Goal: Task Accomplishment & Management: Manage account settings

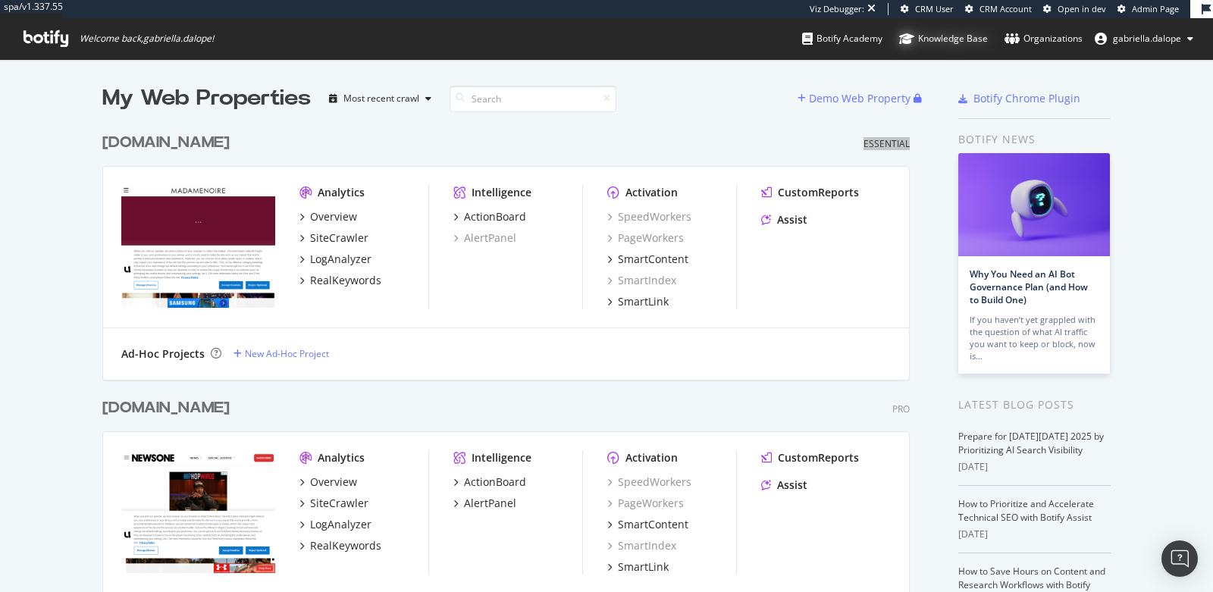
scroll to position [592, 1213]
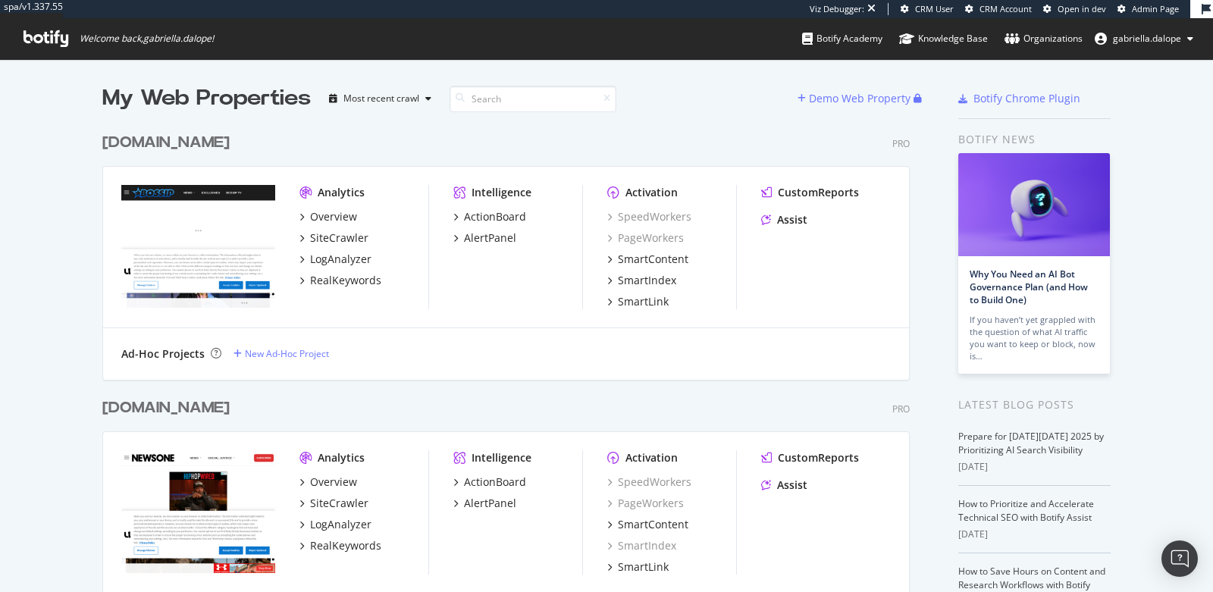
scroll to position [161, 0]
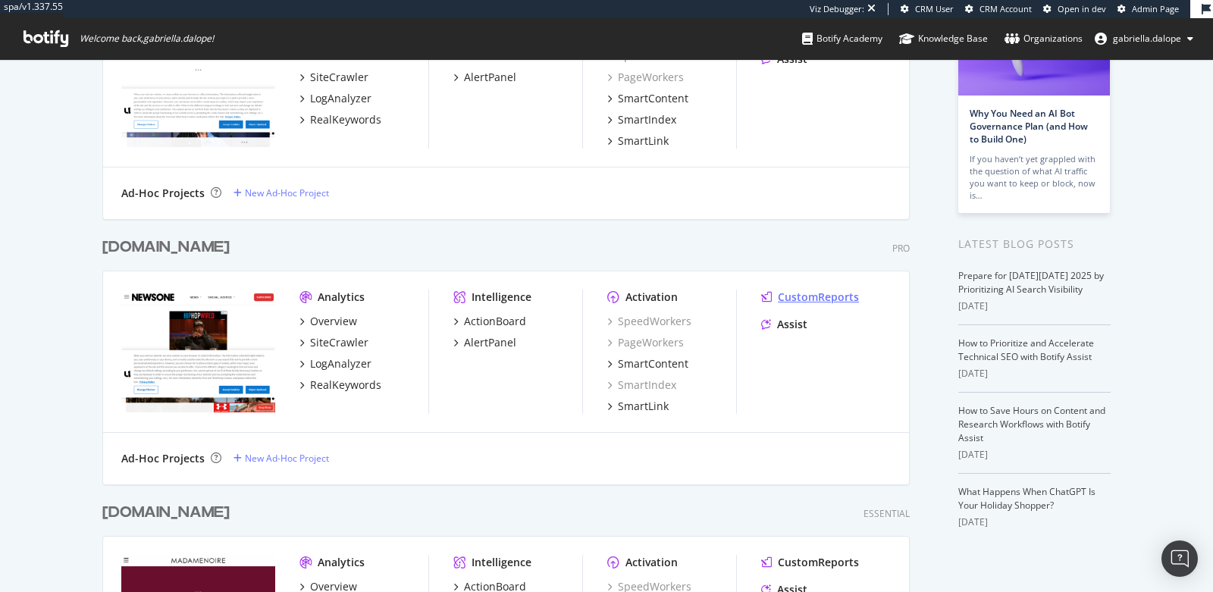
click at [805, 295] on div "CustomReports" at bounding box center [818, 297] width 81 height 15
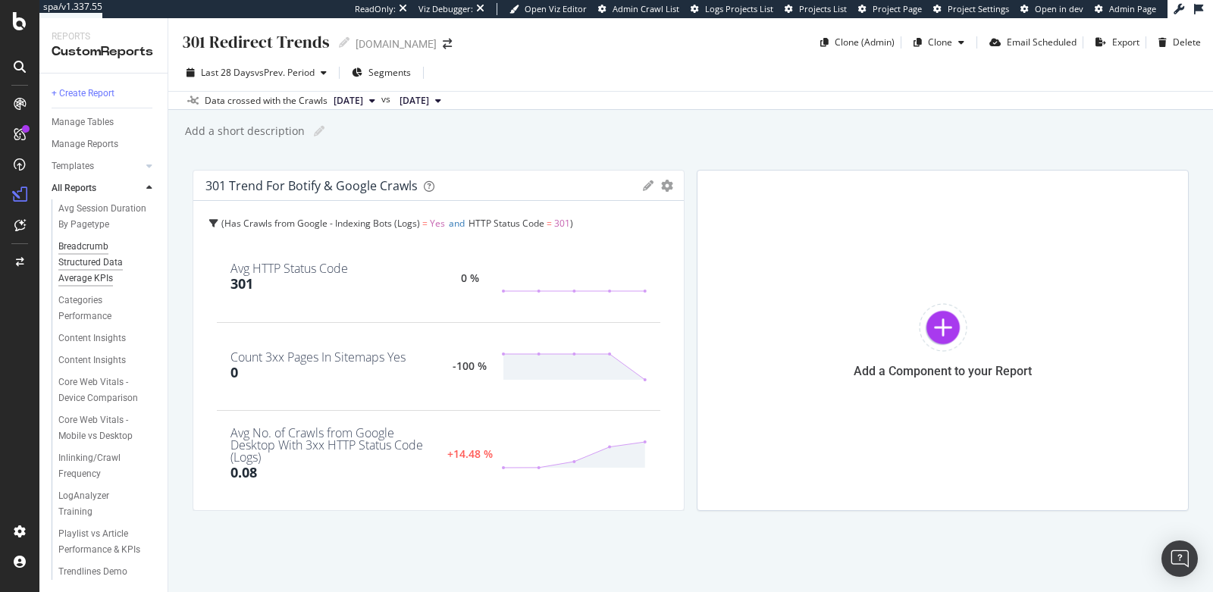
scroll to position [108, 0]
click at [86, 331] on div "Content Insights" at bounding box center [91, 339] width 67 height 16
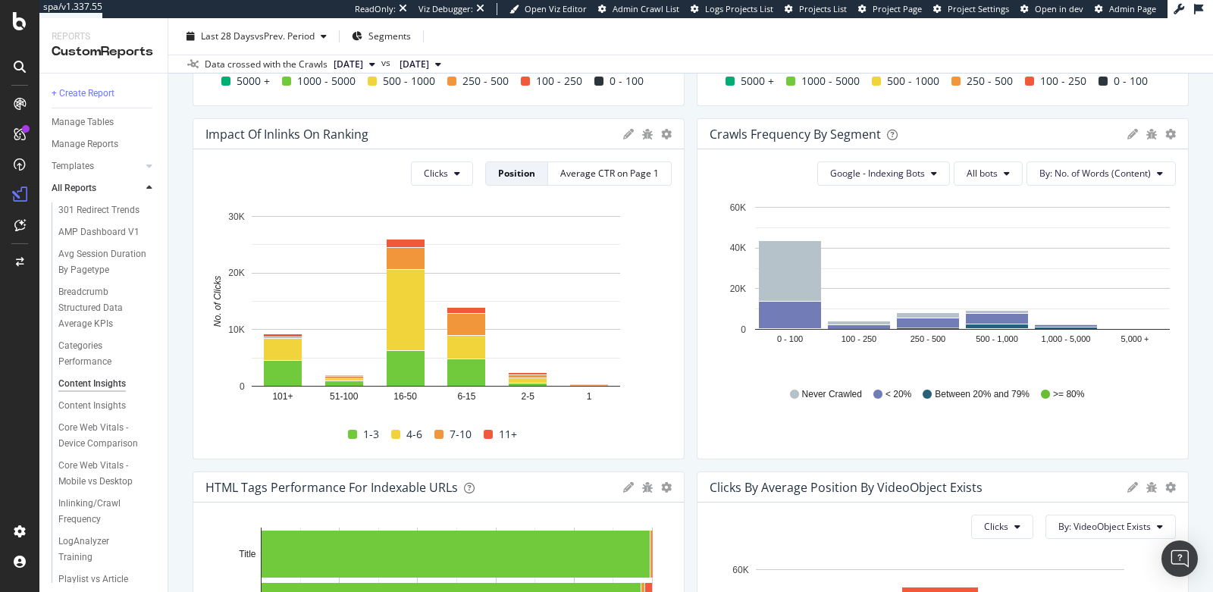
scroll to position [1085, 0]
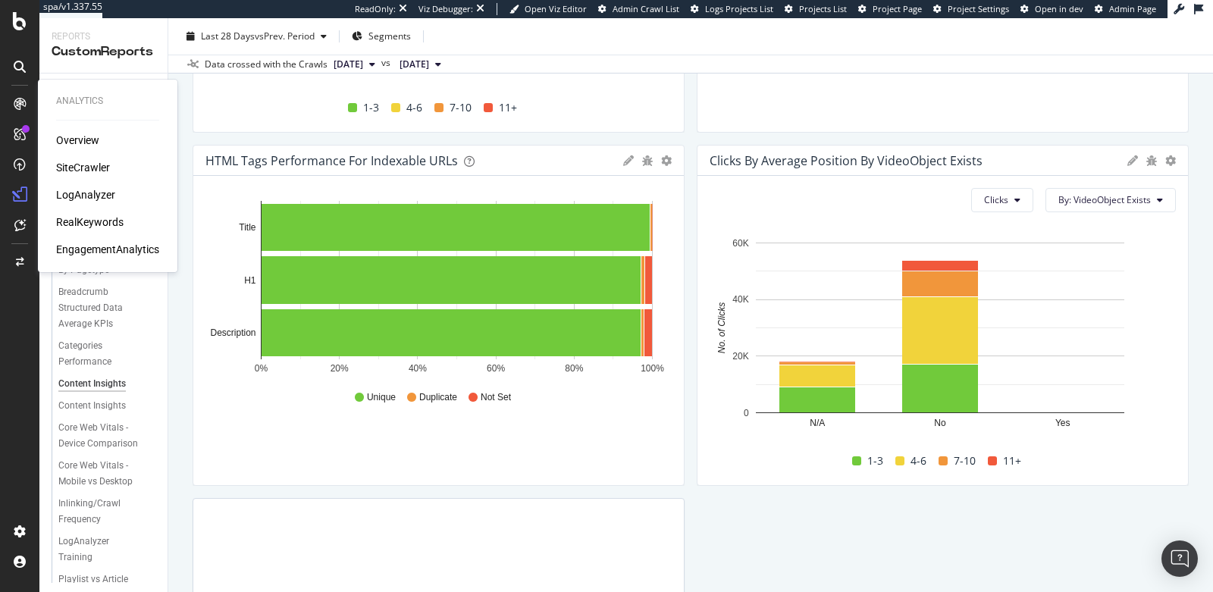
click at [89, 169] on div "SiteCrawler" at bounding box center [83, 167] width 54 height 15
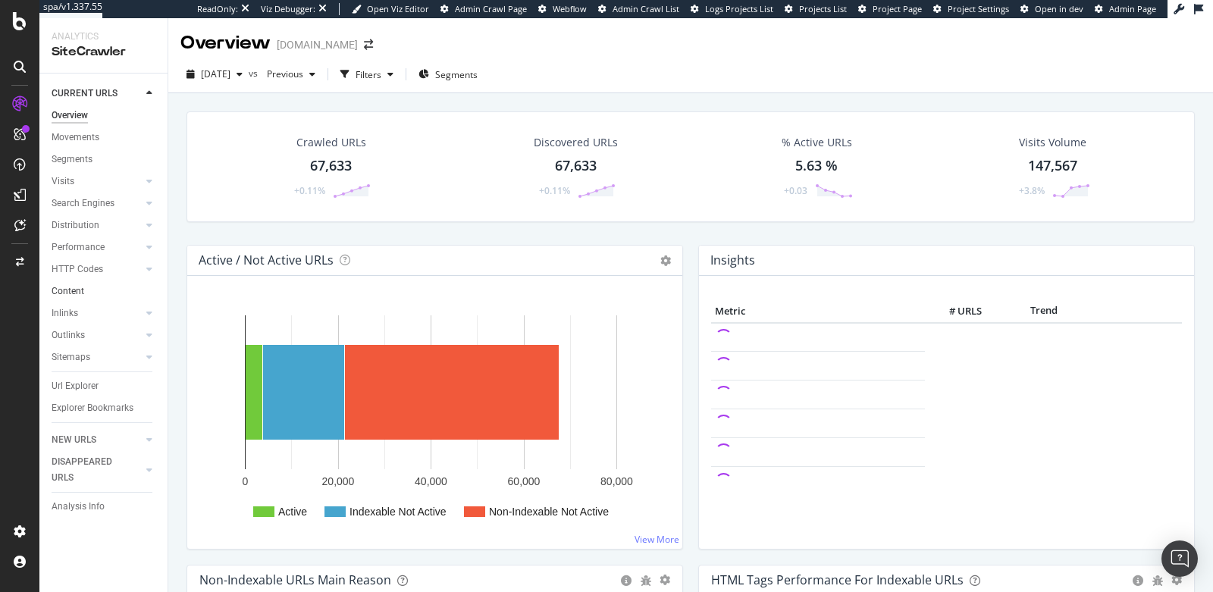
click at [89, 288] on link "Content" at bounding box center [104, 292] width 105 height 16
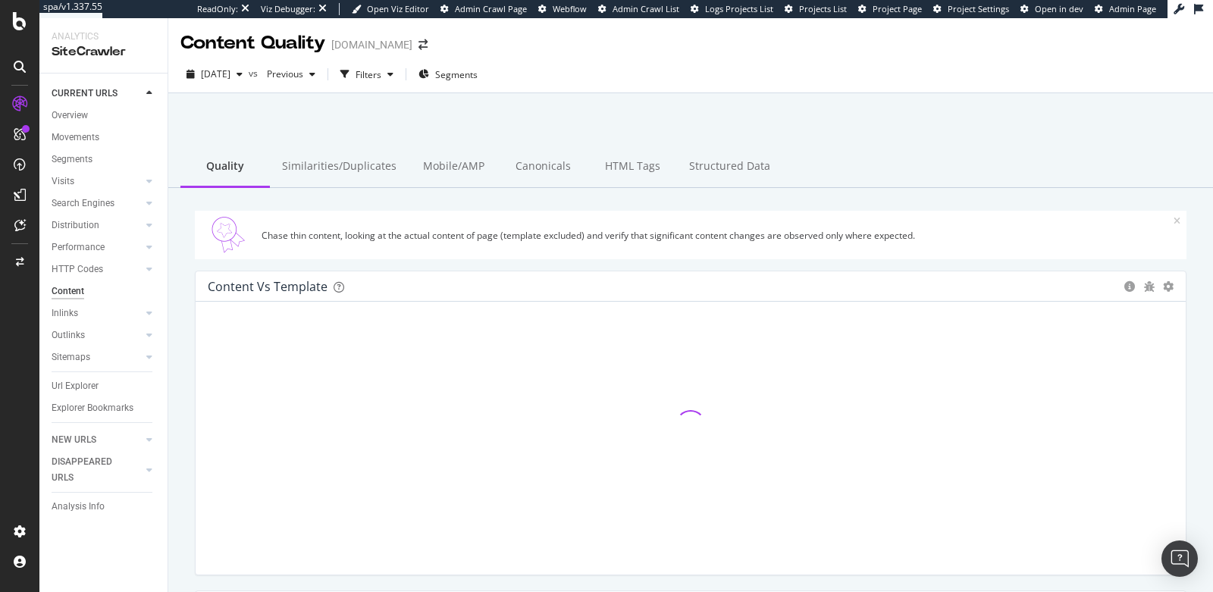
click at [78, 290] on div "Content" at bounding box center [68, 292] width 33 height 16
click at [689, 170] on div "Structured Data" at bounding box center [729, 167] width 105 height 42
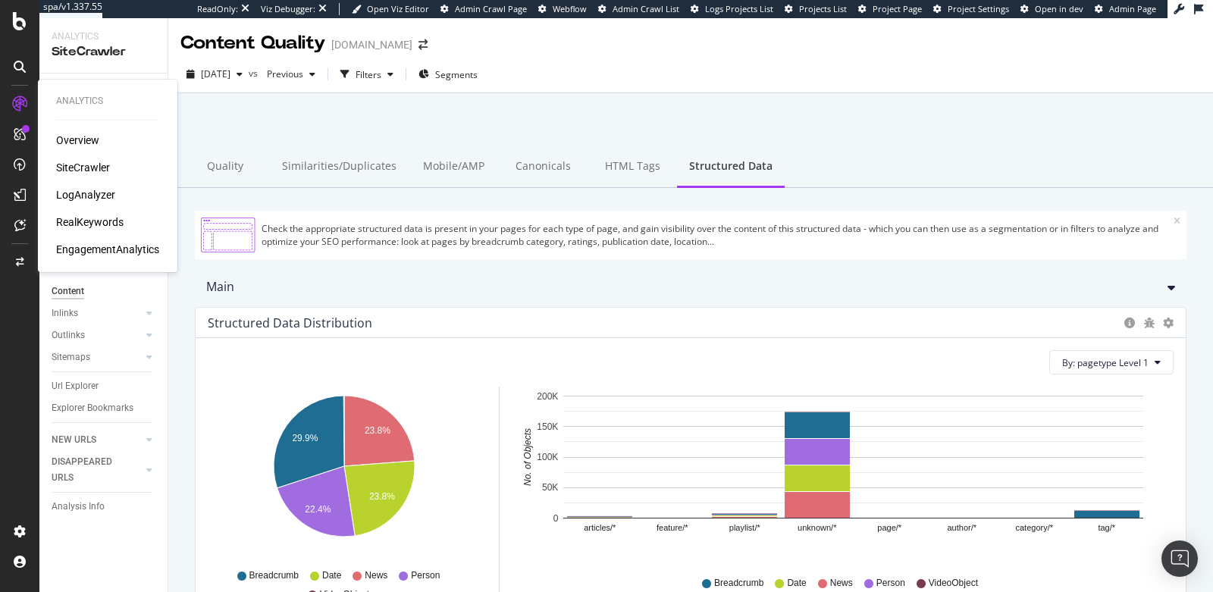
click at [83, 224] on div "RealKeywords" at bounding box center [89, 222] width 67 height 15
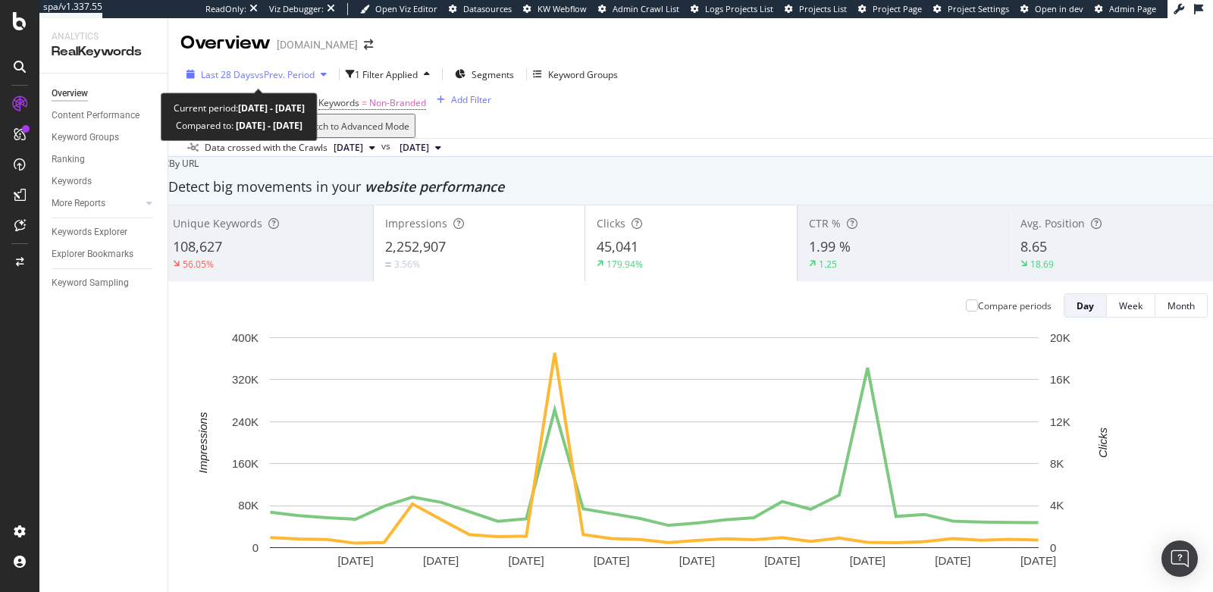
click at [255, 74] on span "vs Prev. Period" at bounding box center [285, 74] width 60 height 13
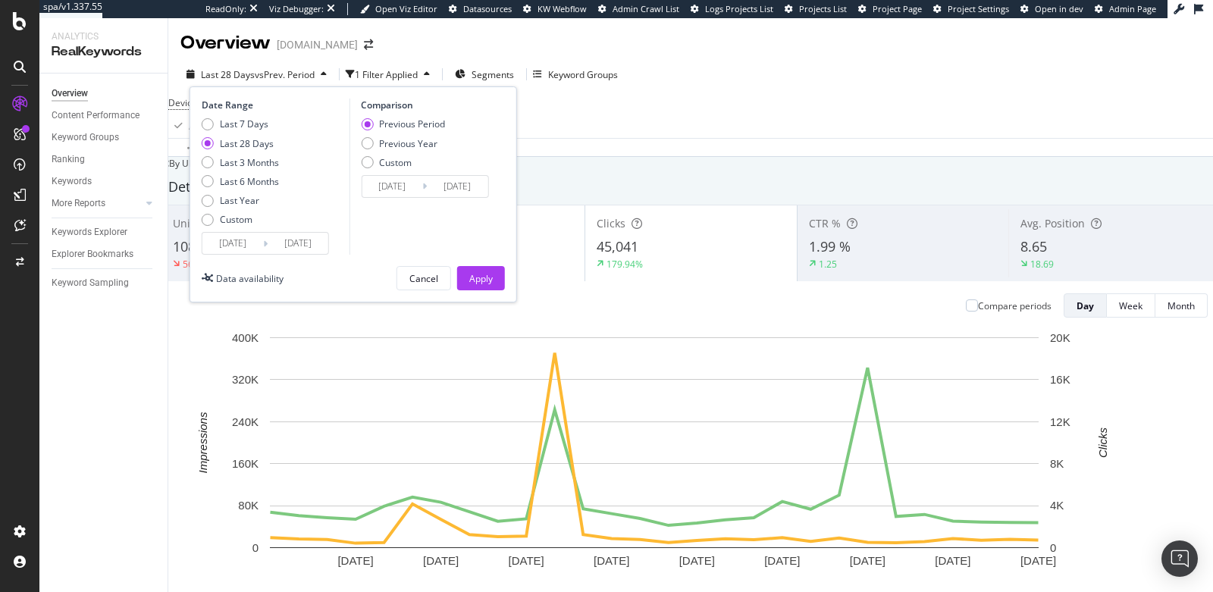
click at [224, 243] on input "[DATE]" at bounding box center [232, 243] width 61 height 21
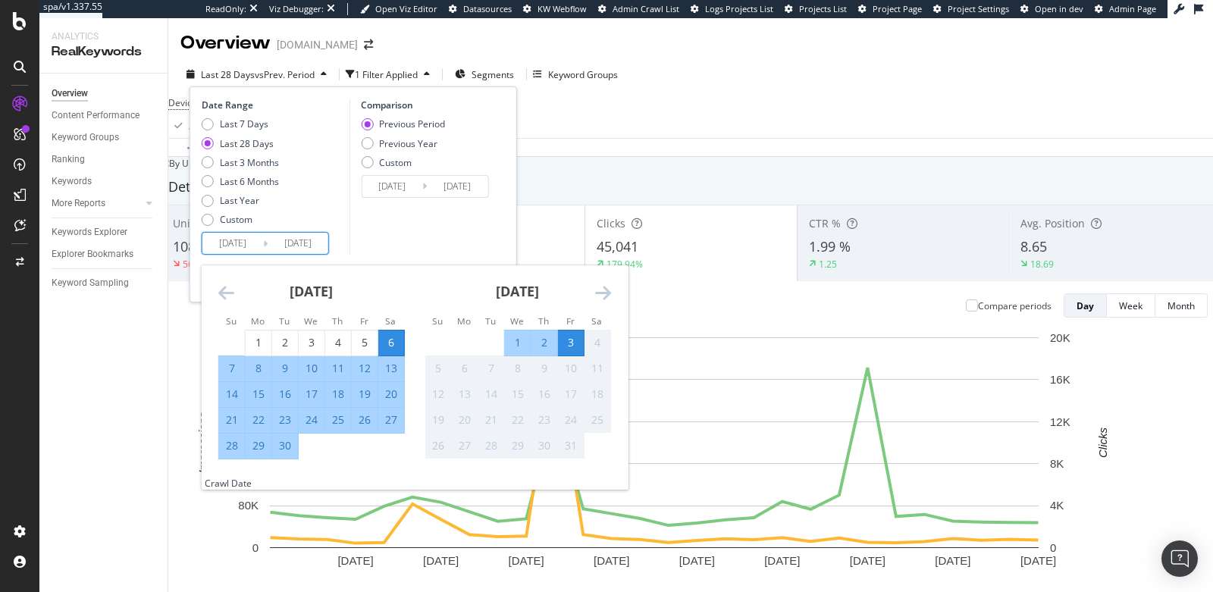
click at [222, 284] on icon "Move backward to switch to the previous month." at bounding box center [226, 293] width 16 height 18
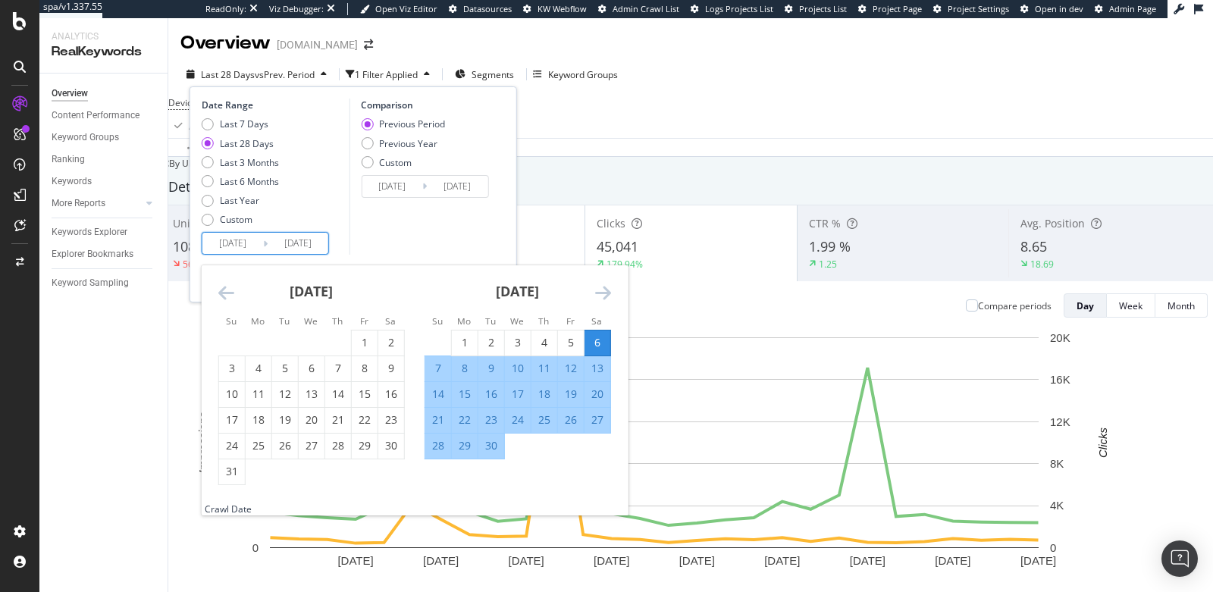
click at [222, 284] on icon "Move backward to switch to the previous month." at bounding box center [226, 293] width 16 height 18
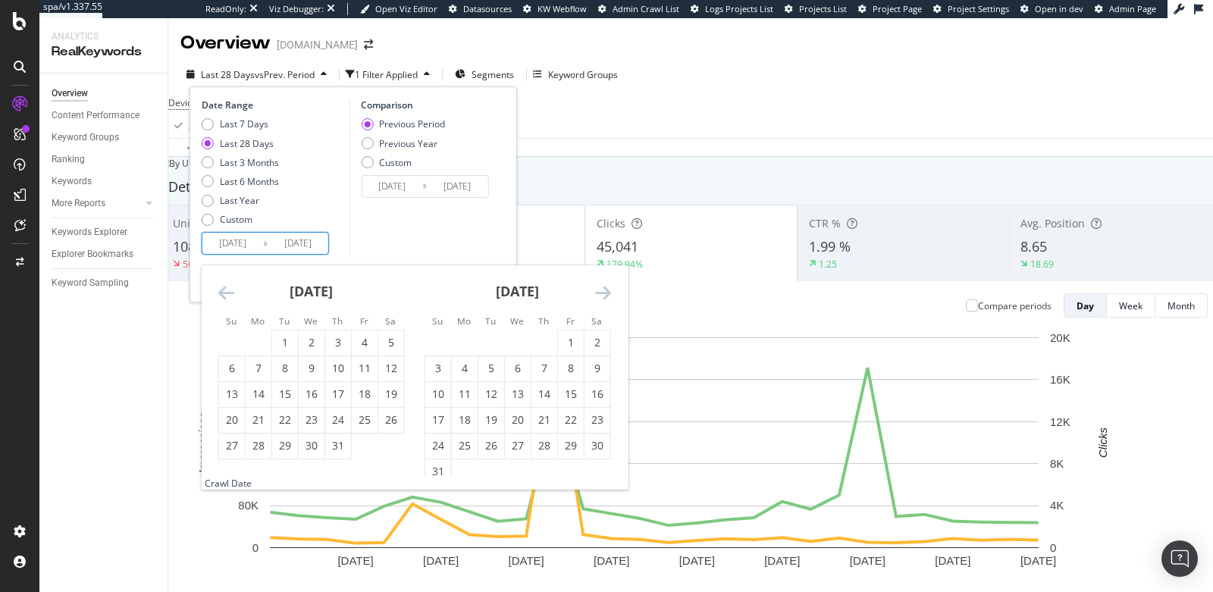
click at [222, 284] on icon "Move backward to switch to the previous month." at bounding box center [226, 293] width 16 height 18
click at [238, 347] on div "1" at bounding box center [232, 342] width 26 height 15
type input "2025/06/01"
type input "2025/01/27"
type input "2025/05/31"
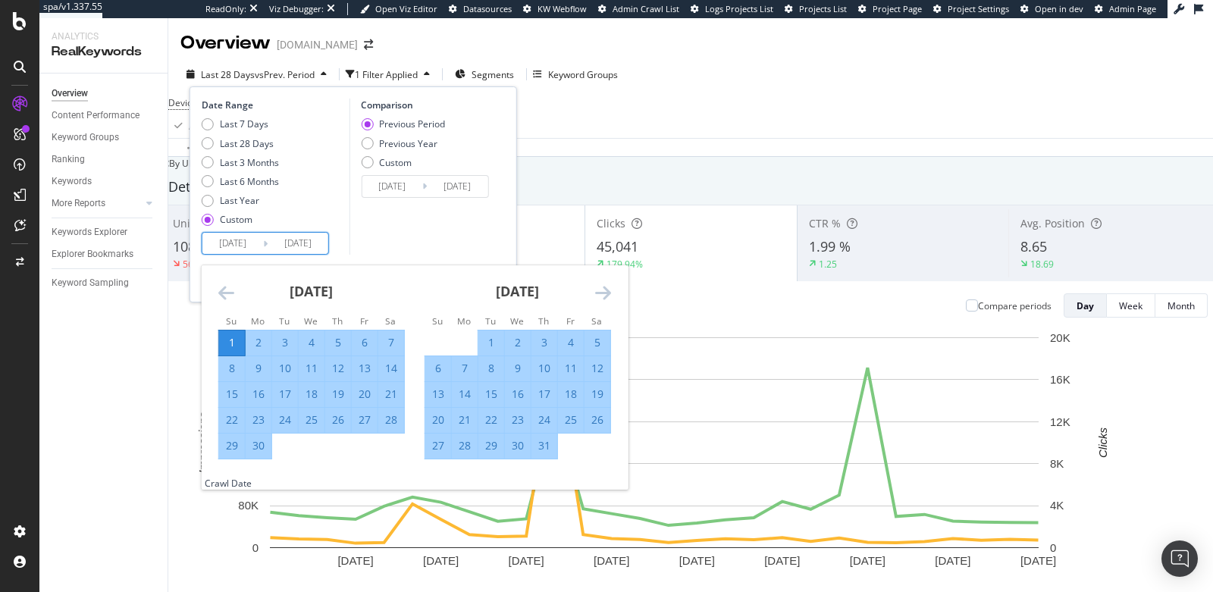
click at [608, 287] on icon "Move forward to switch to the next month." at bounding box center [603, 293] width 16 height 18
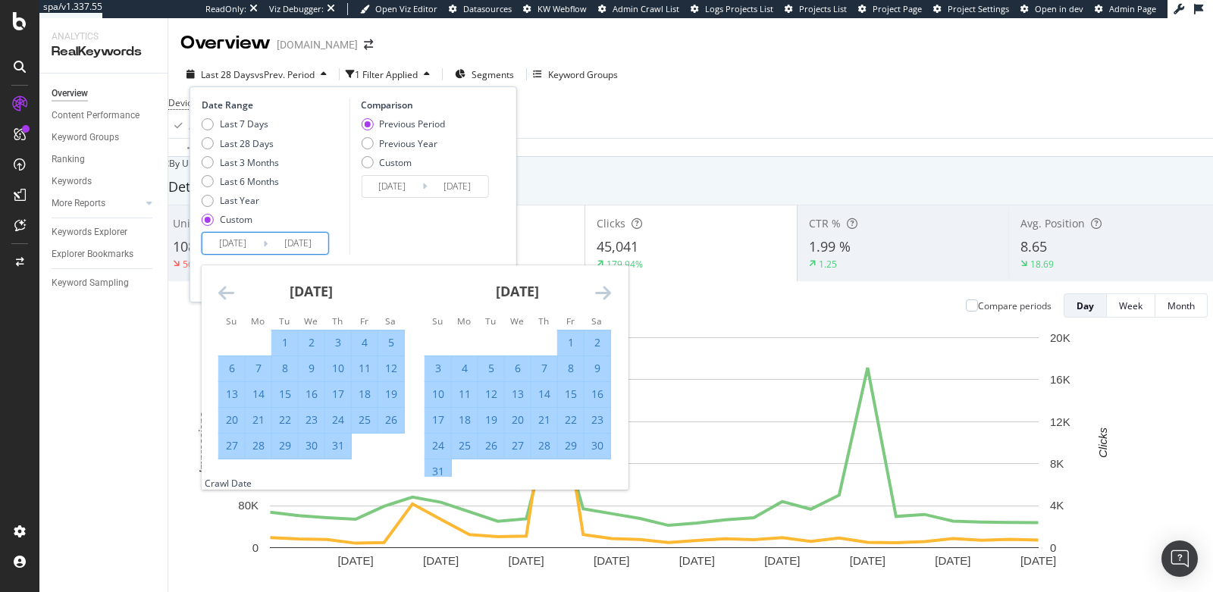
click at [223, 292] on icon "Move backward to switch to the previous month." at bounding box center [226, 293] width 16 height 18
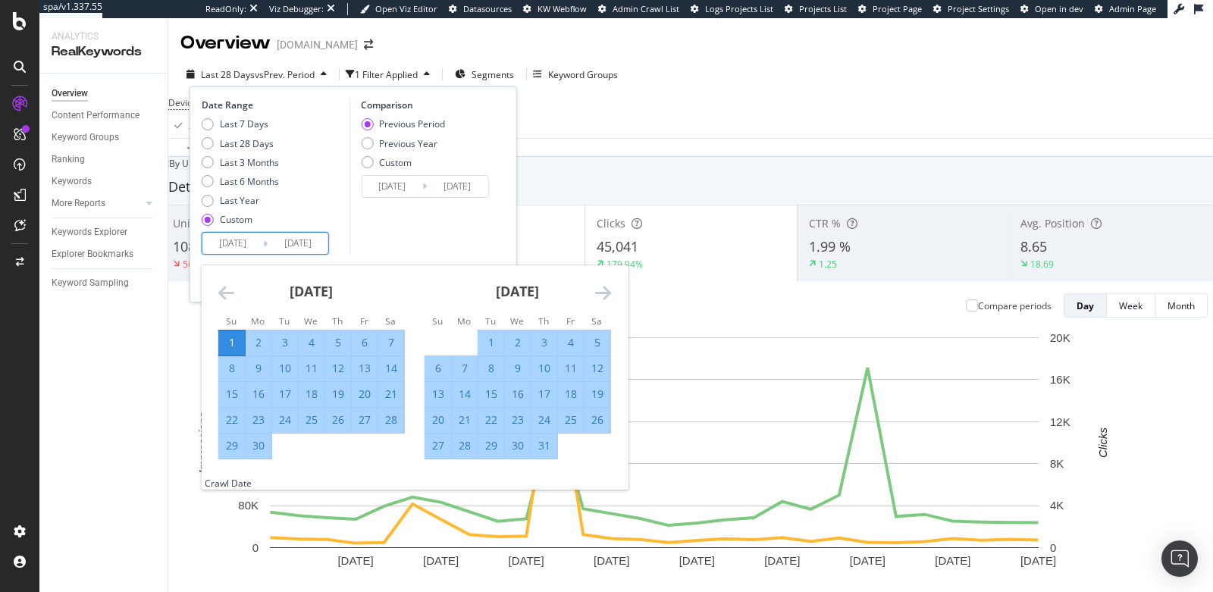
click at [485, 340] on div "1" at bounding box center [491, 342] width 26 height 15
type input "2025/07/01"
type input "2025/05/01"
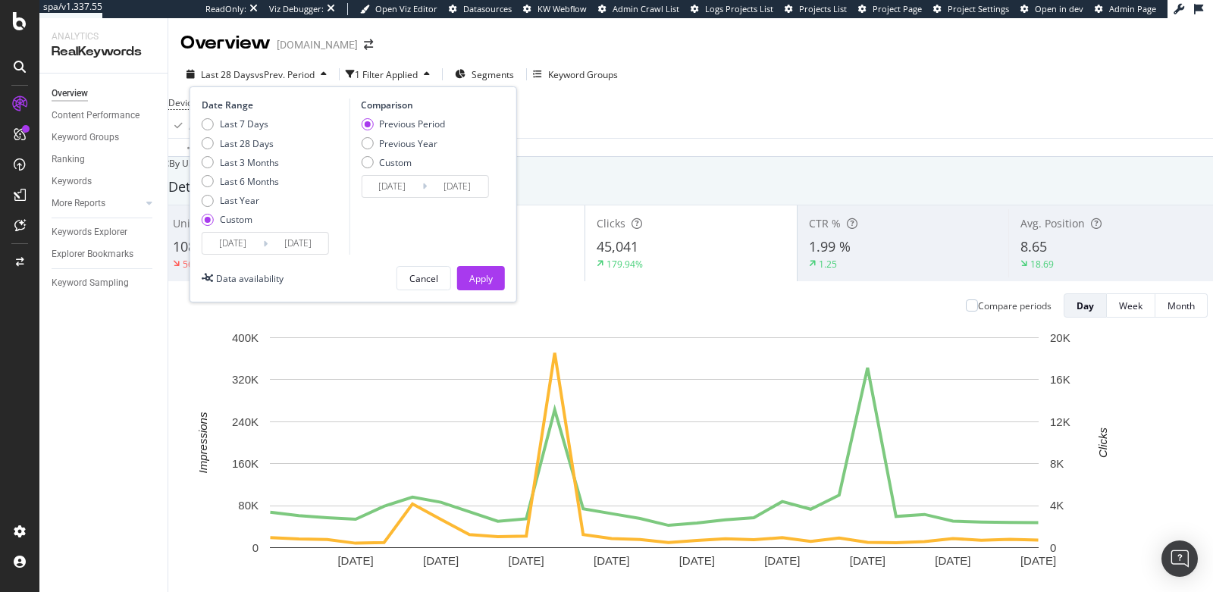
click at [231, 243] on input "2025/06/01" at bounding box center [232, 243] width 61 height 21
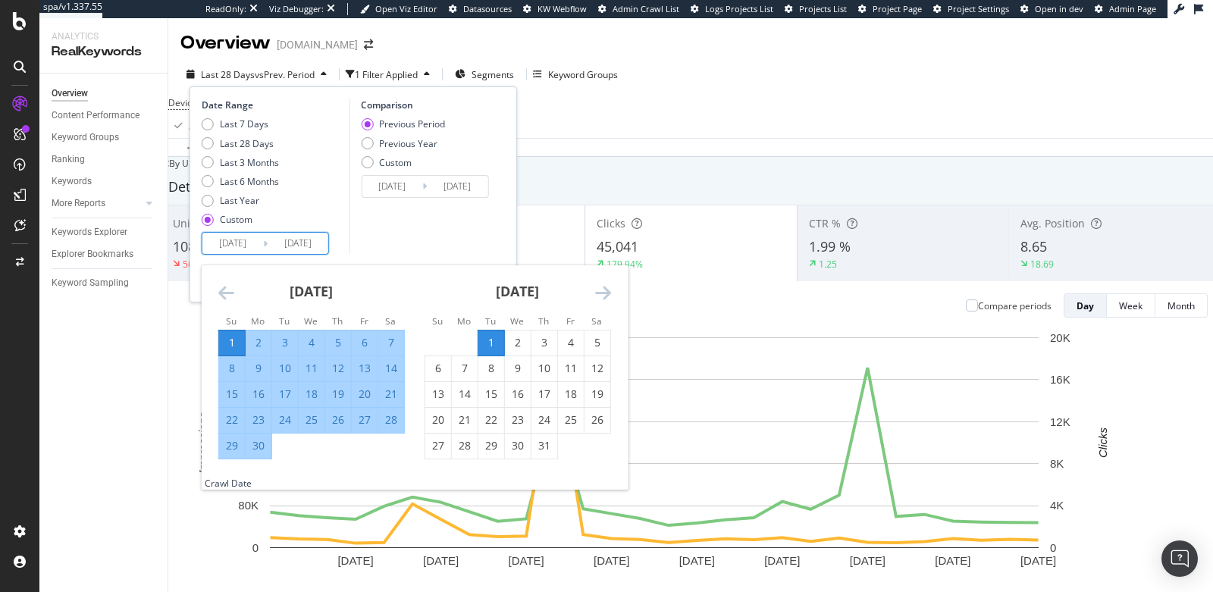
click at [495, 350] on div "1" at bounding box center [491, 342] width 26 height 15
type input "2025/07/01"
type input "2025/06/30"
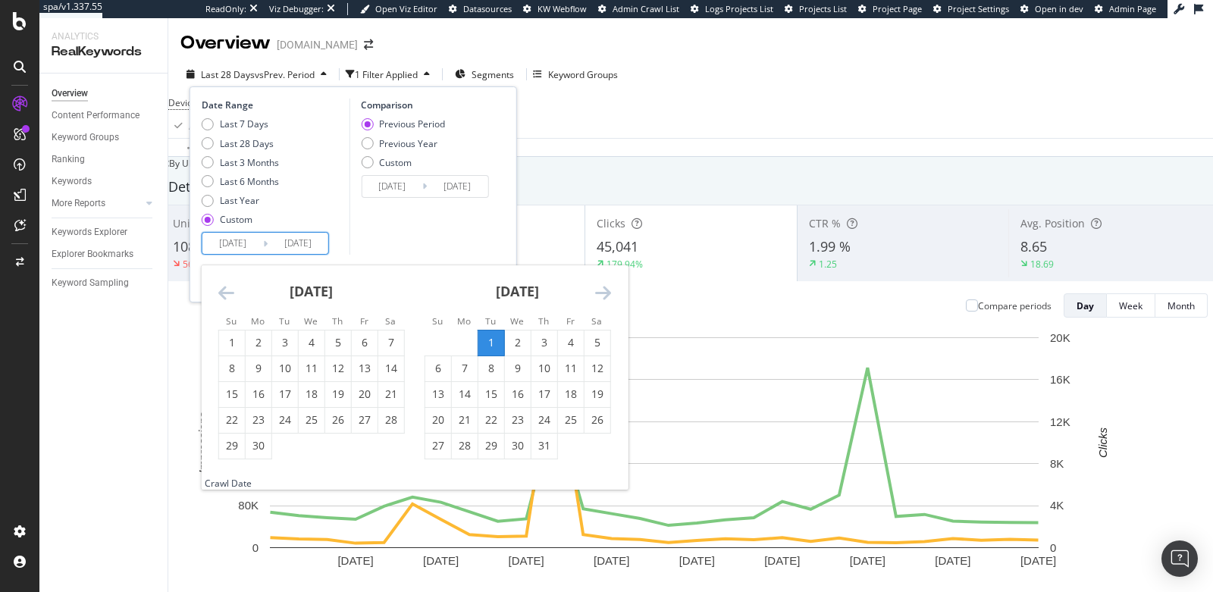
click at [610, 289] on div "July 2025 1 2 3 4 5 6 7 8 9 10 11 12 13 14 15 16 17 18 19 20 21 22 23 24 25 26 …" at bounding box center [518, 362] width 206 height 194
click at [601, 292] on icon "Move forward to switch to the next month." at bounding box center [603, 293] width 16 height 18
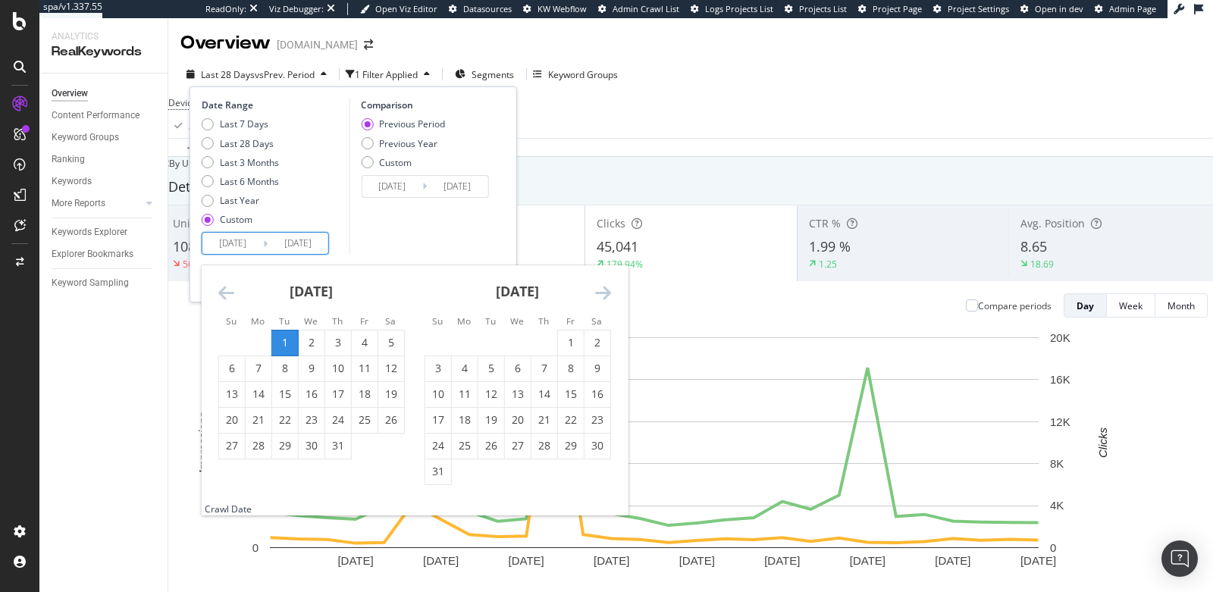
click at [601, 295] on icon "Move forward to switch to the next month." at bounding box center [603, 293] width 16 height 18
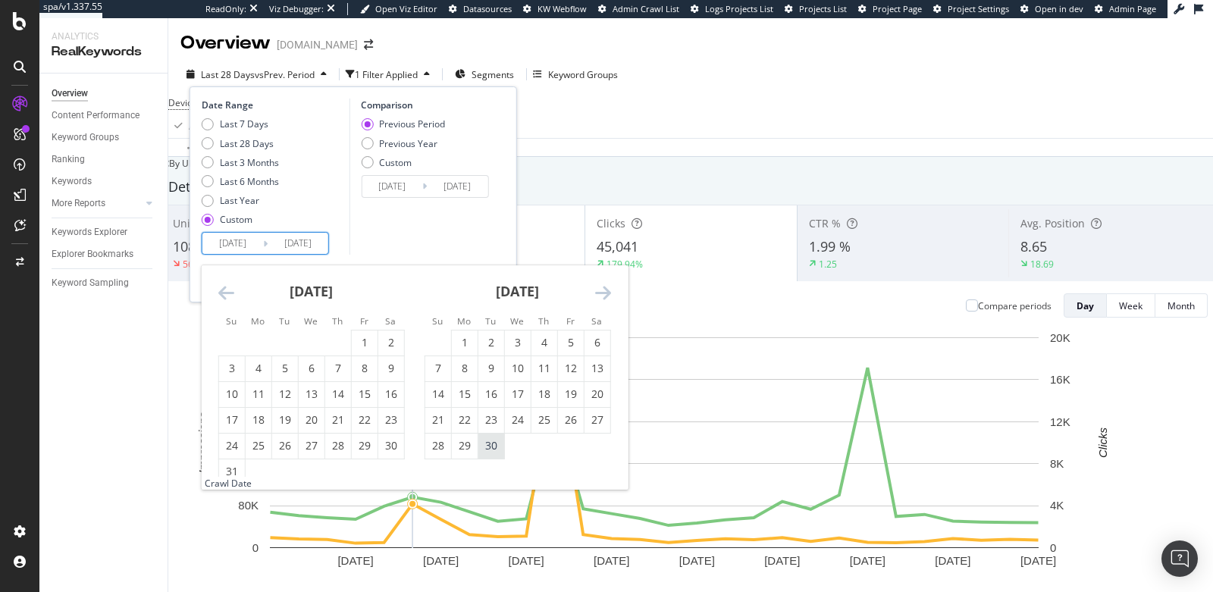
click at [493, 445] on div "30" at bounding box center [491, 445] width 26 height 15
type input "2025/09/30"
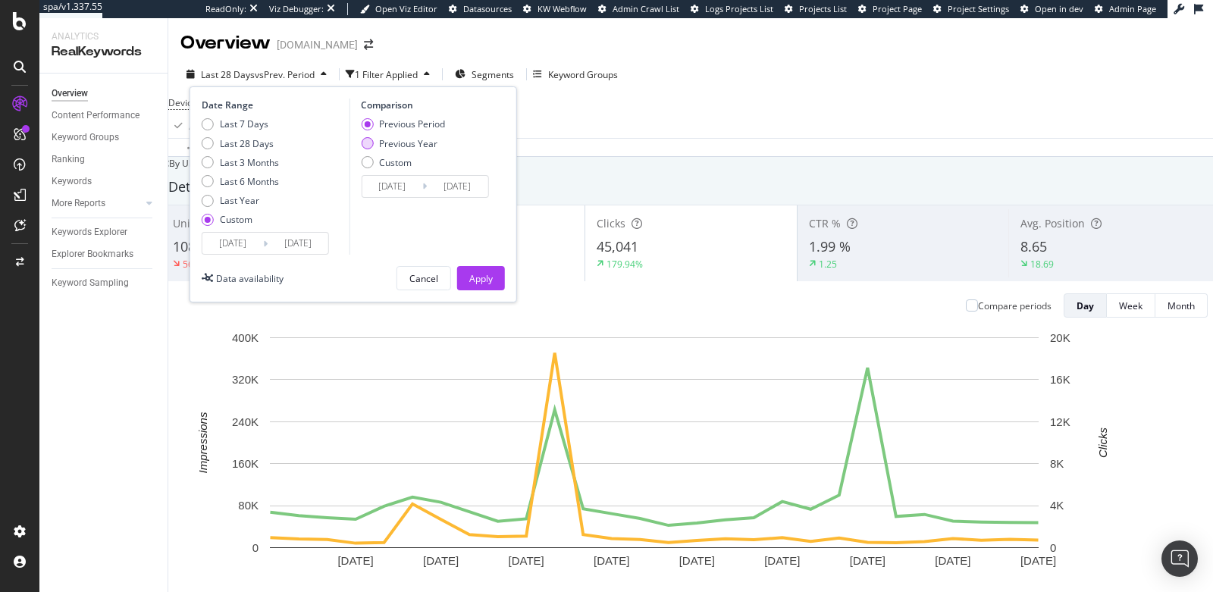
click at [364, 144] on div "Previous Year" at bounding box center [367, 143] width 12 height 12
type input "2024/07/02"
type input "2024/10/01"
click at [483, 276] on div "Apply" at bounding box center [481, 278] width 24 height 13
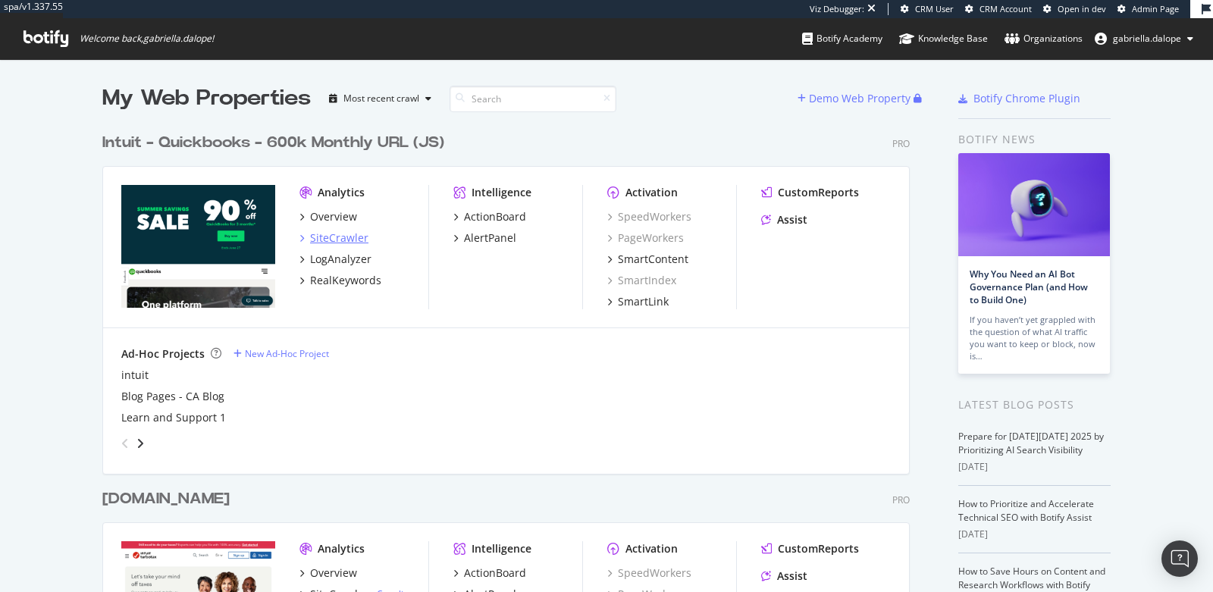
click at [329, 231] on div "SiteCrawler" at bounding box center [339, 238] width 58 height 15
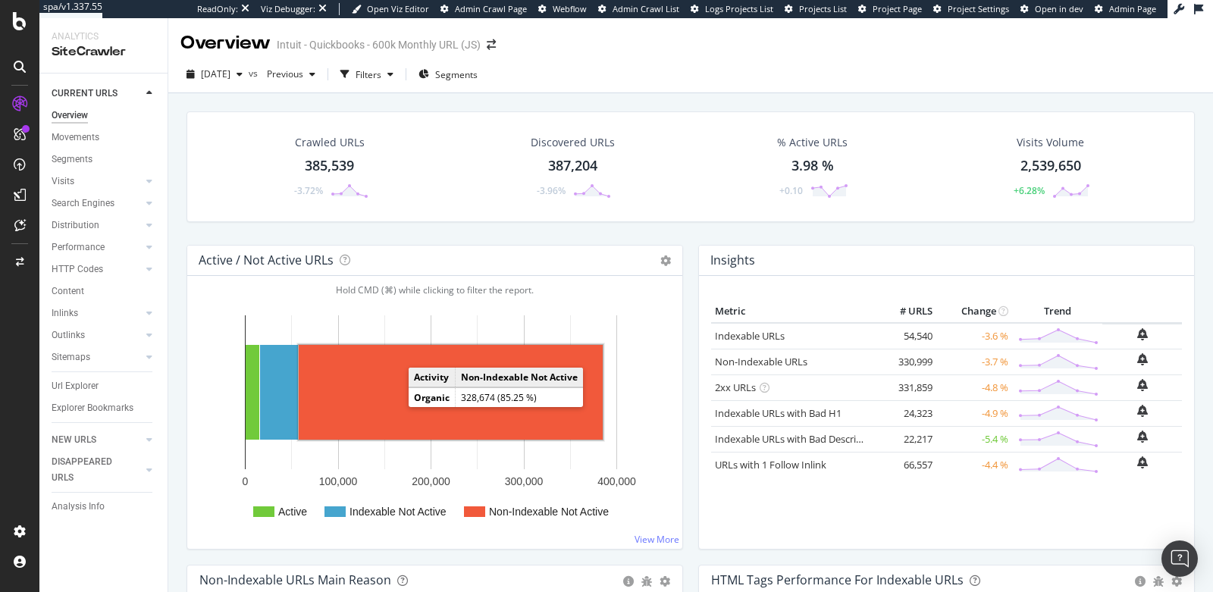
click at [392, 418] on rect "A chart." at bounding box center [451, 392] width 304 height 95
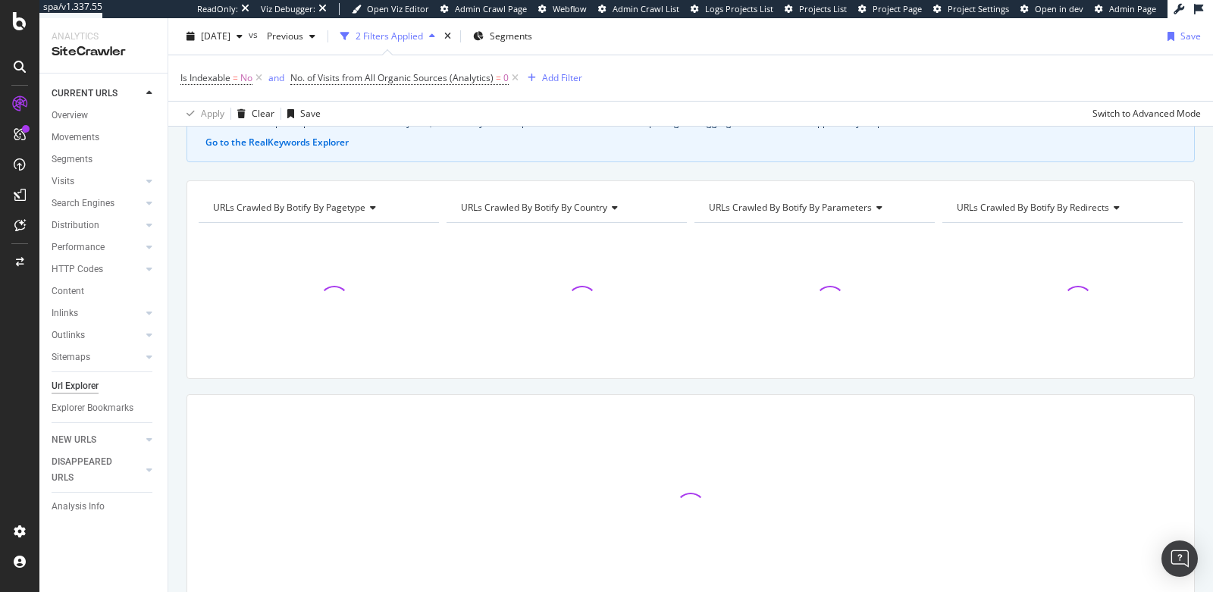
scroll to position [104, 0]
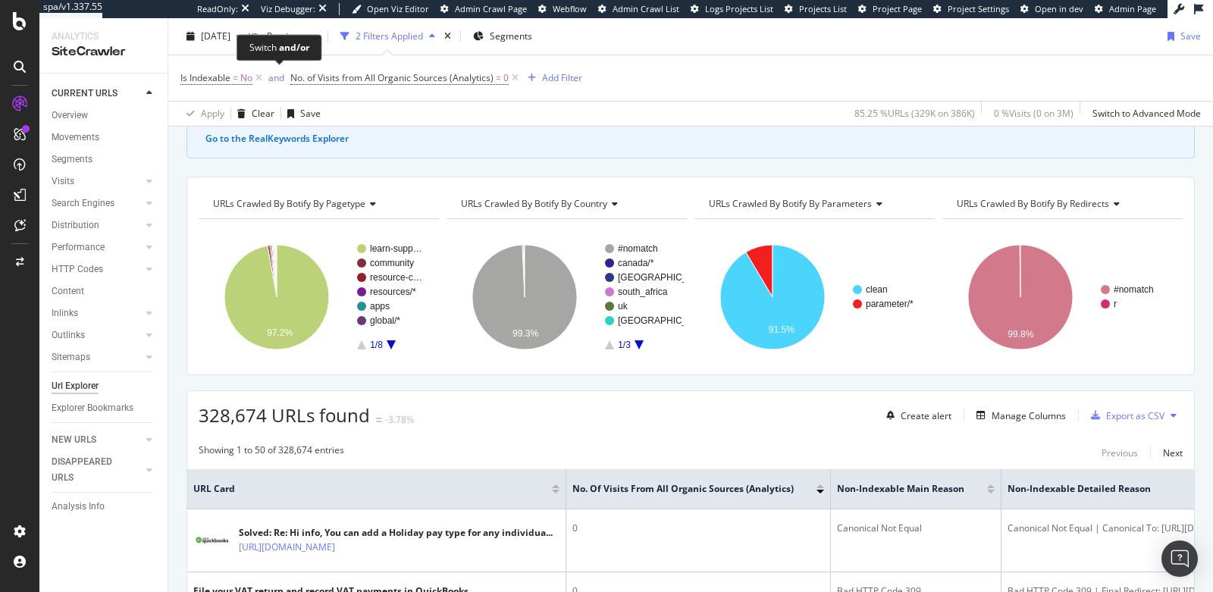
click at [237, 38] on div "Switch and/or" at bounding box center [280, 47] width 86 height 27
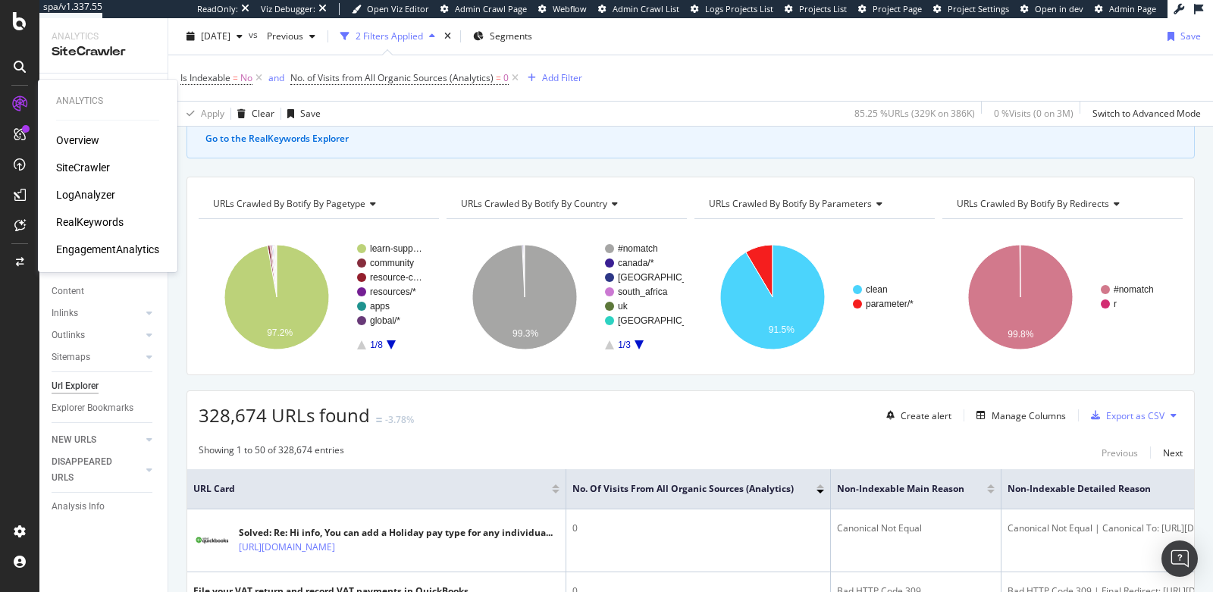
click at [97, 219] on div "RealKeywords" at bounding box center [89, 222] width 67 height 15
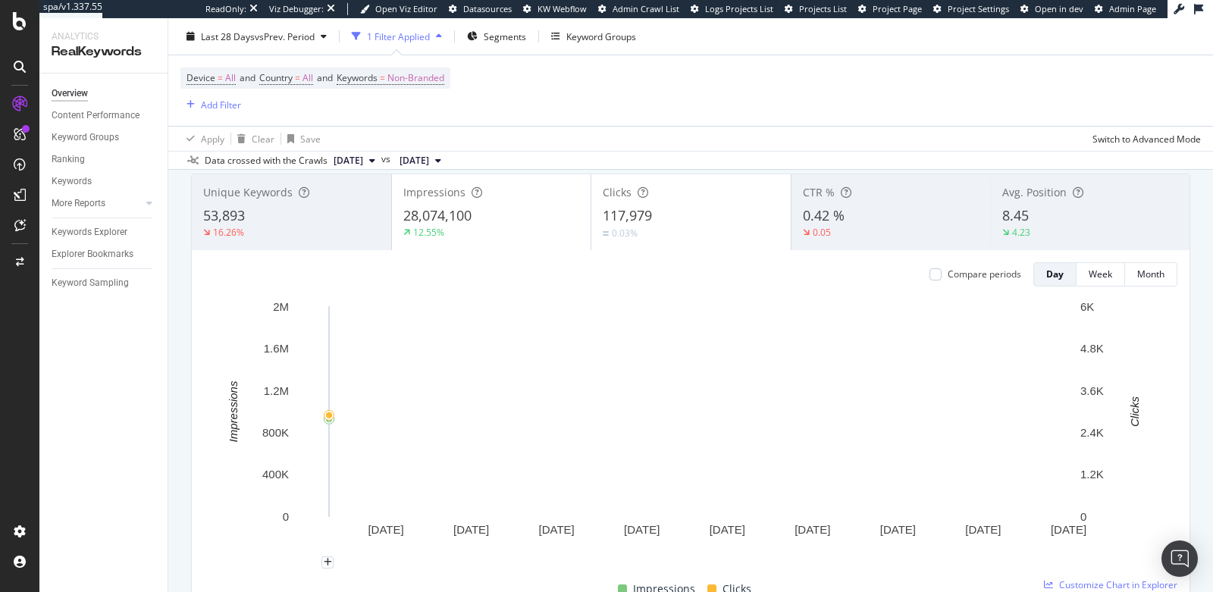
scroll to position [35, 0]
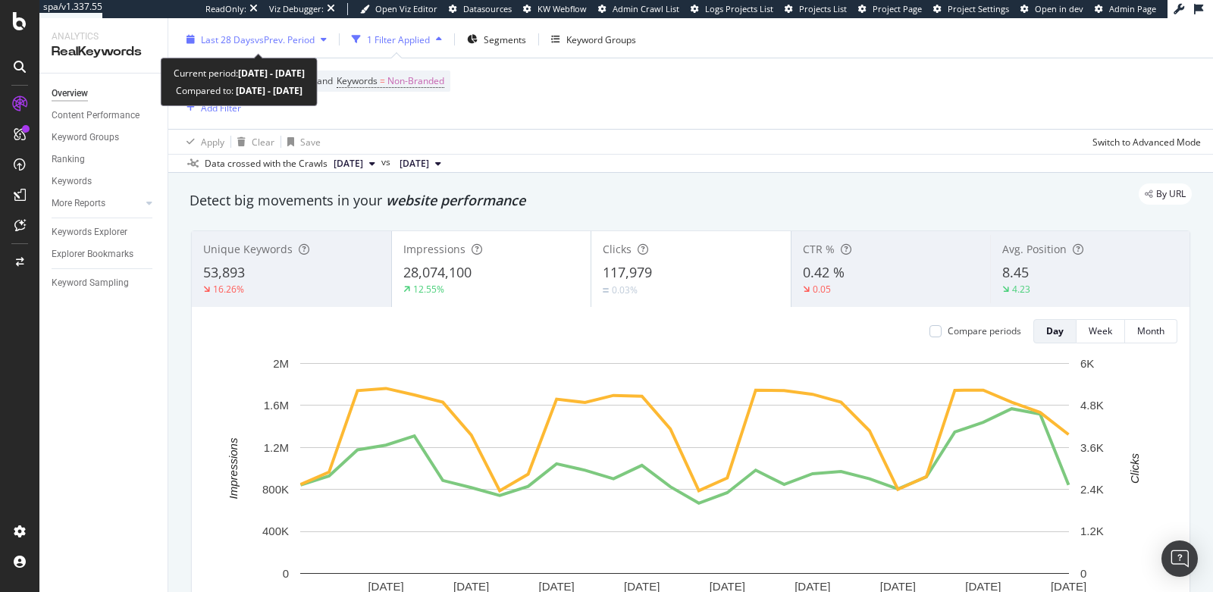
click at [240, 49] on div "Last 28 Days vs Prev. Period" at bounding box center [256, 39] width 152 height 23
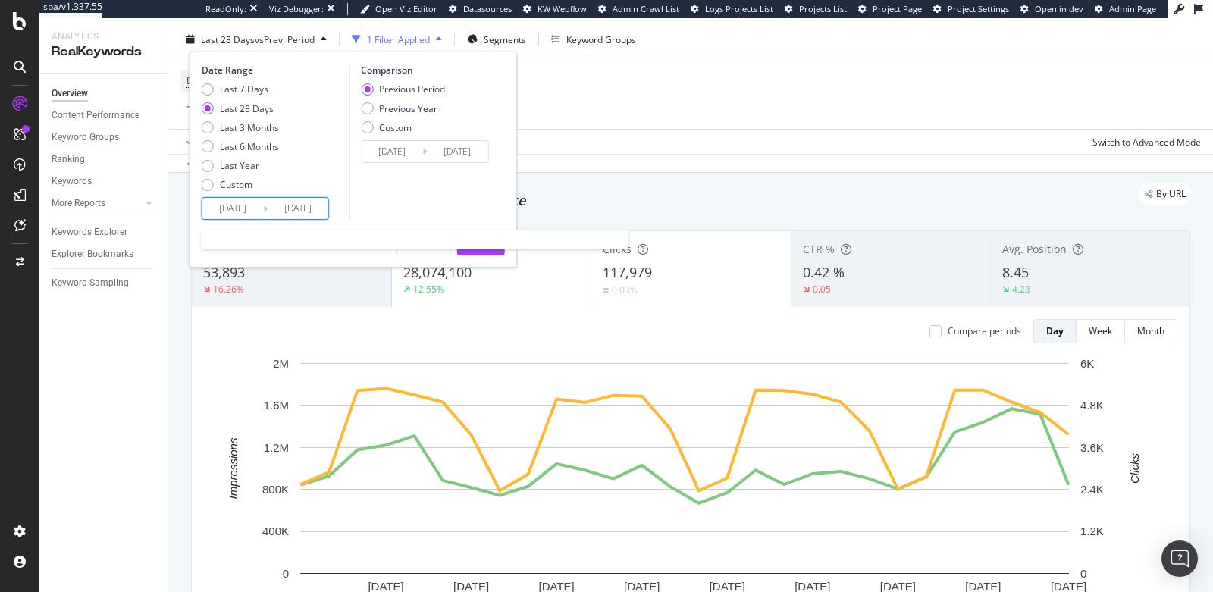
click at [227, 208] on input "2025/09/06" at bounding box center [232, 208] width 61 height 21
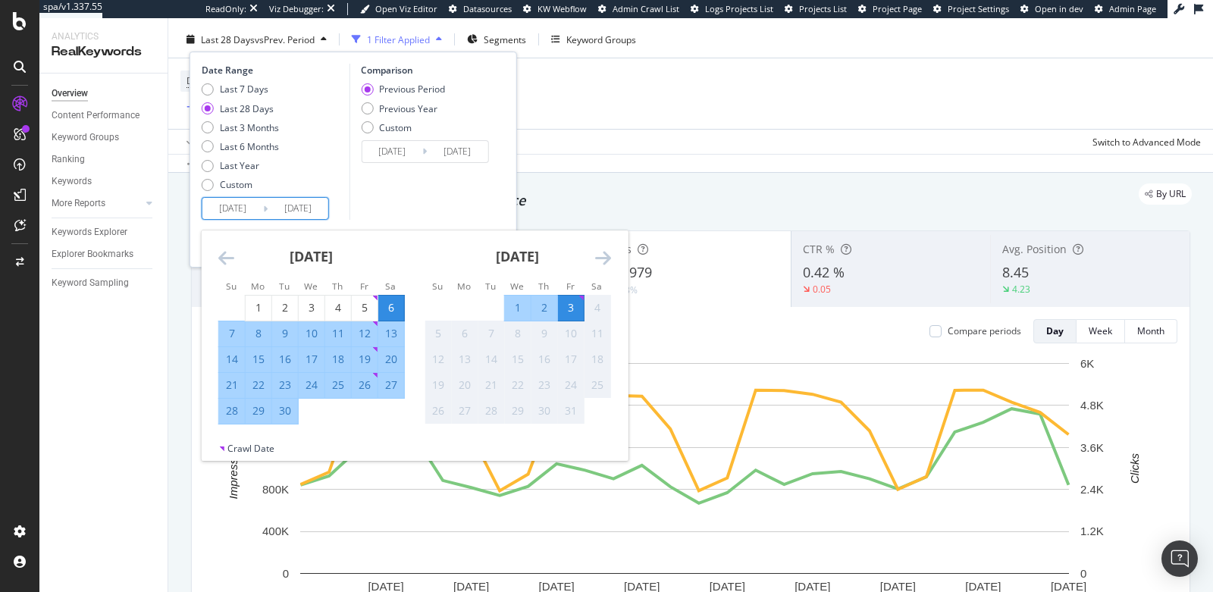
click at [253, 332] on div "8" at bounding box center [259, 333] width 26 height 15
type input "2025/09/08"
type input "2025/08/13"
type input "2025/09/07"
click at [411, 199] on div "Comparison Previous Period Previous Year Custom 2025/08/13 Navigate forward to …" at bounding box center [421, 142] width 144 height 156
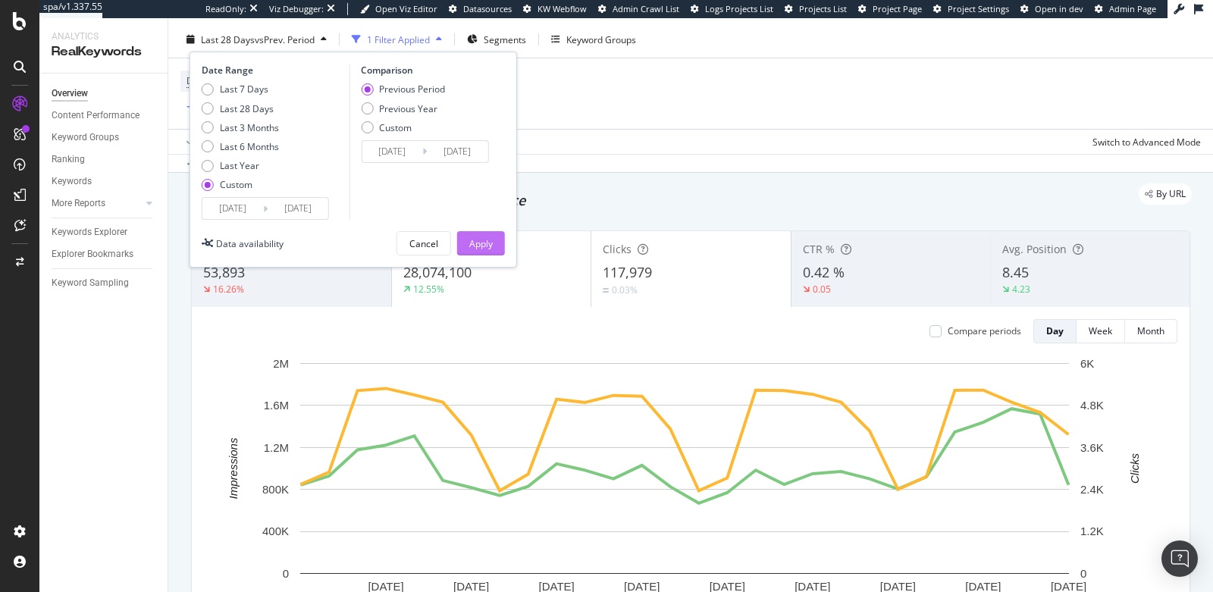
click at [474, 250] on div "Apply" at bounding box center [481, 243] width 24 height 23
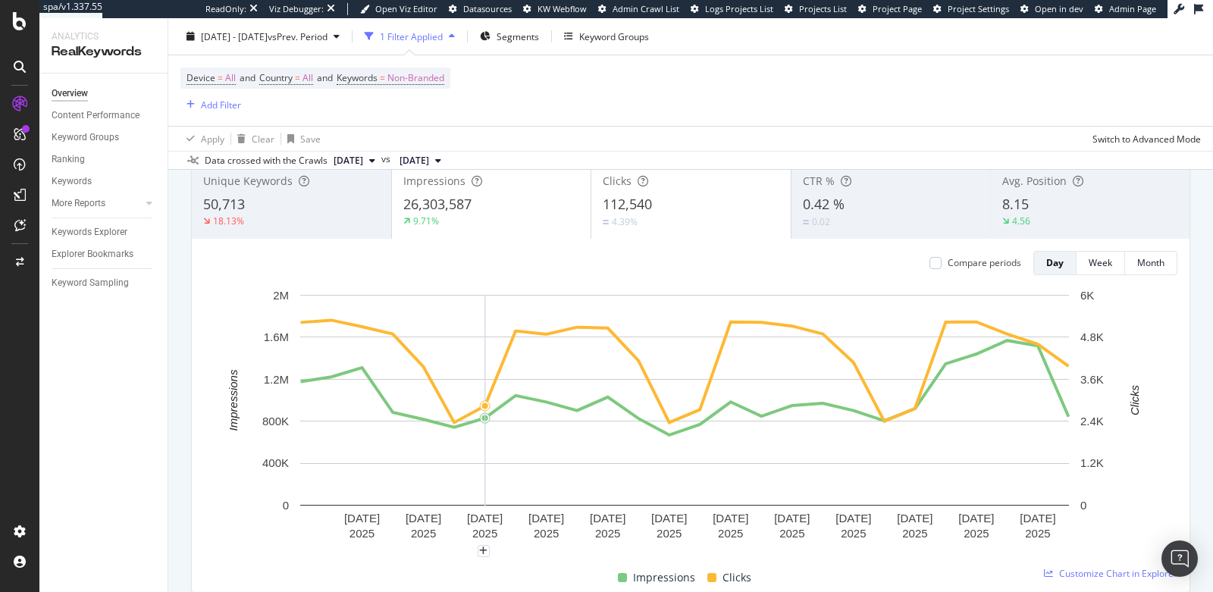
scroll to position [136, 0]
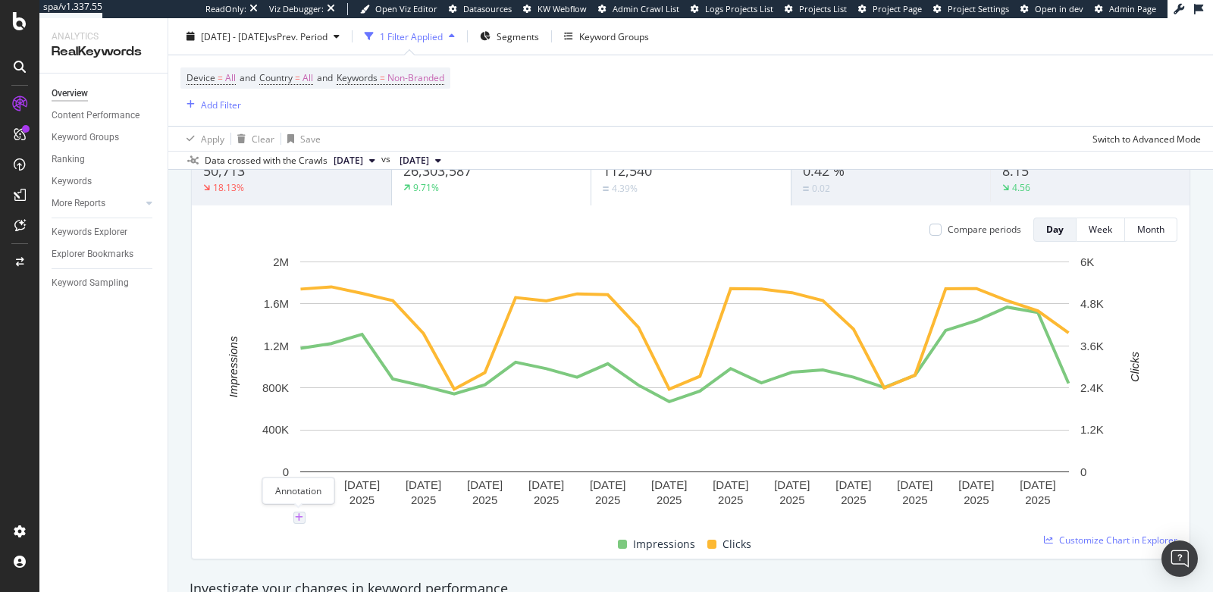
click at [296, 516] on icon "plus" at bounding box center [299, 517] width 8 height 9
click at [306, 424] on textarea at bounding box center [299, 426] width 135 height 47
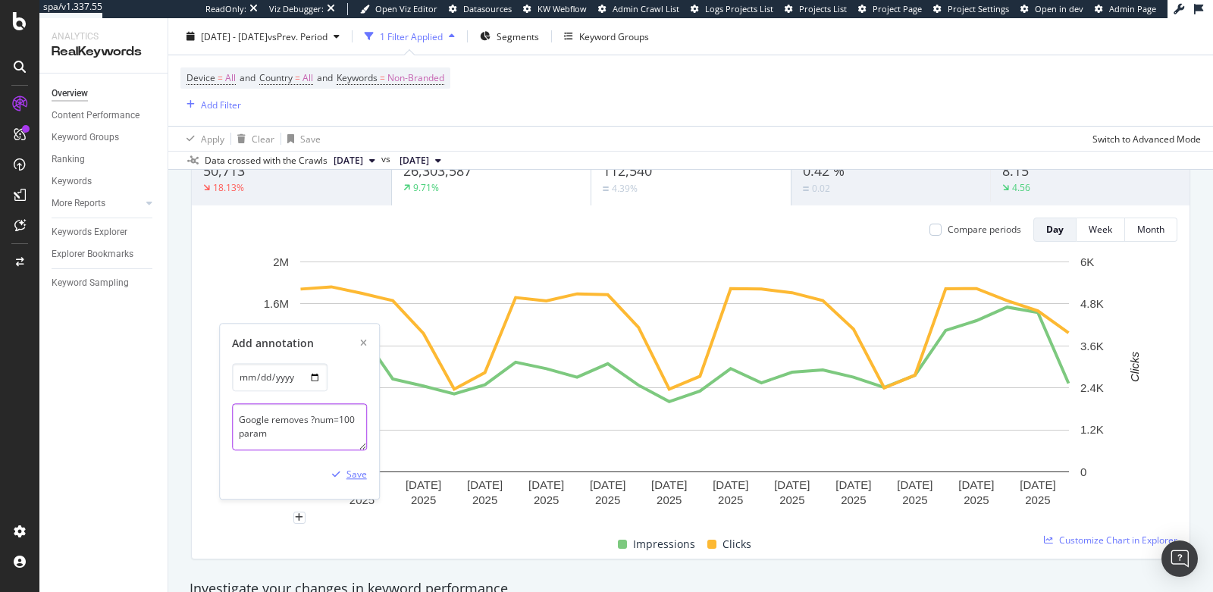
scroll to position [0, 0]
type textarea "Google removes ?num=100 param"
click at [347, 474] on div "Save" at bounding box center [357, 475] width 20 height 13
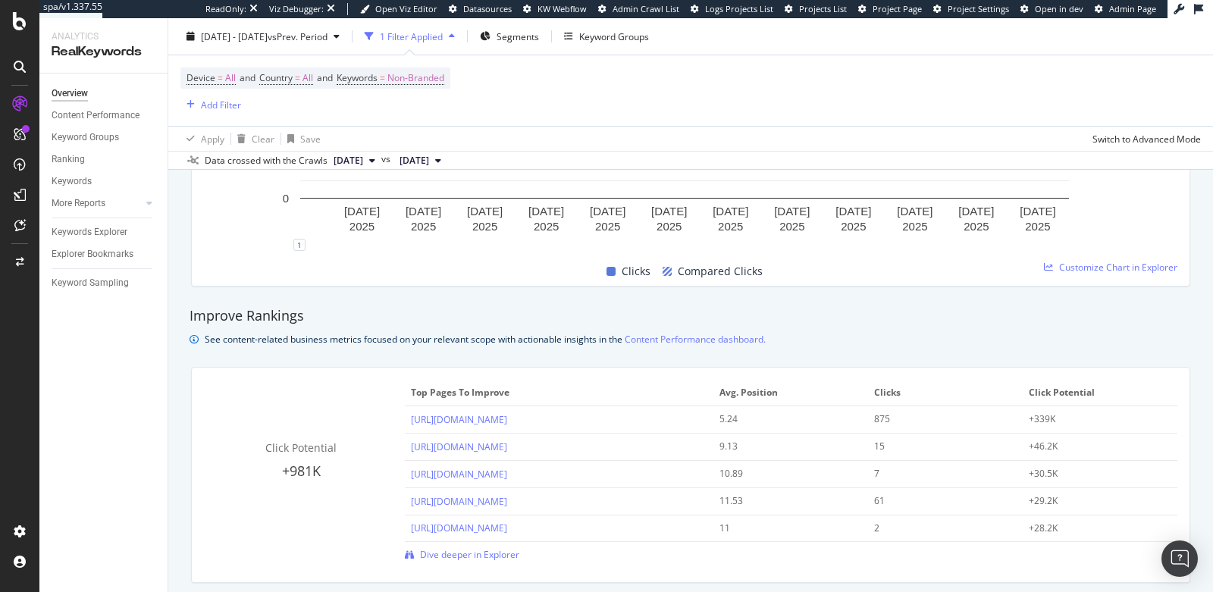
scroll to position [901, 0]
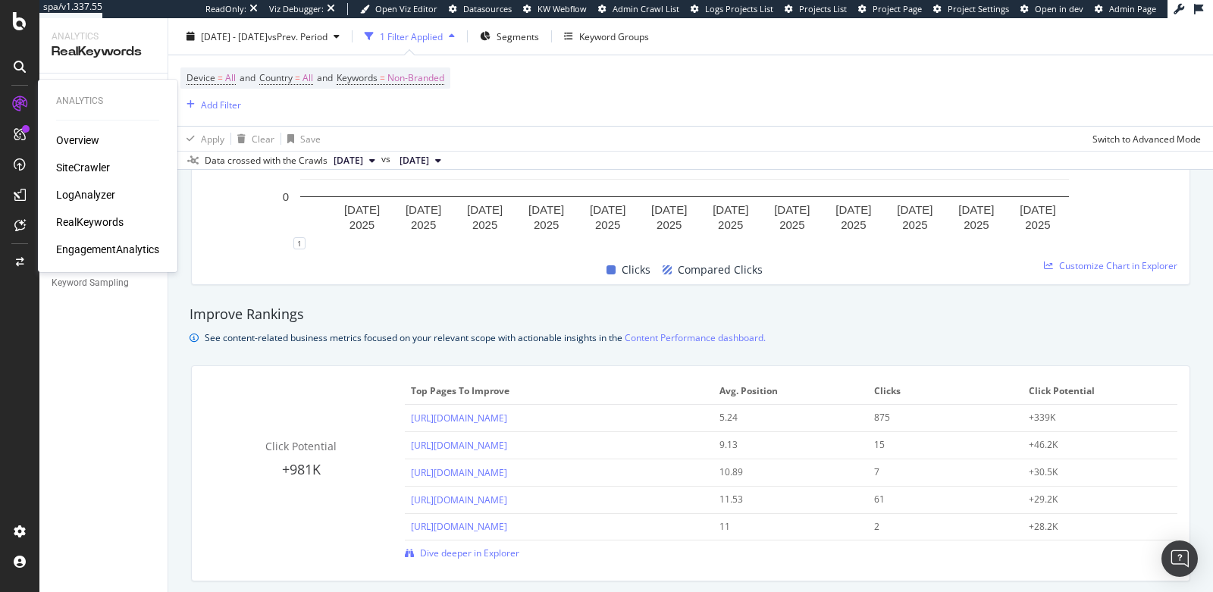
click at [83, 171] on div "SiteCrawler" at bounding box center [83, 167] width 54 height 15
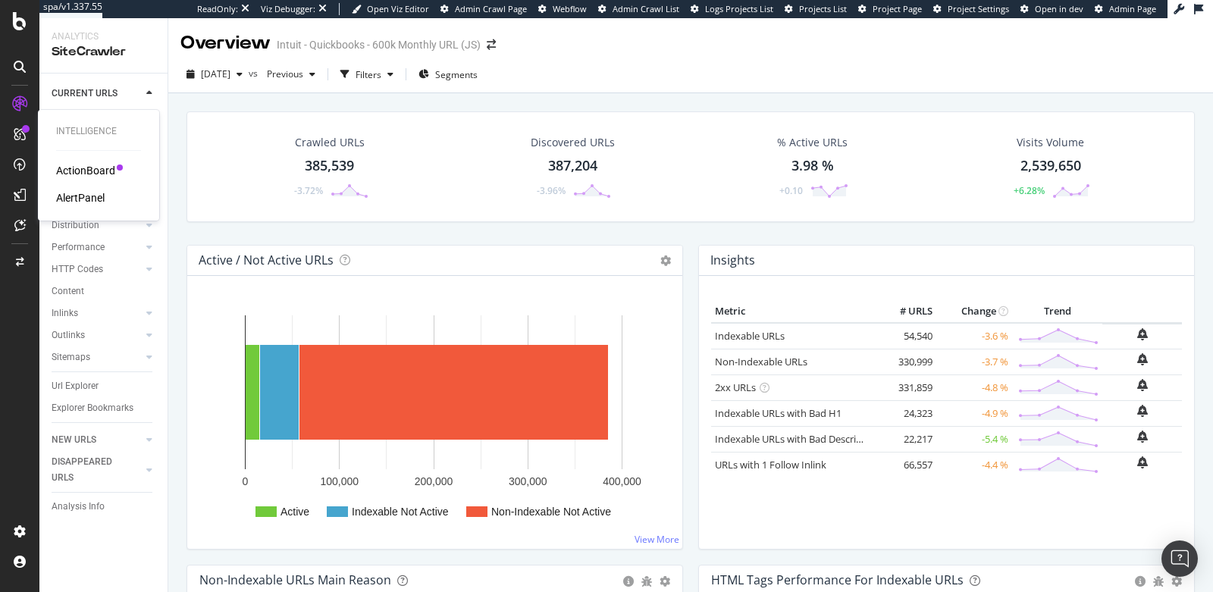
click at [72, 197] on div "AlertPanel" at bounding box center [80, 197] width 49 height 15
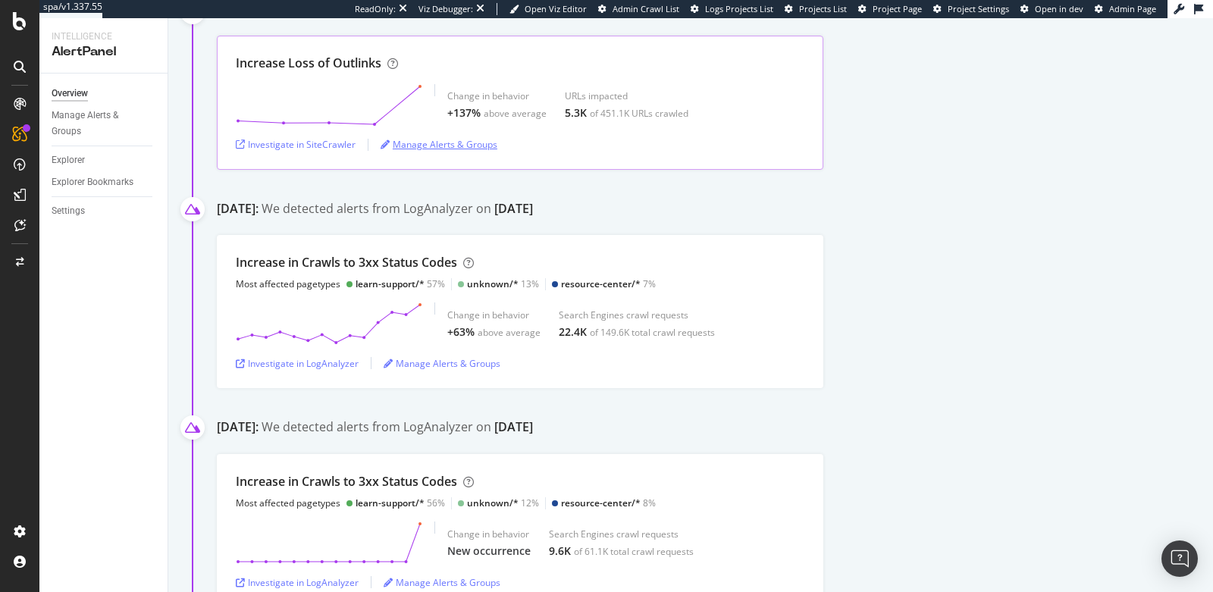
scroll to position [700, 0]
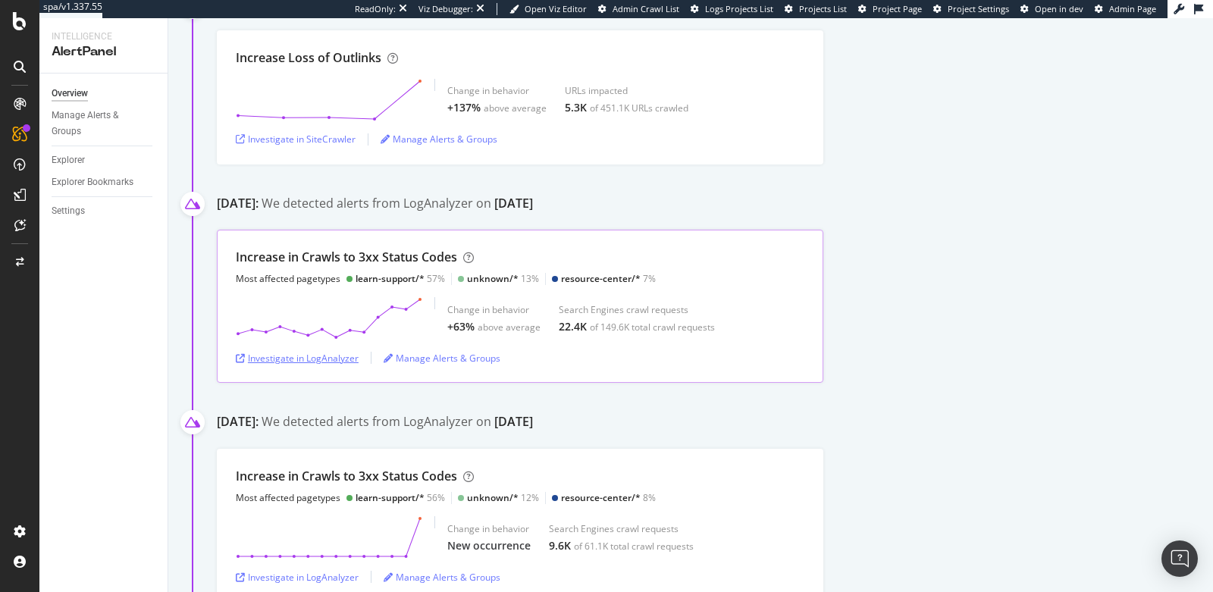
click at [323, 360] on div "Investigate in LogAnalyzer" at bounding box center [297, 358] width 123 height 13
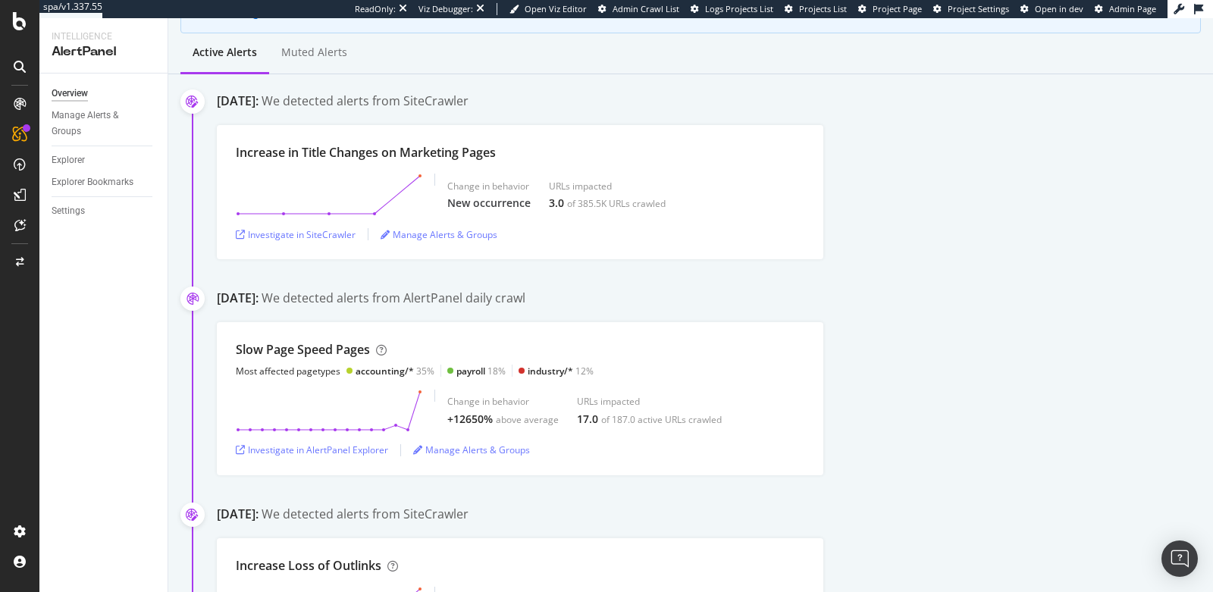
scroll to position [0, 0]
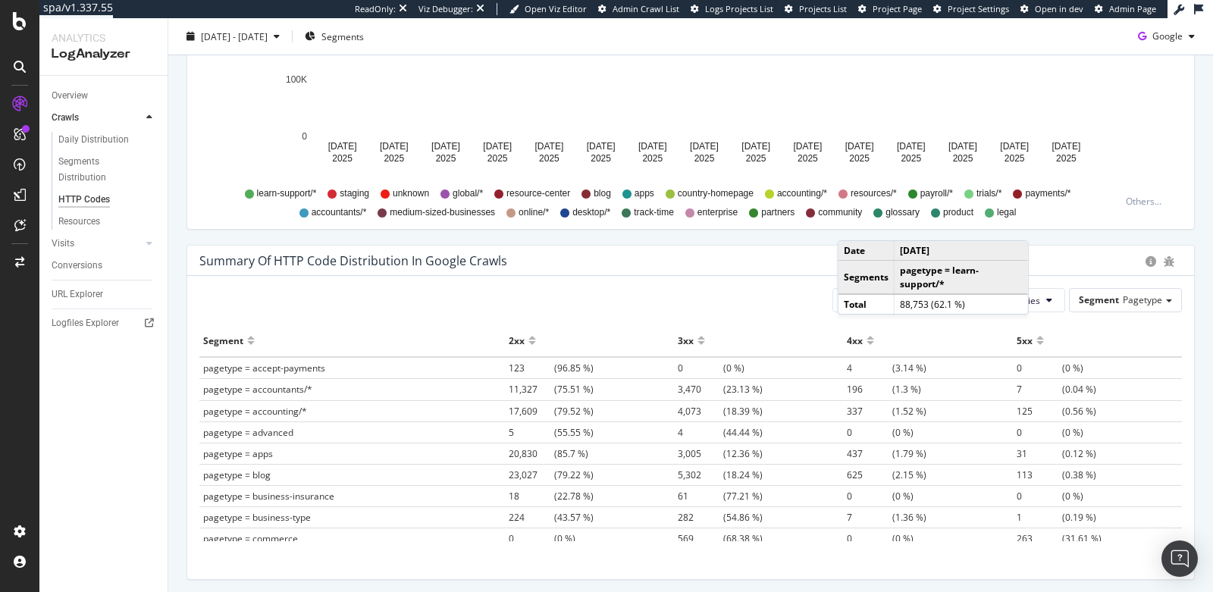
scroll to position [987, 0]
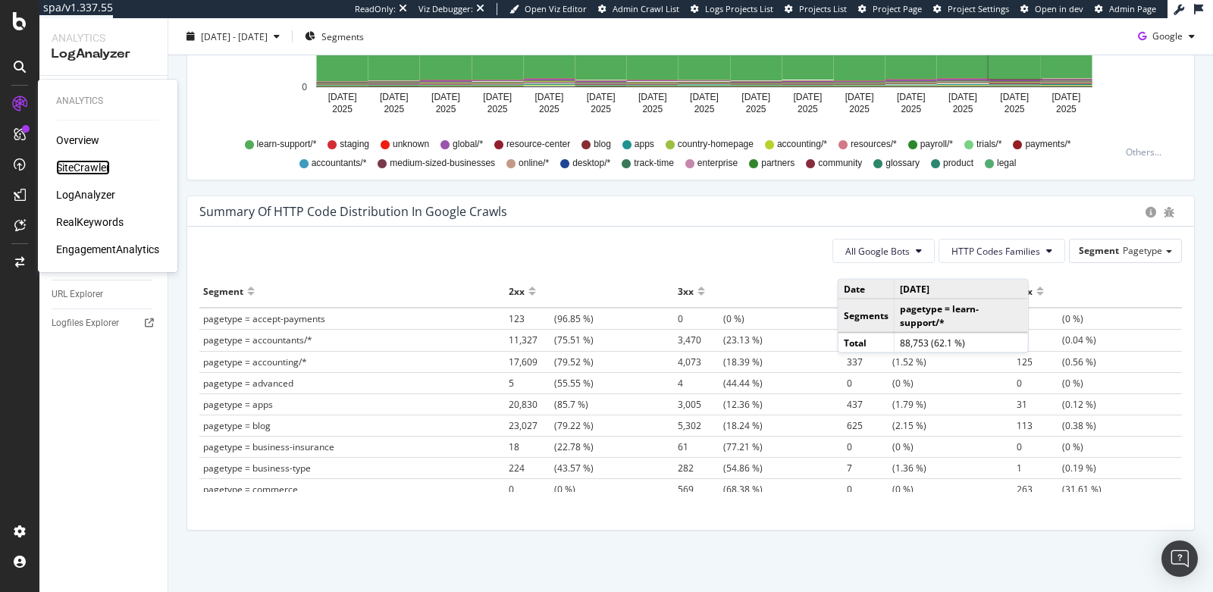
click at [98, 165] on div "SiteCrawler" at bounding box center [83, 167] width 54 height 15
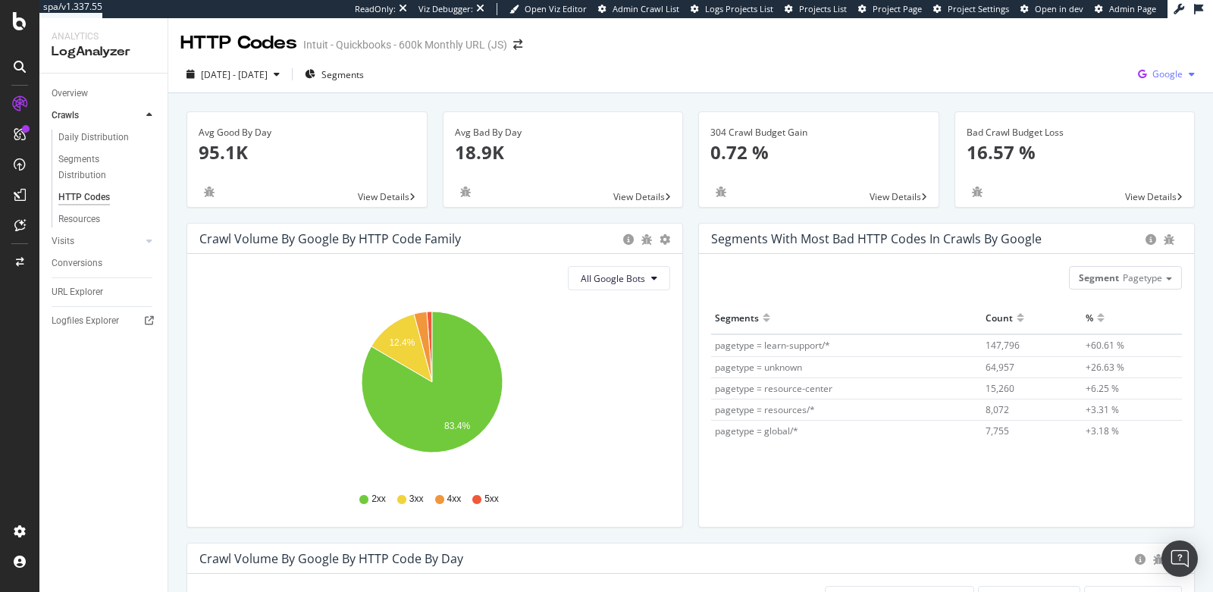
click at [1169, 75] on span "Google" at bounding box center [1168, 73] width 30 height 13
click at [710, 58] on div "2025 Aug. 24th - Sep. 7th Segments Google" at bounding box center [690, 74] width 1045 height 37
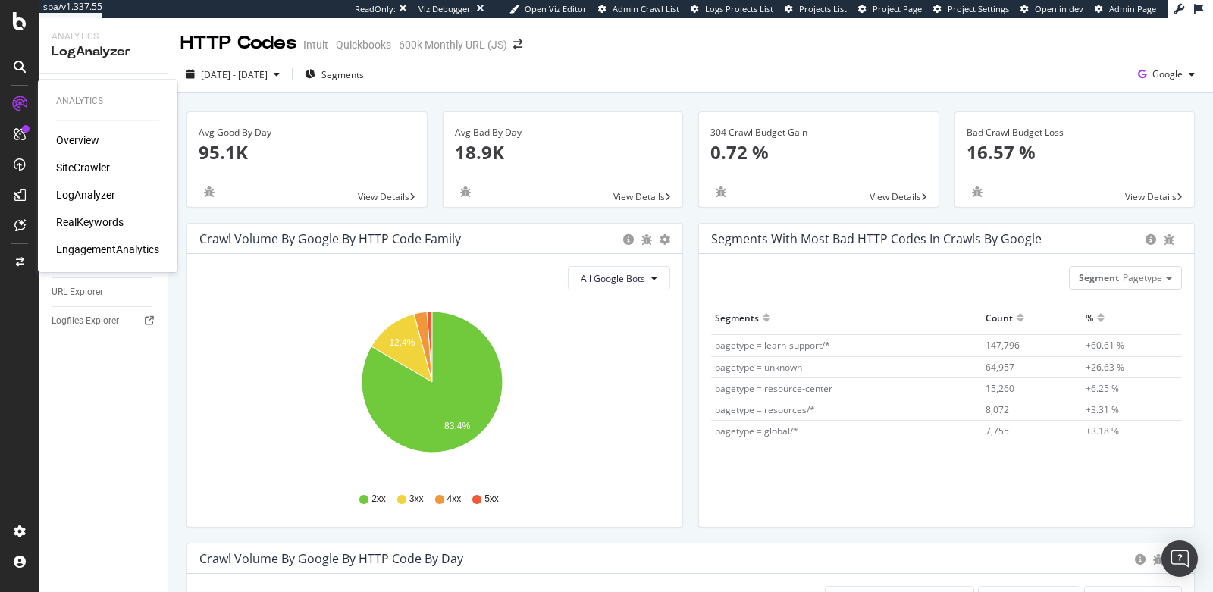
click at [69, 162] on div "SiteCrawler" at bounding box center [83, 167] width 54 height 15
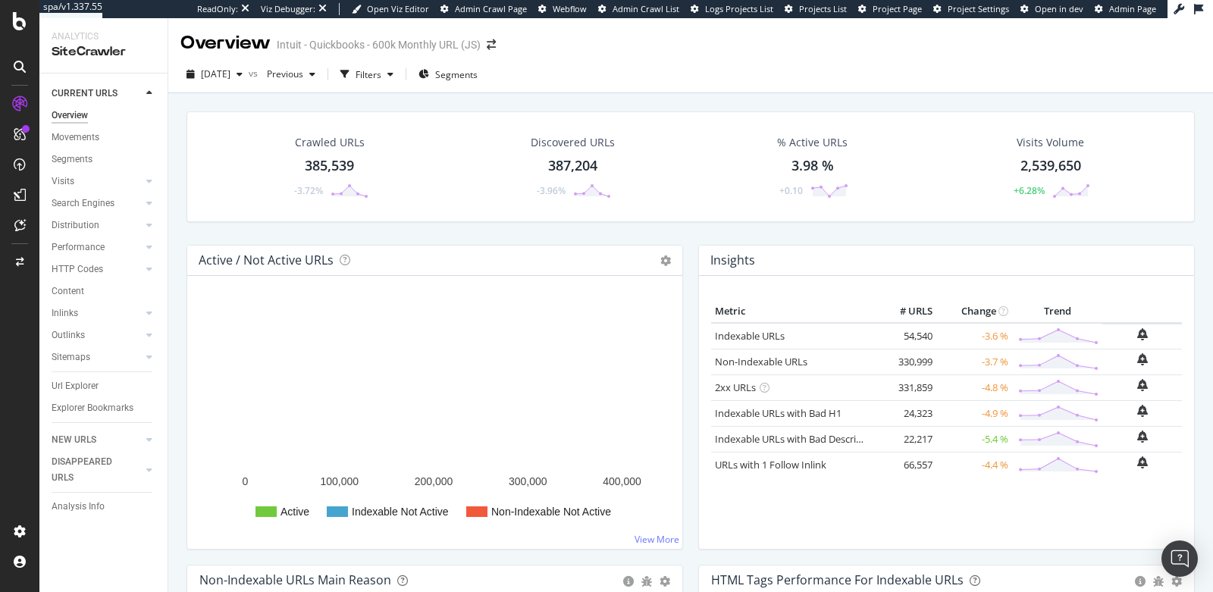
scroll to position [43, 0]
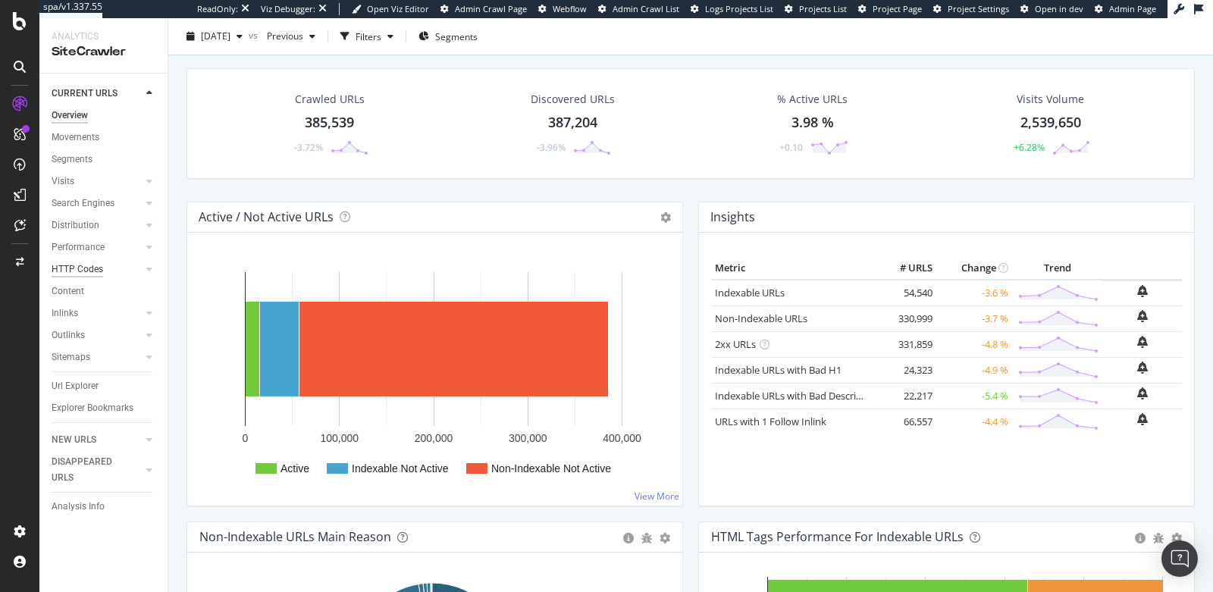
click at [83, 269] on div "HTTP Codes" at bounding box center [78, 270] width 52 height 16
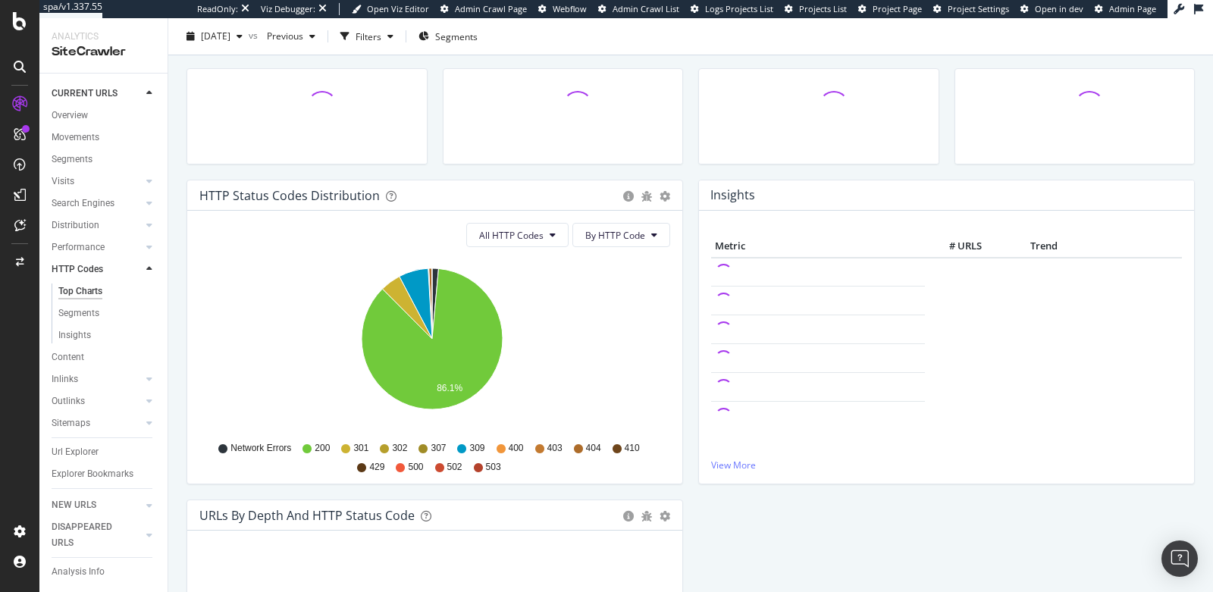
click at [356, 453] on span "301" at bounding box center [360, 448] width 15 height 13
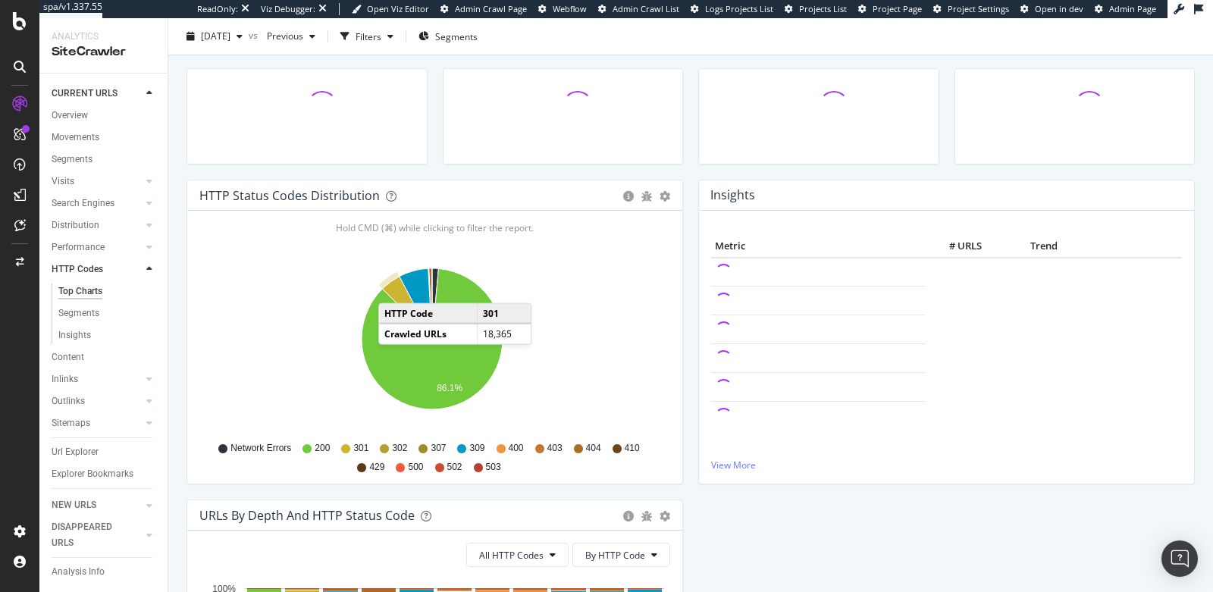
click at [394, 287] on icon "A chart." at bounding box center [407, 308] width 50 height 62
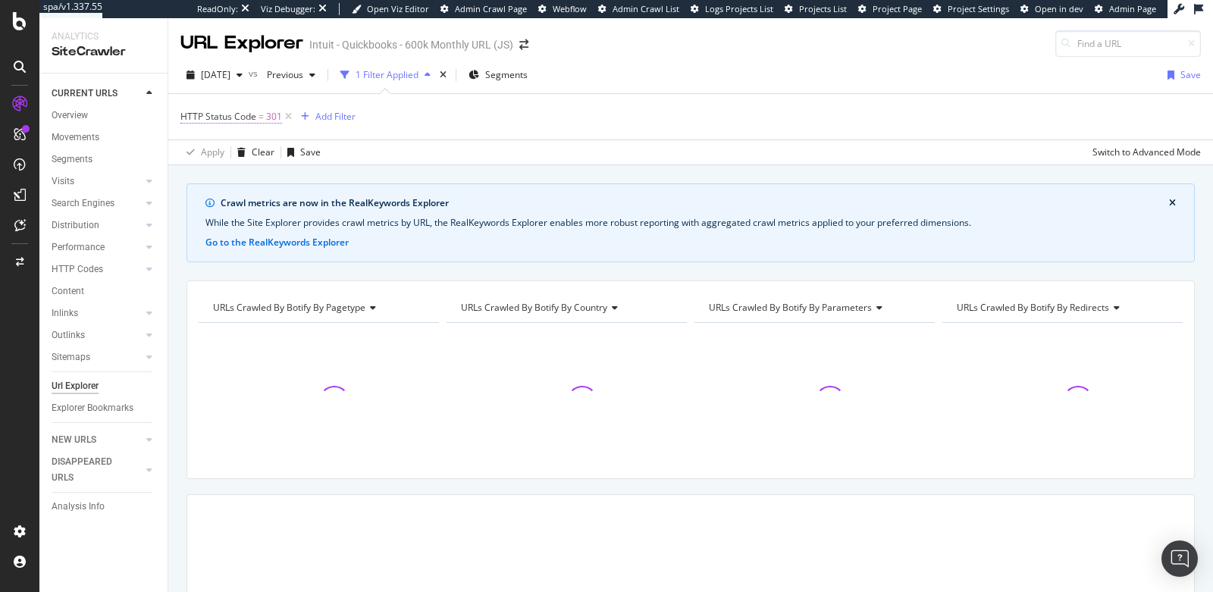
click at [253, 116] on span "HTTP Status Code" at bounding box center [218, 116] width 76 height 13
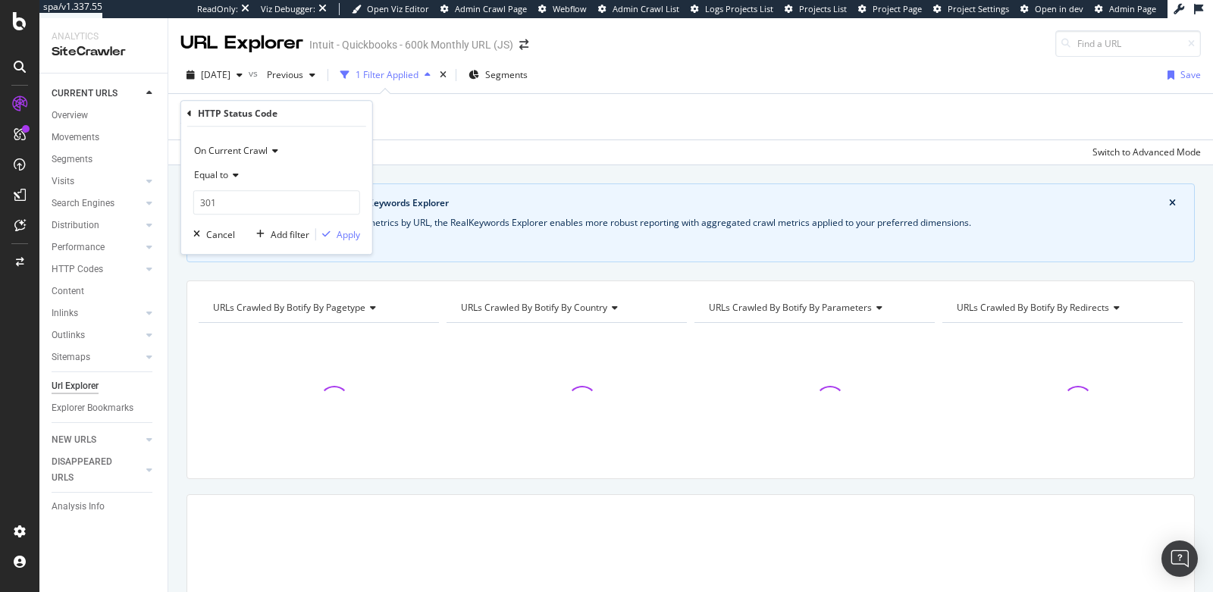
click at [211, 176] on span "Equal to" at bounding box center [211, 174] width 34 height 13
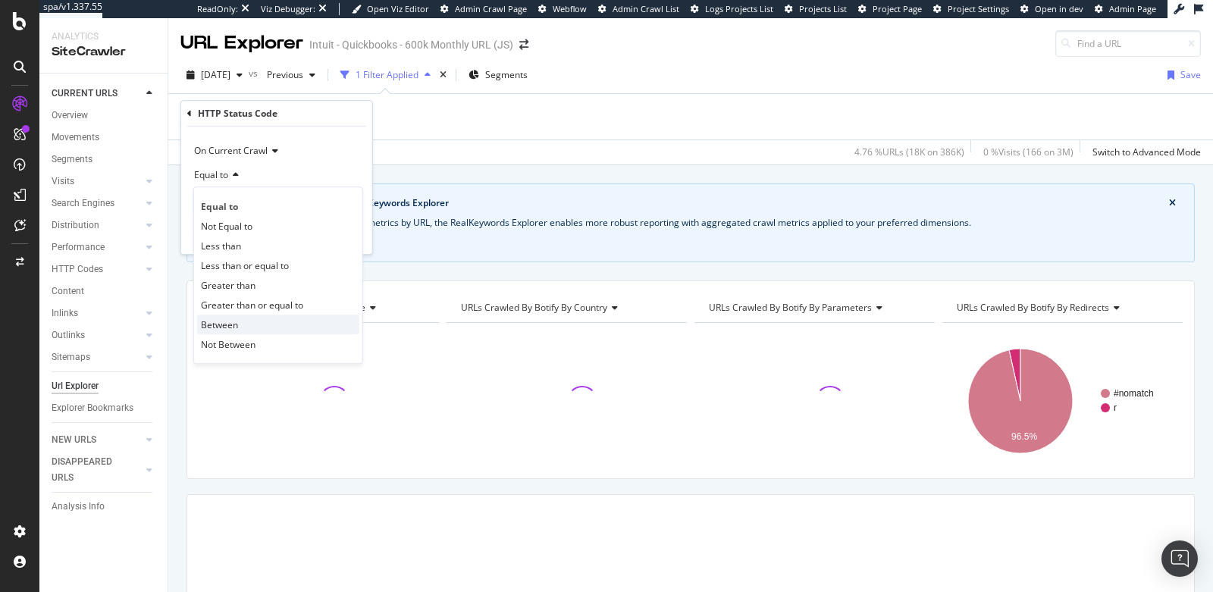
click at [235, 316] on div "Between" at bounding box center [278, 325] width 162 height 20
click at [242, 220] on div "0 and 1" at bounding box center [276, 223] width 167 height 67
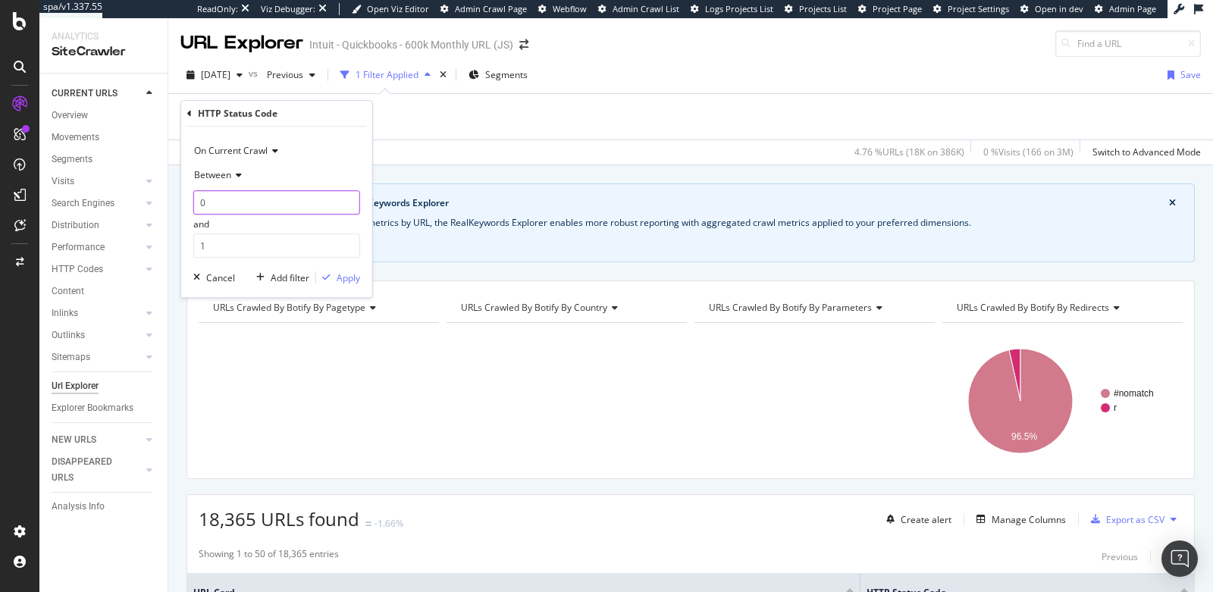
click at [242, 208] on input "0" at bounding box center [276, 202] width 167 height 24
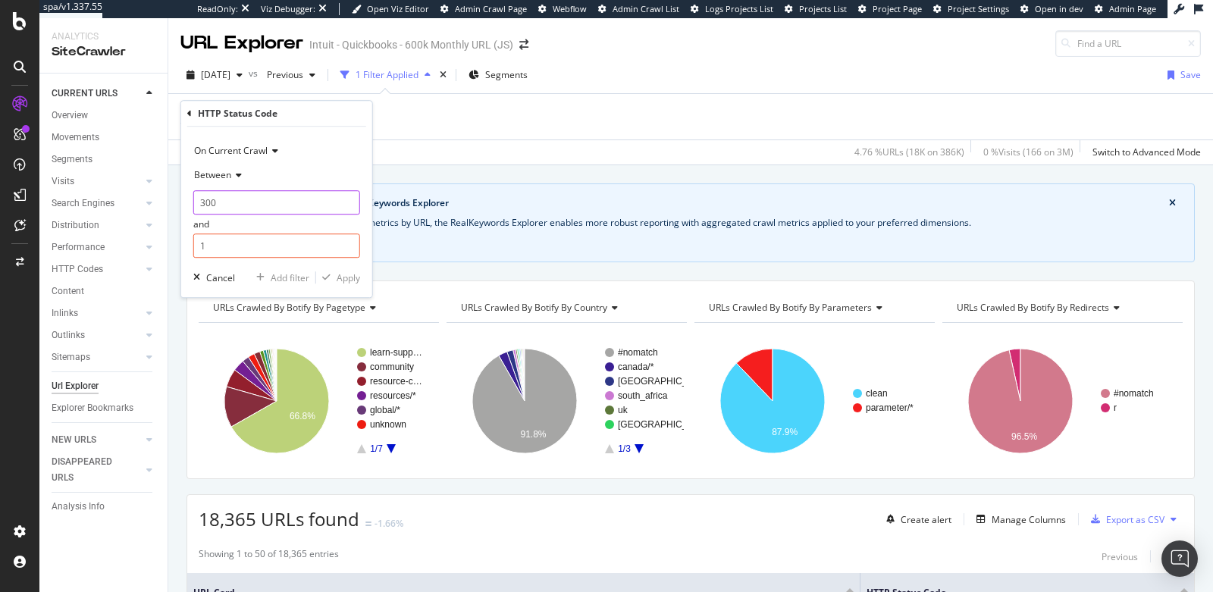
type input "300"
type input "399"
click at [334, 277] on div "button" at bounding box center [326, 278] width 20 height 9
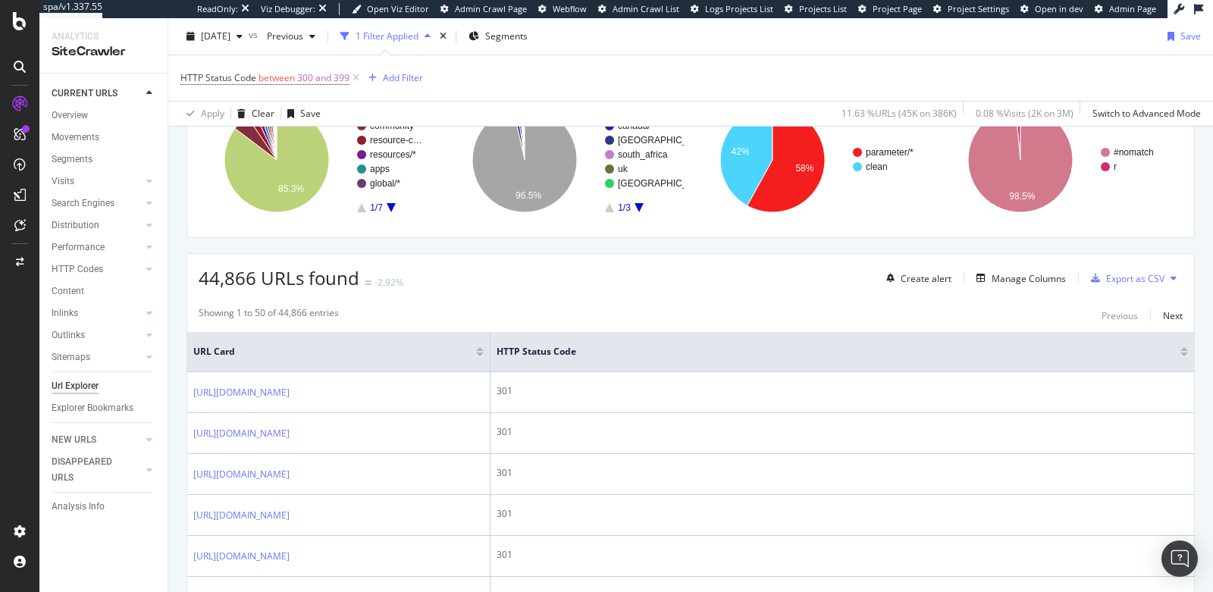
scroll to position [243, 0]
click at [1040, 271] on div "Manage Columns" at bounding box center [1029, 277] width 74 height 13
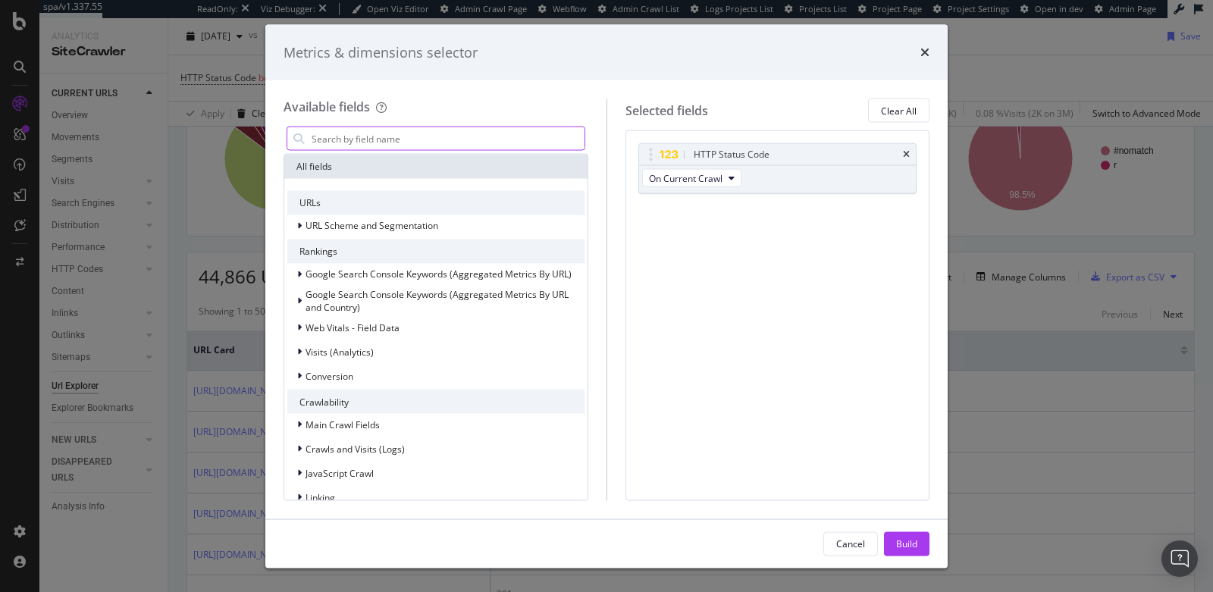
type input "l"
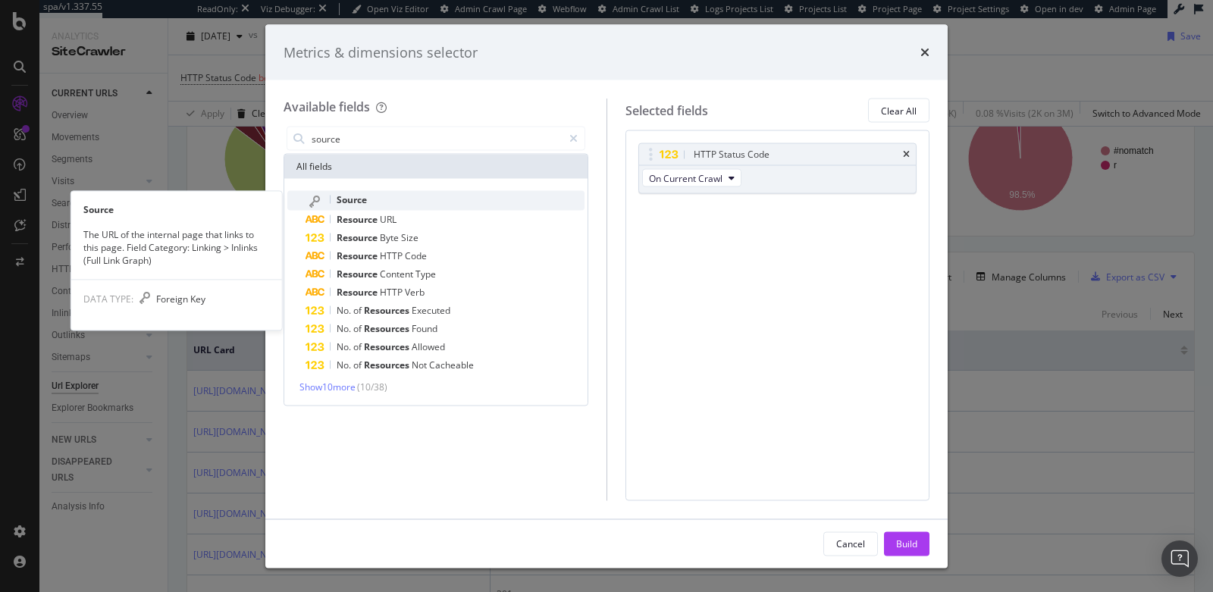
type input "source"
click at [399, 204] on div "Source" at bounding box center [445, 201] width 279 height 20
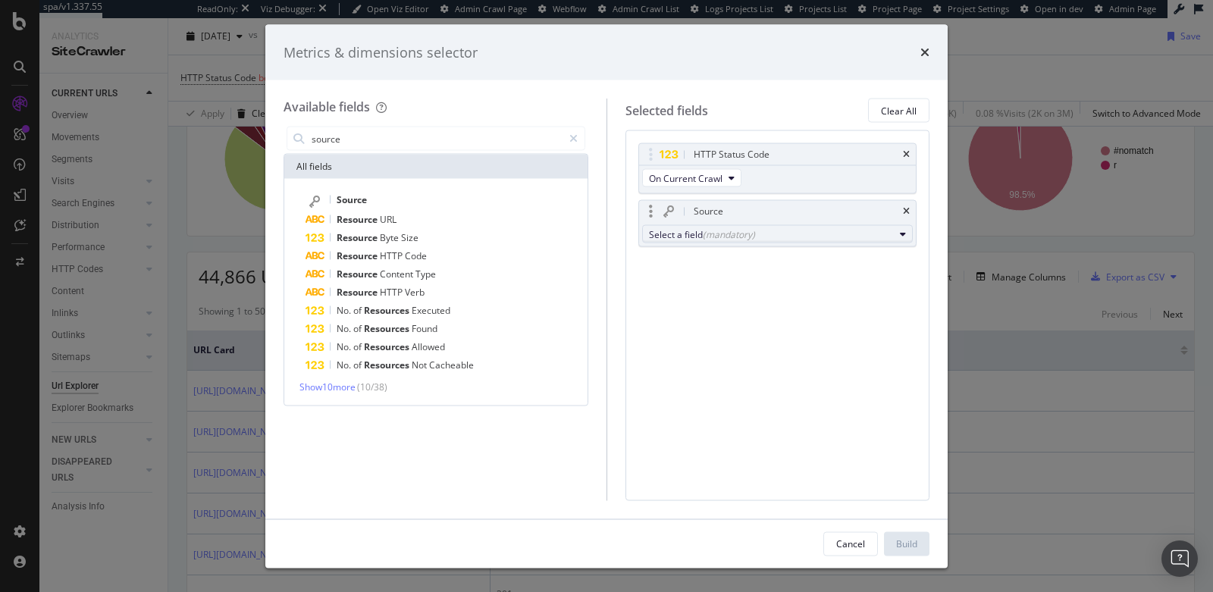
click at [695, 234] on div "Select a field (mandatory)" at bounding box center [772, 233] width 246 height 13
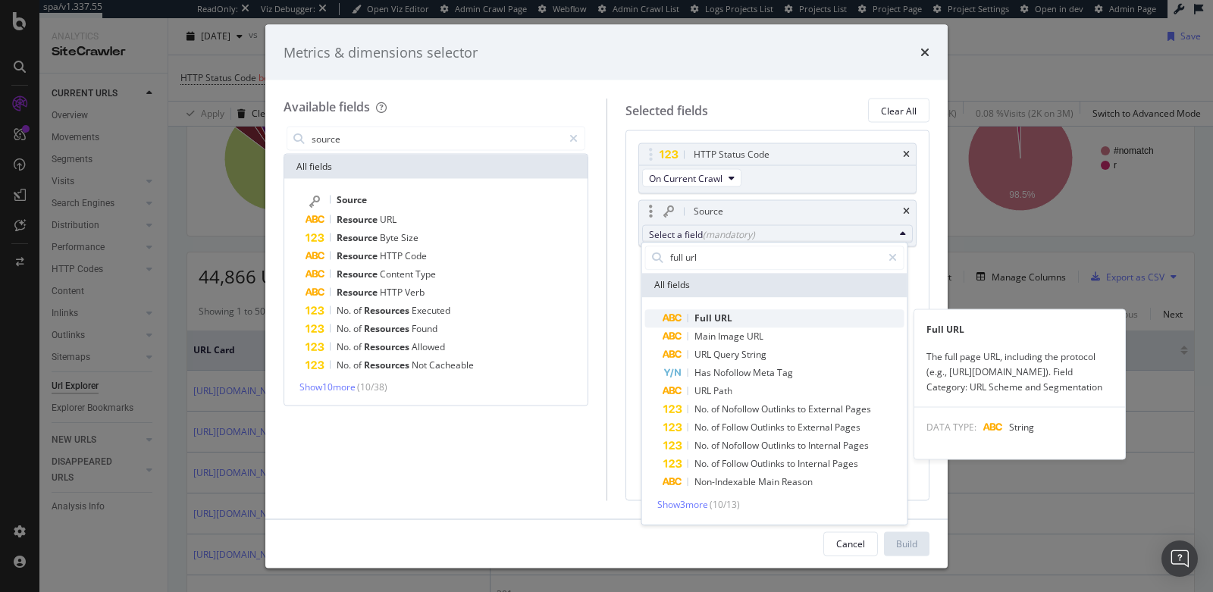
type input "full url"
click at [746, 322] on span "Full URL" at bounding box center [783, 318] width 241 height 18
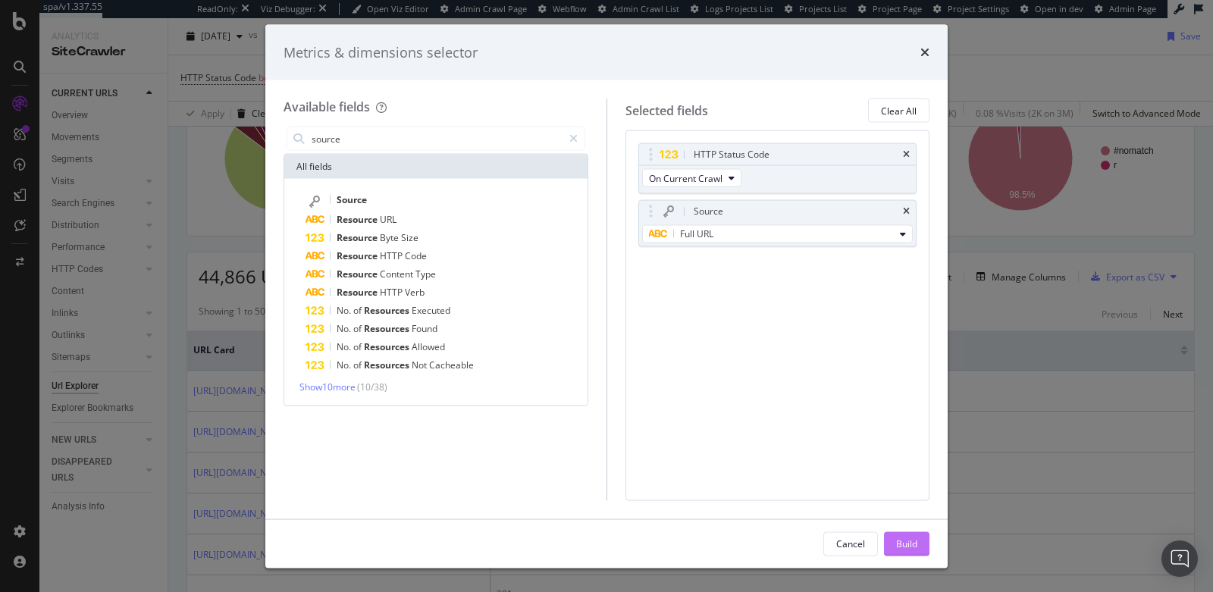
click at [898, 542] on div "Build" at bounding box center [906, 543] width 21 height 13
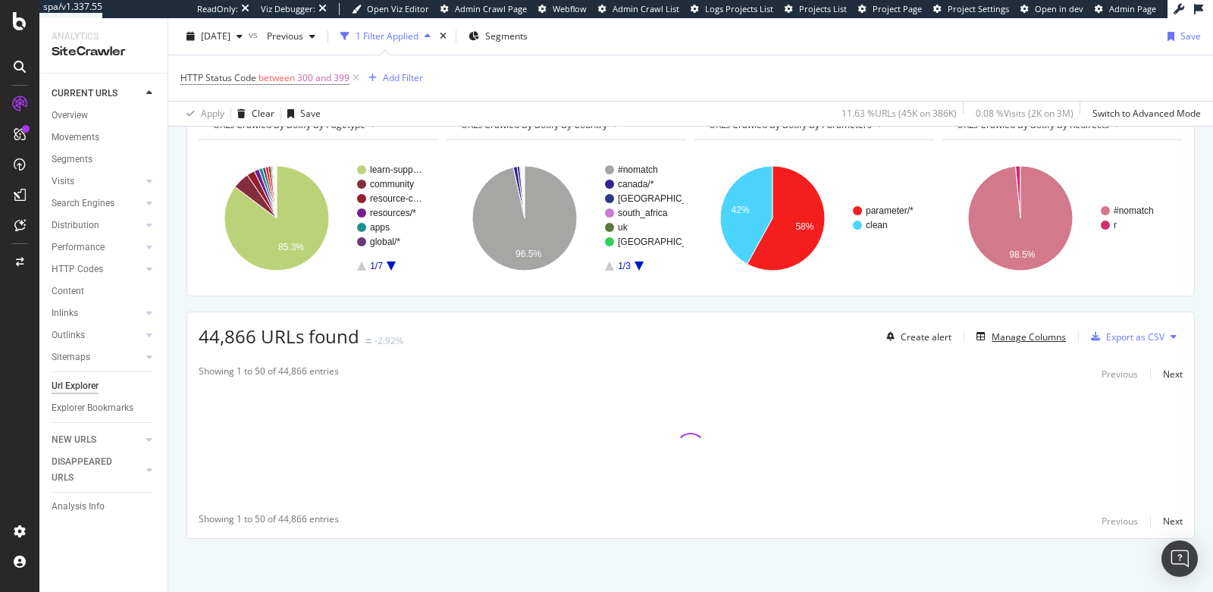
scroll to position [179, 0]
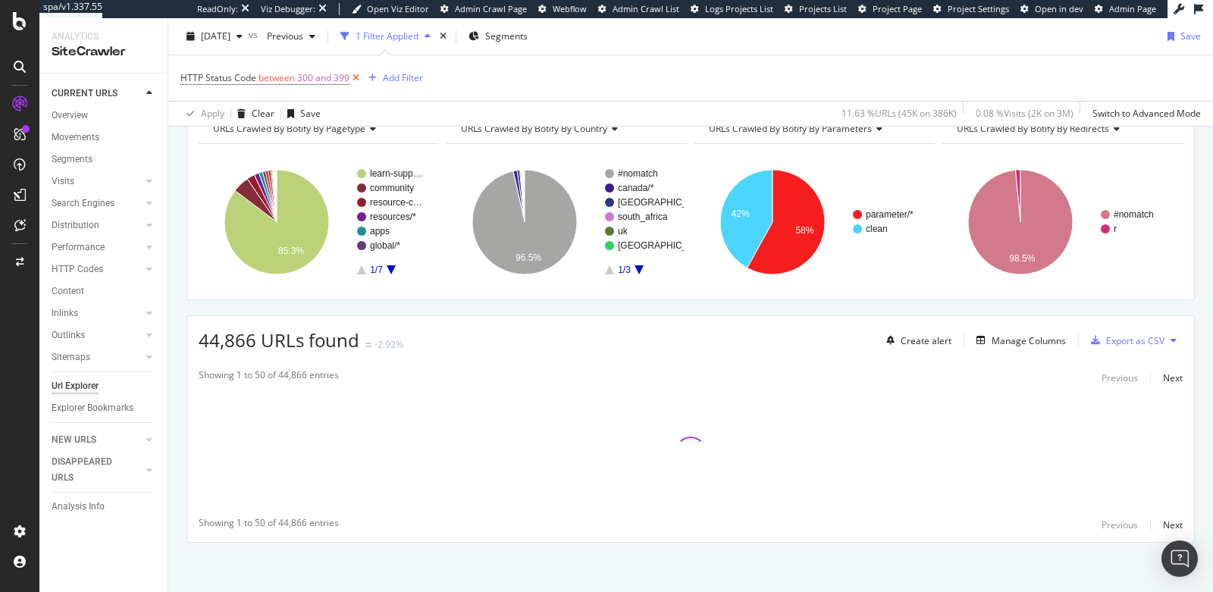
click at [355, 77] on icon at bounding box center [356, 78] width 13 height 15
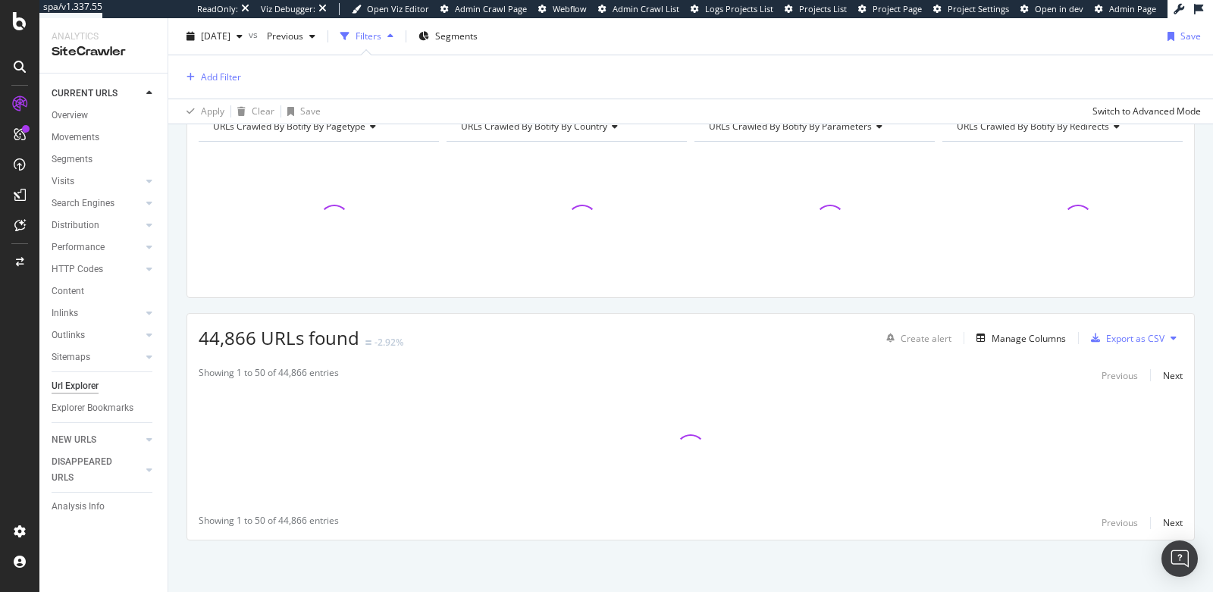
scroll to position [177, 0]
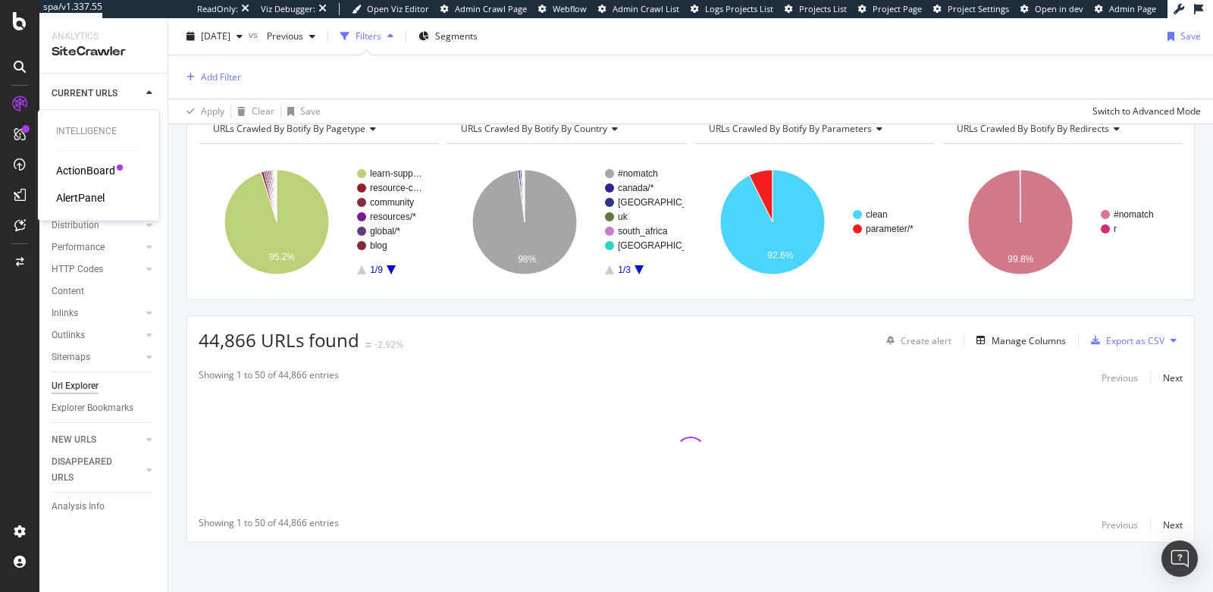
click at [71, 173] on div "ActionBoard" at bounding box center [85, 170] width 59 height 15
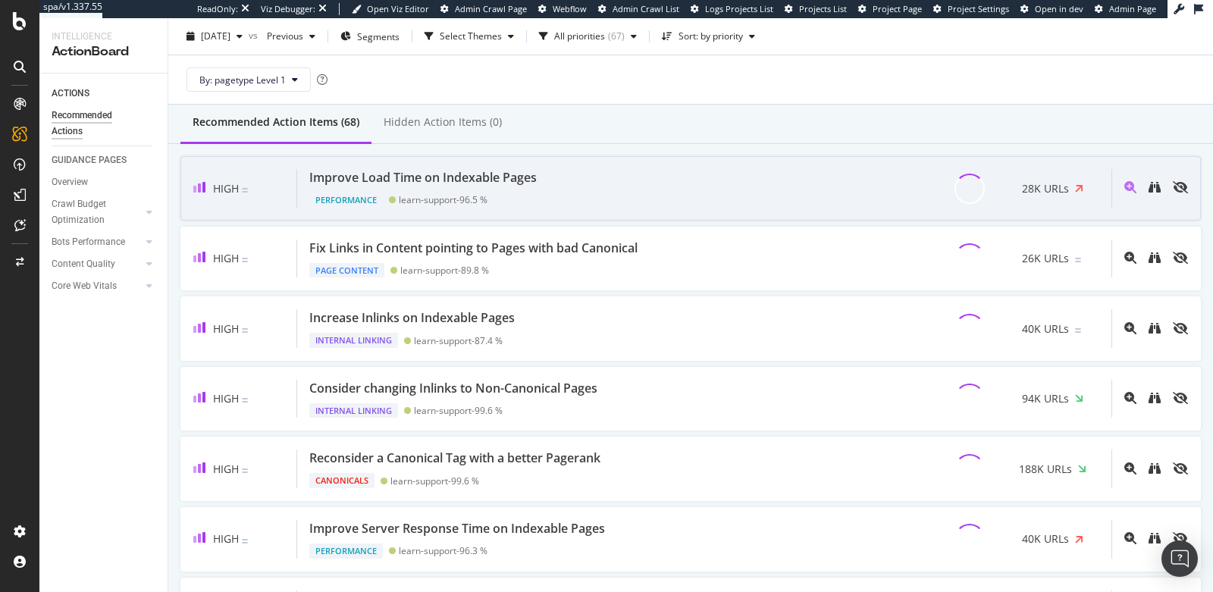
scroll to position [131, 0]
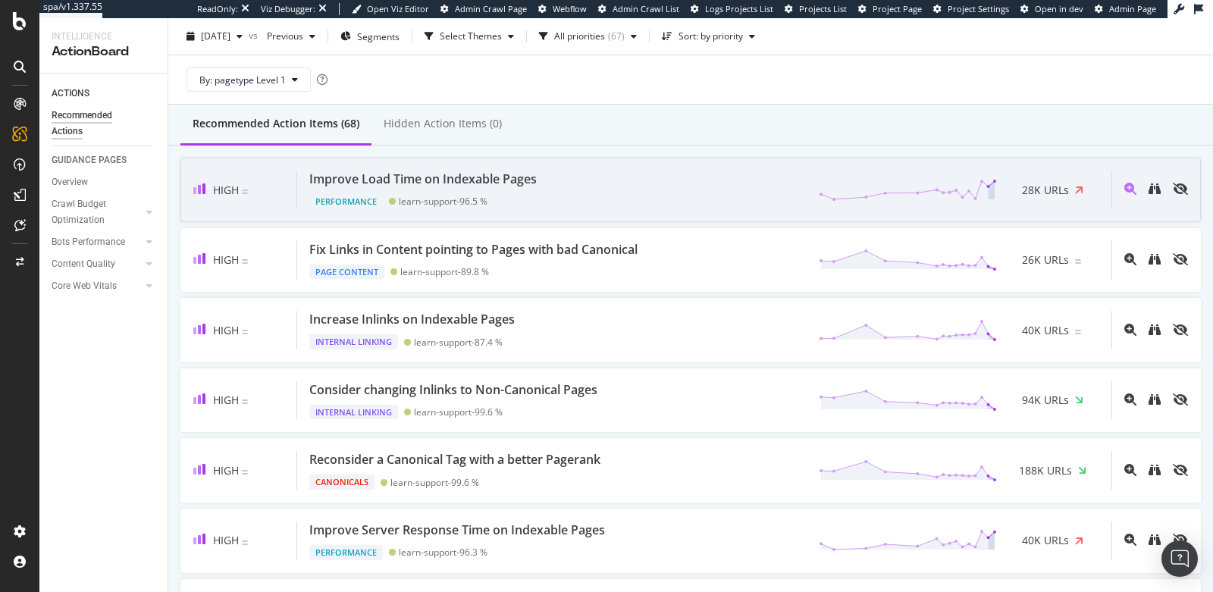
click at [698, 201] on div "Improve Load Time on Indexable Pages Performance learn-support - 96.5 % 28K URLs" at bounding box center [704, 190] width 814 height 39
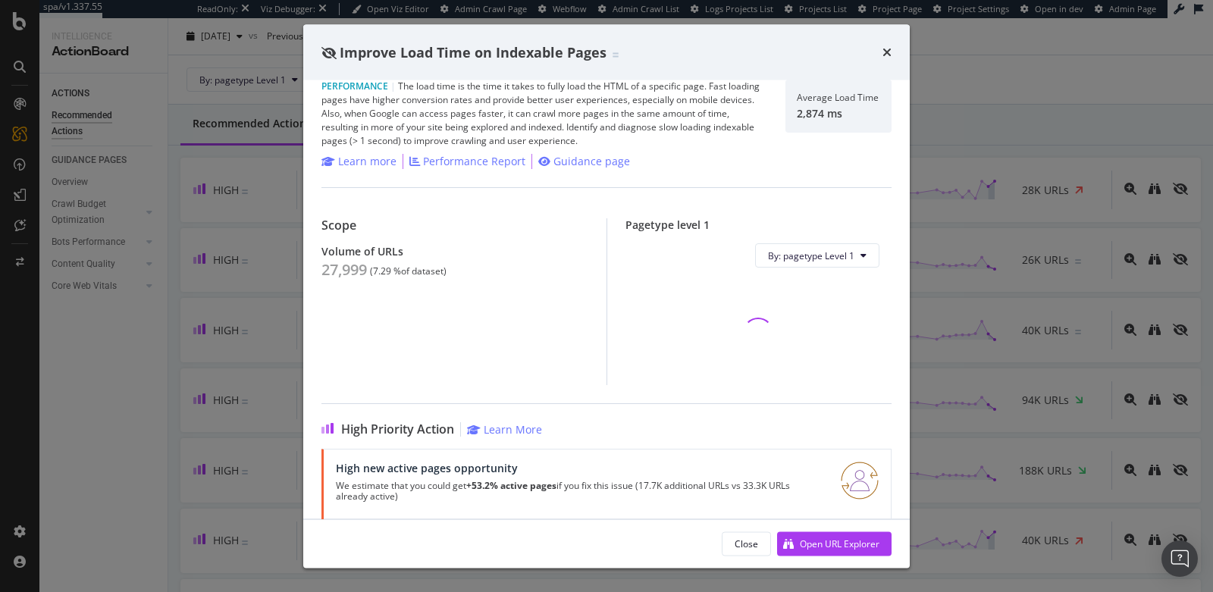
scroll to position [124, 0]
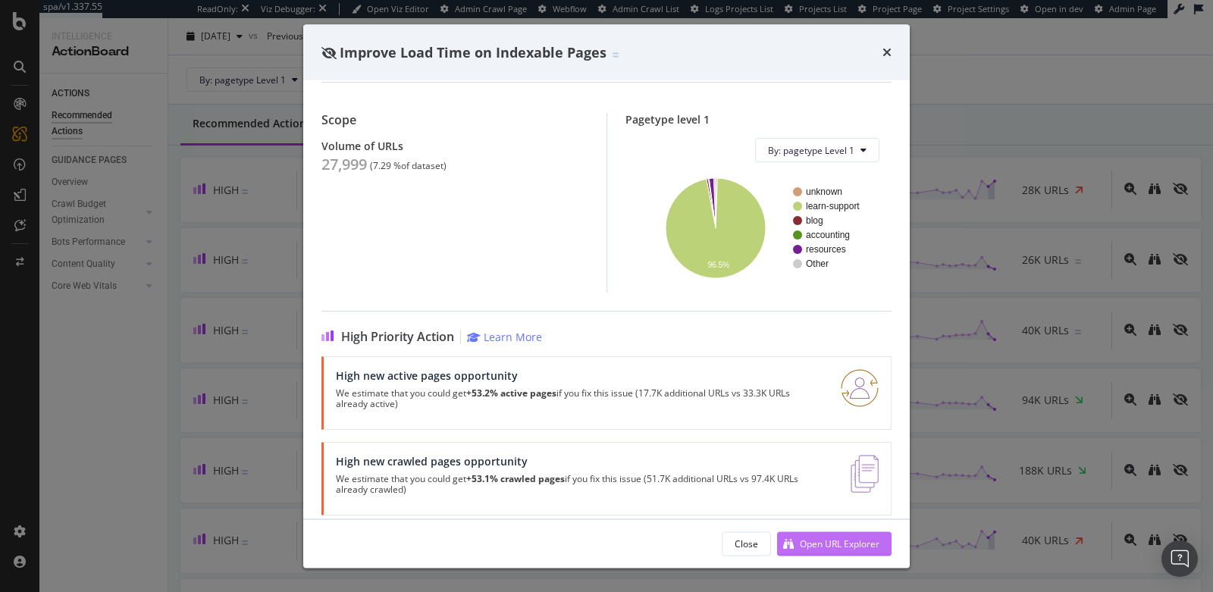
click at [827, 535] on div "Open URL Explorer" at bounding box center [828, 543] width 102 height 23
click at [892, 48] on div "Improve Load Time on Indexable Pages" at bounding box center [606, 52] width 607 height 56
click at [890, 52] on icon "times" at bounding box center [887, 52] width 9 height 12
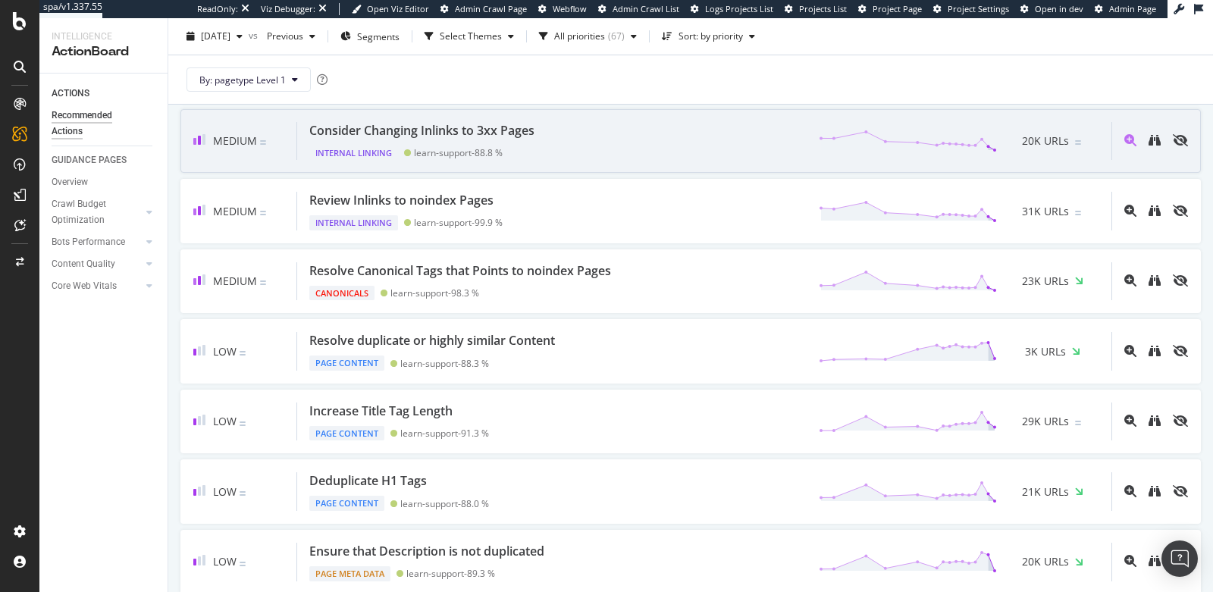
scroll to position [925, 0]
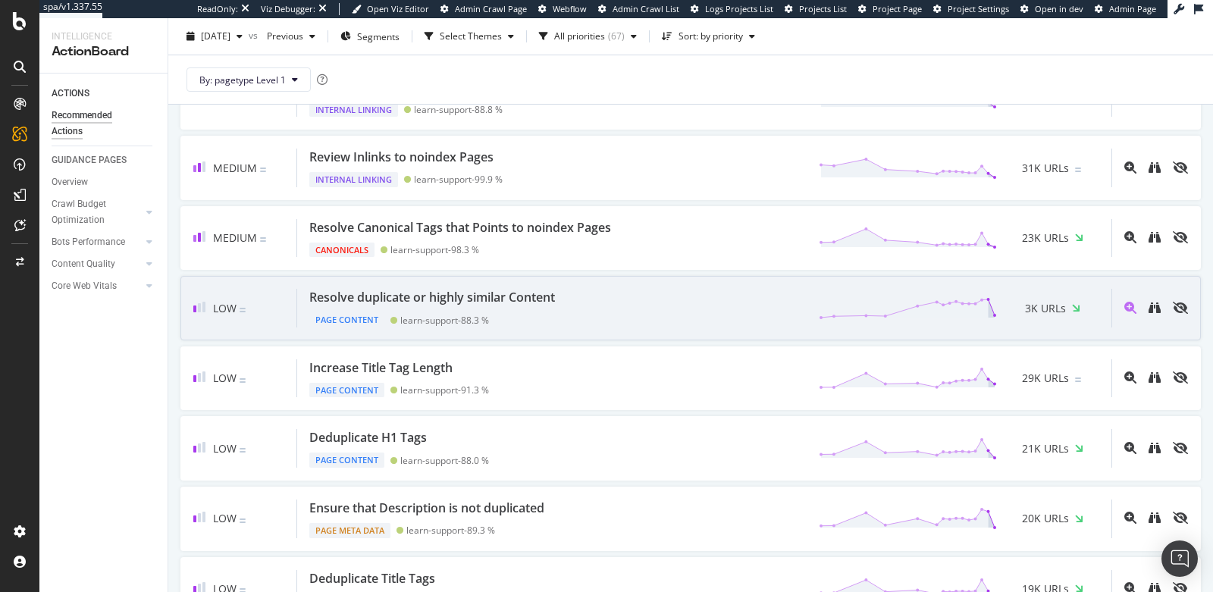
click at [641, 291] on div "Resolve duplicate or highly similar Content Page Content learn-support - 88.3 %…" at bounding box center [704, 308] width 814 height 39
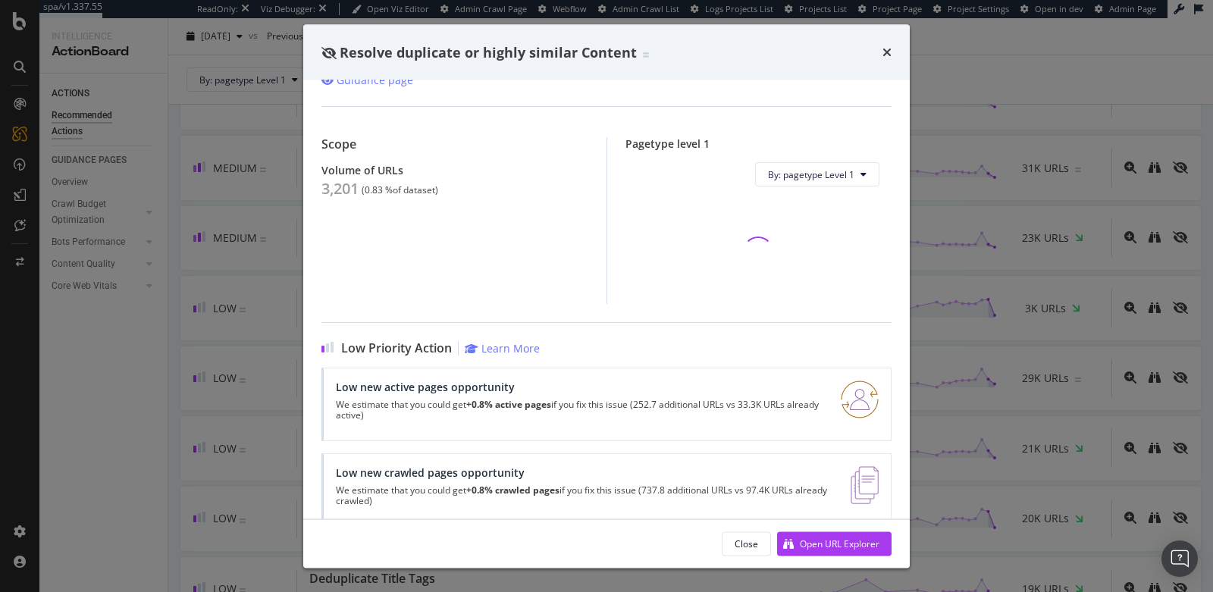
scroll to position [110, 0]
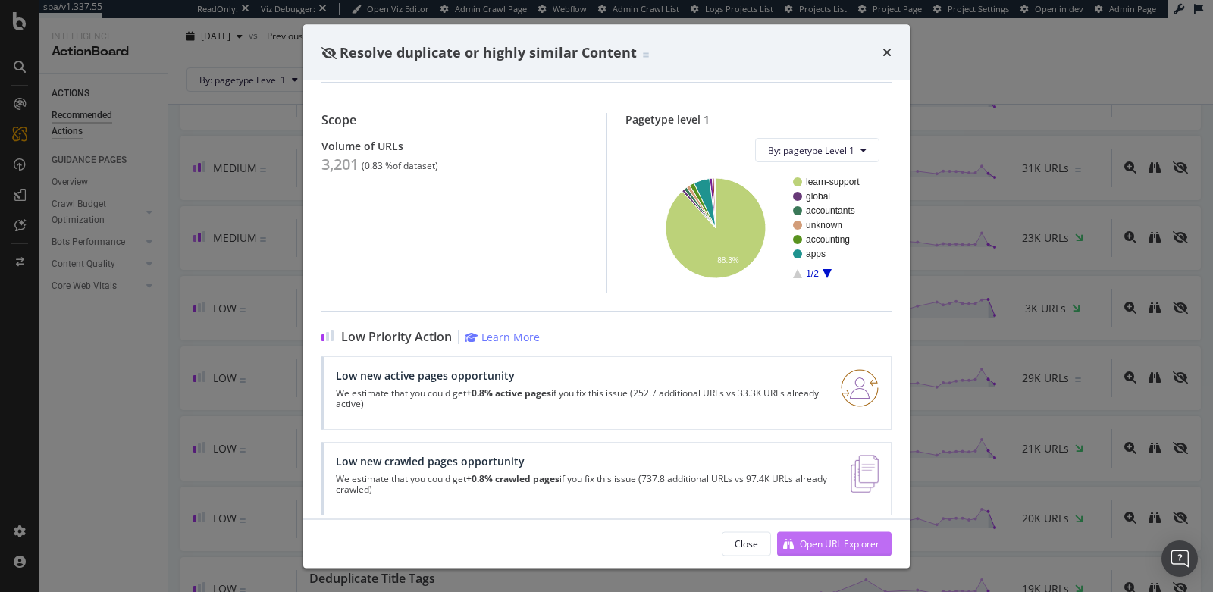
click at [827, 544] on div "Open URL Explorer" at bounding box center [840, 543] width 80 height 13
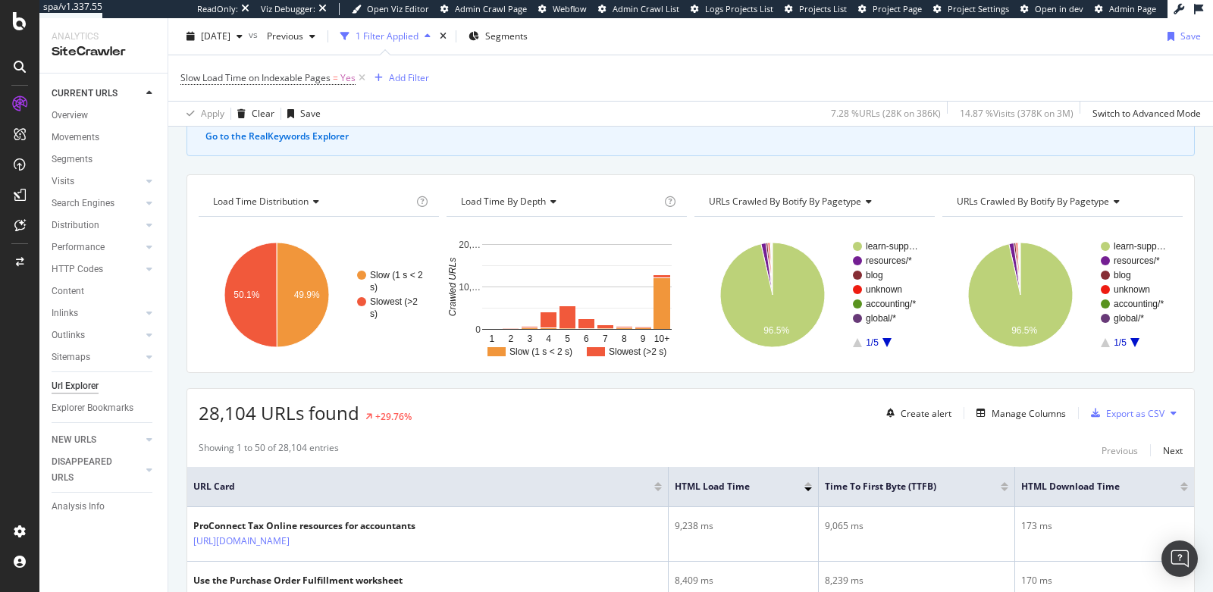
scroll to position [434, 0]
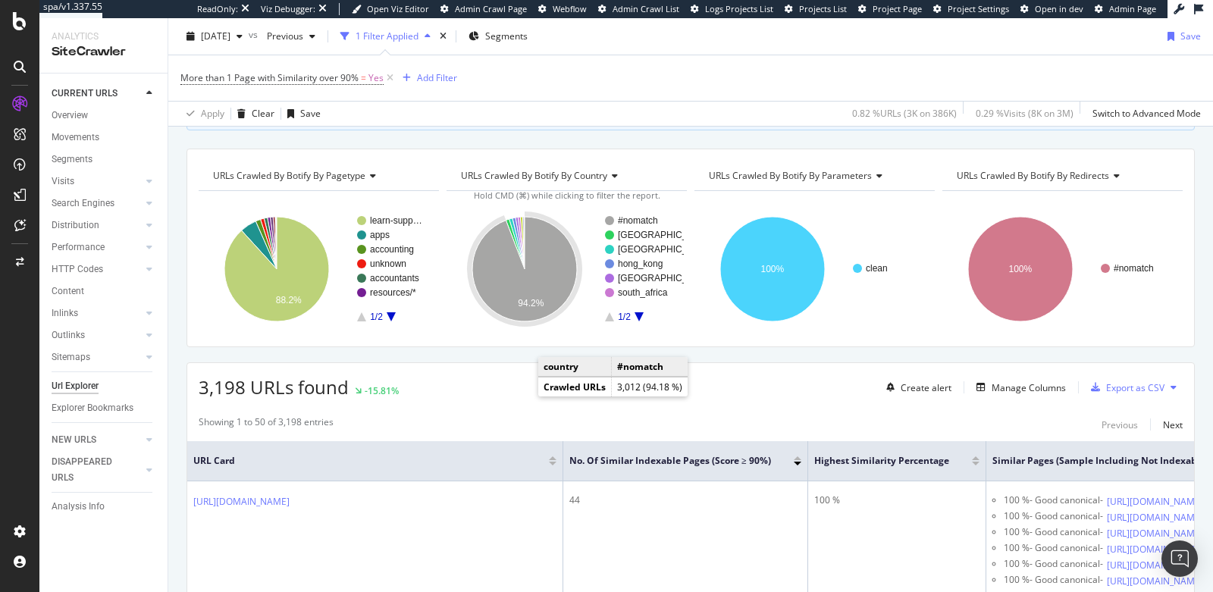
scroll to position [134, 0]
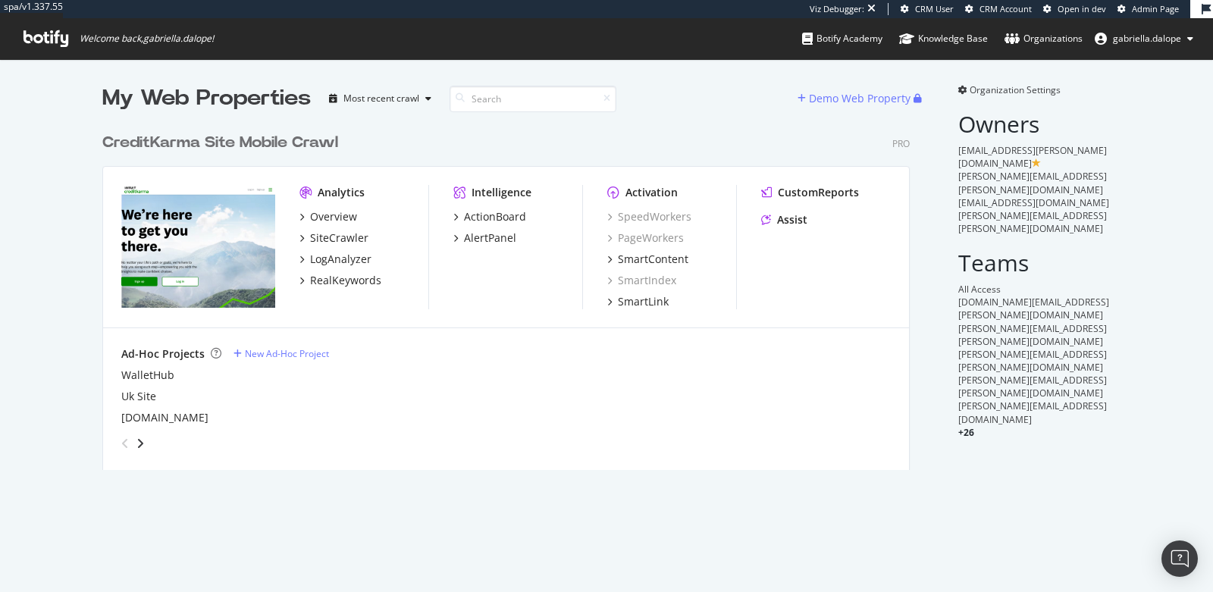
scroll to position [343, 807]
click at [345, 281] on div "RealKeywords" at bounding box center [345, 280] width 71 height 15
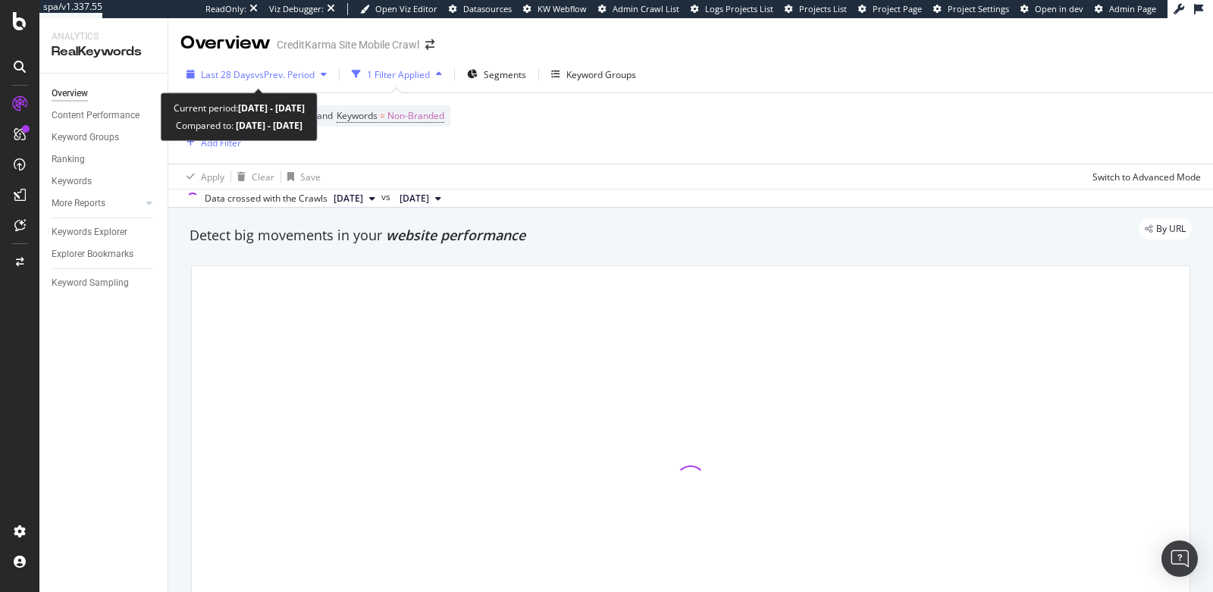
click at [271, 82] on div "Last 28 Days vs Prev. Period" at bounding box center [256, 74] width 152 height 23
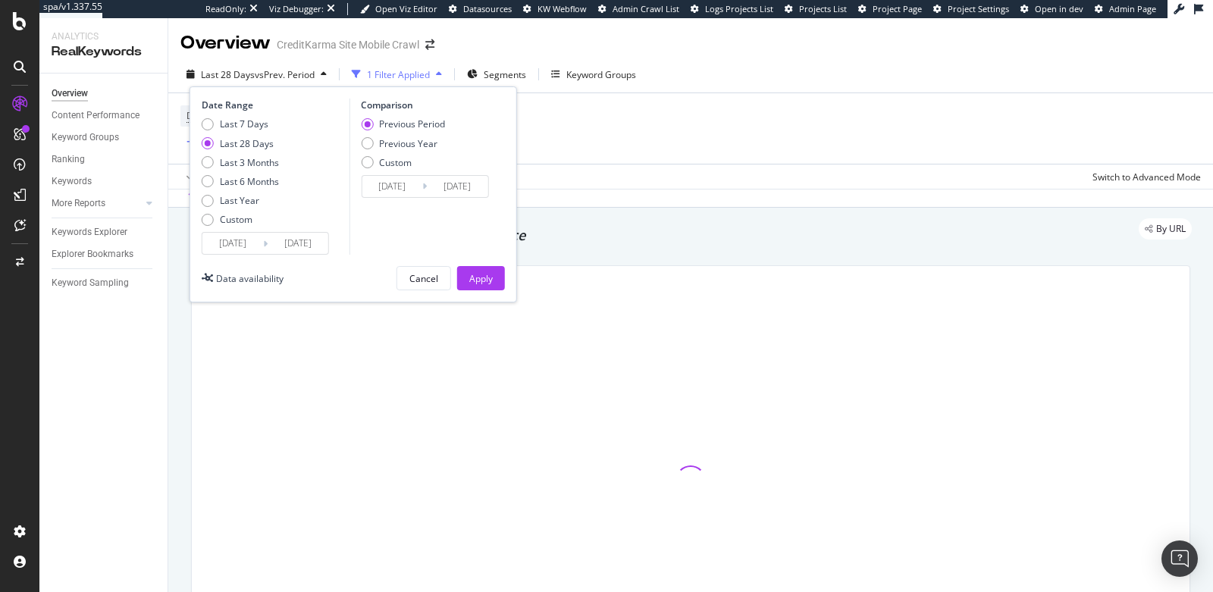
click at [234, 238] on input "[DATE]" at bounding box center [232, 243] width 61 height 21
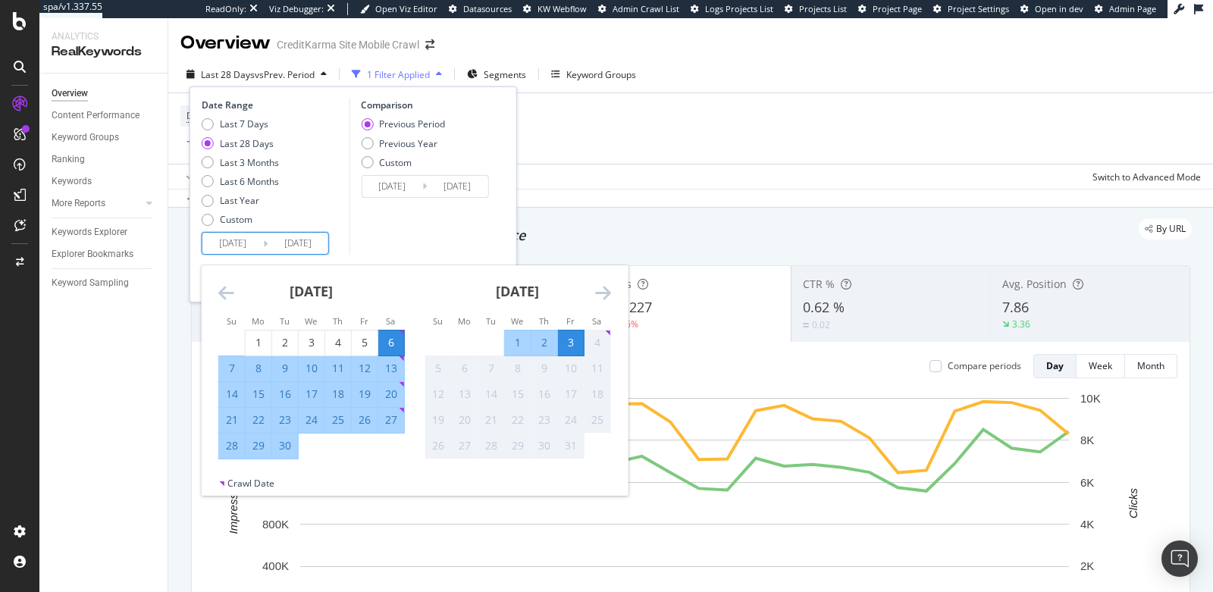
click at [260, 371] on div "8" at bounding box center [259, 368] width 26 height 15
type input "[DATE]"
type input "2025/08/13"
type input "2025/09/07"
click at [423, 233] on div "Comparison Previous Period Previous Year Custom 2025/08/13 Navigate forward to …" at bounding box center [421, 177] width 144 height 156
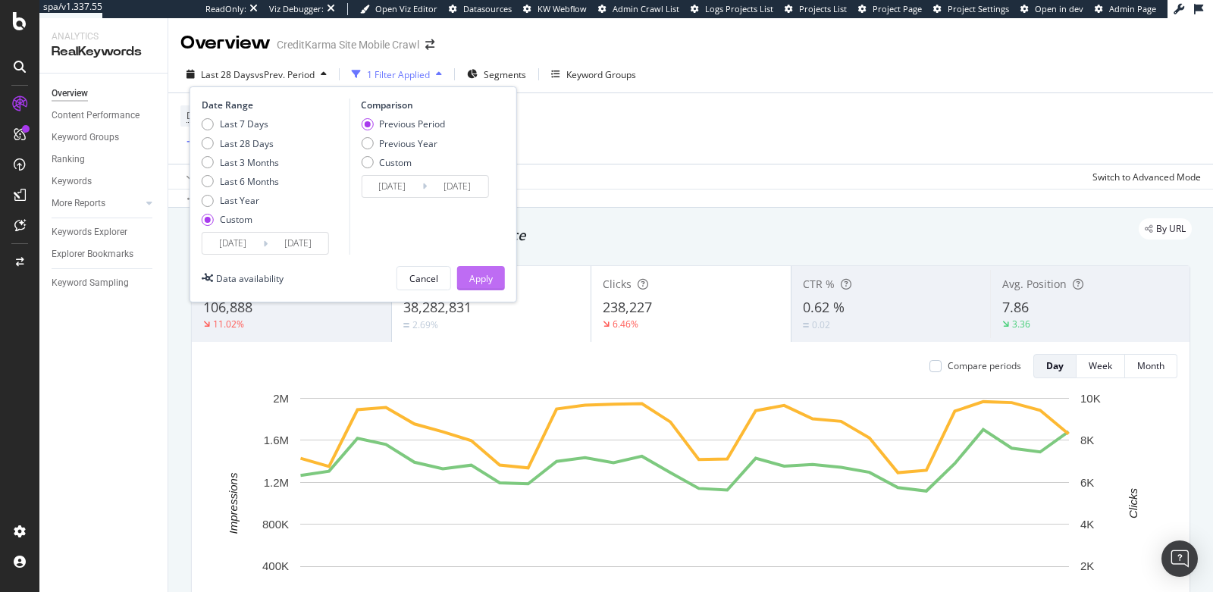
click at [470, 281] on div "Apply" at bounding box center [481, 278] width 24 height 13
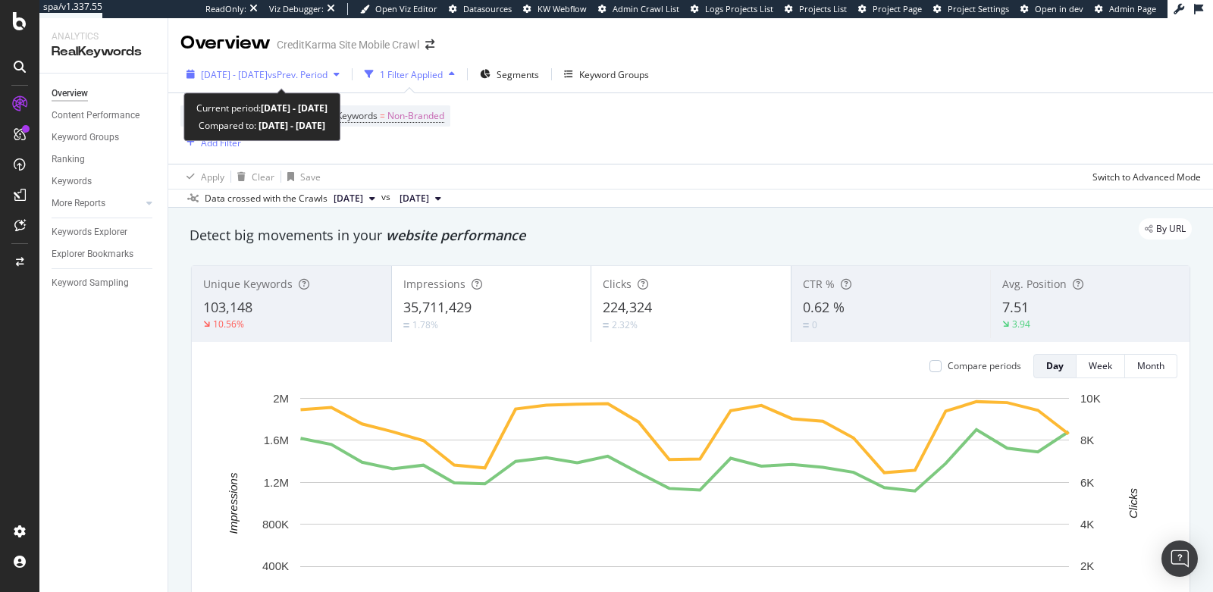
click at [314, 75] on span "vs Prev. Period" at bounding box center [298, 74] width 60 height 13
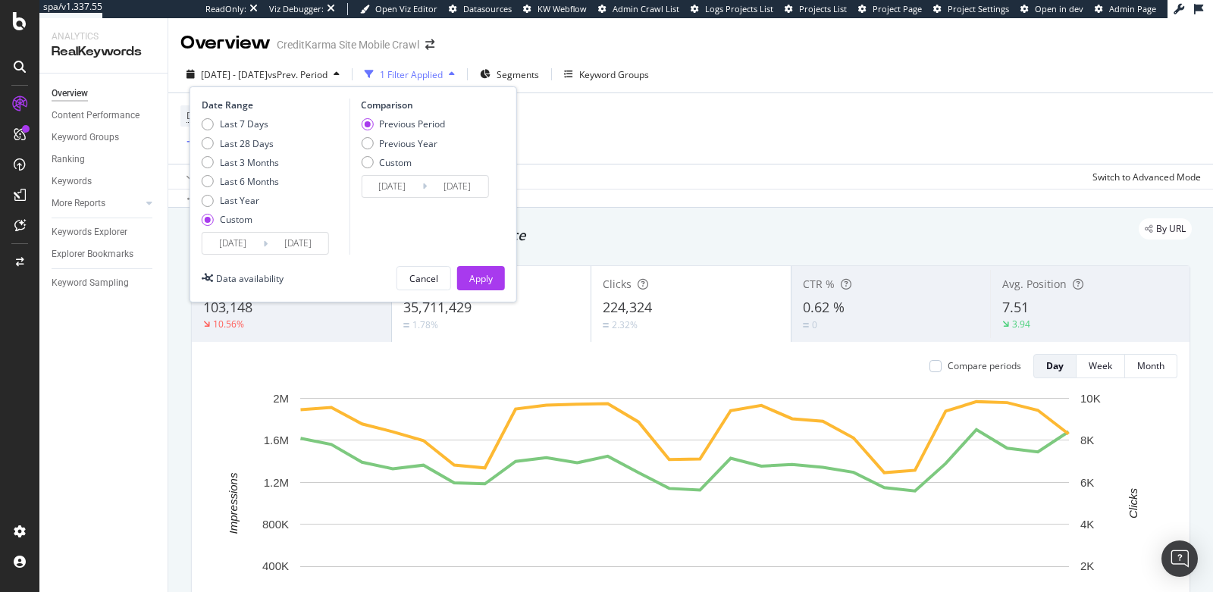
click at [231, 140] on div "Last 28 Days" at bounding box center [247, 143] width 54 height 13
type input "2025/09/06"
type input "2025/08/09"
type input "2025/09/05"
click at [494, 287] on button "Apply" at bounding box center [481, 278] width 48 height 24
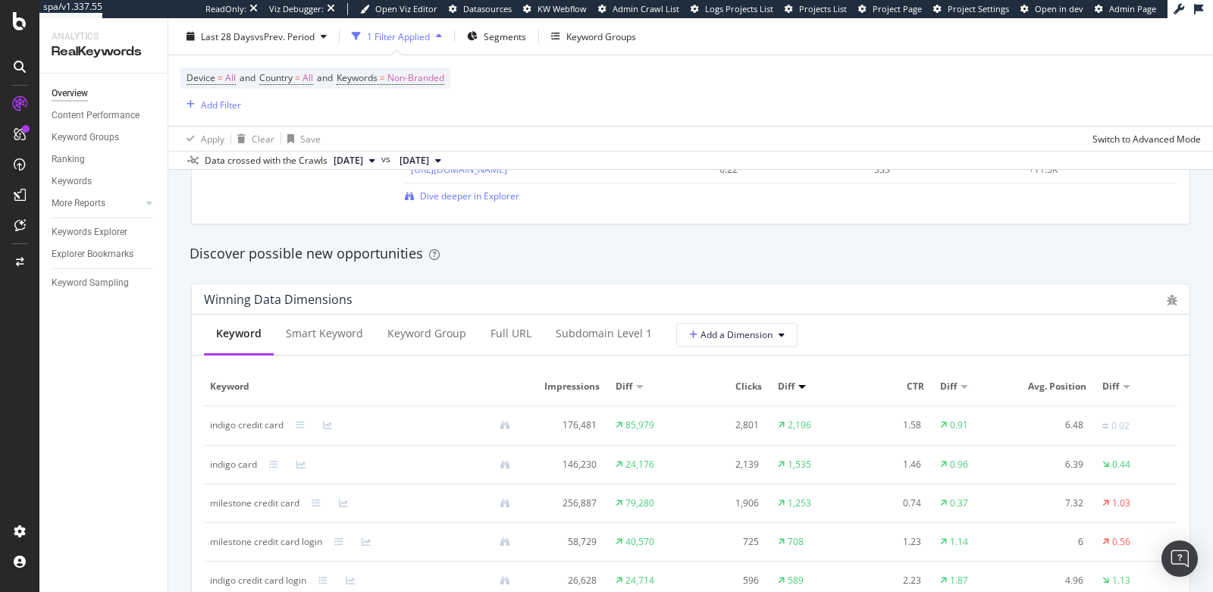
scroll to position [1360, 0]
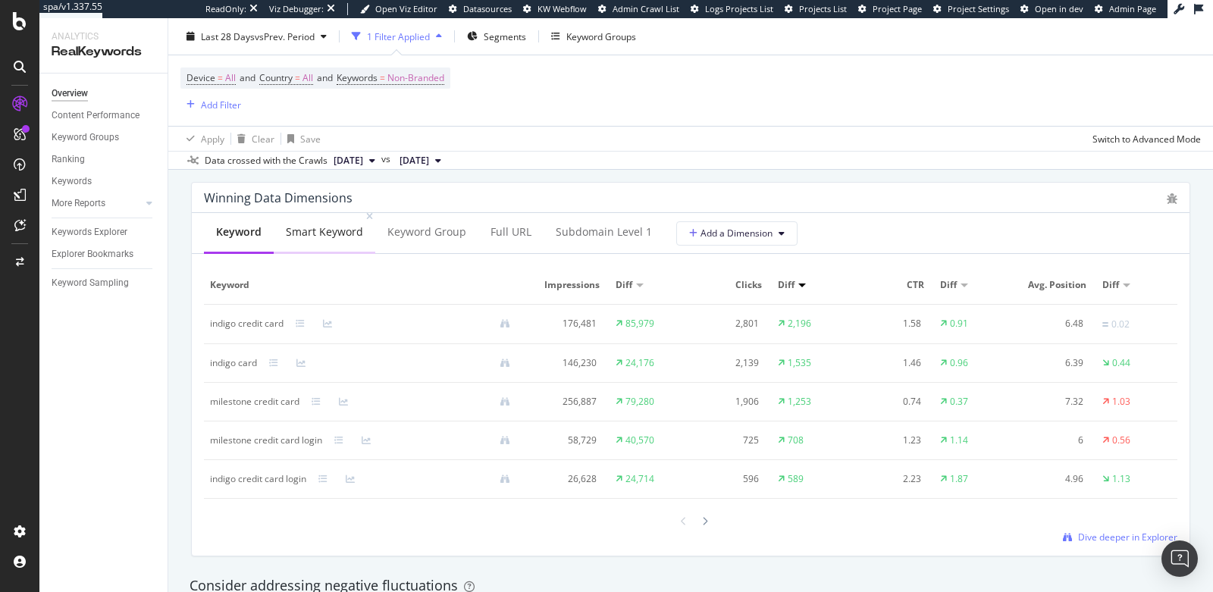
click at [330, 240] on div "Smart Keyword" at bounding box center [325, 233] width 102 height 42
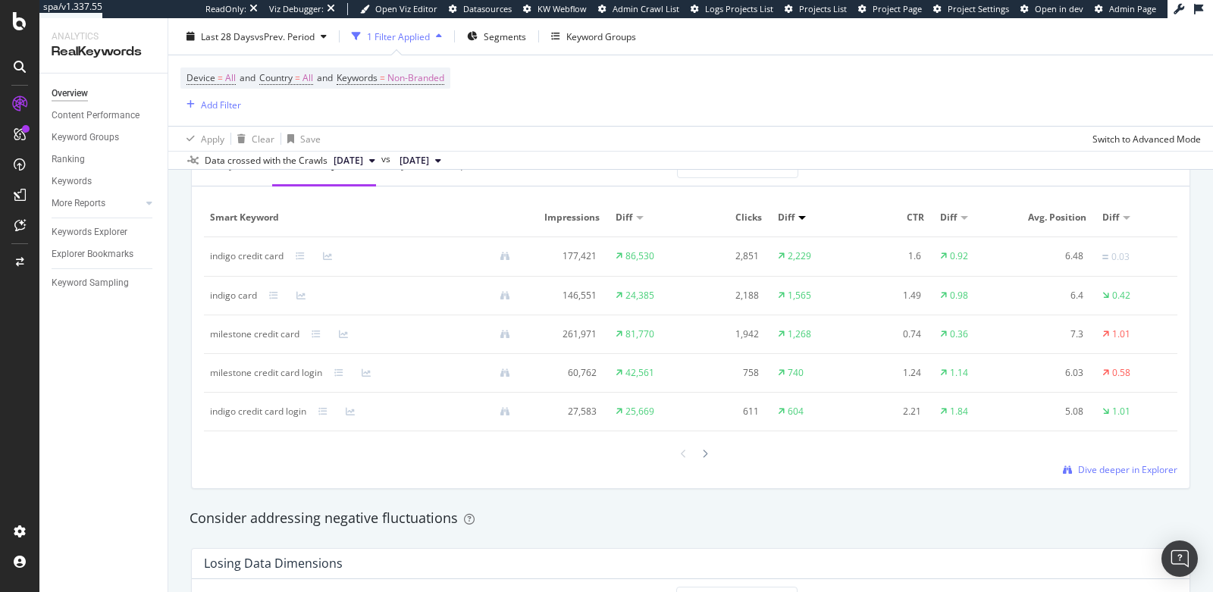
scroll to position [1397, 0]
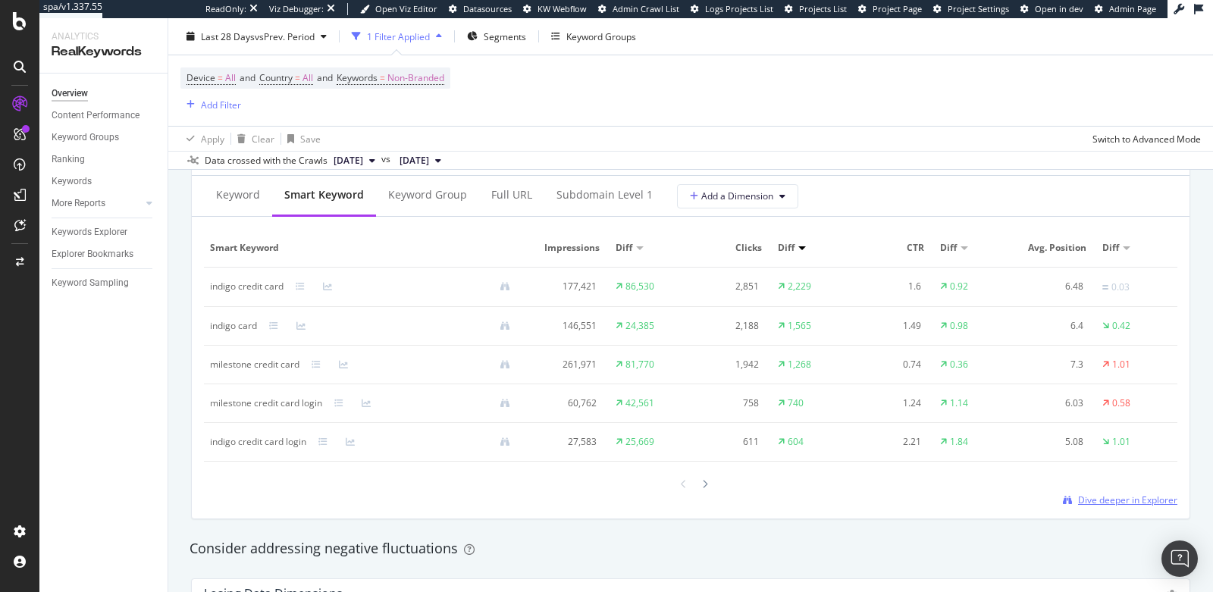
click at [1084, 497] on span "Dive deeper in Explorer" at bounding box center [1127, 500] width 99 height 13
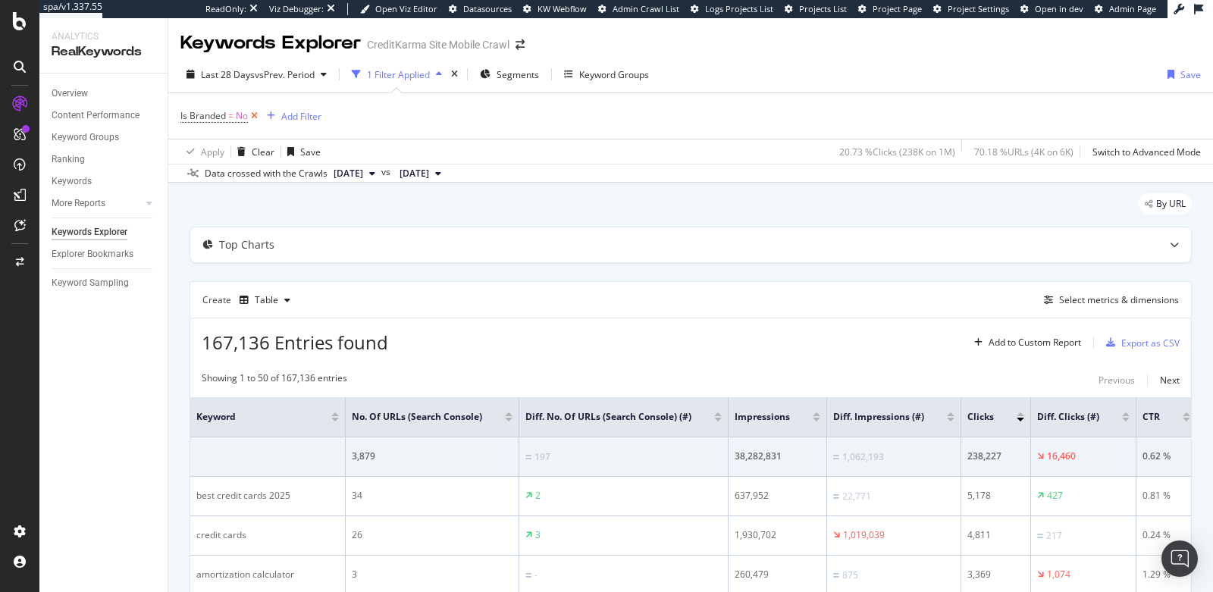
click at [256, 118] on icon at bounding box center [254, 115] width 13 height 15
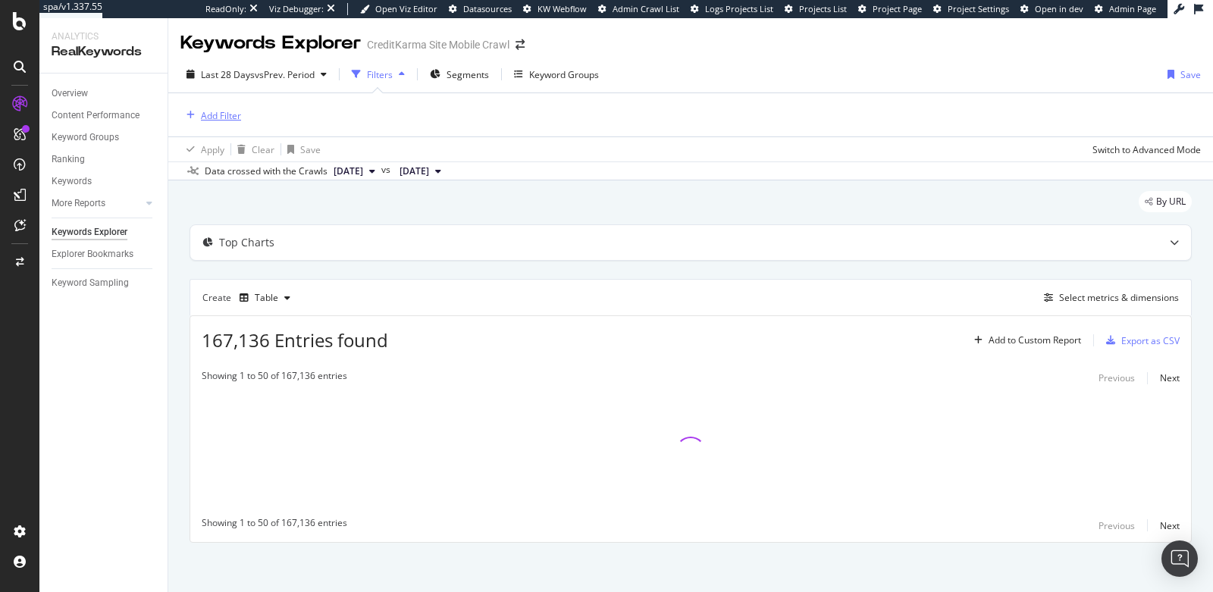
click at [219, 118] on div "Add Filter" at bounding box center [221, 115] width 40 height 13
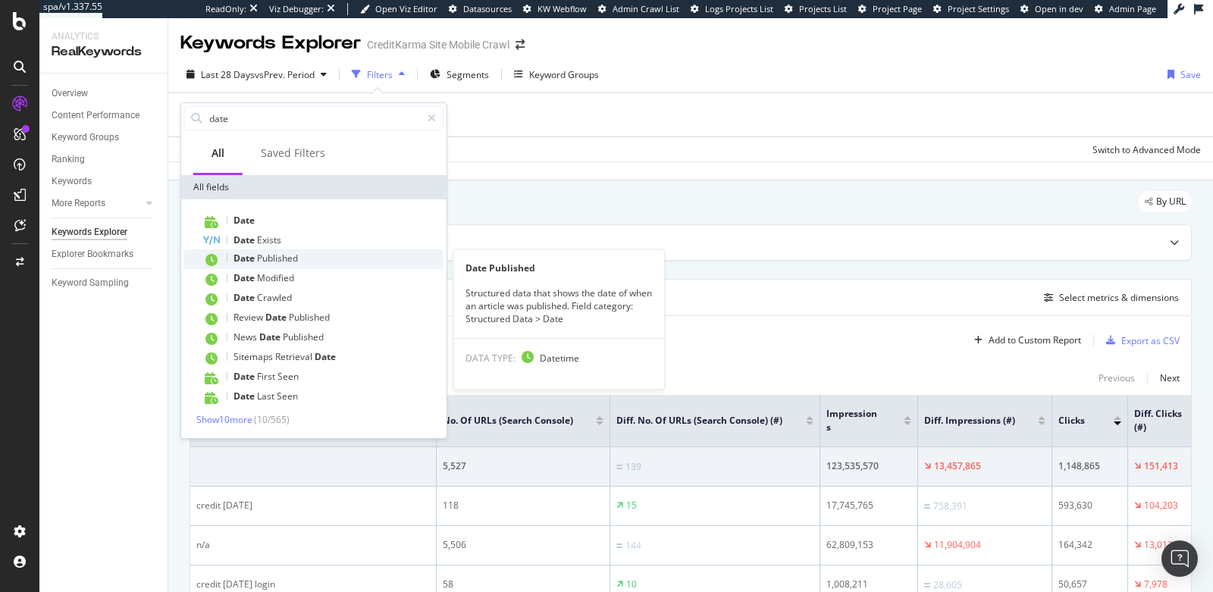
type input "date"
click at [271, 259] on span "Published" at bounding box center [277, 258] width 41 height 13
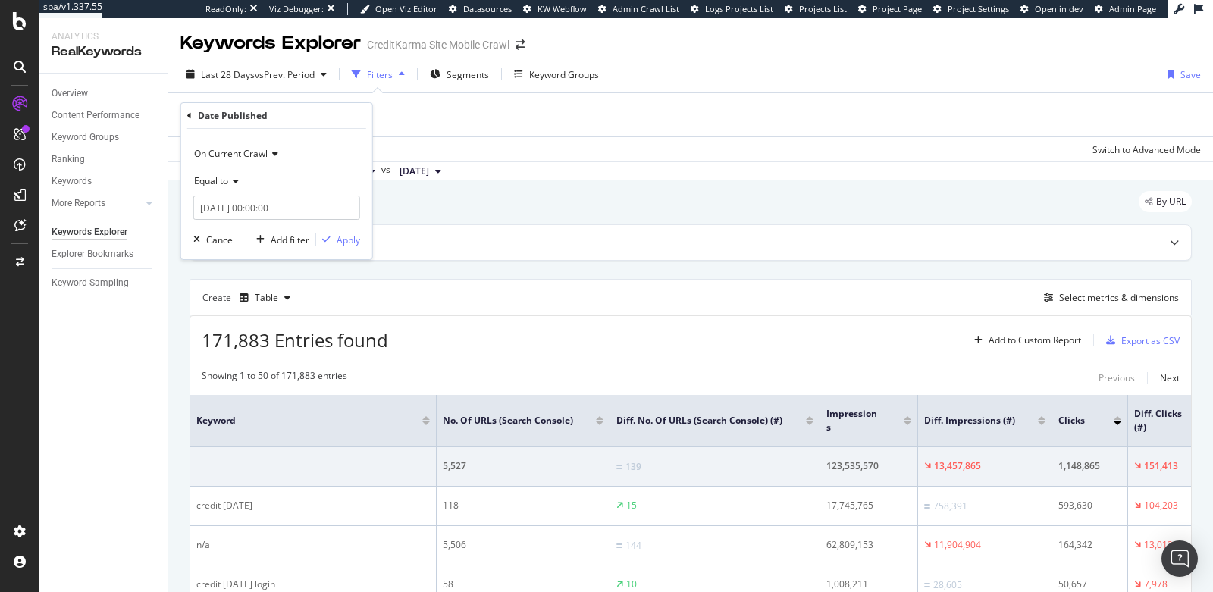
click at [224, 182] on span "Equal to" at bounding box center [211, 180] width 34 height 13
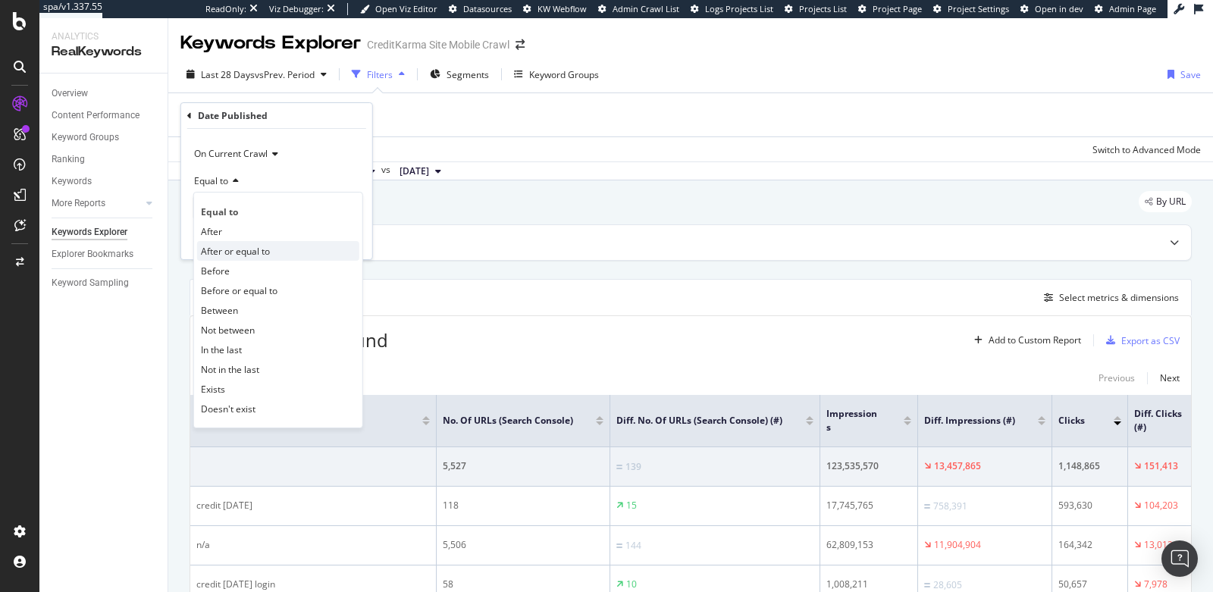
click at [215, 256] on span "After or equal to" at bounding box center [235, 251] width 69 height 13
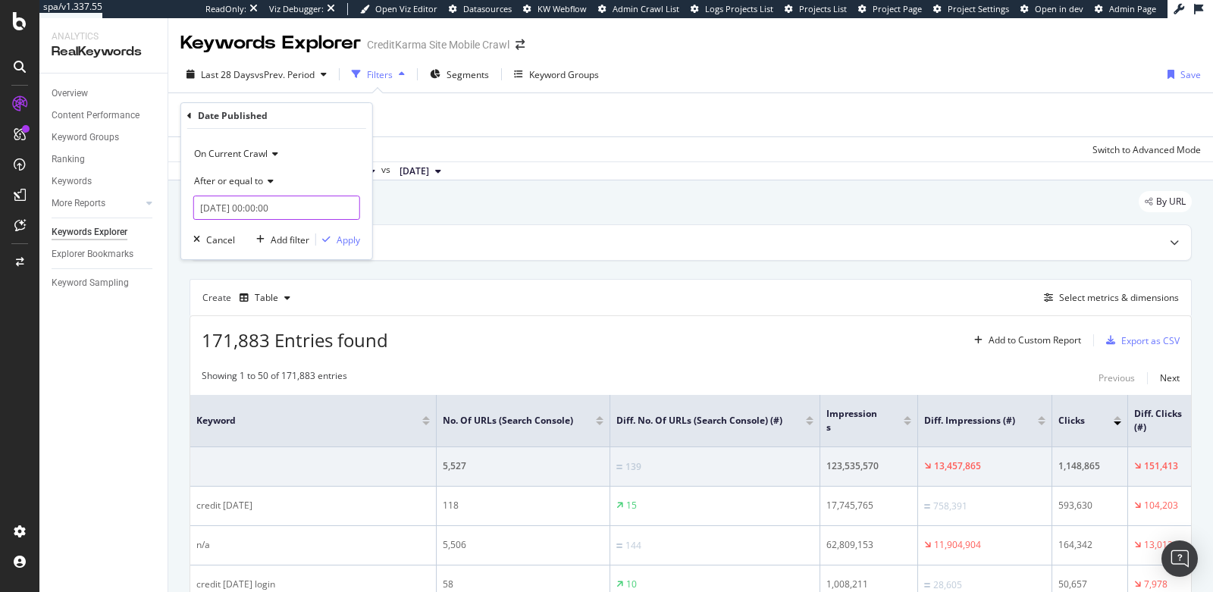
click at [223, 209] on input "2025-10-06 00:00:00" at bounding box center [276, 208] width 167 height 24
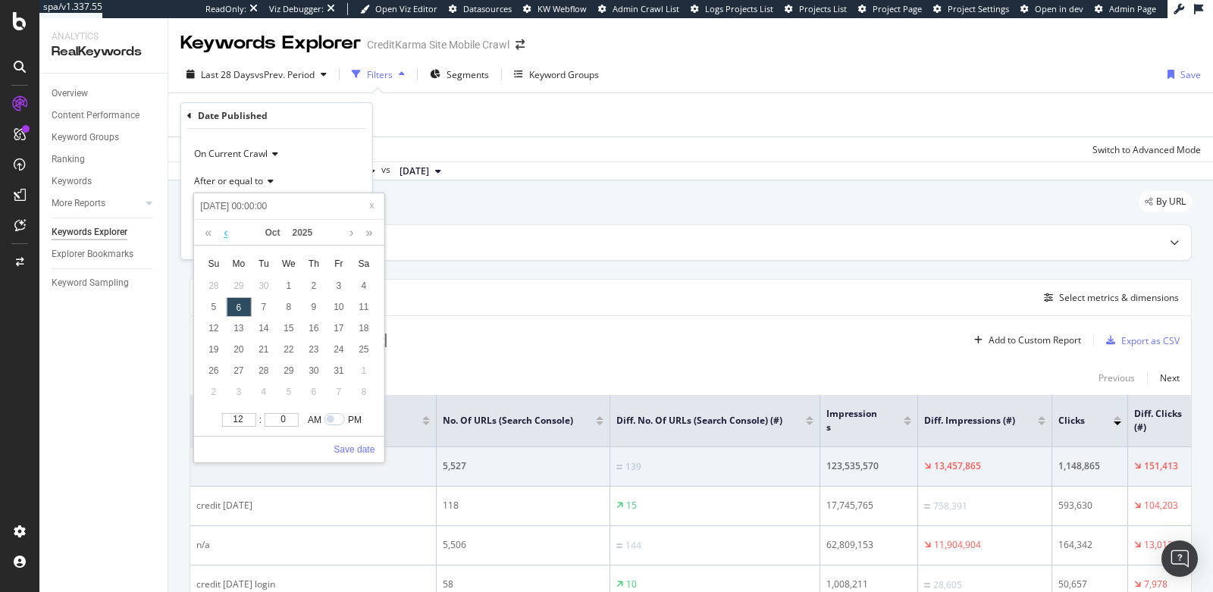
click at [229, 233] on link at bounding box center [225, 233] width 11 height 26
click at [236, 288] on div "1" at bounding box center [238, 286] width 25 height 20
type input "2025-09-01 00:00:00"
click at [353, 448] on link "Save date" at bounding box center [354, 450] width 41 height 14
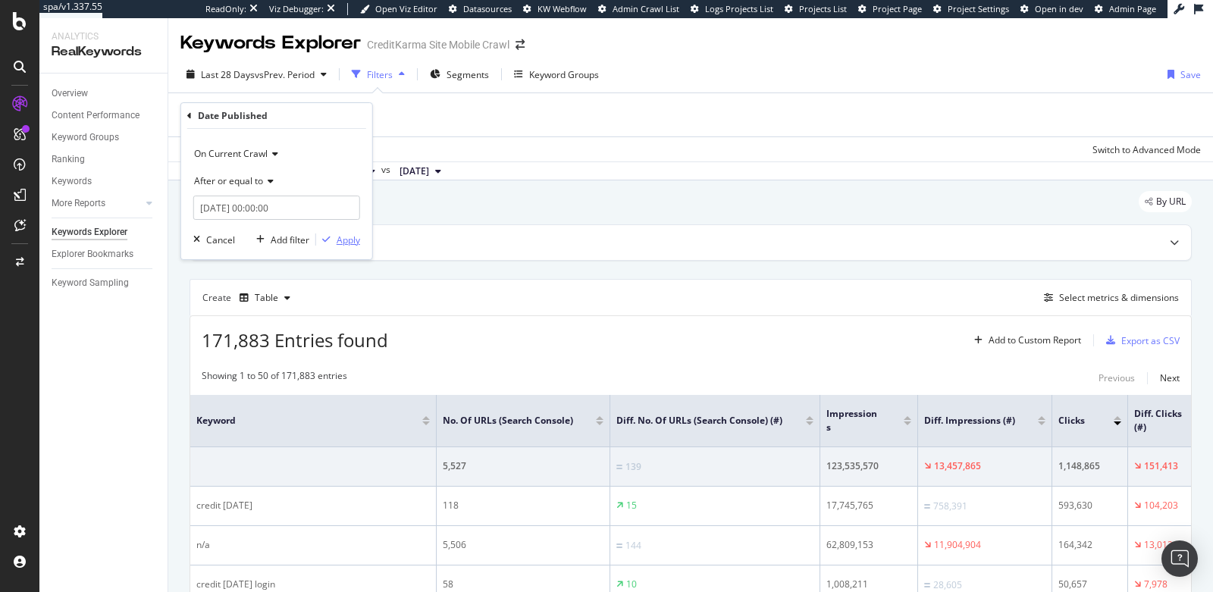
click at [340, 237] on div "Apply" at bounding box center [349, 240] width 24 height 13
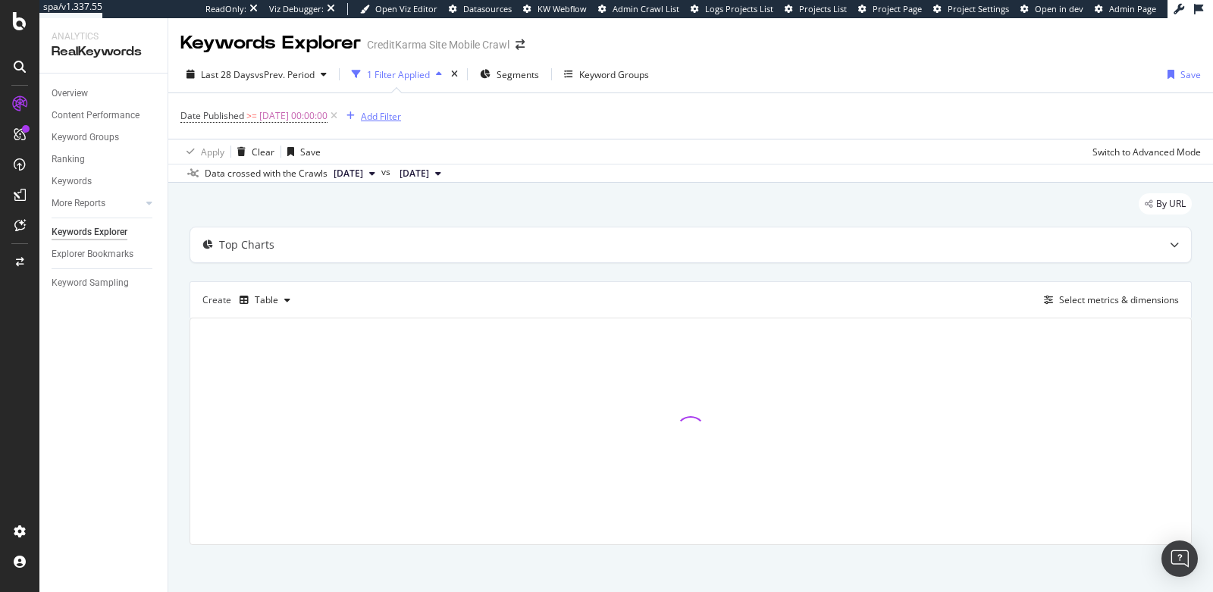
click at [388, 120] on div "Add Filter" at bounding box center [381, 116] width 40 height 13
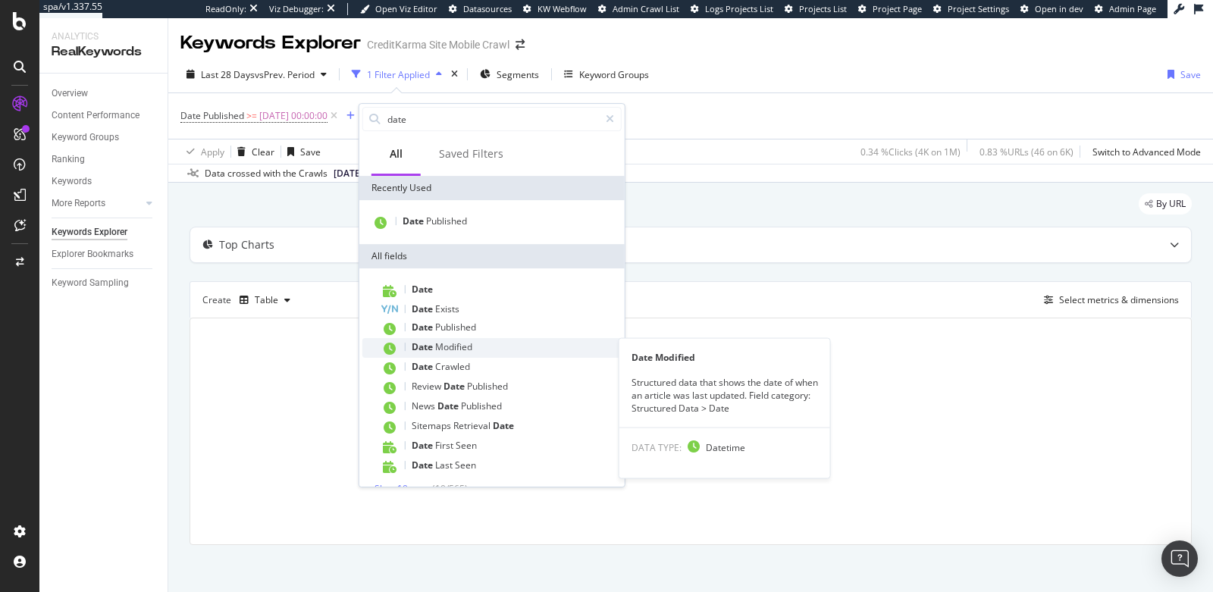
click at [441, 348] on span "Modified" at bounding box center [453, 346] width 37 height 13
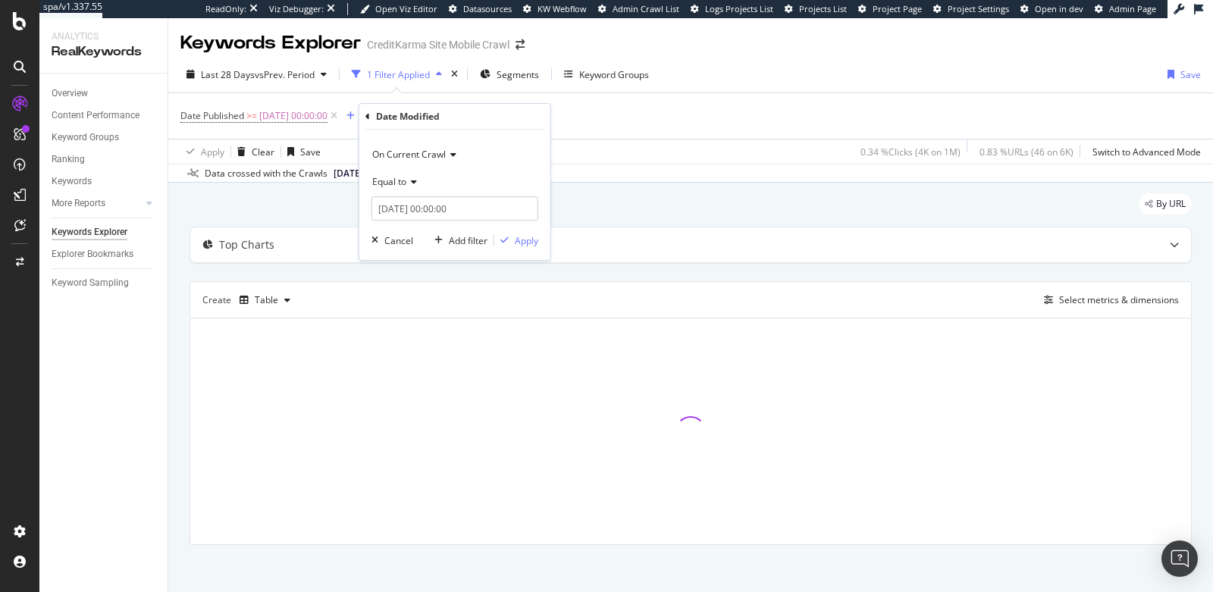
click at [391, 184] on span "Equal to" at bounding box center [389, 181] width 34 height 13
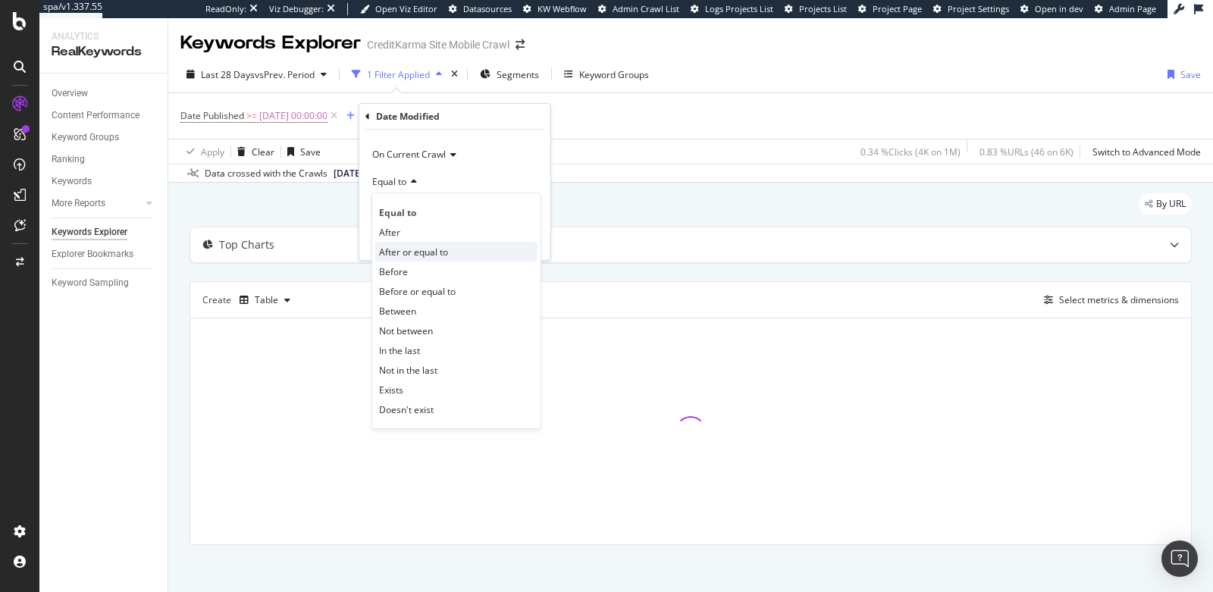
click at [395, 251] on span "After or equal to" at bounding box center [413, 252] width 69 height 13
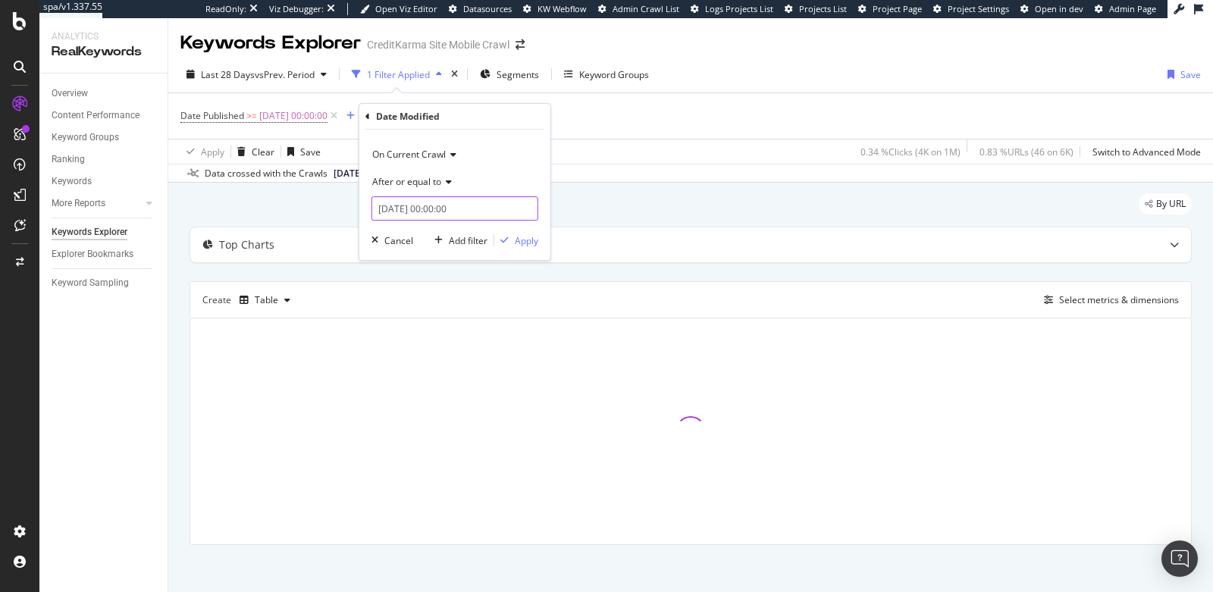
click at [406, 206] on input "2025-10-06 00:00:00" at bounding box center [455, 208] width 167 height 24
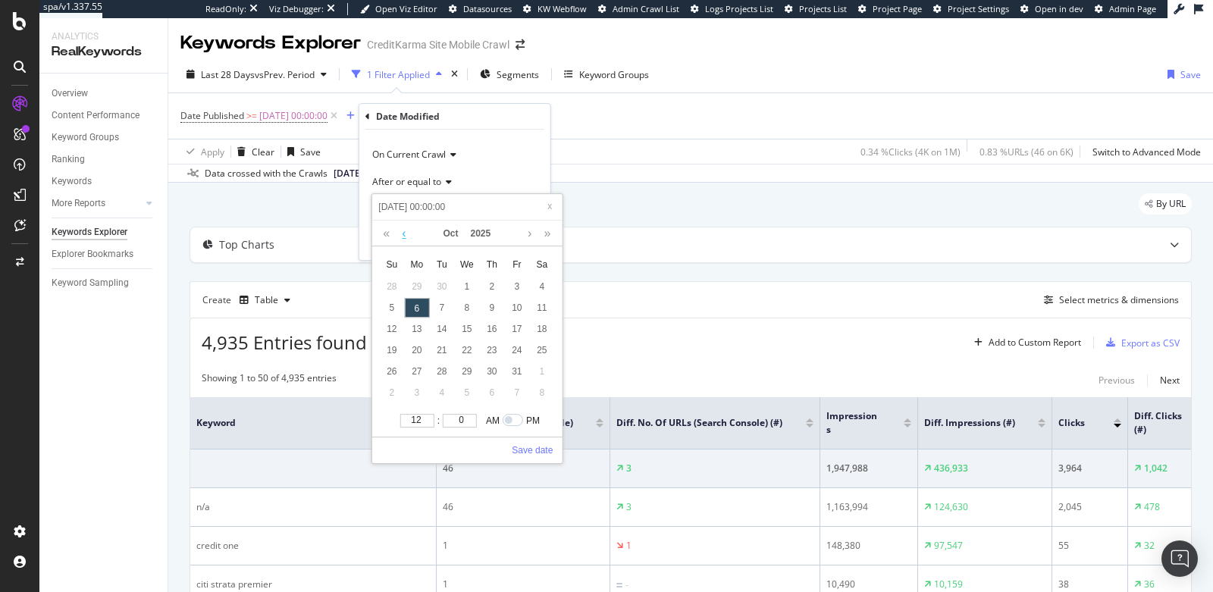
click at [404, 234] on link at bounding box center [403, 234] width 11 height 26
click at [412, 284] on div "1" at bounding box center [416, 287] width 25 height 20
type input "2025-09-01 00:00:00"
click at [541, 450] on link "Save date" at bounding box center [532, 451] width 41 height 14
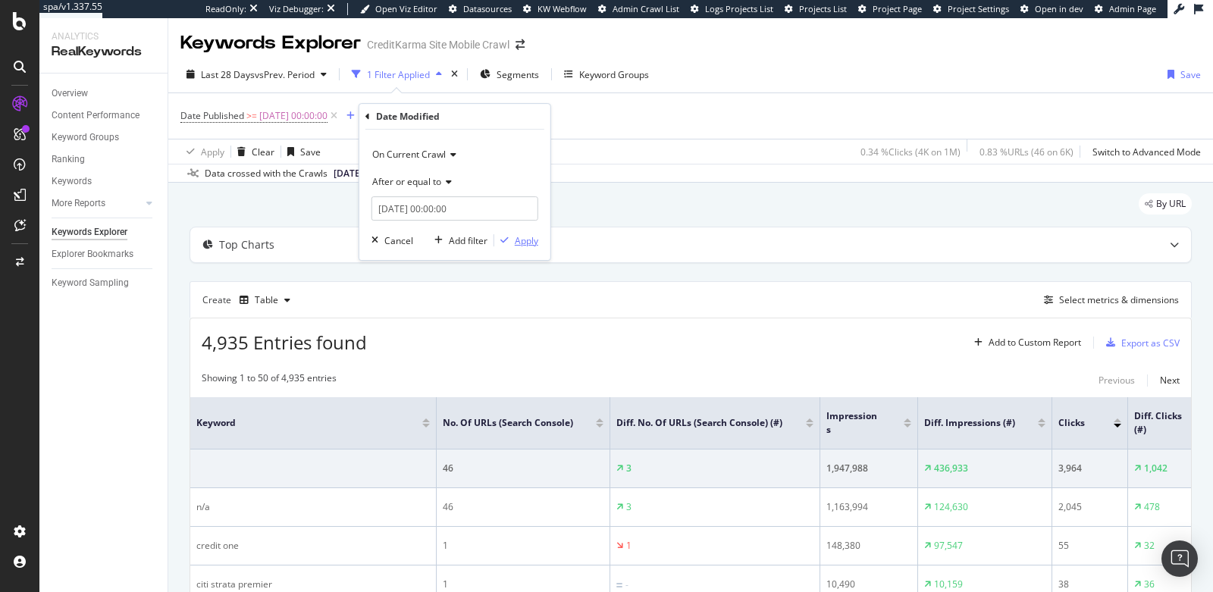
click at [529, 246] on button "Apply" at bounding box center [516, 240] width 44 height 15
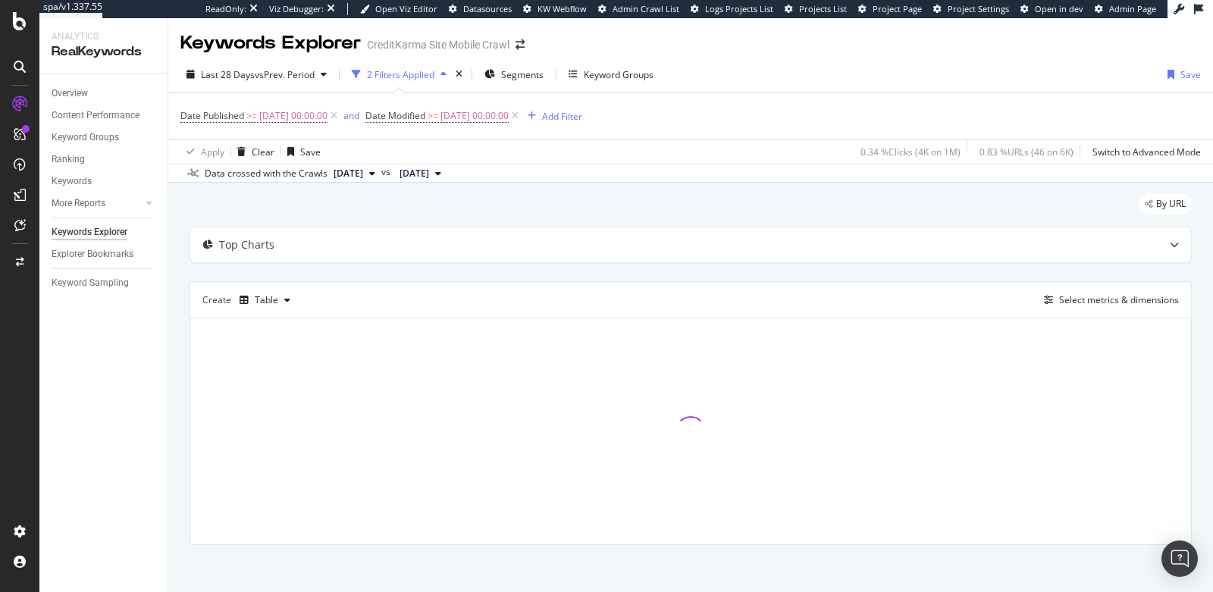
scroll to position [4, 0]
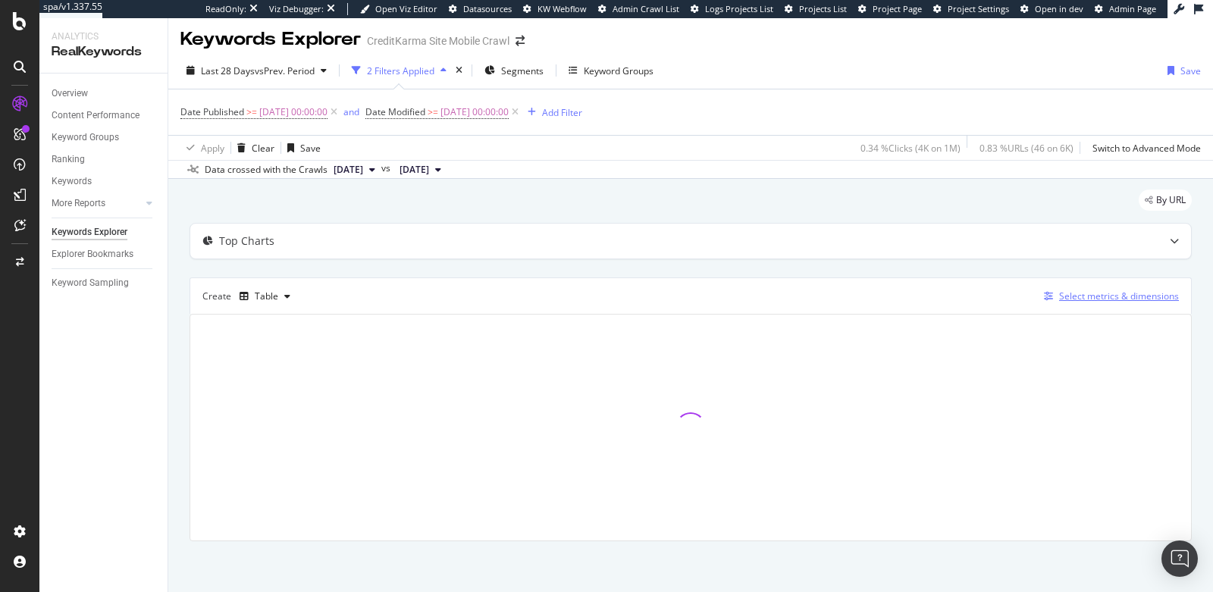
click at [1077, 300] on div "Select metrics & dimensions" at bounding box center [1119, 296] width 120 height 13
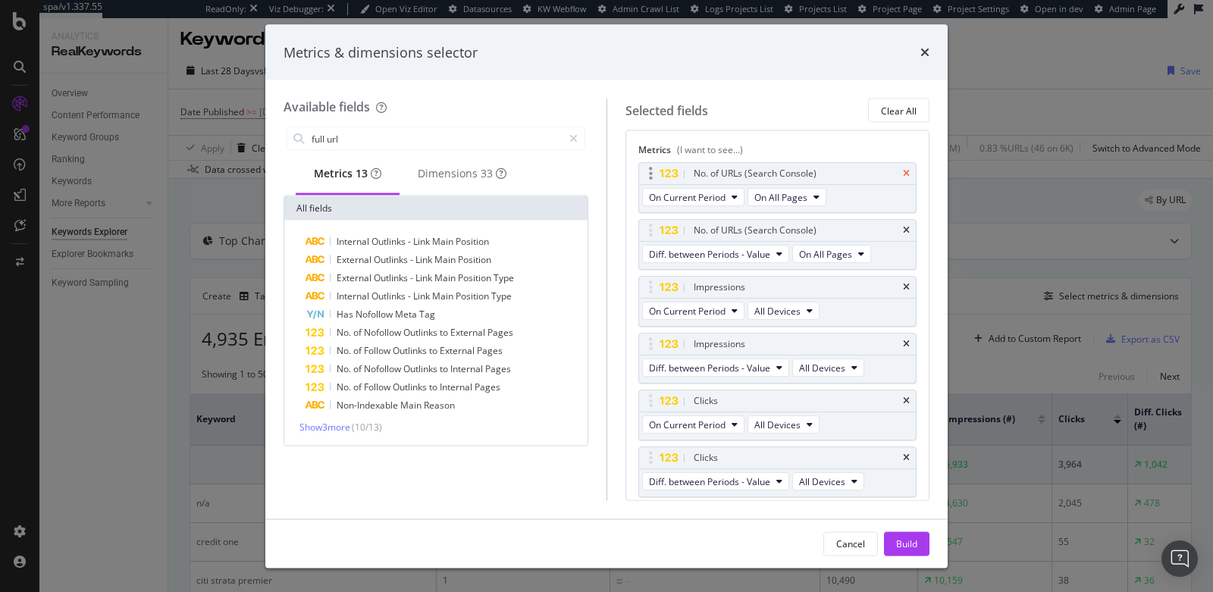
type input "full url"
click at [903, 171] on icon "times" at bounding box center [906, 173] width 7 height 9
click at [903, 172] on icon "times" at bounding box center [906, 173] width 7 height 9
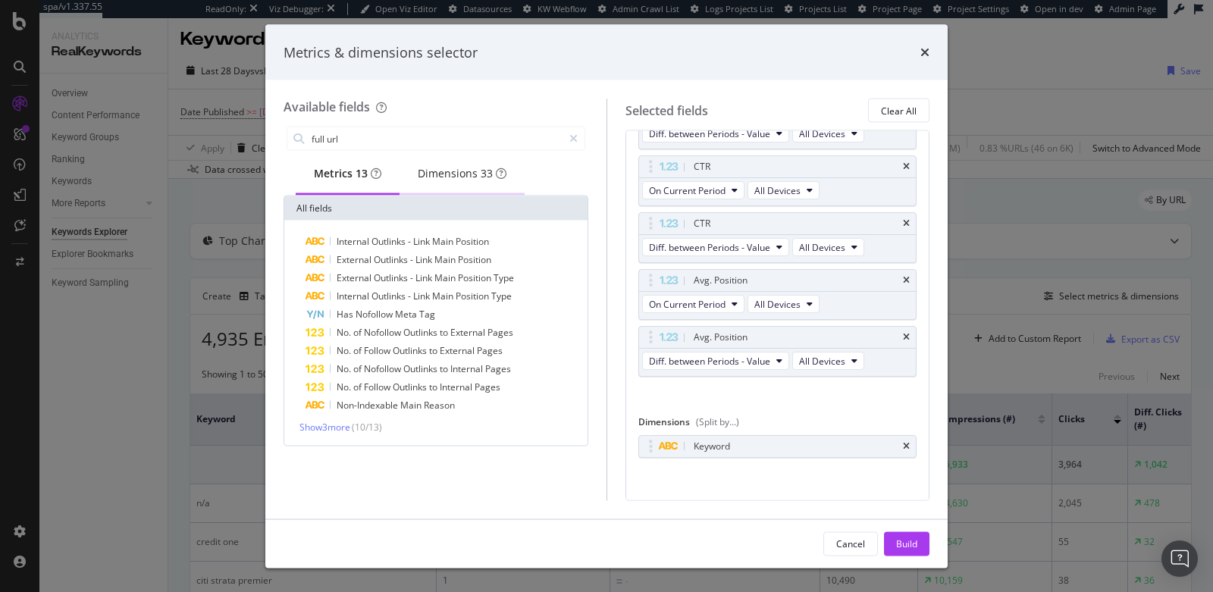
click at [448, 181] on div "Dimensions 33" at bounding box center [462, 173] width 89 height 15
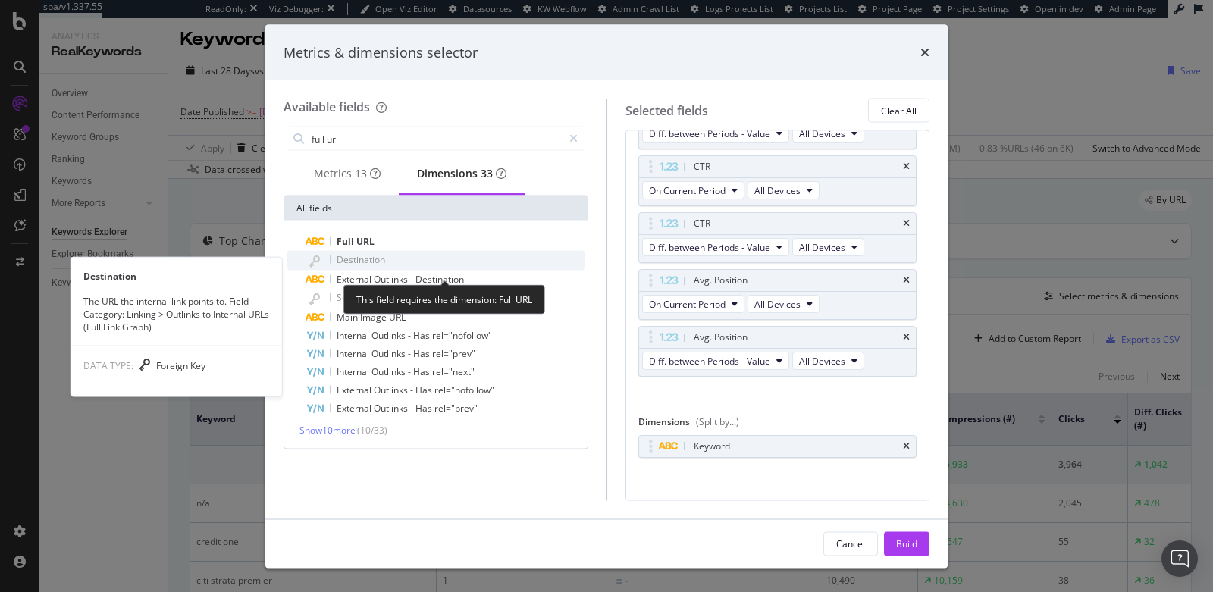
click at [383, 258] on div "Destination" at bounding box center [445, 261] width 279 height 20
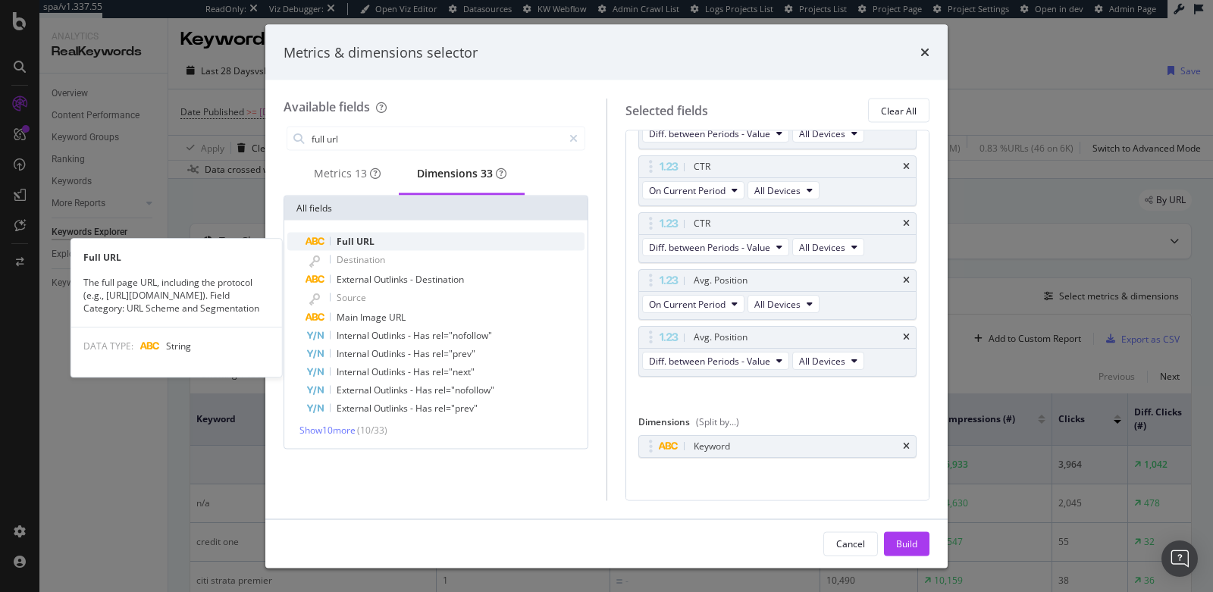
click at [416, 251] on div "Full URL" at bounding box center [445, 242] width 279 height 18
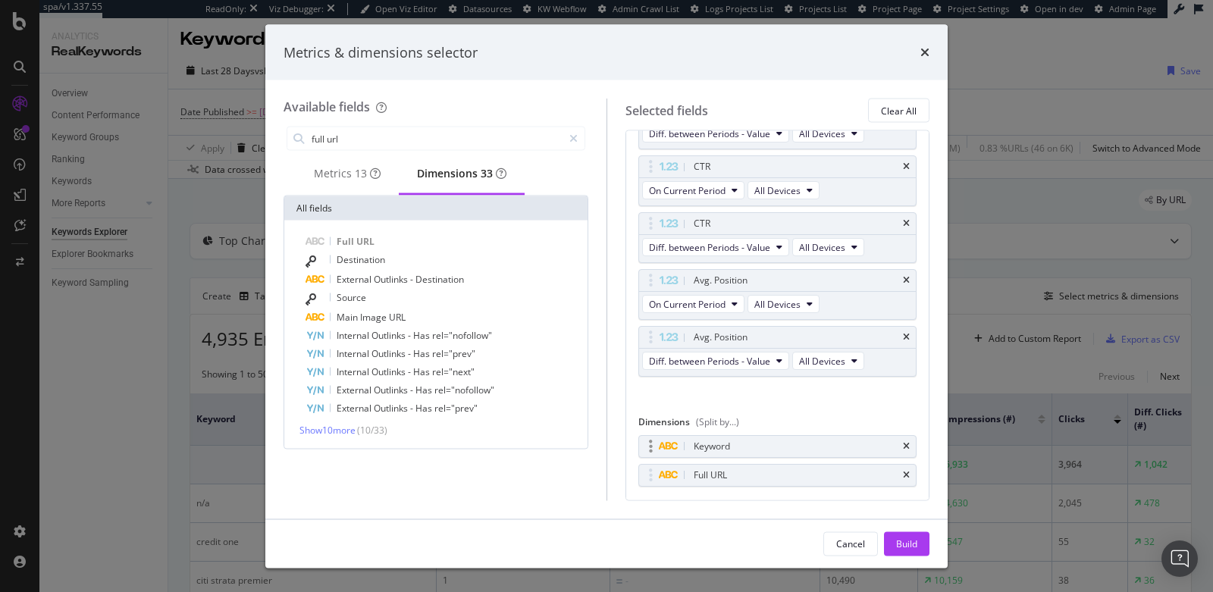
click at [889, 437] on div "Keyword" at bounding box center [778, 446] width 278 height 21
click at [903, 442] on icon "times" at bounding box center [906, 446] width 7 height 9
click at [905, 542] on div "Build" at bounding box center [906, 543] width 21 height 13
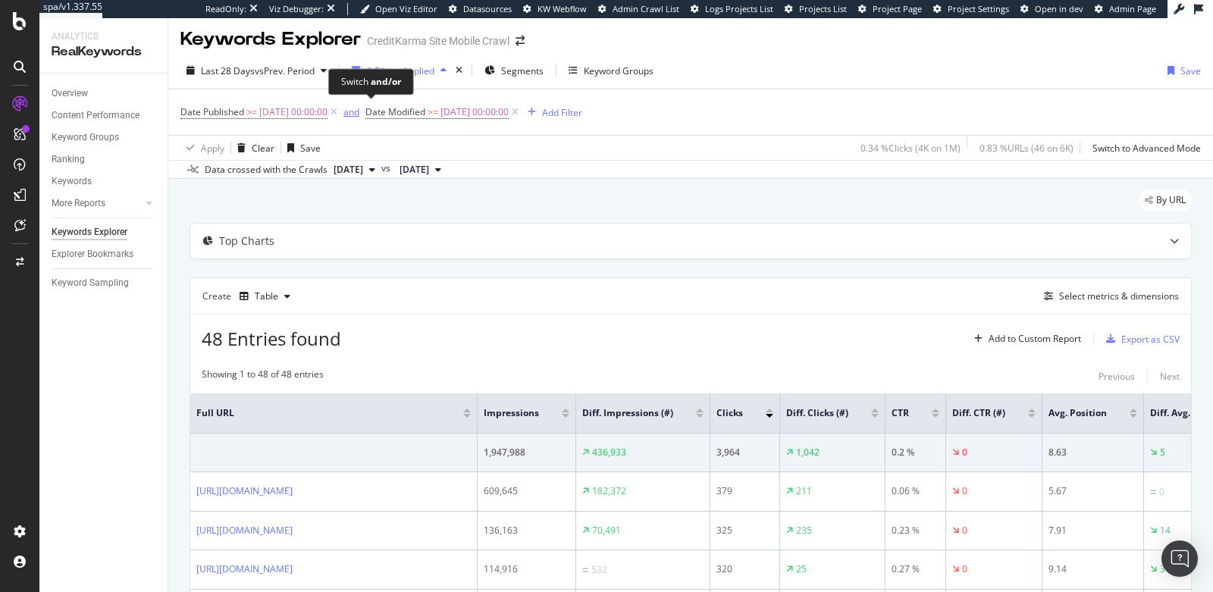
click at [359, 111] on div "and" at bounding box center [351, 111] width 16 height 13
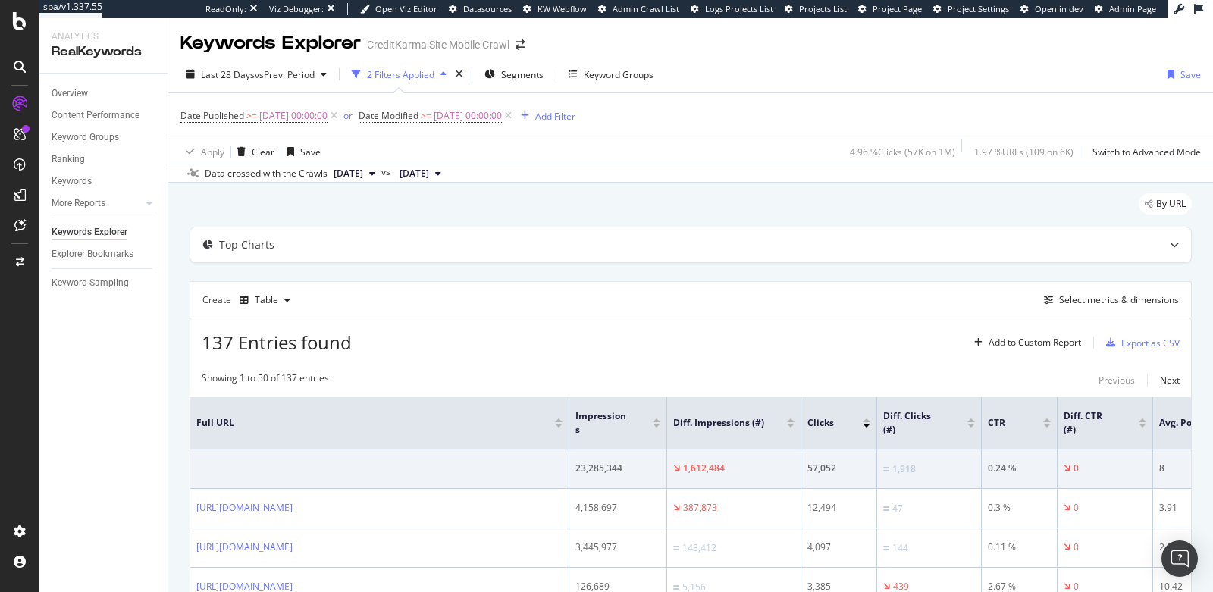
click at [792, 425] on div at bounding box center [791, 426] width 8 height 4
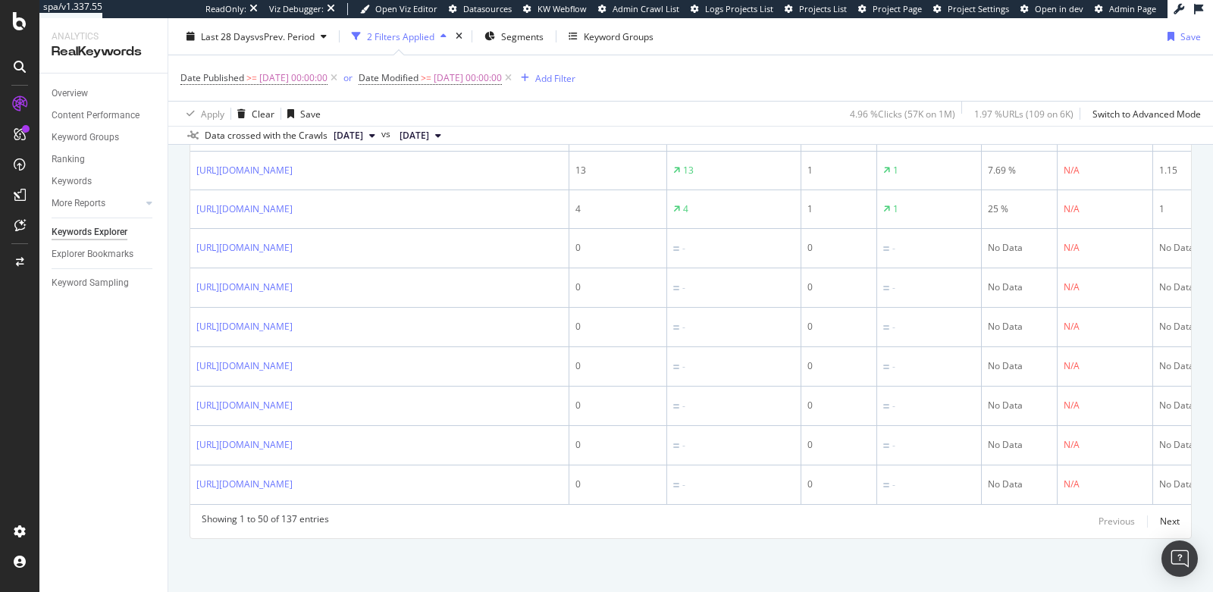
scroll to position [1802, 0]
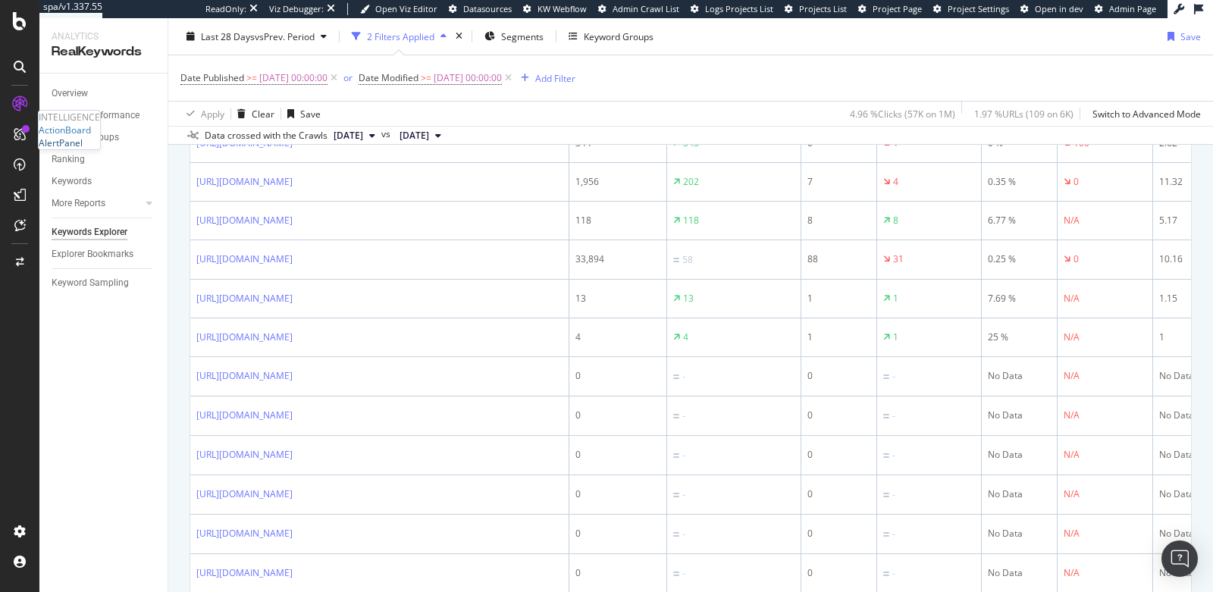
click at [77, 149] on div "AlertPanel" at bounding box center [61, 142] width 44 height 13
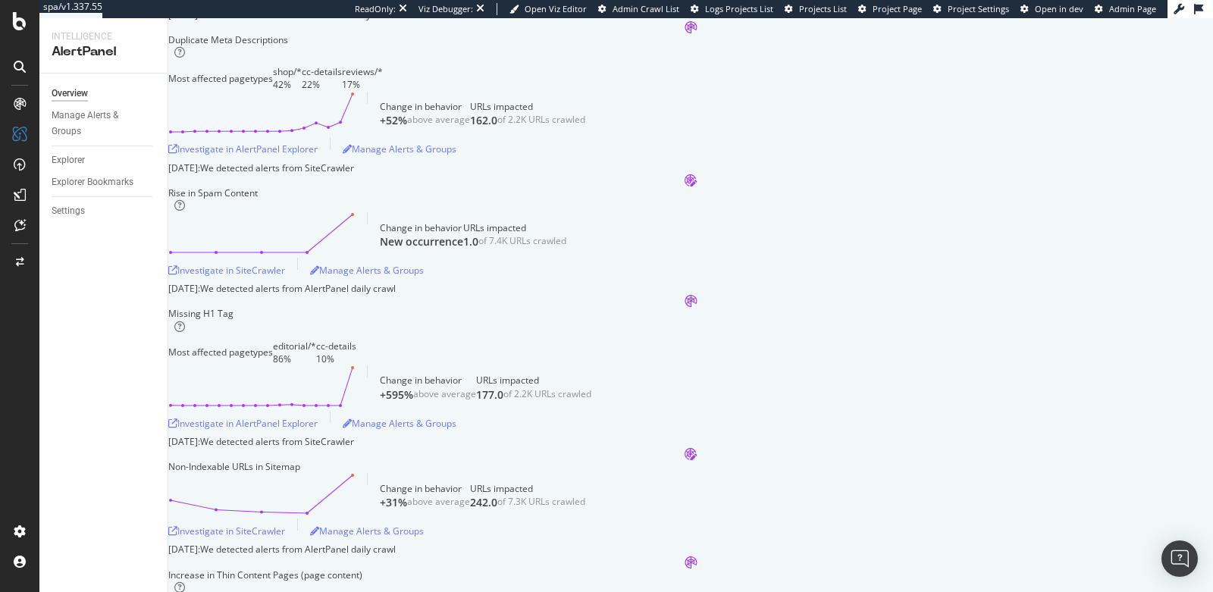
scroll to position [927, 0]
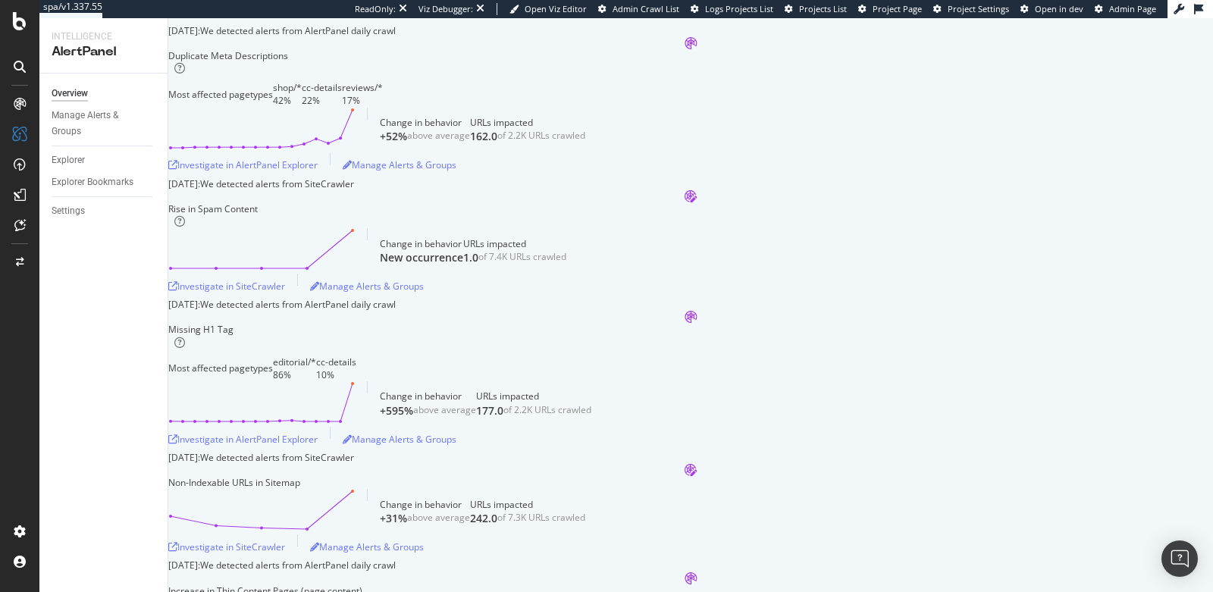
click at [83, 119] on div "SiteCrawler" at bounding box center [63, 112] width 49 height 13
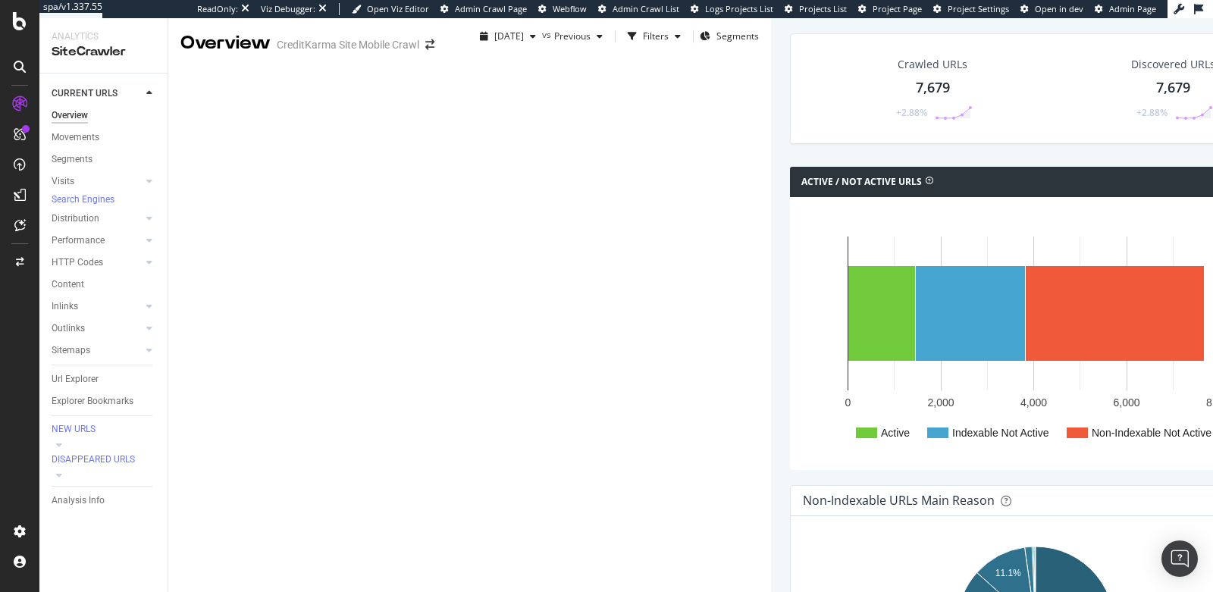
scroll to position [627, 0]
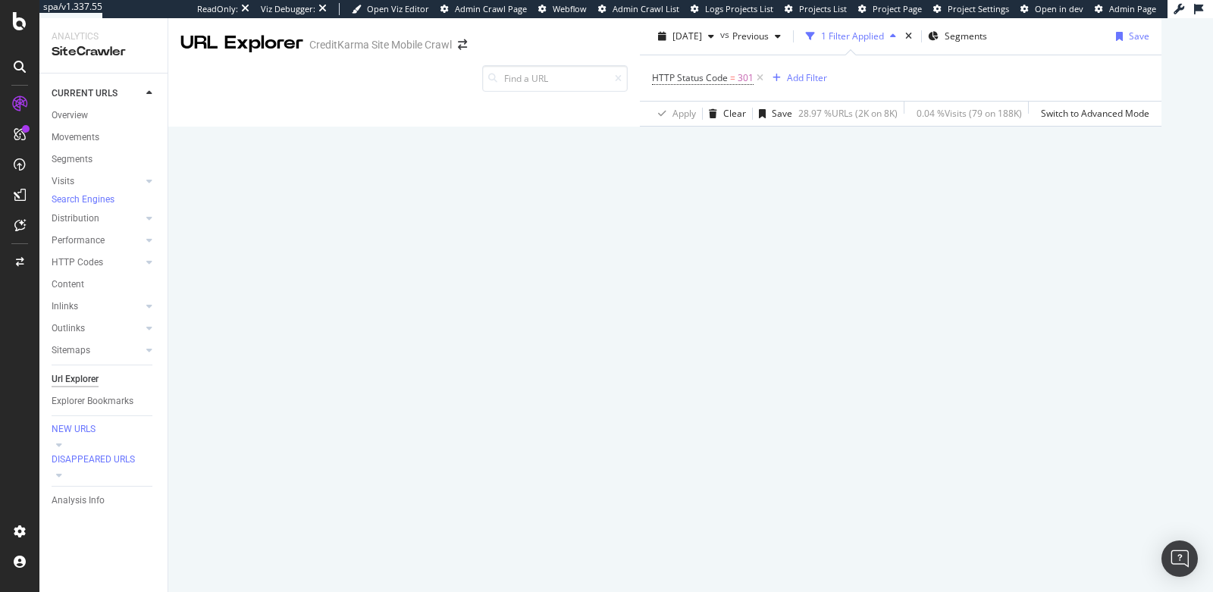
scroll to position [390, 0]
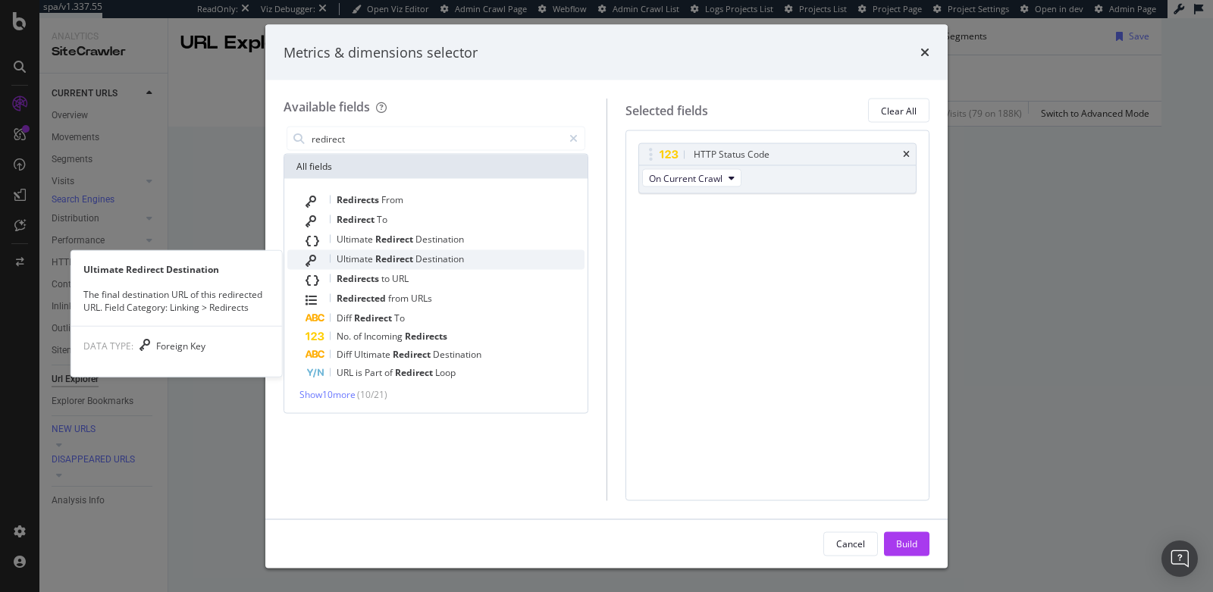
type input "redirect"
click at [431, 254] on span "Destination" at bounding box center [440, 259] width 49 height 13
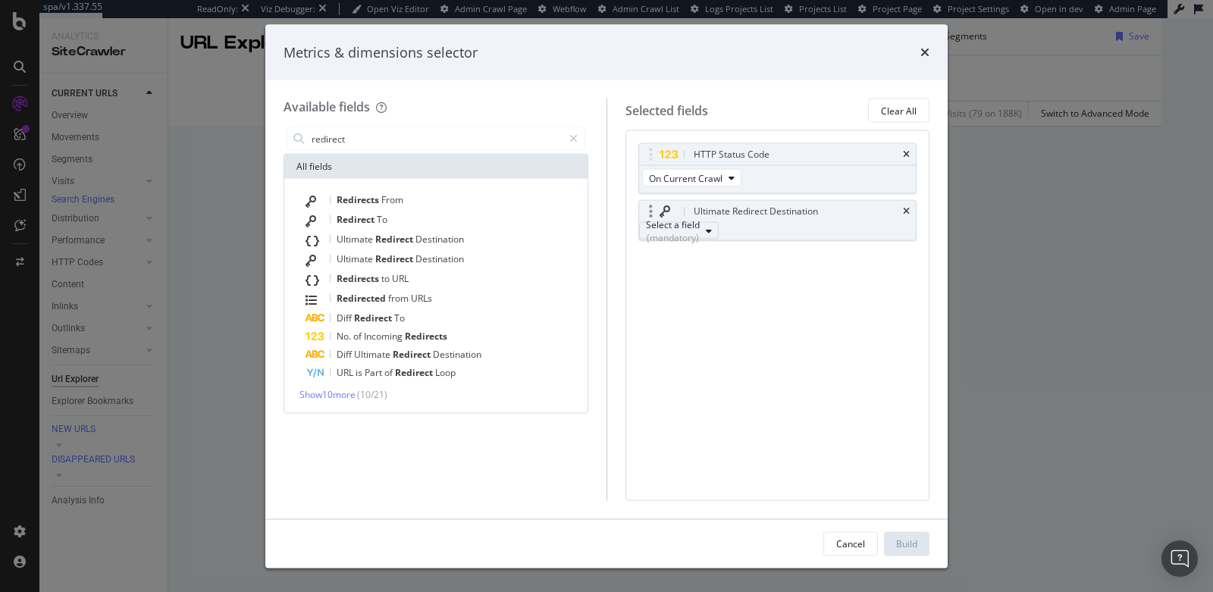
click at [677, 236] on div "Select a field (mandatory)" at bounding box center [673, 231] width 54 height 26
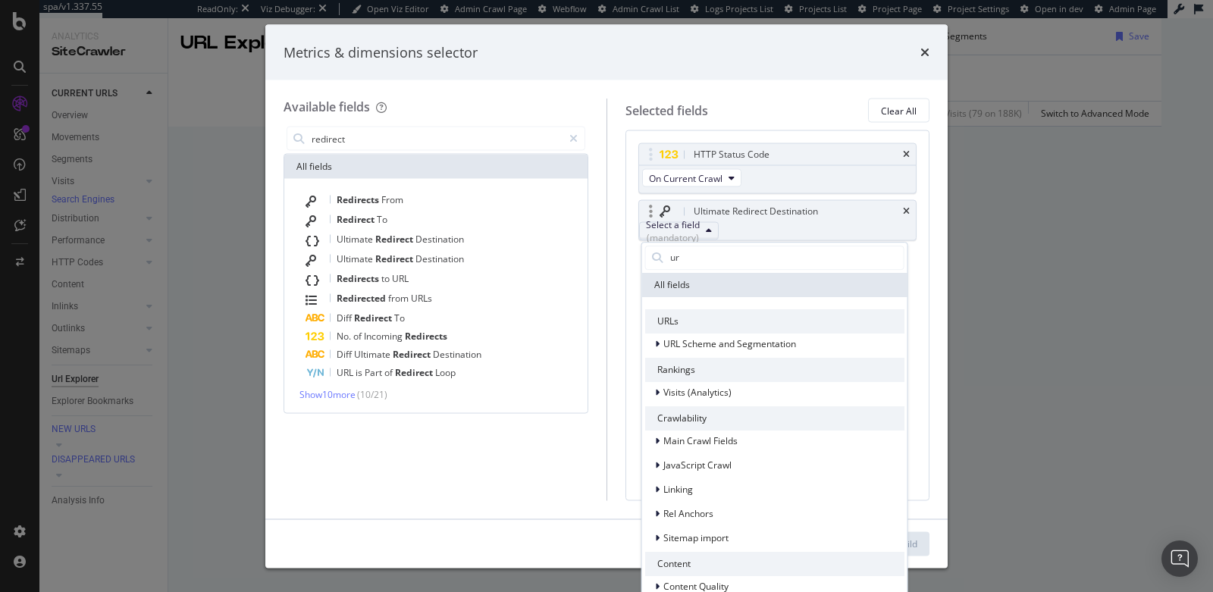
type input "url"
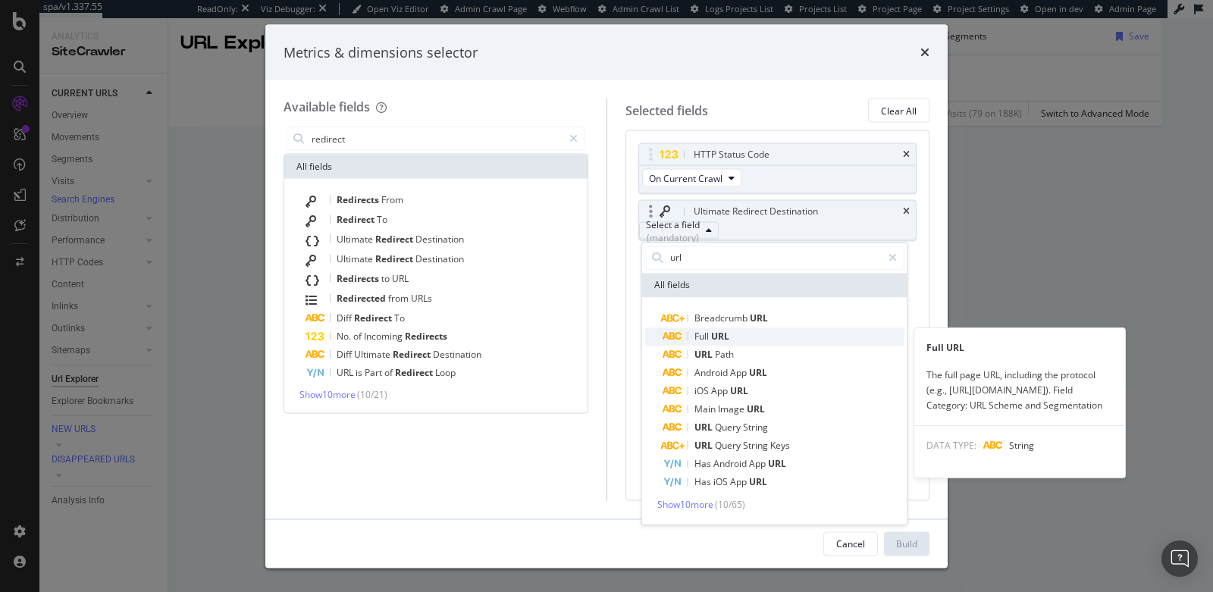
click at [721, 333] on span "URL" at bounding box center [720, 336] width 18 height 13
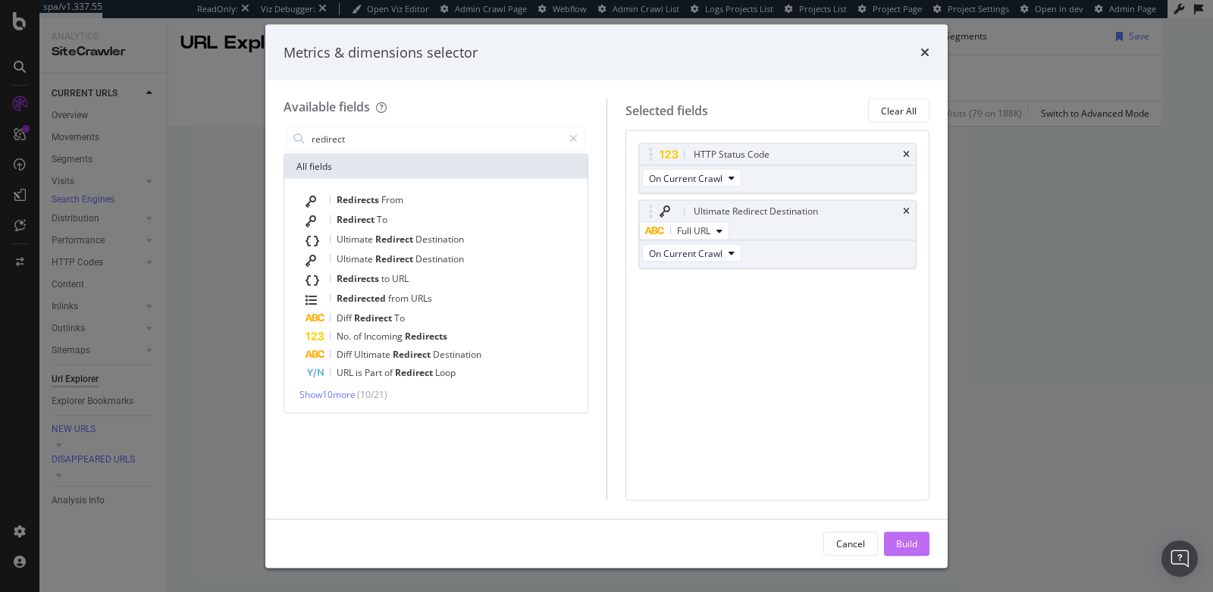
click at [903, 542] on div "Build" at bounding box center [906, 543] width 21 height 13
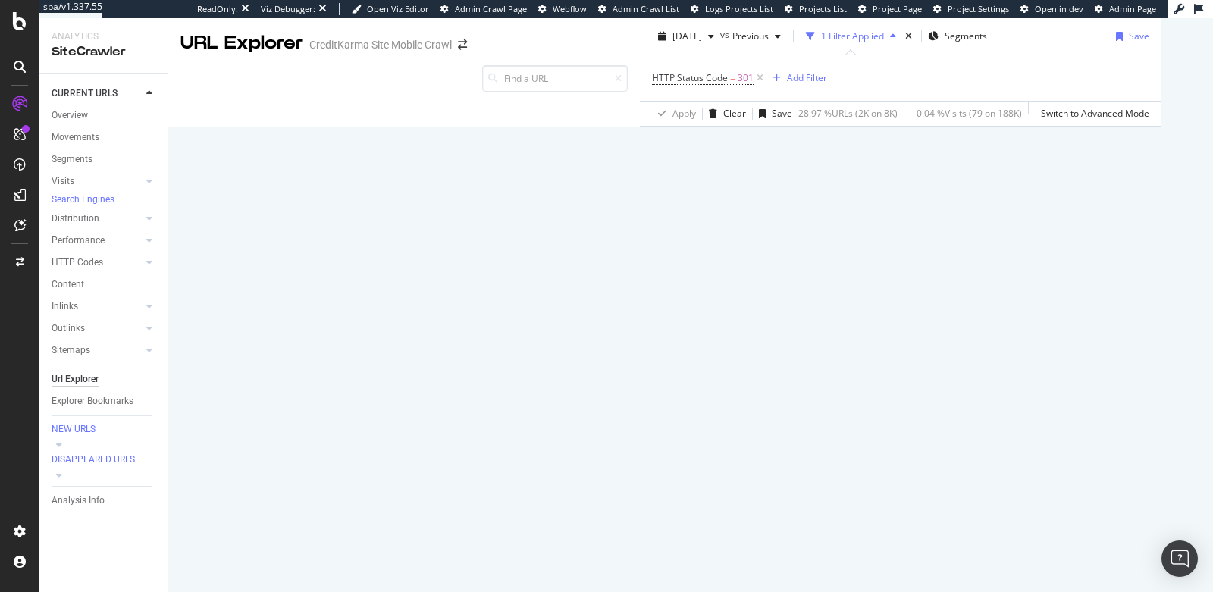
scroll to position [179, 0]
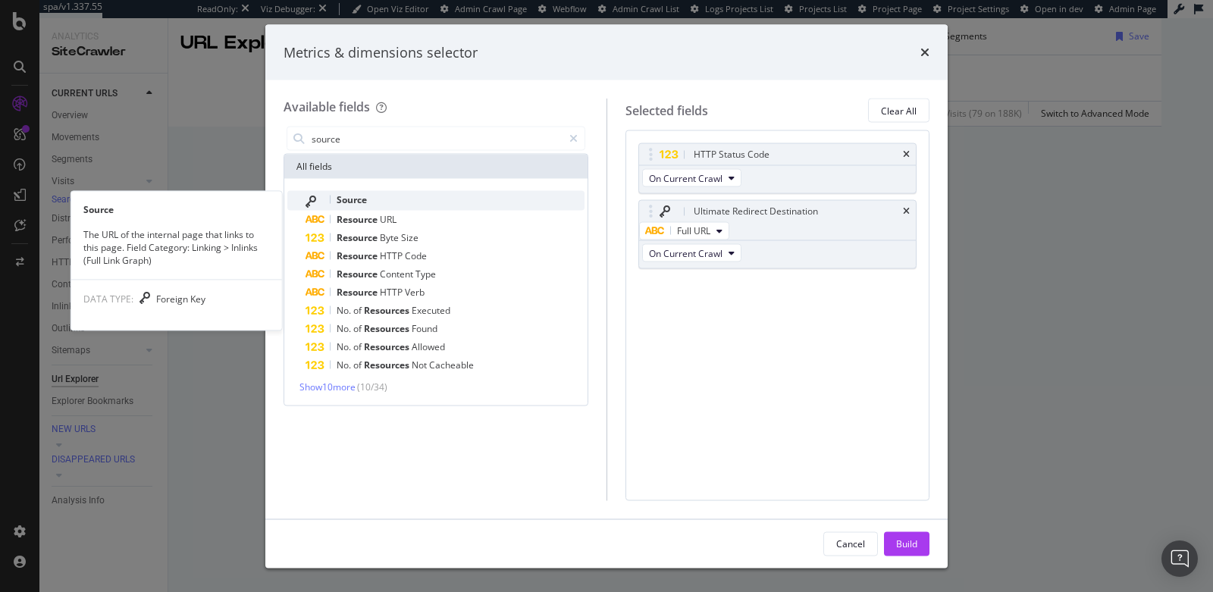
type input "source"
click at [349, 199] on span "Source" at bounding box center [352, 199] width 30 height 13
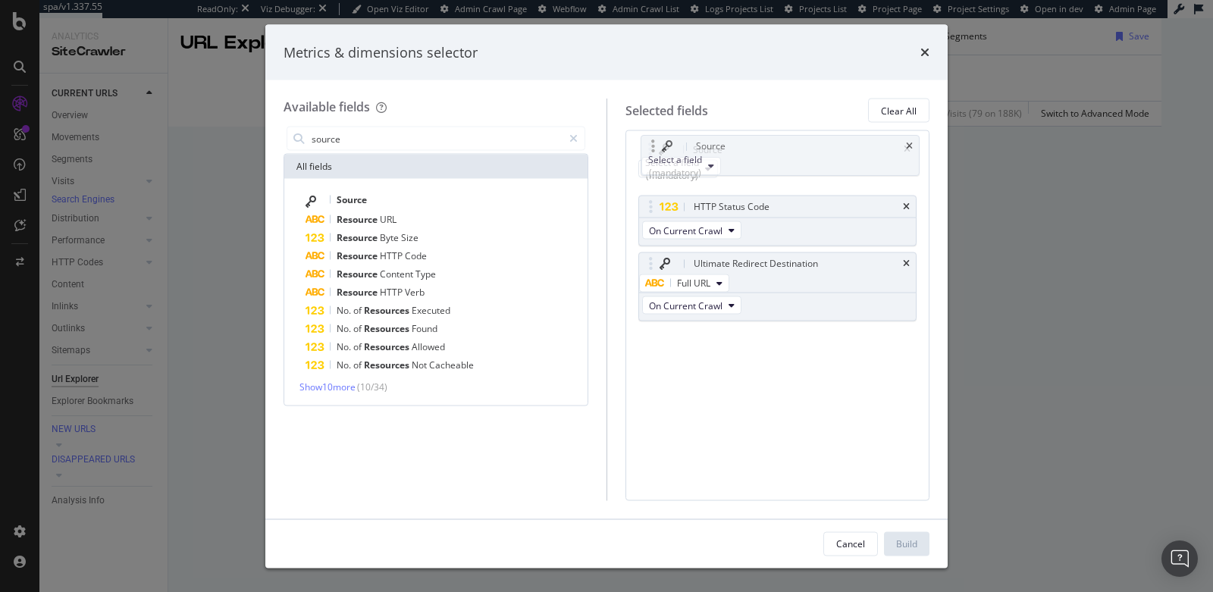
drag, startPoint x: 645, startPoint y: 291, endPoint x: 650, endPoint y: 142, distance: 149.4
click at [650, 142] on body "spa/v1.337.55 ReadOnly: Viz Debugger: Open Viz Editor Admin Crawl Page Webflow …" at bounding box center [606, 296] width 1213 height 592
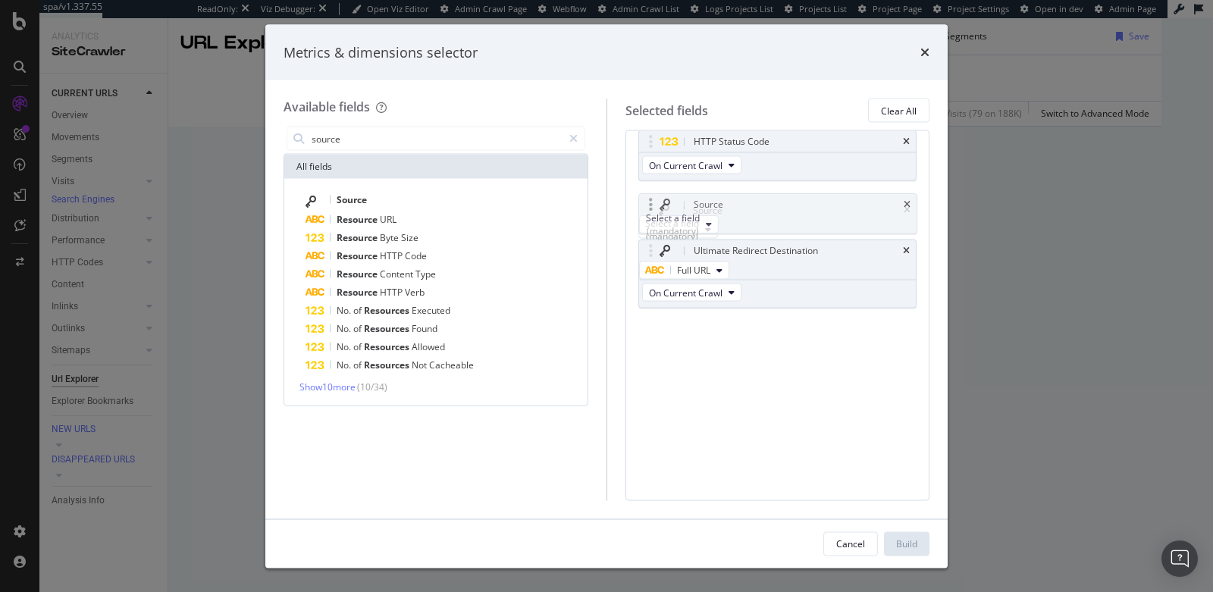
drag, startPoint x: 649, startPoint y: 148, endPoint x: 650, endPoint y: 199, distance: 50.8
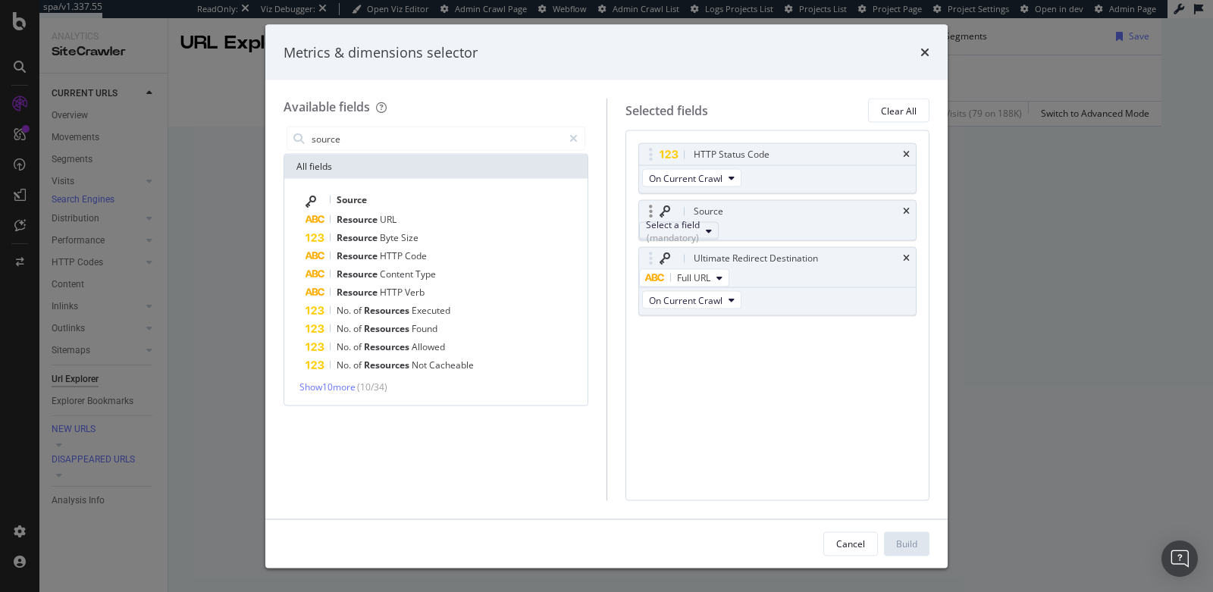
click at [700, 237] on div "(mandatory)" at bounding box center [673, 237] width 54 height 13
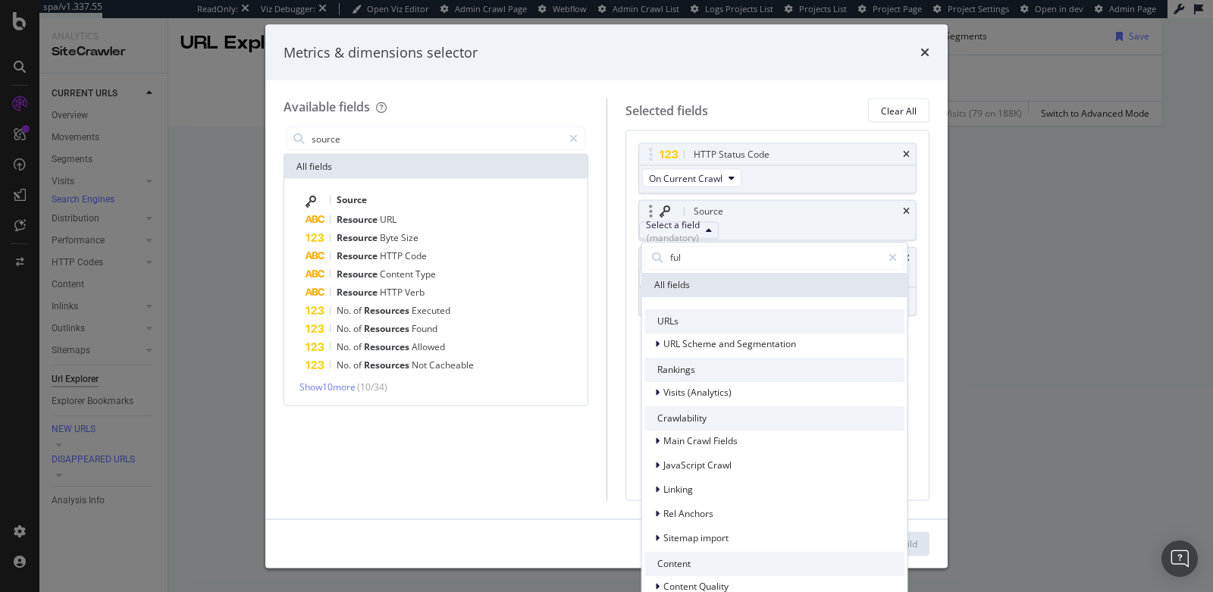
type input "full"
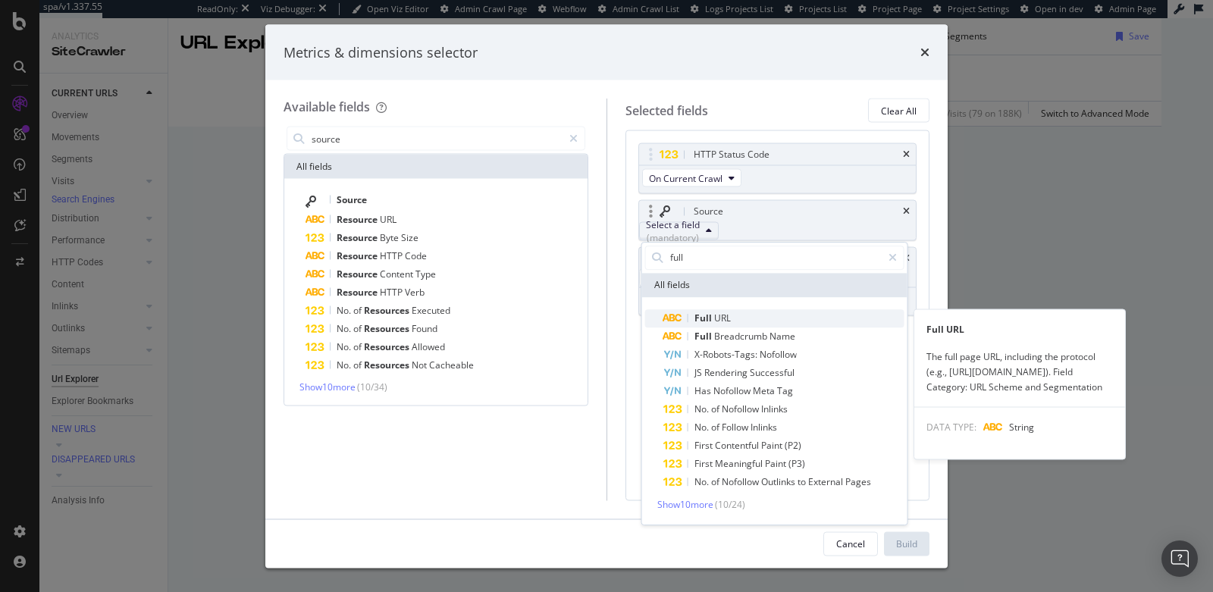
click at [685, 319] on div "Full URL" at bounding box center [696, 318] width 67 height 18
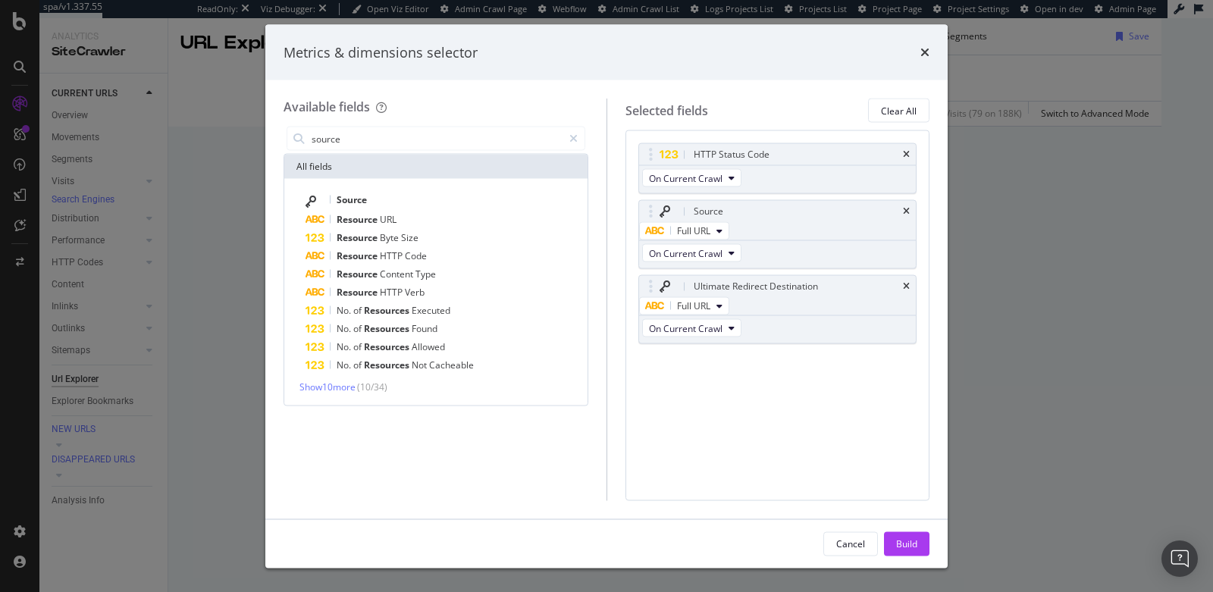
drag, startPoint x: 907, startPoint y: 541, endPoint x: 769, endPoint y: 307, distance: 271.3
click at [907, 541] on div "Build" at bounding box center [906, 543] width 21 height 13
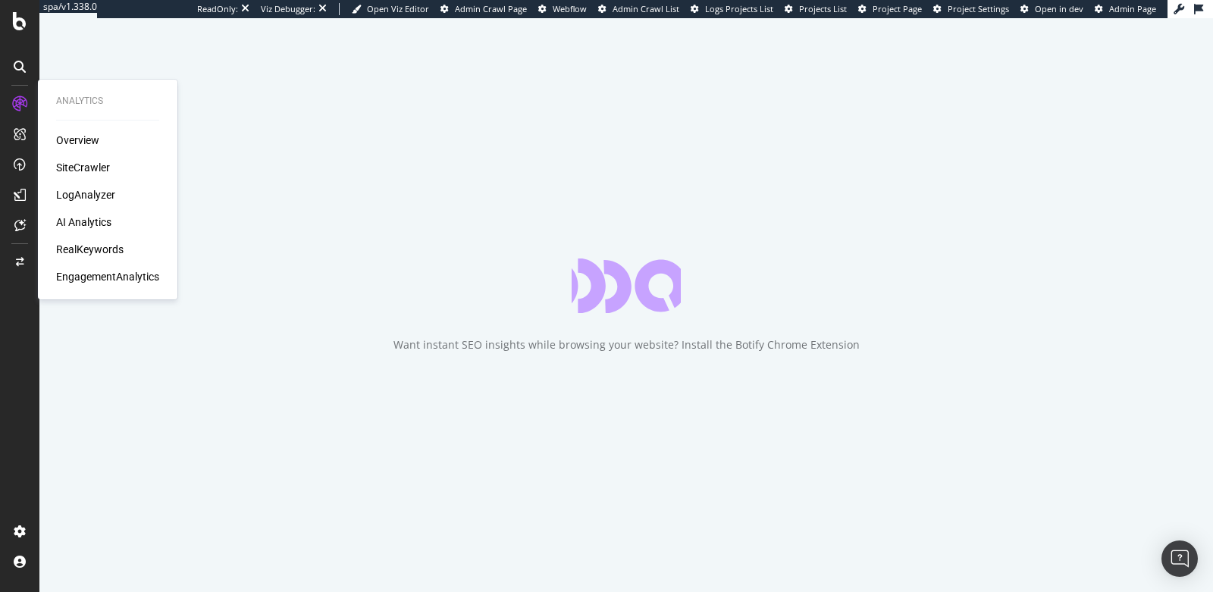
click at [80, 225] on div "AI Analytics" at bounding box center [83, 222] width 55 height 15
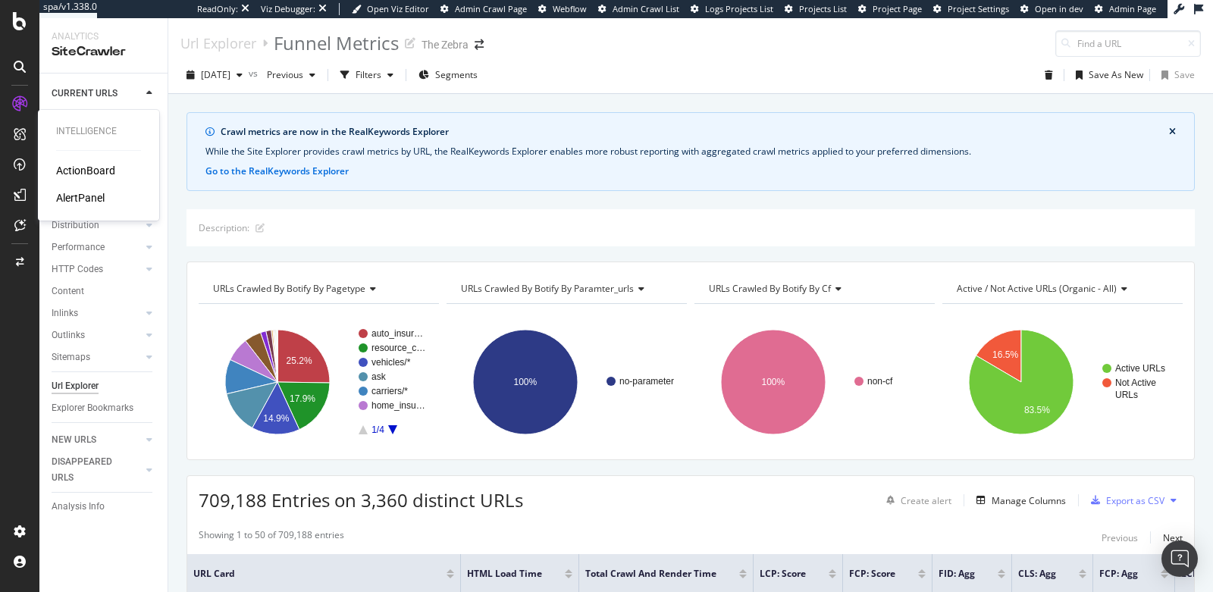
click at [80, 168] on div "ActionBoard" at bounding box center [85, 170] width 59 height 15
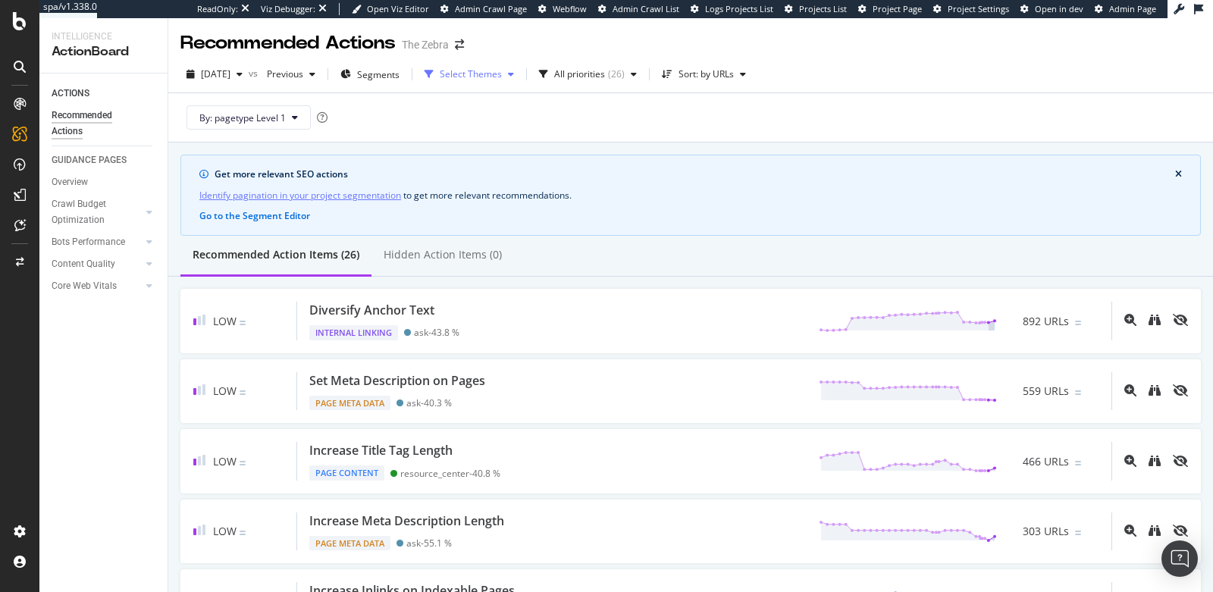
click at [502, 76] on div "Select Themes" at bounding box center [471, 74] width 62 height 9
click at [712, 180] on div "Get more relevant SEO actions" at bounding box center [695, 175] width 961 height 14
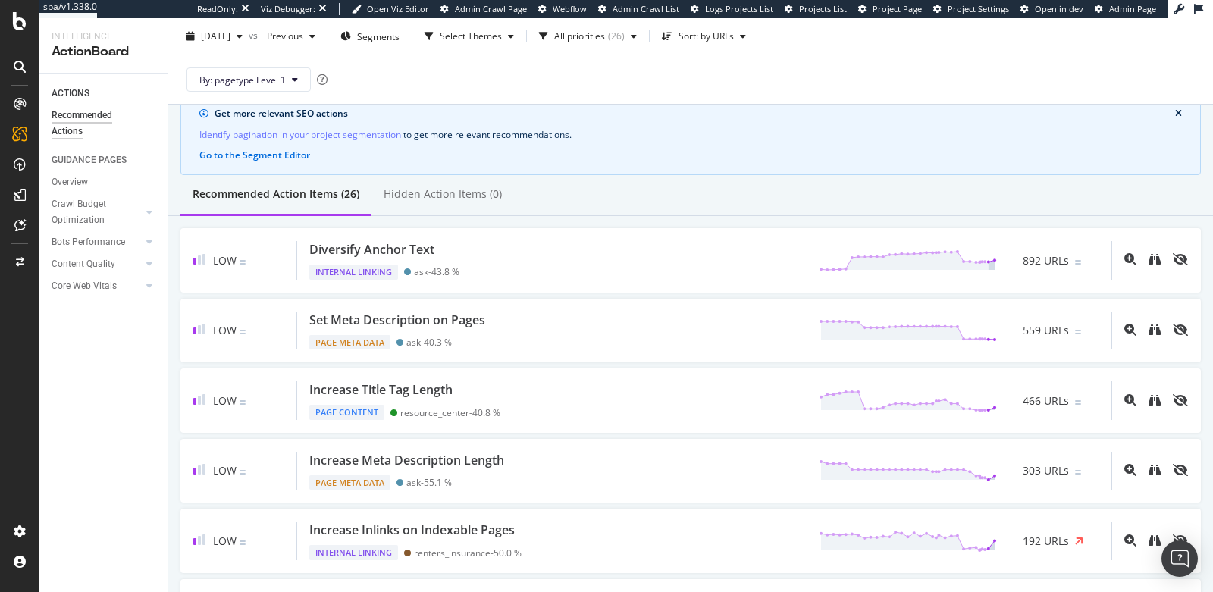
scroll to position [61, 0]
click at [456, 199] on div "Hidden Action Items (0)" at bounding box center [443, 193] width 118 height 15
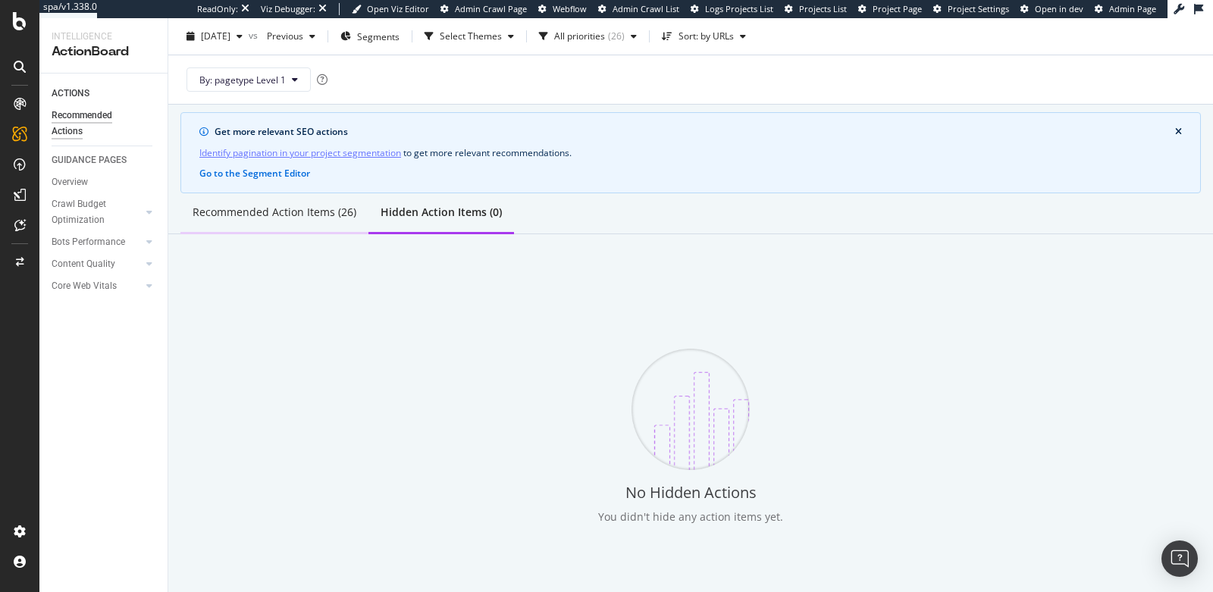
click at [267, 212] on div "Recommended Action Items (26)" at bounding box center [275, 212] width 164 height 15
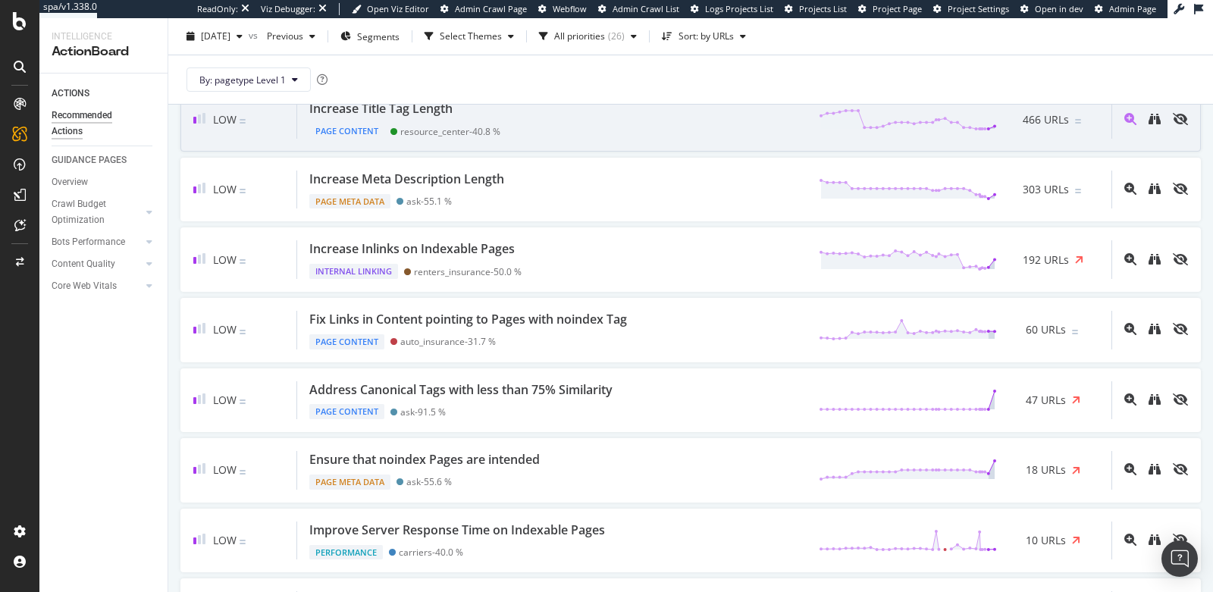
scroll to position [0, 0]
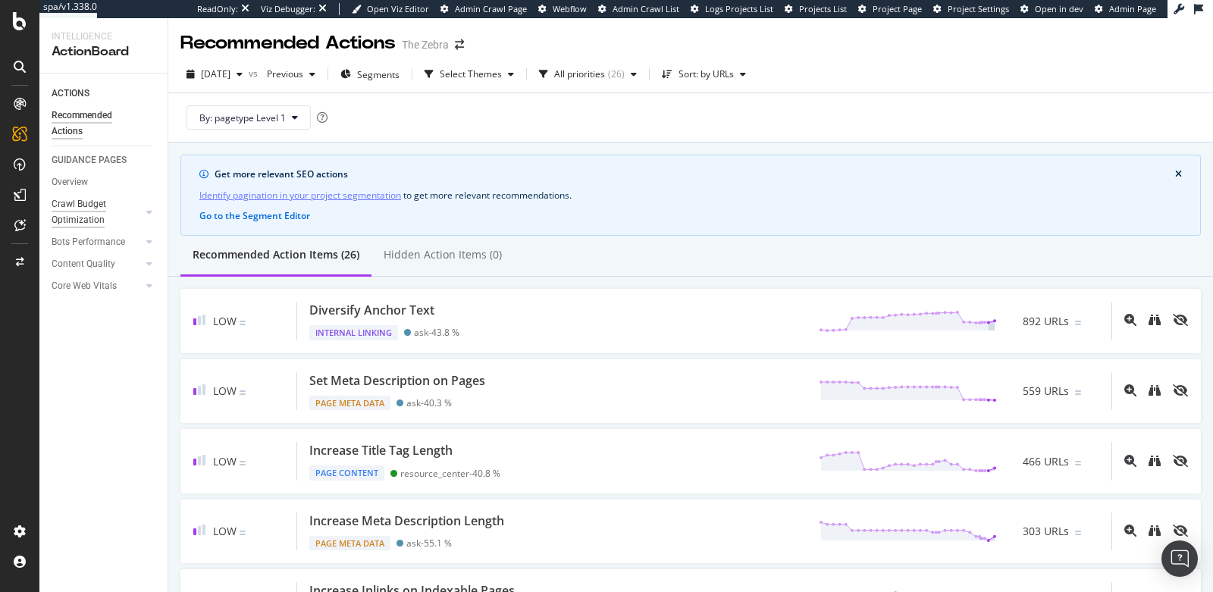
click at [75, 202] on div "Crawl Budget Optimization" at bounding box center [92, 212] width 80 height 32
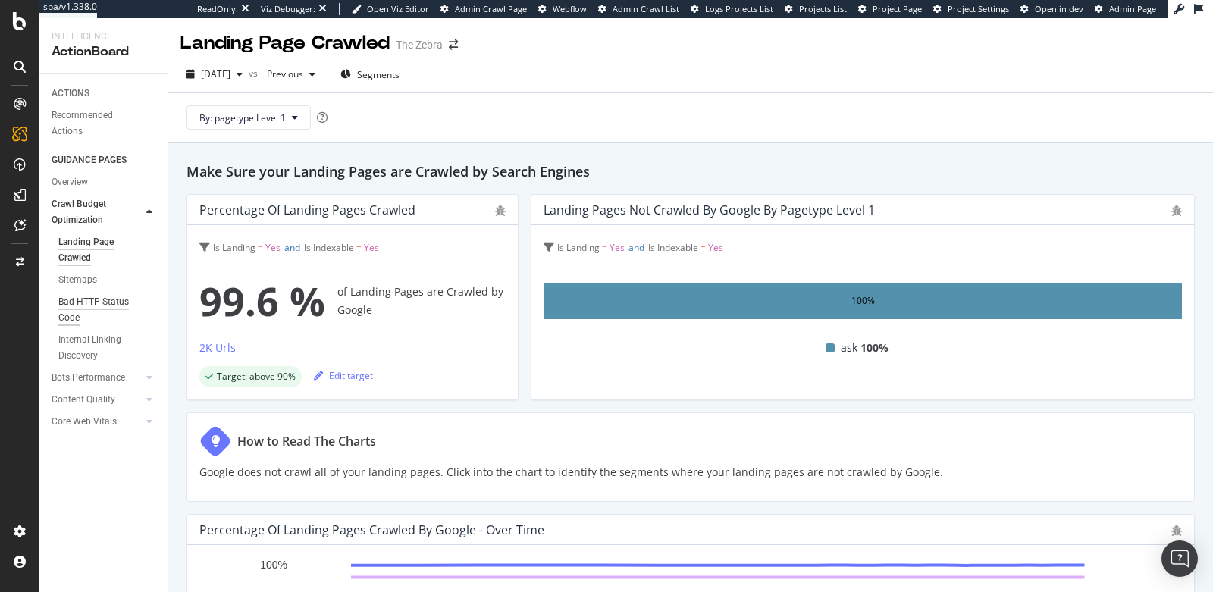
click at [80, 312] on div "Bad HTTP Status Code" at bounding box center [100, 310] width 85 height 32
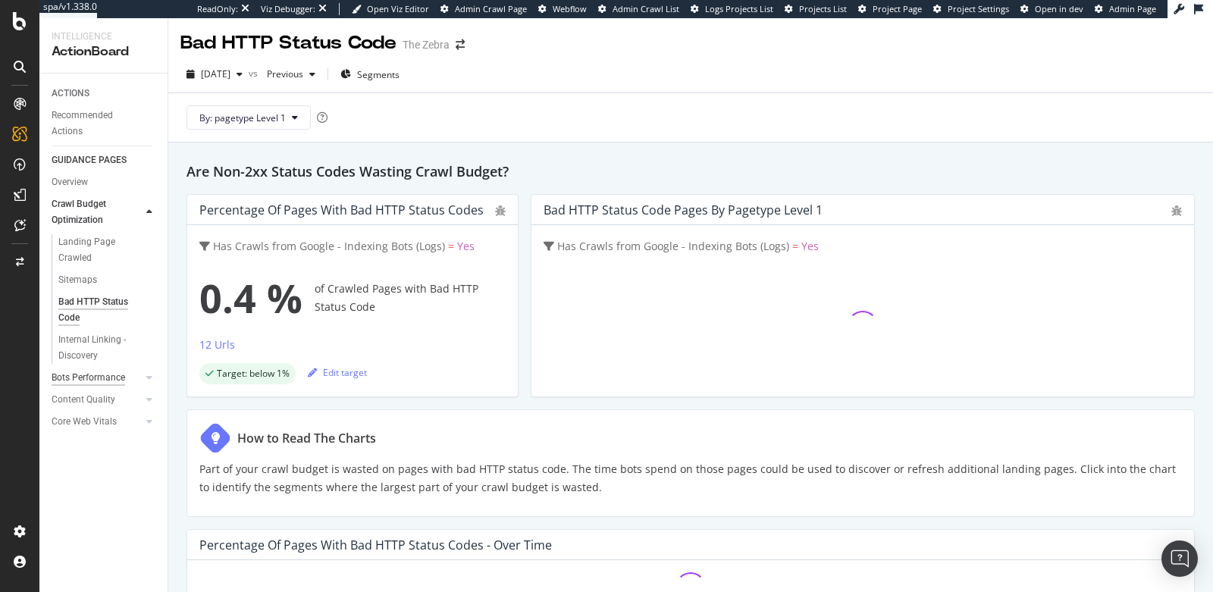
click at [79, 378] on div "Bots Performance" at bounding box center [89, 378] width 74 height 16
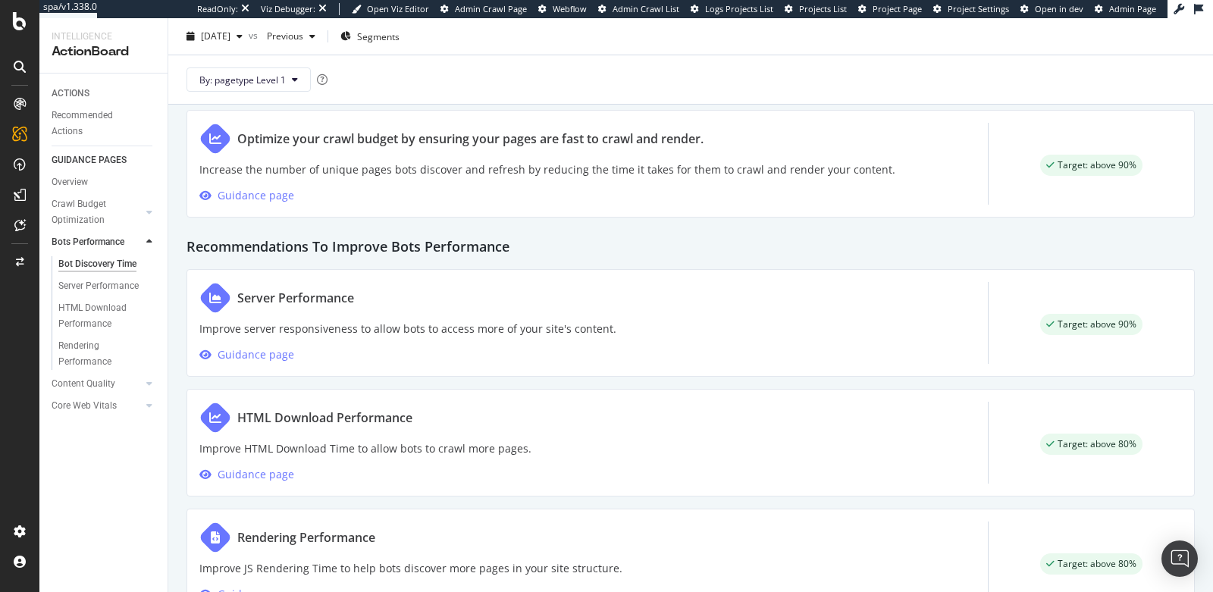
scroll to position [801, 0]
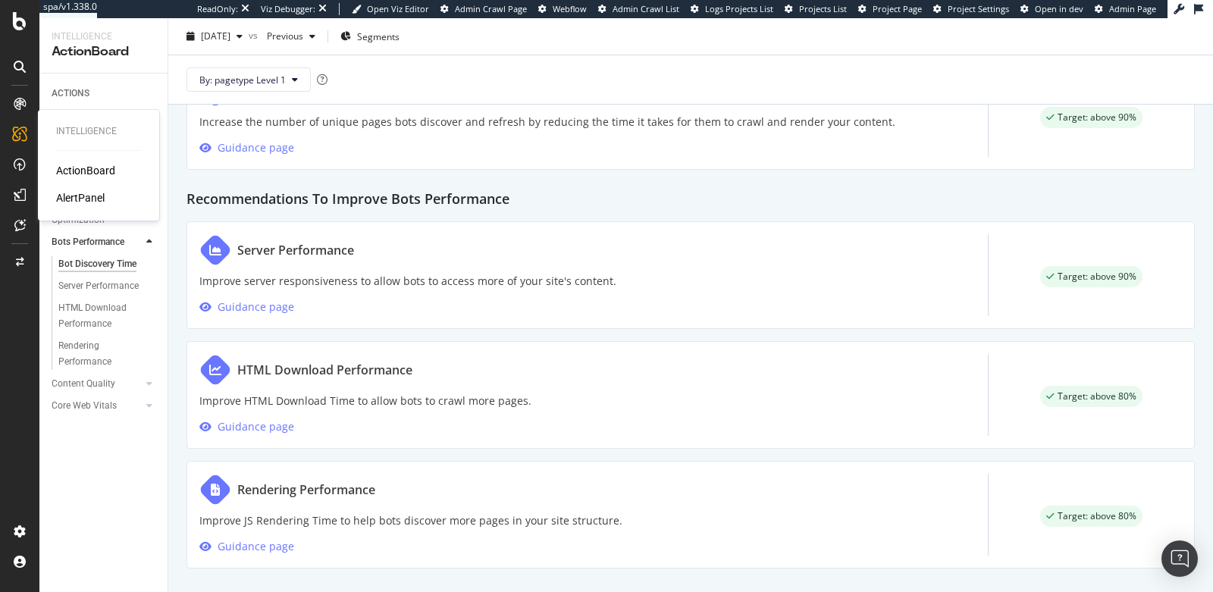
click at [80, 198] on div "AlertPanel" at bounding box center [80, 197] width 49 height 15
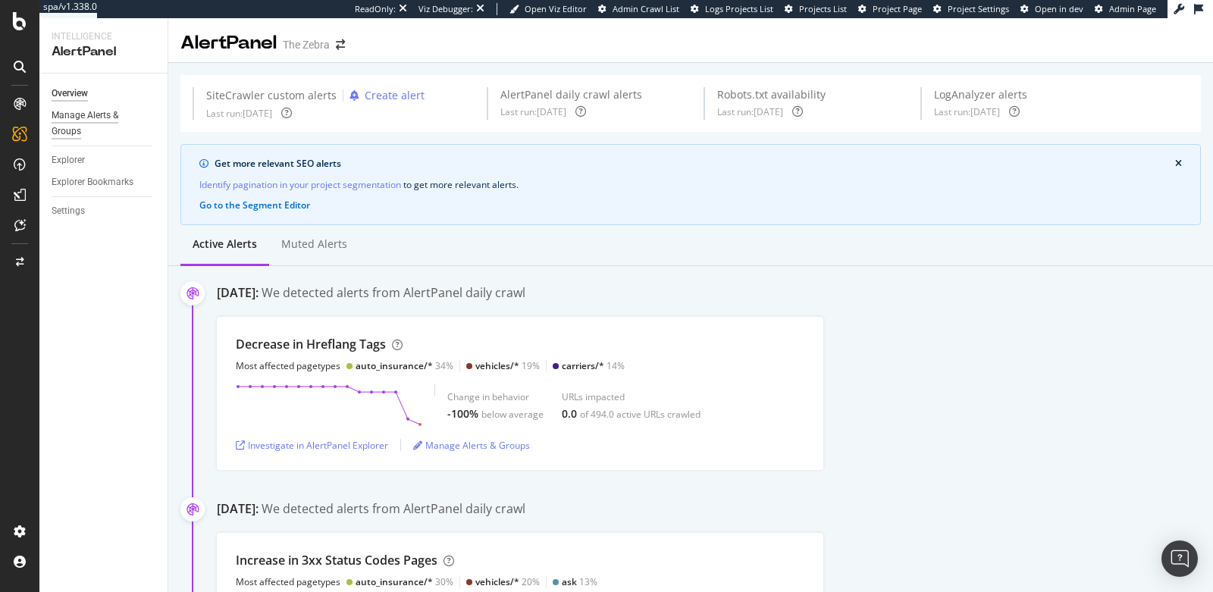
click at [64, 133] on div "Manage Alerts & Groups" at bounding box center [97, 124] width 91 height 32
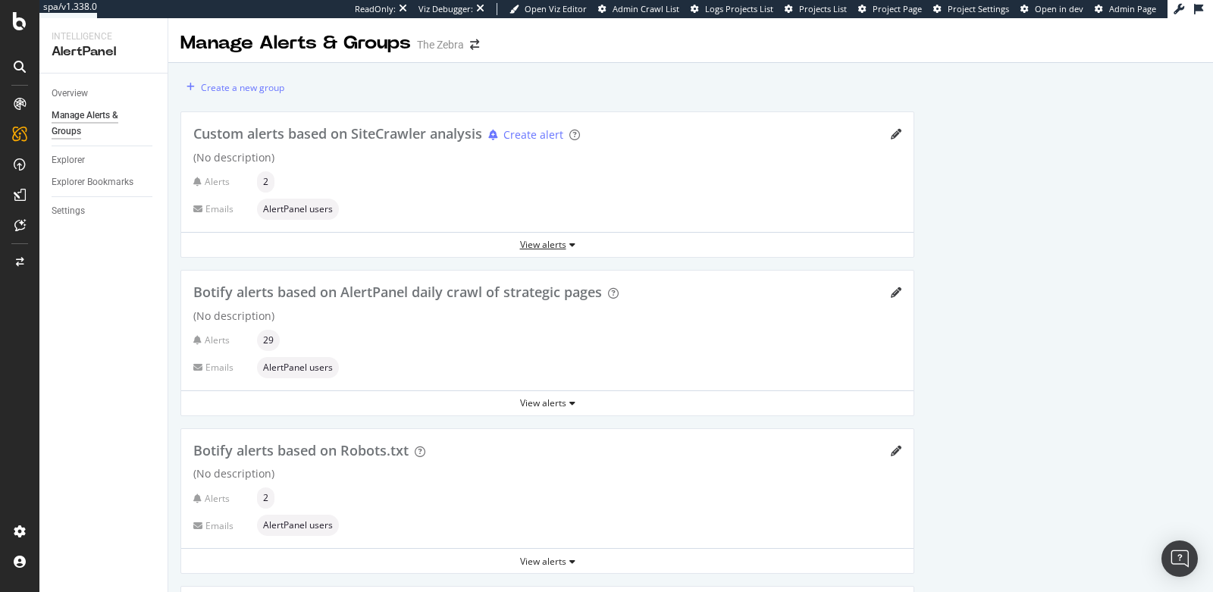
click at [549, 246] on div "View alerts" at bounding box center [547, 244] width 732 height 13
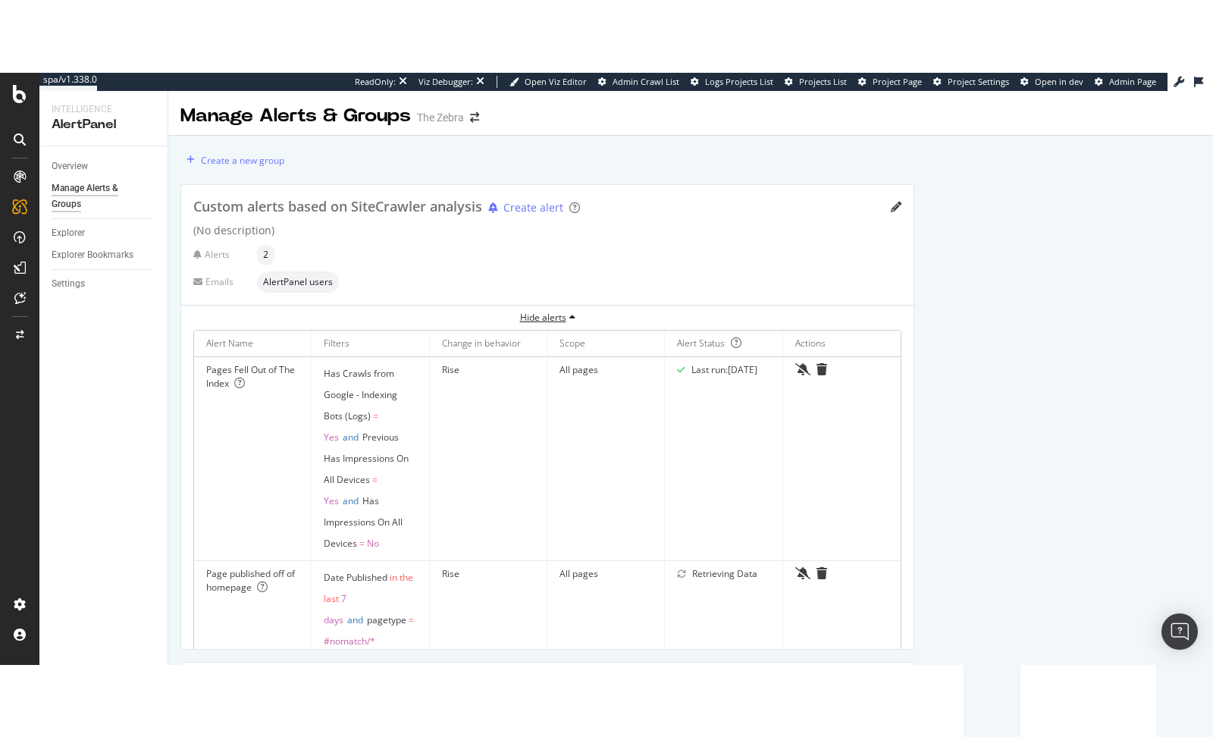
scroll to position [4, 0]
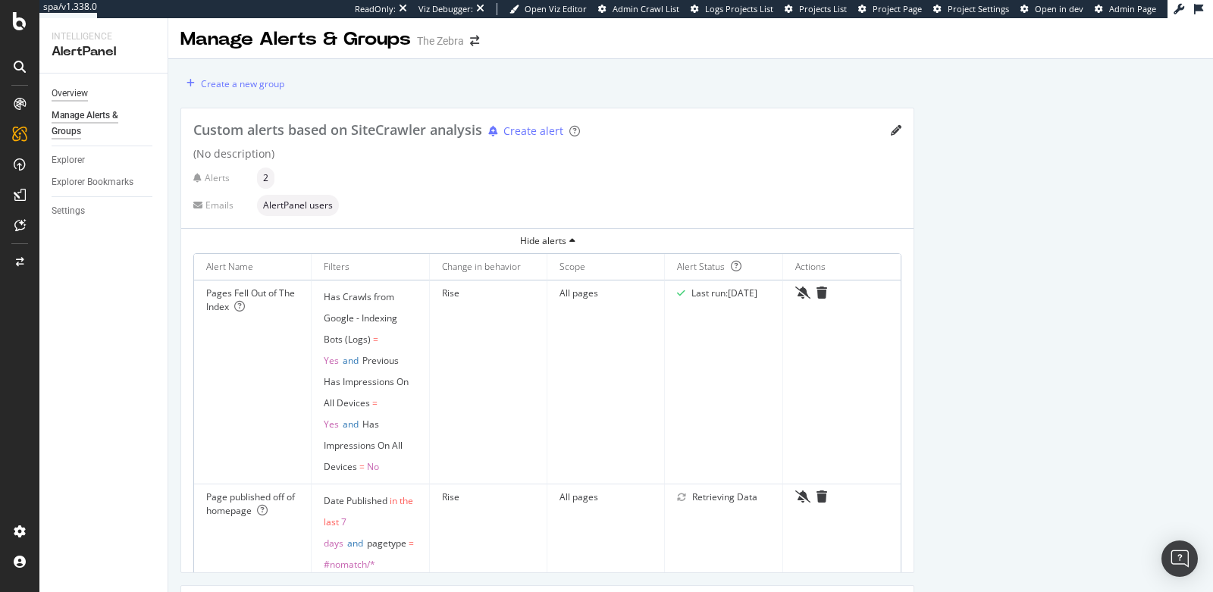
click at [71, 96] on div "Overview" at bounding box center [70, 94] width 36 height 16
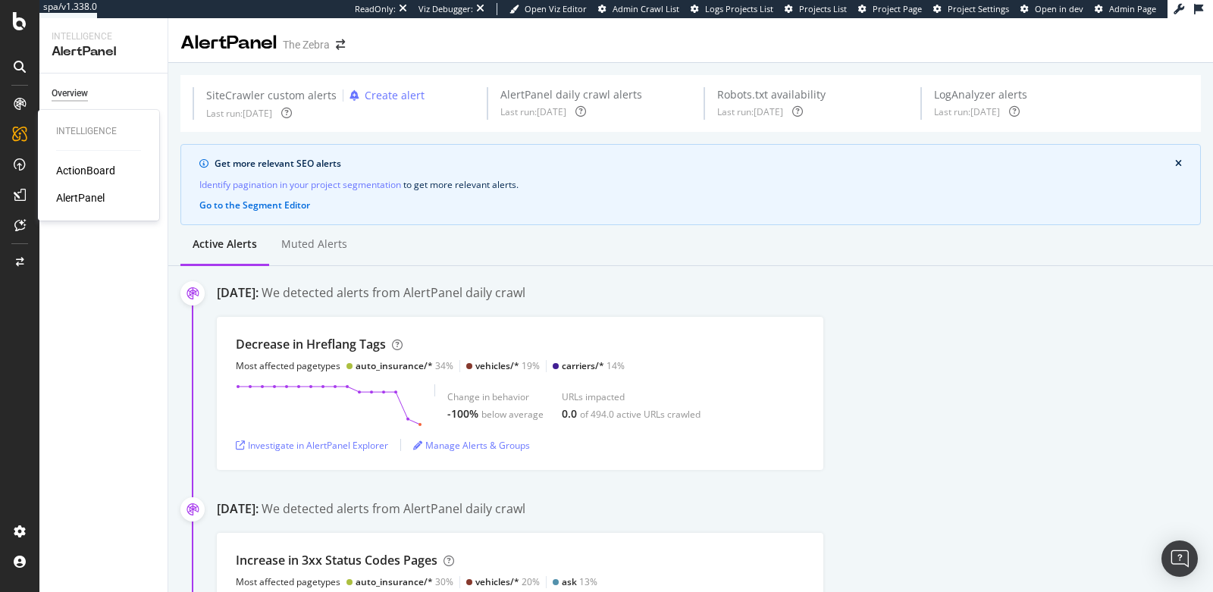
click at [78, 170] on div "ActionBoard" at bounding box center [85, 170] width 59 height 15
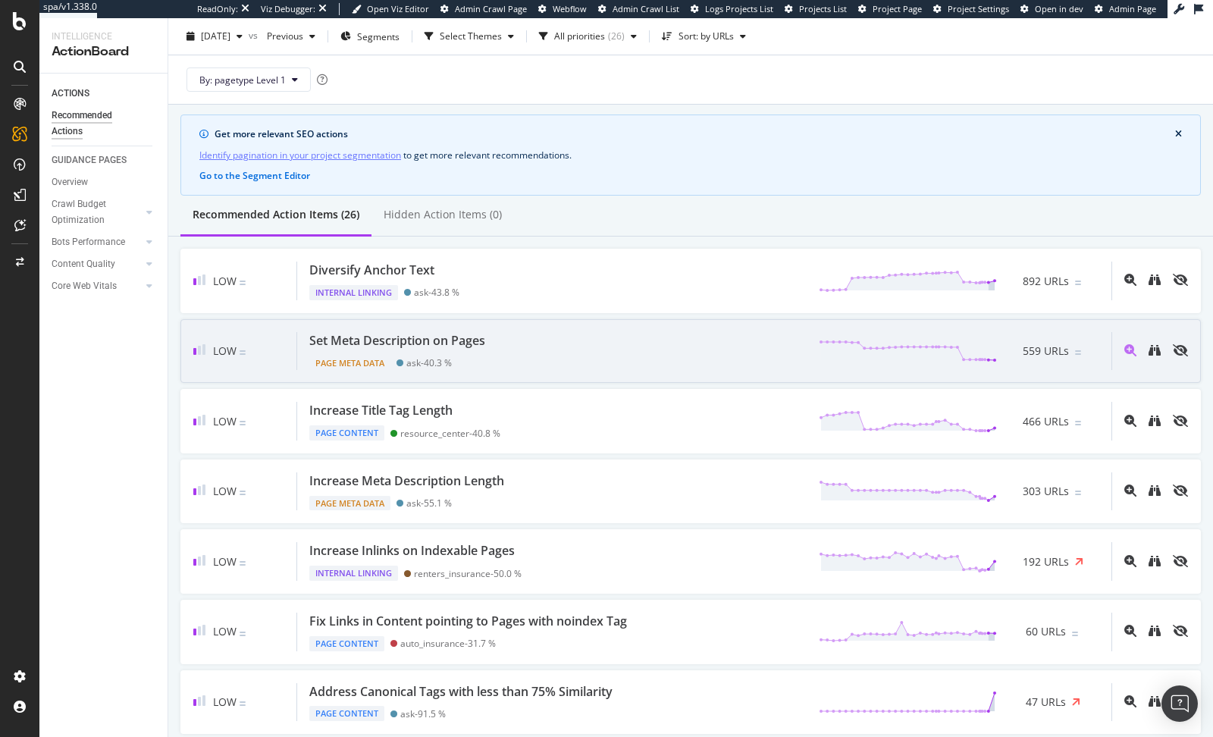
scroll to position [93, 0]
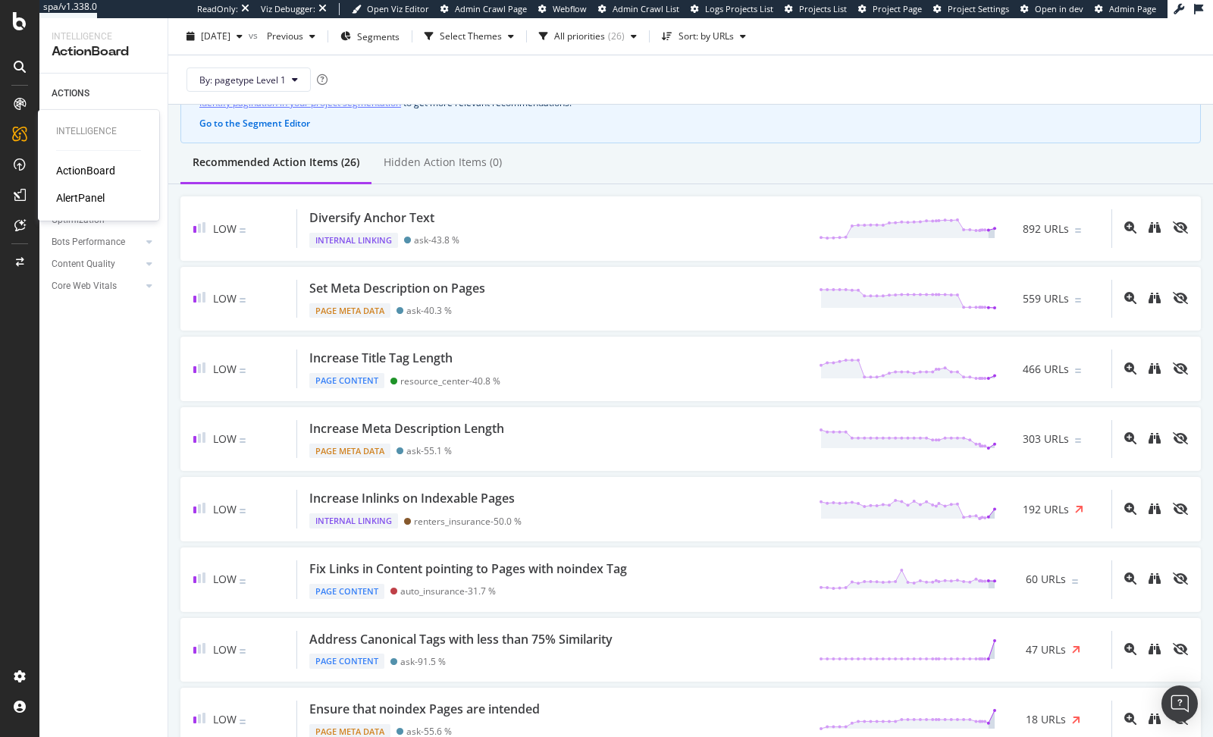
click at [96, 202] on div "AlertPanel" at bounding box center [80, 197] width 49 height 15
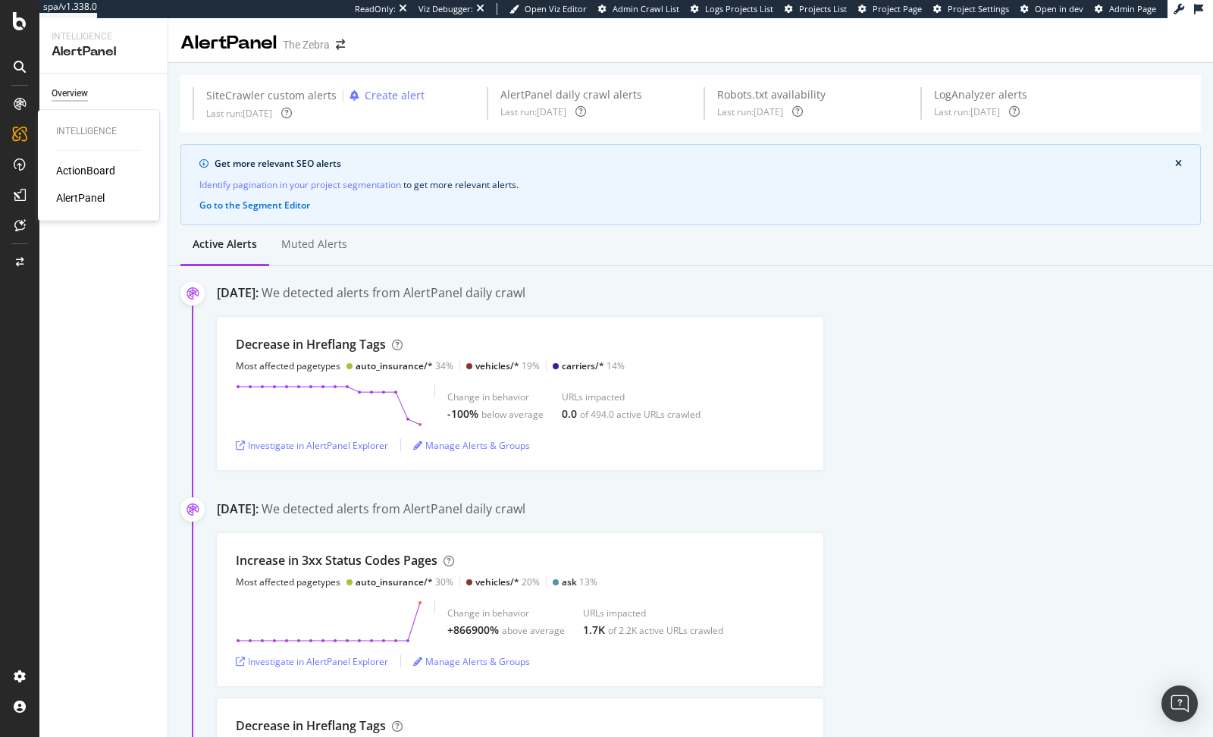
click at [67, 203] on div "AlertPanel" at bounding box center [80, 197] width 49 height 15
click at [76, 218] on div "Settings" at bounding box center [68, 211] width 33 height 16
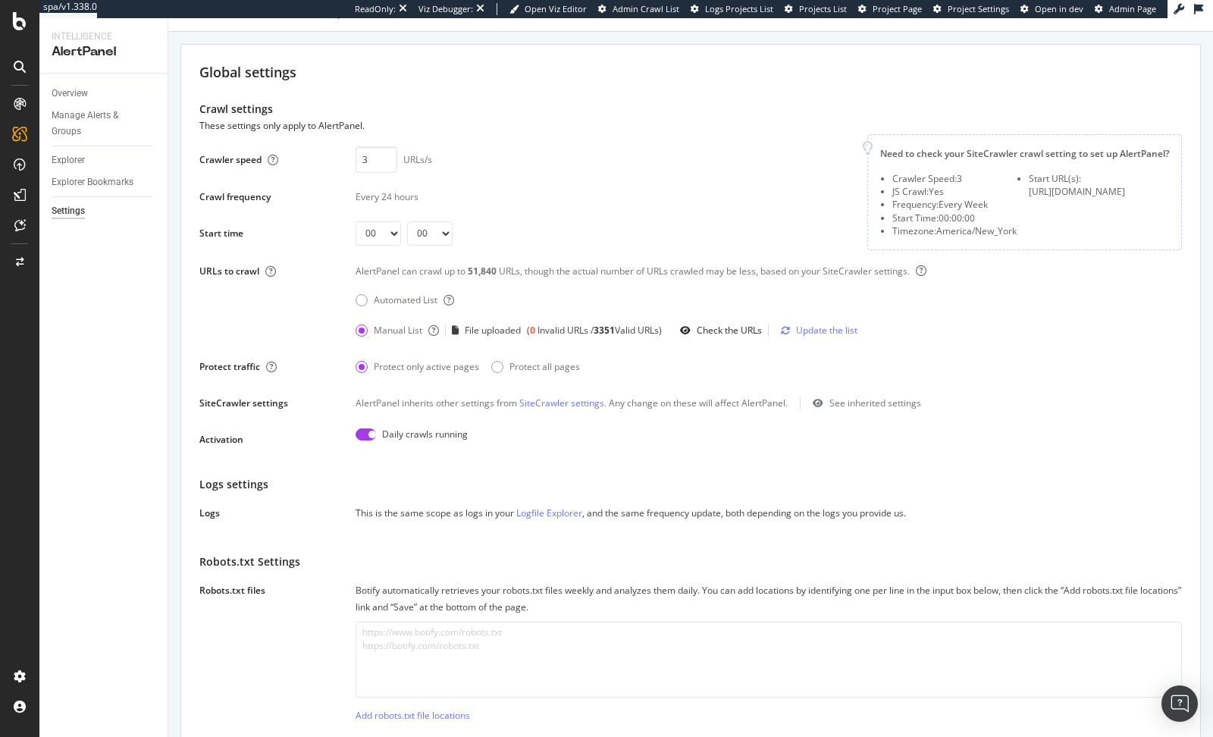
scroll to position [51, 0]
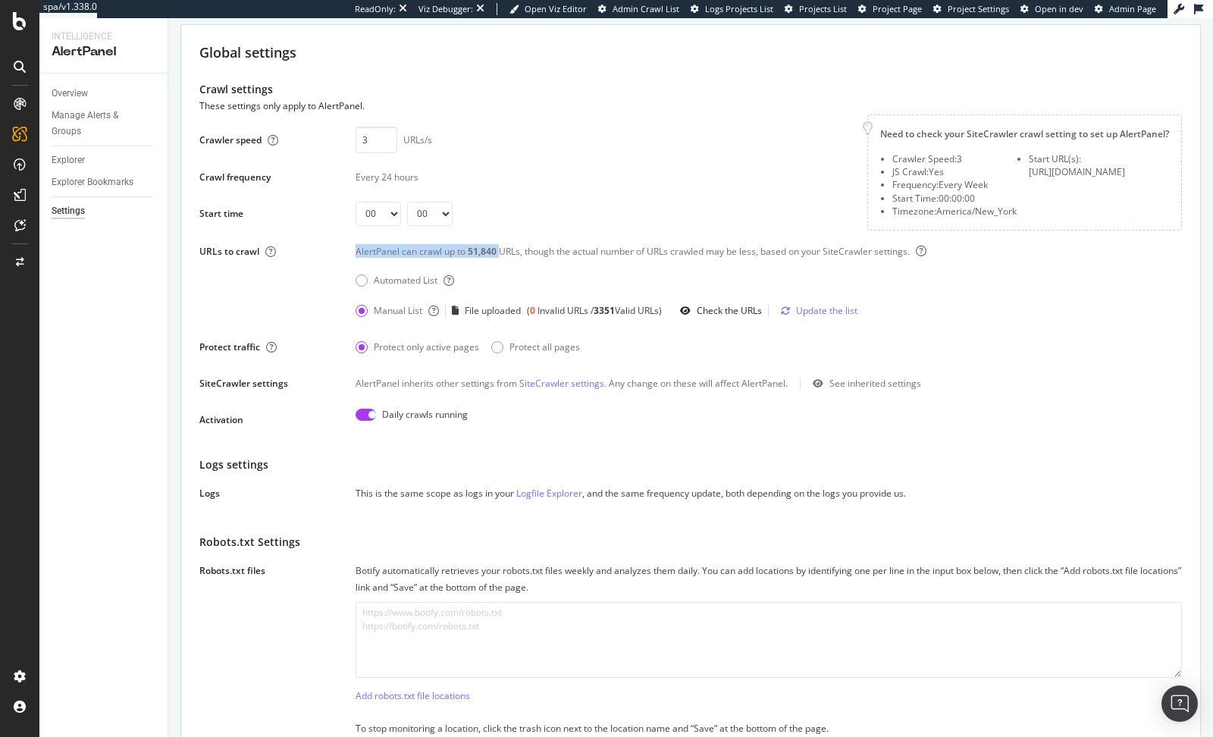
drag, startPoint x: 350, startPoint y: 262, endPoint x: 499, endPoint y: 264, distance: 148.6
click at [499, 264] on div "URLs to crawl AlertPanel can crawl up to 51,840 URLs, though the actual number …" at bounding box center [690, 283] width 983 height 80
click at [500, 264] on div "AlertPanel can crawl up to 51,840 URLs, though the actual number of URLs crawle…" at bounding box center [769, 256] width 827 height 24
drag, startPoint x: 497, startPoint y: 262, endPoint x: 468, endPoint y: 262, distance: 29.6
click at [468, 258] on div "51,840" at bounding box center [483, 251] width 31 height 13
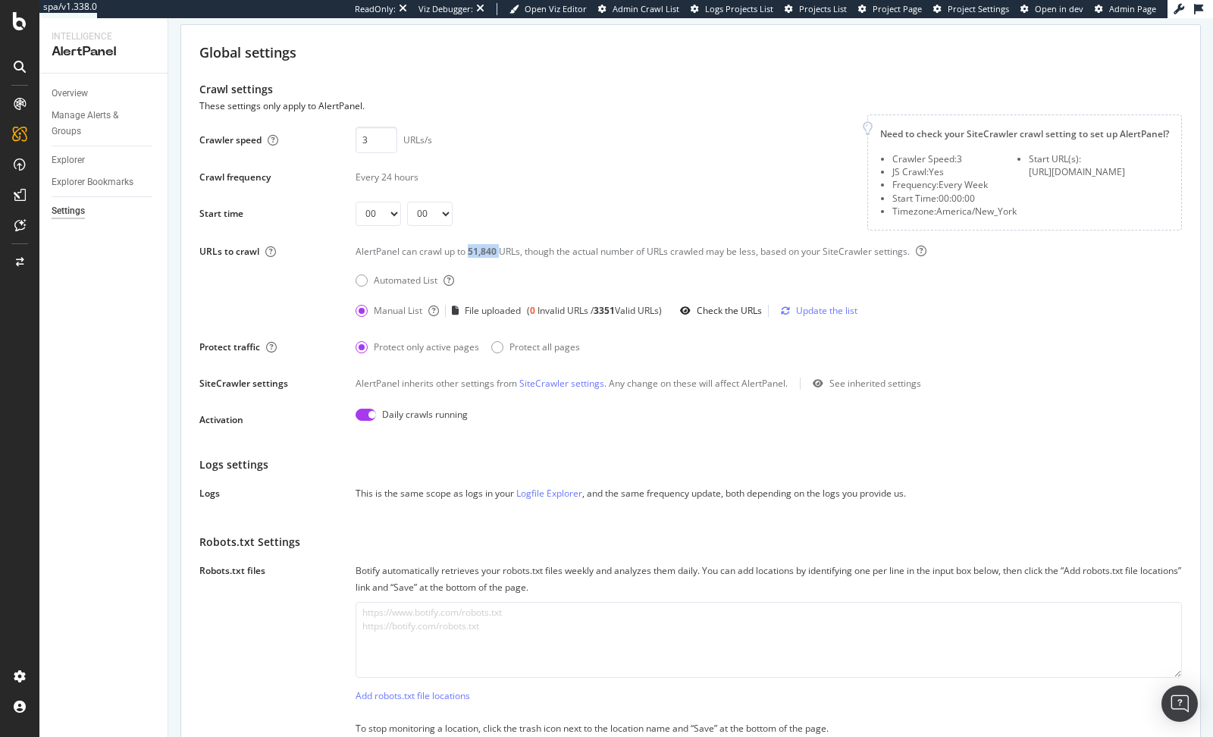
drag, startPoint x: 500, startPoint y: 263, endPoint x: 468, endPoint y: 264, distance: 31.9
click at [468, 264] on div "AlertPanel can crawl up to 51,840 URLs, though the actual number of URLs crawle…" at bounding box center [769, 256] width 827 height 24
click at [551, 290] on div "Automated List" at bounding box center [769, 280] width 827 height 24
click at [93, 199] on div "AlertPanel" at bounding box center [80, 197] width 49 height 15
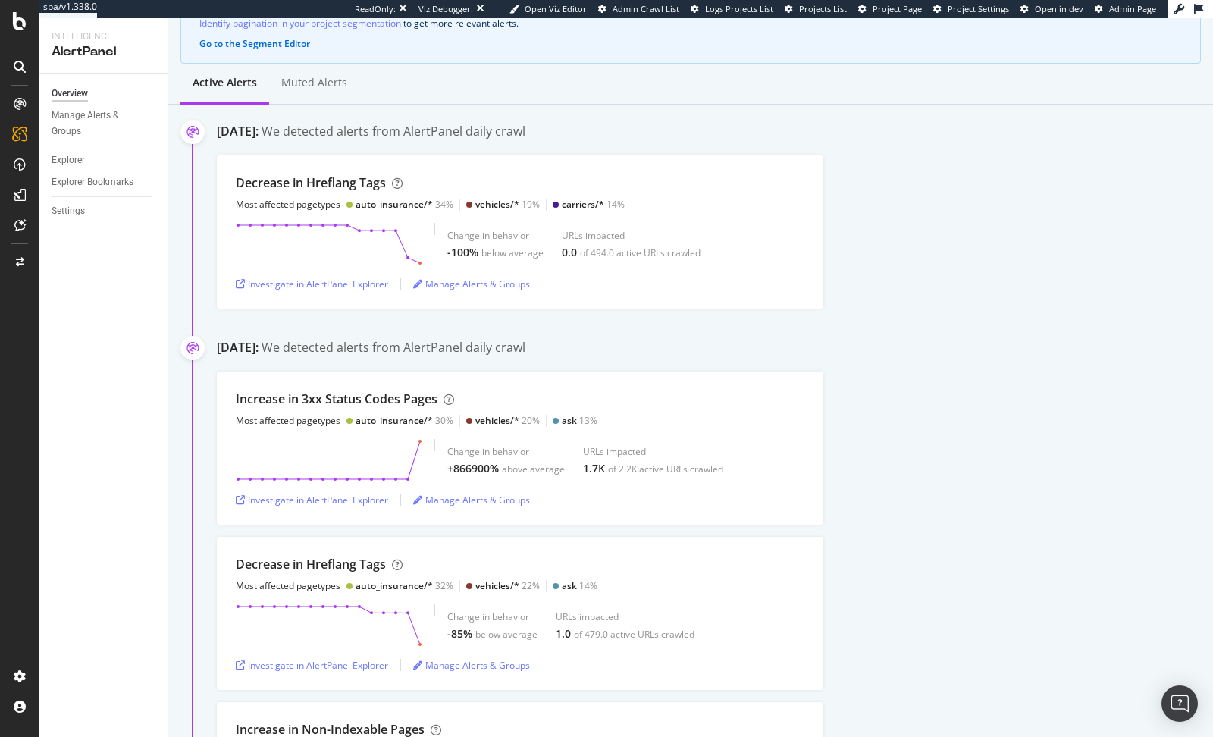
scroll to position [174, 0]
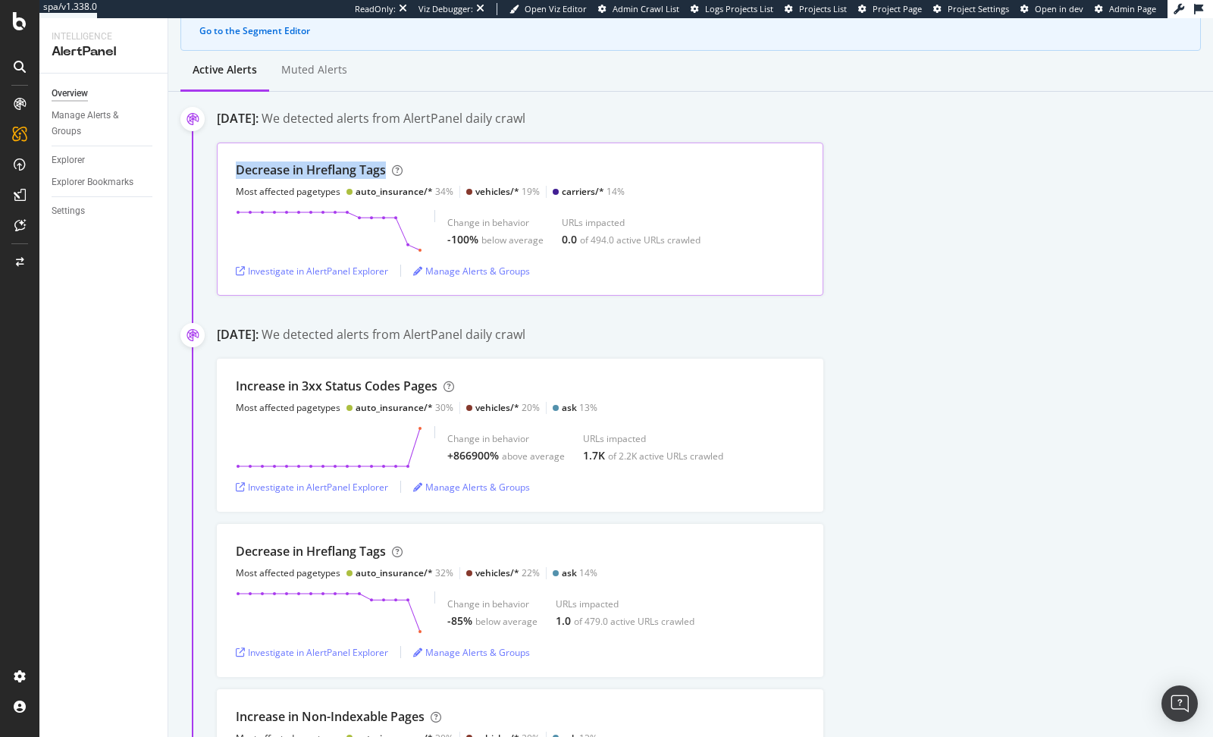
drag, startPoint x: 232, startPoint y: 171, endPoint x: 407, endPoint y: 168, distance: 175.2
click at [388, 170] on div "Decrease in Hreflang Tags Most affected pagetypes auto_insurance/* 34% vehicles…" at bounding box center [520, 219] width 607 height 153
click at [464, 171] on div "Decrease in Hreflang Tags Most affected pagetypes auto_insurance/* 34% vehicles…" at bounding box center [430, 180] width 389 height 36
drag, startPoint x: 355, startPoint y: 191, endPoint x: 422, endPoint y: 191, distance: 67.5
click at [422, 191] on div "auto_insurance/*" at bounding box center [394, 191] width 77 height 13
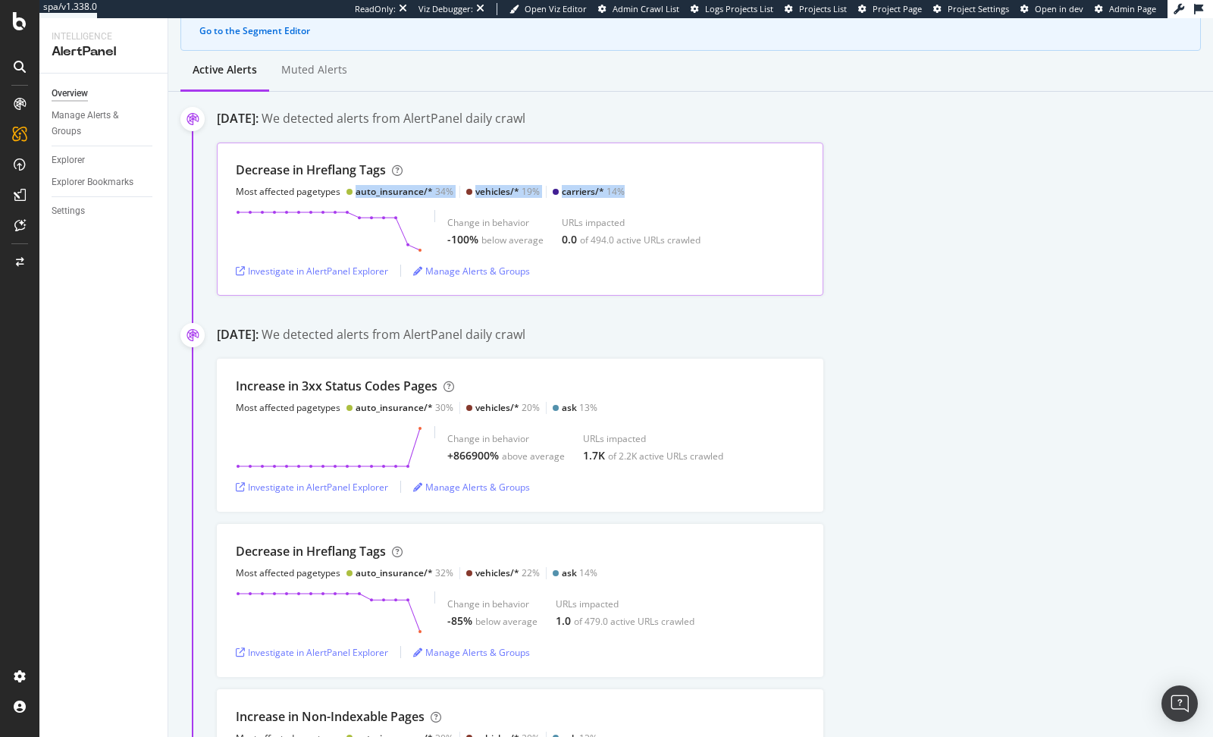
drag, startPoint x: 624, startPoint y: 189, endPoint x: 353, endPoint y: 192, distance: 271.5
click at [353, 192] on div "Decrease in Hreflang Tags Most affected pagetypes auto_insurance/* 34% vehicles…" at bounding box center [520, 180] width 569 height 36
click at [434, 173] on div "Decrease in Hreflang Tags Most affected pagetypes auto_insurance/* 34% vehicles…" at bounding box center [430, 180] width 389 height 36
click at [346, 245] on polygon at bounding box center [329, 231] width 182 height 38
click at [344, 268] on div "Investigate in AlertPanel Explorer" at bounding box center [312, 271] width 152 height 13
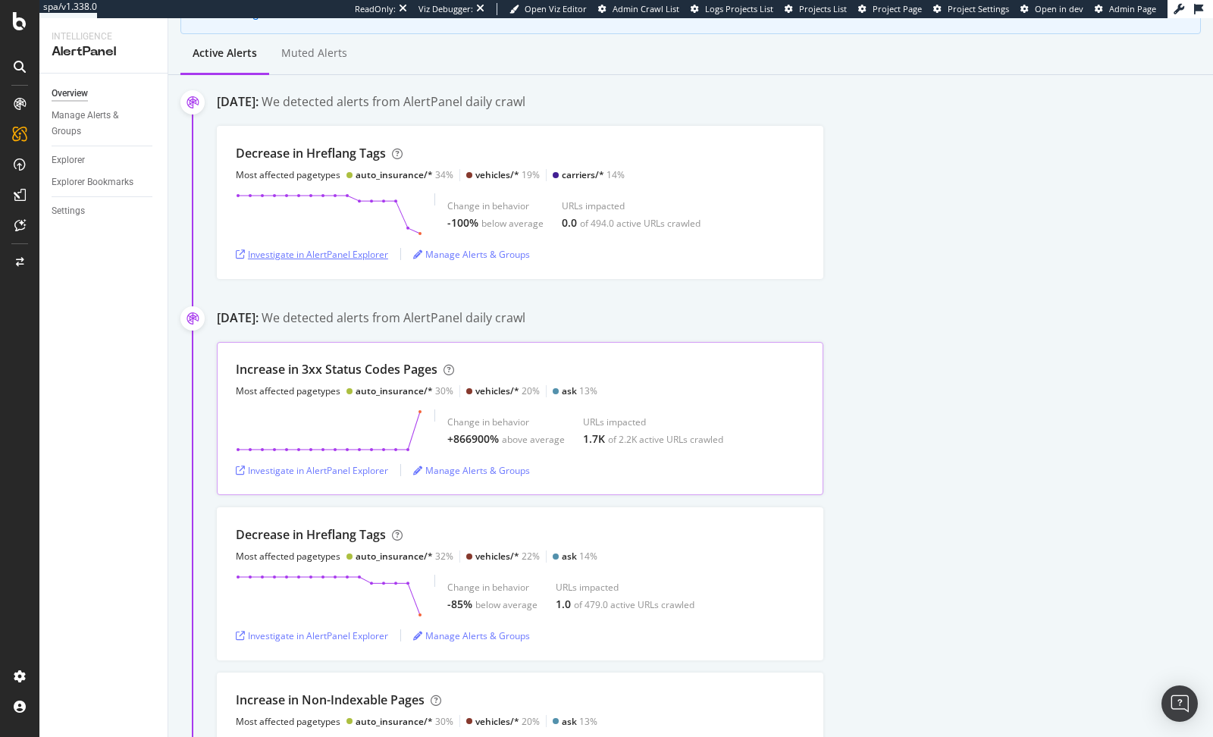
scroll to position [205, 0]
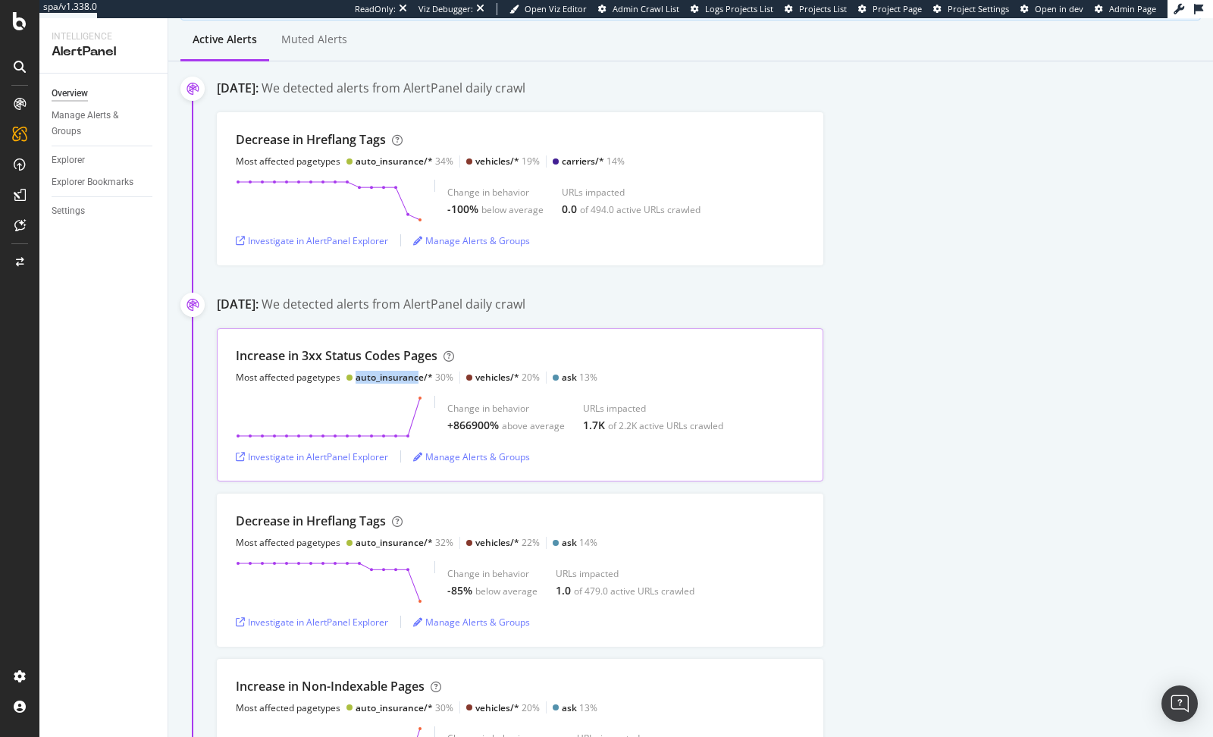
drag, startPoint x: 355, startPoint y: 378, endPoint x: 420, endPoint y: 369, distance: 65.7
click at [420, 371] on div "auto_insurance/*" at bounding box center [394, 377] width 77 height 13
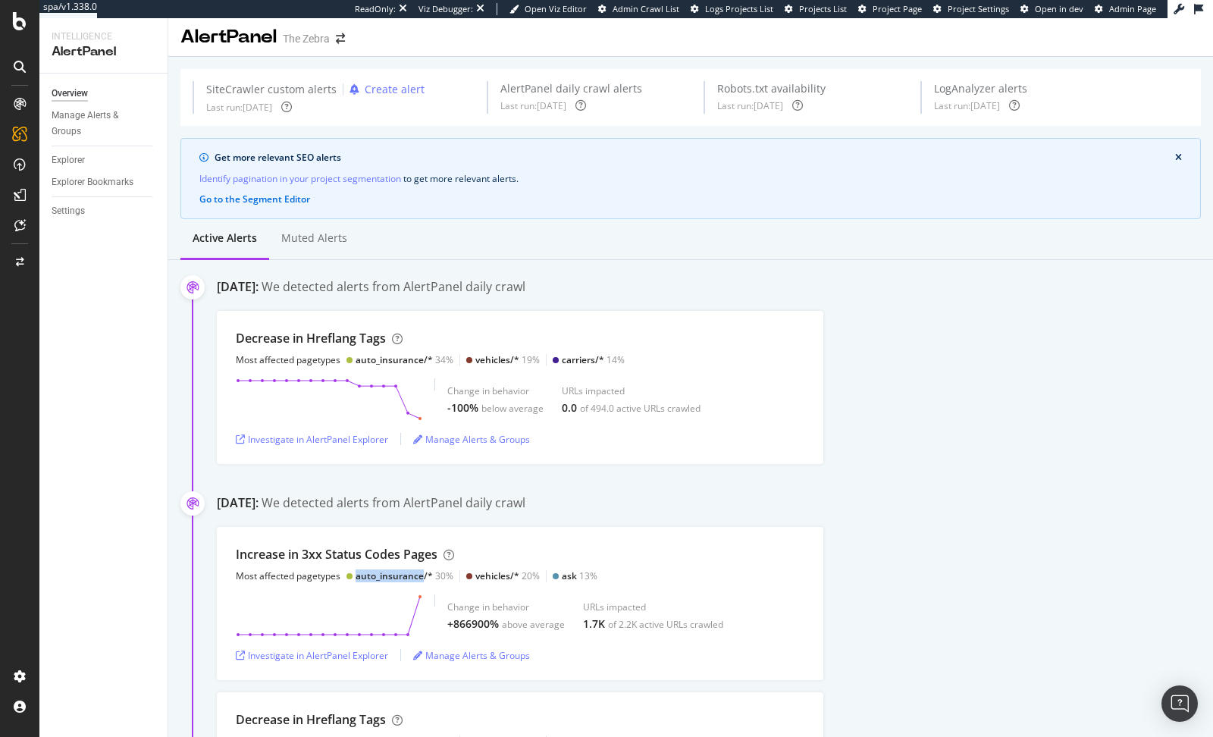
scroll to position [0, 0]
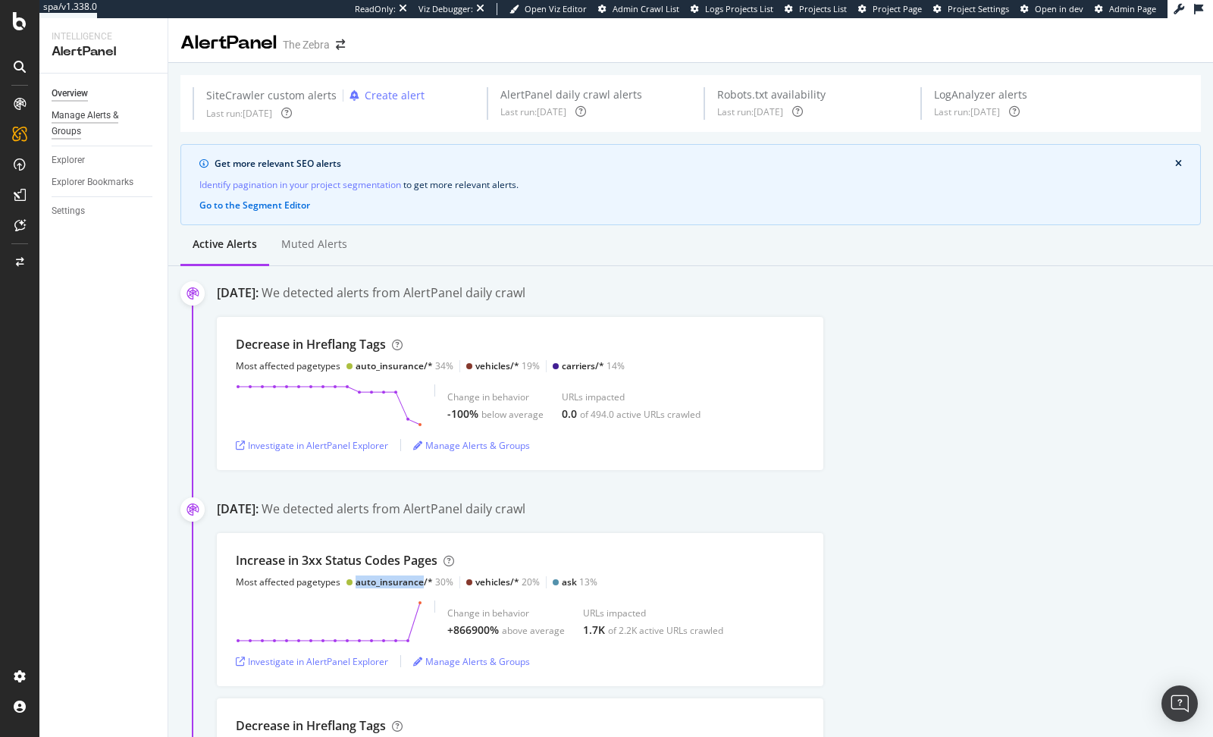
click at [108, 115] on div "Manage Alerts & Groups" at bounding box center [97, 124] width 91 height 32
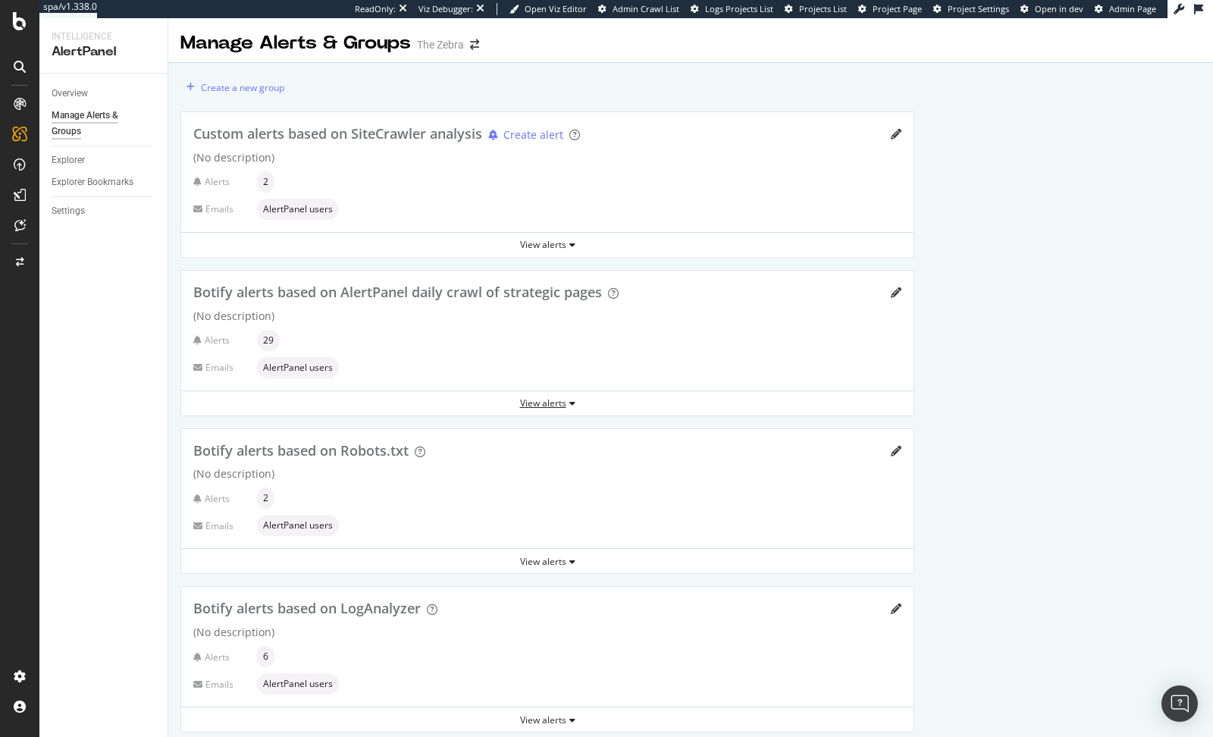
click at [529, 408] on div "View alerts" at bounding box center [547, 403] width 732 height 23
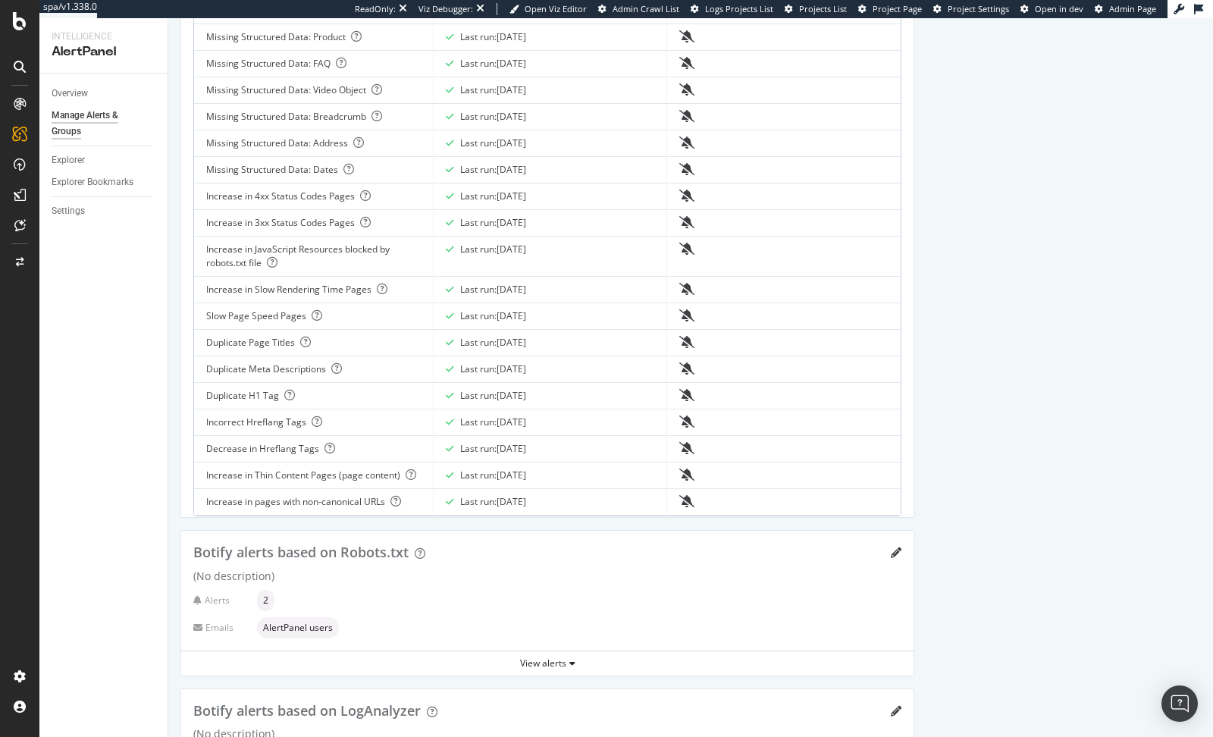
scroll to position [827, 0]
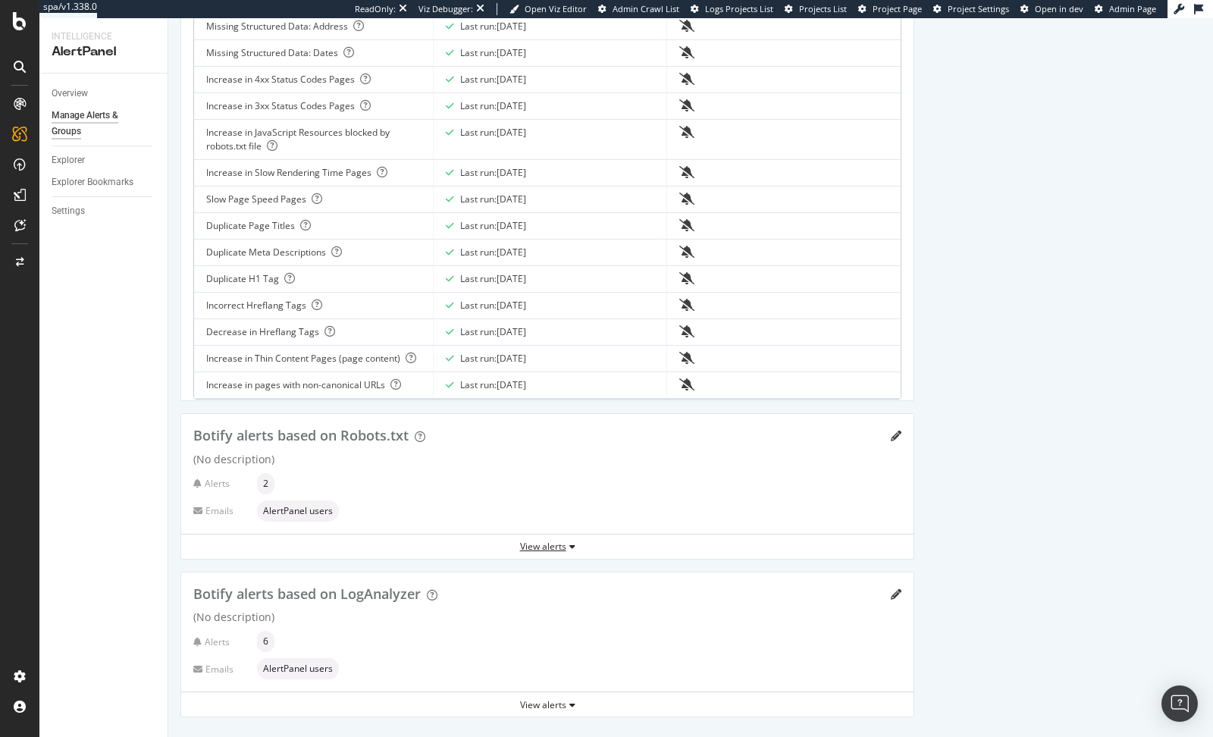
click at [520, 542] on div "View alerts" at bounding box center [547, 546] width 732 height 13
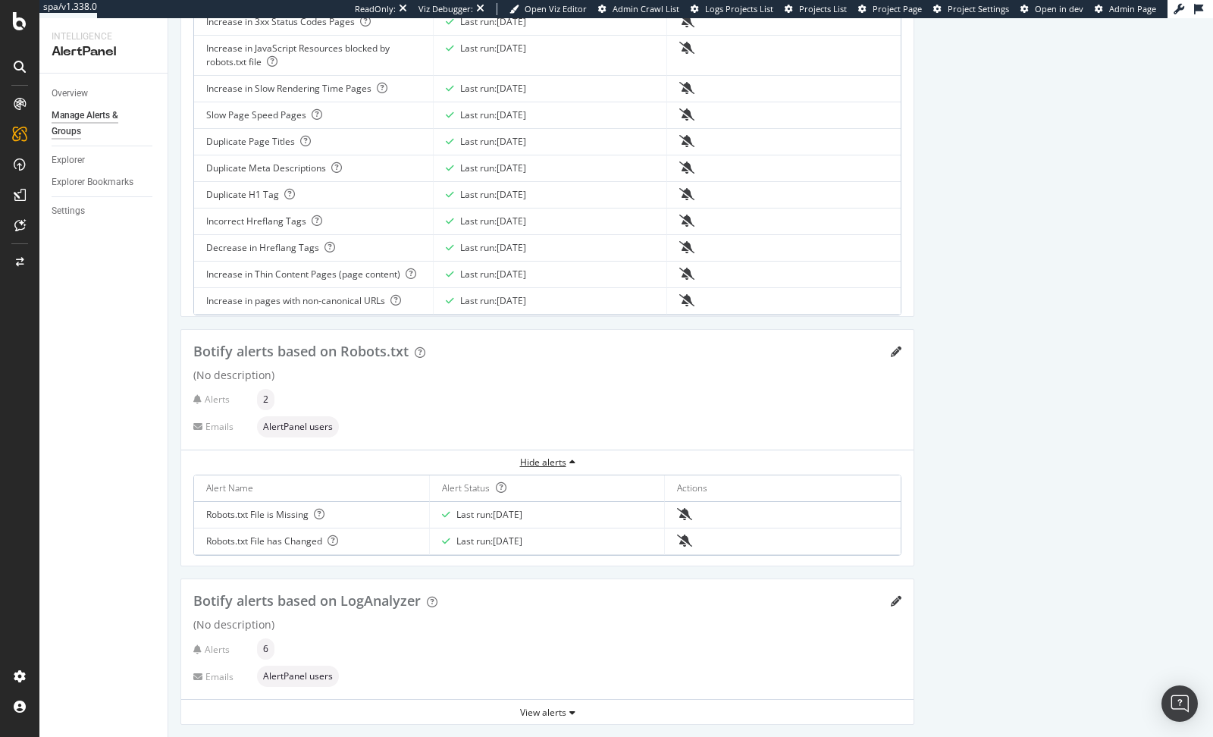
scroll to position [915, 0]
click at [555, 591] on div "View alerts" at bounding box center [547, 708] width 732 height 23
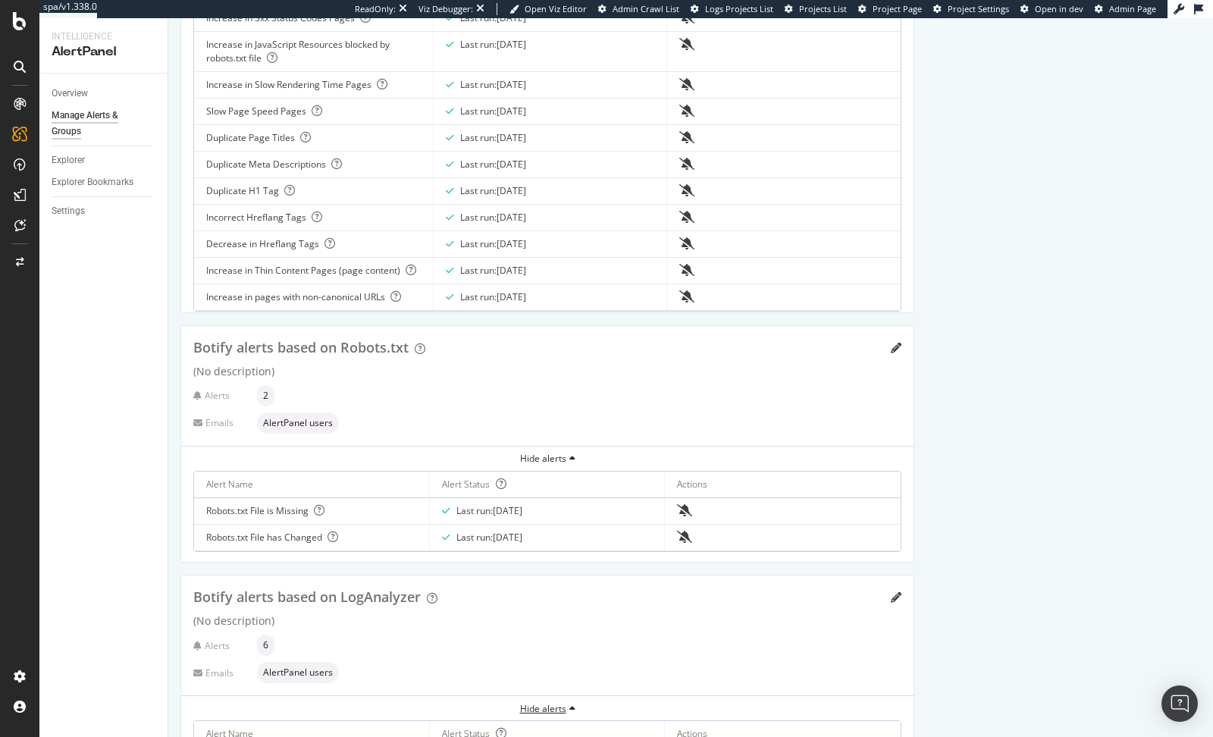
click at [544, 591] on div "Hide alerts" at bounding box center [547, 708] width 732 height 13
click at [541, 591] on div "View alerts" at bounding box center [547, 708] width 732 height 13
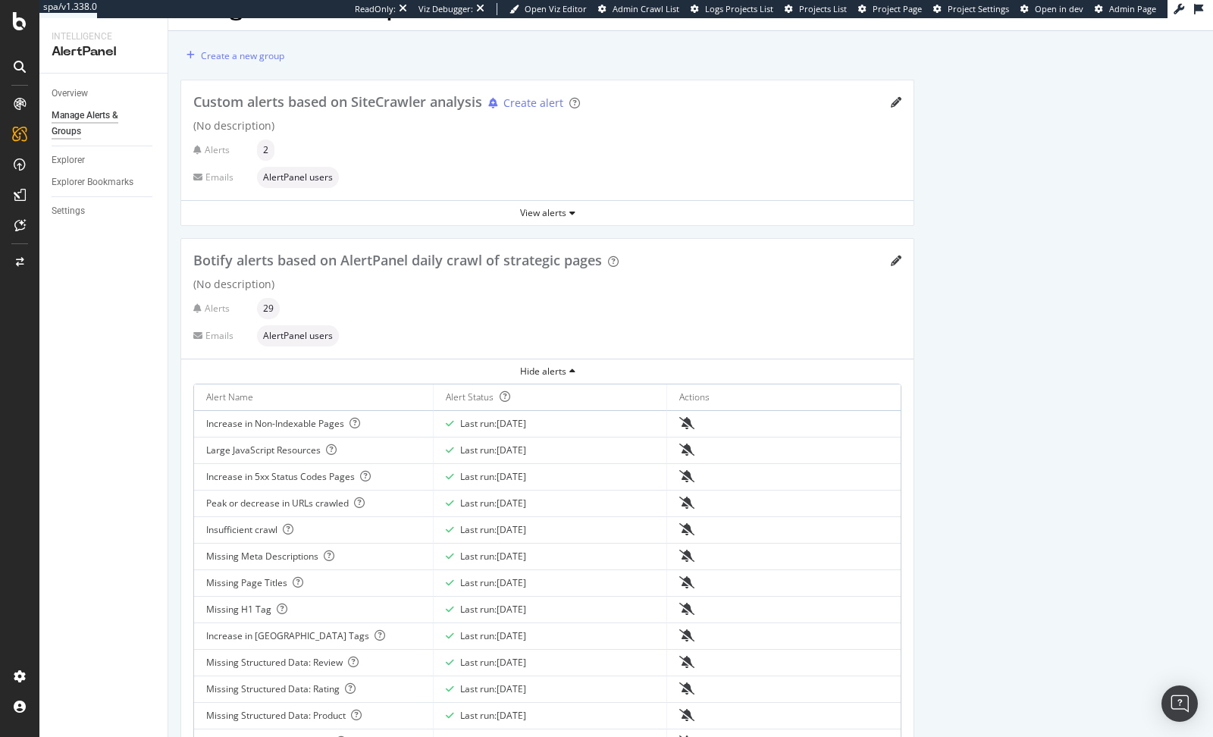
scroll to position [0, 0]
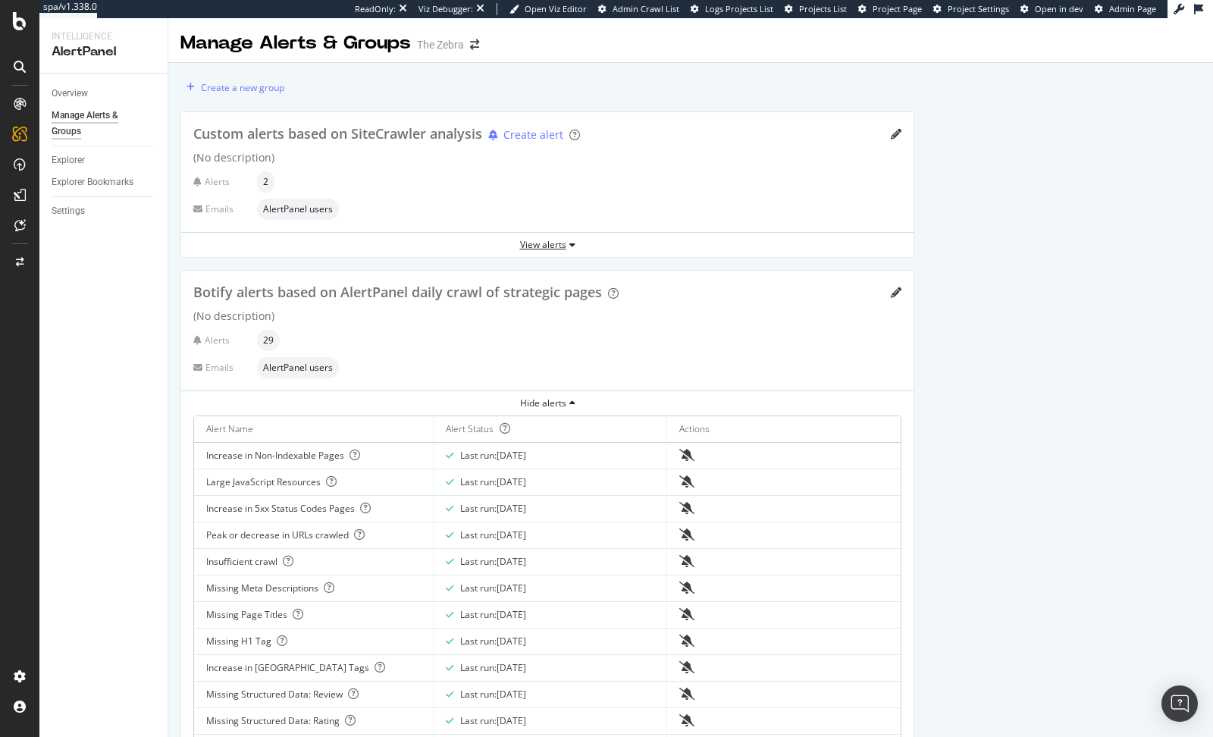
click at [544, 243] on div "View alerts" at bounding box center [547, 244] width 732 height 13
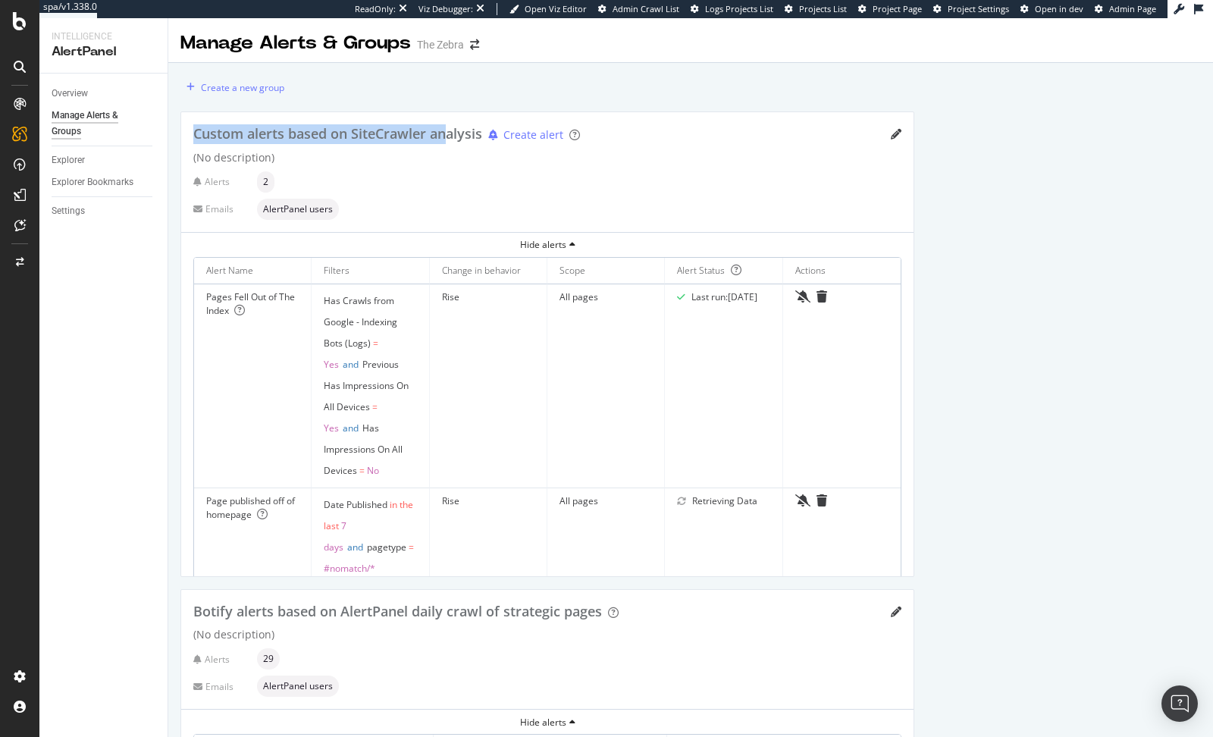
drag, startPoint x: 191, startPoint y: 135, endPoint x: 449, endPoint y: 133, distance: 257.8
click at [449, 133] on div "Custom alerts based on SiteCrawler analysis Create alert (No description) Alert…" at bounding box center [547, 172] width 732 height 120
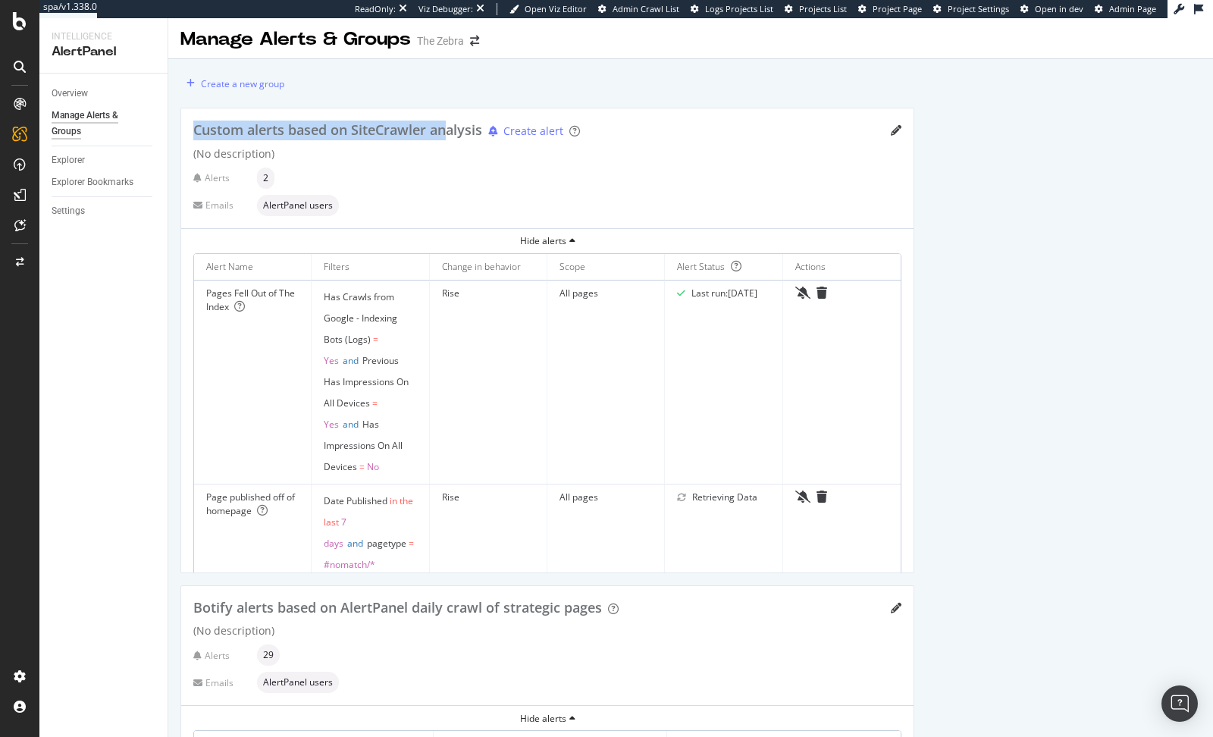
scroll to position [8, 0]
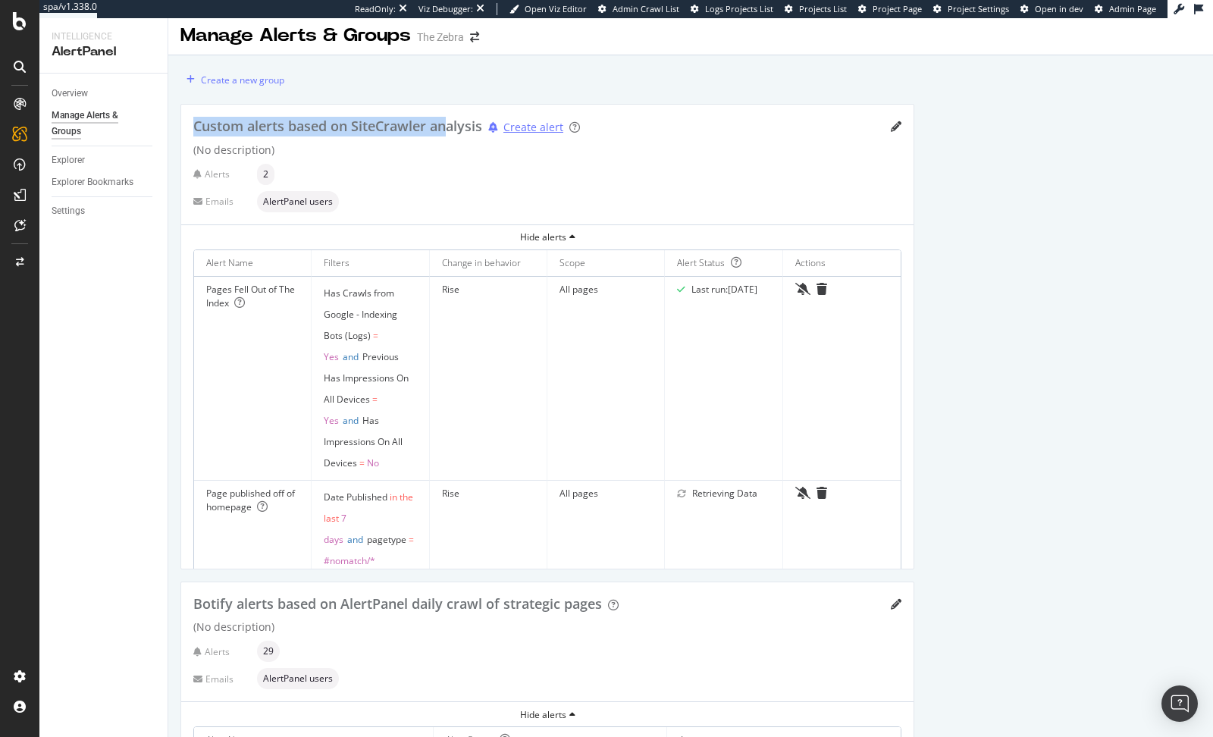
click at [533, 130] on div "Create alert" at bounding box center [533, 127] width 60 height 15
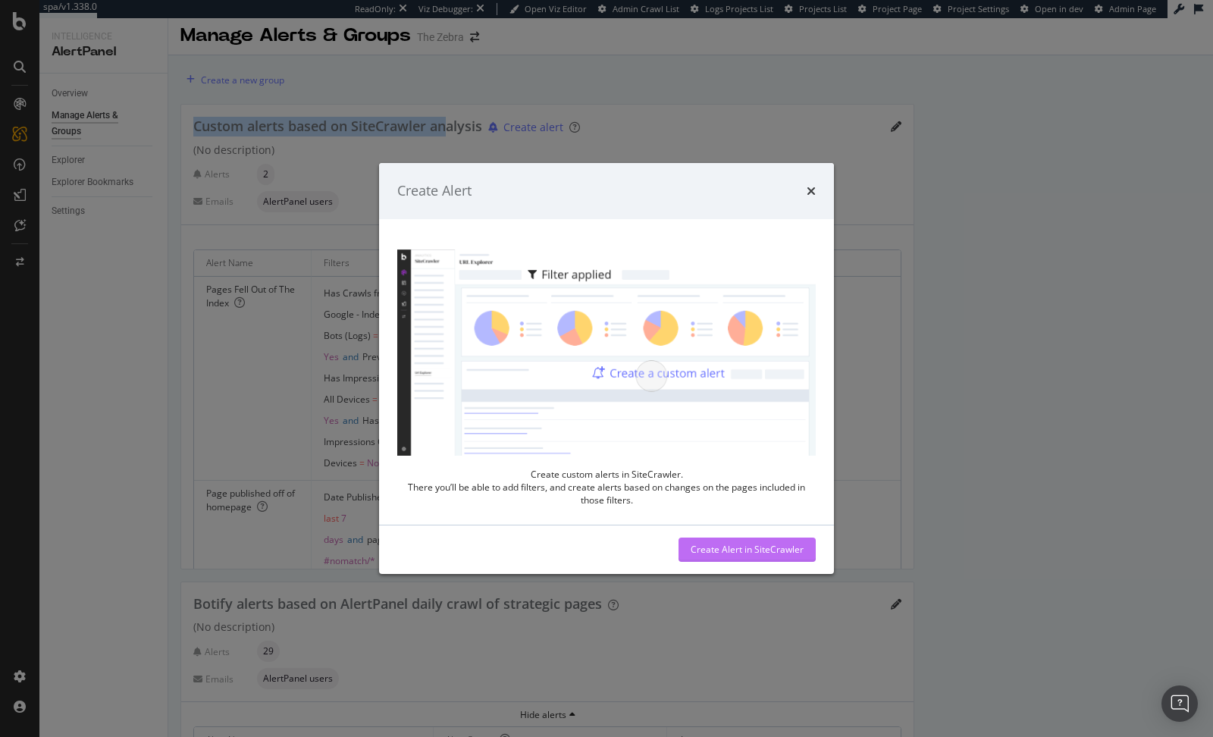
click at [725, 557] on div "Create Alert in SiteCrawler" at bounding box center [747, 549] width 113 height 23
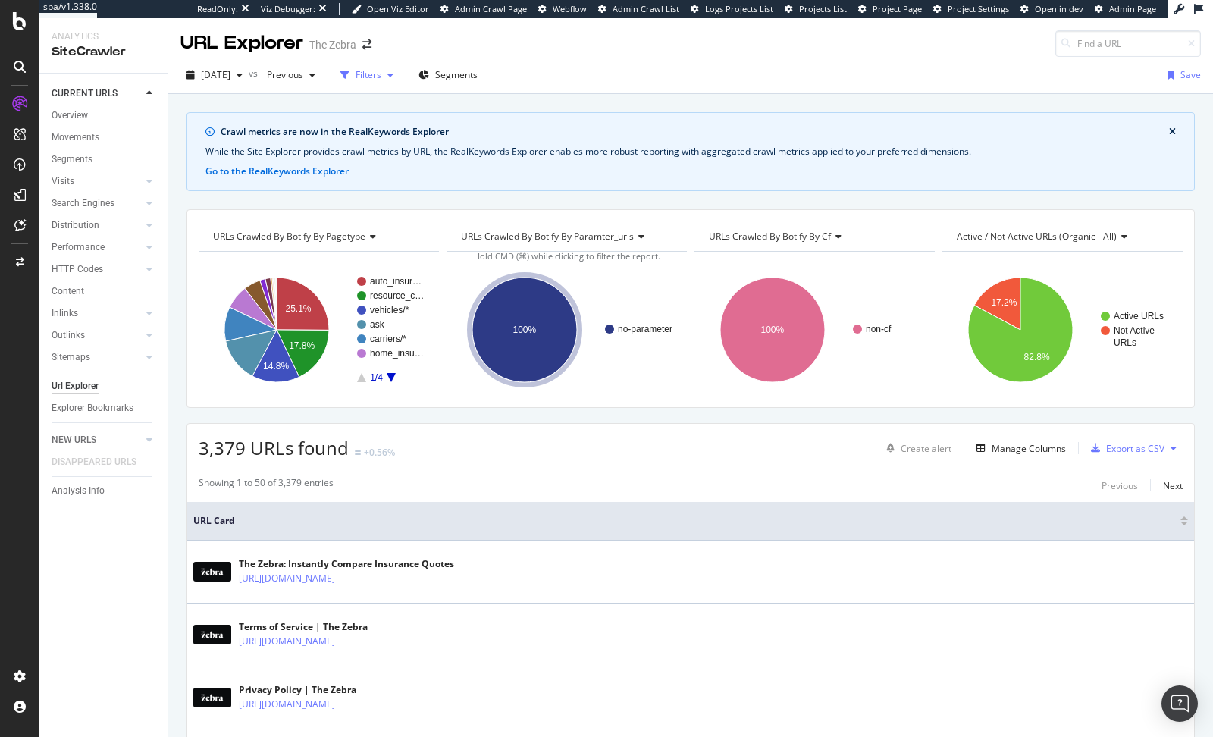
click at [381, 78] on div "Filters" at bounding box center [369, 74] width 26 height 13
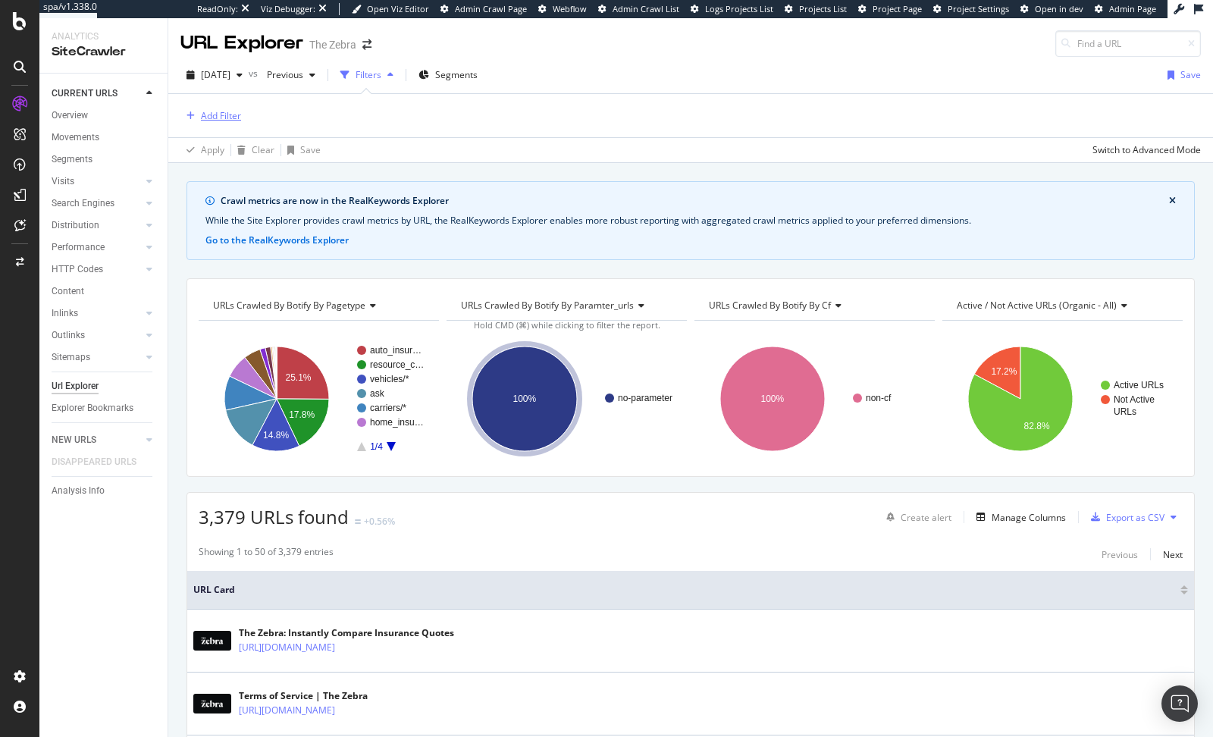
click at [227, 111] on div "Add Filter" at bounding box center [221, 115] width 40 height 13
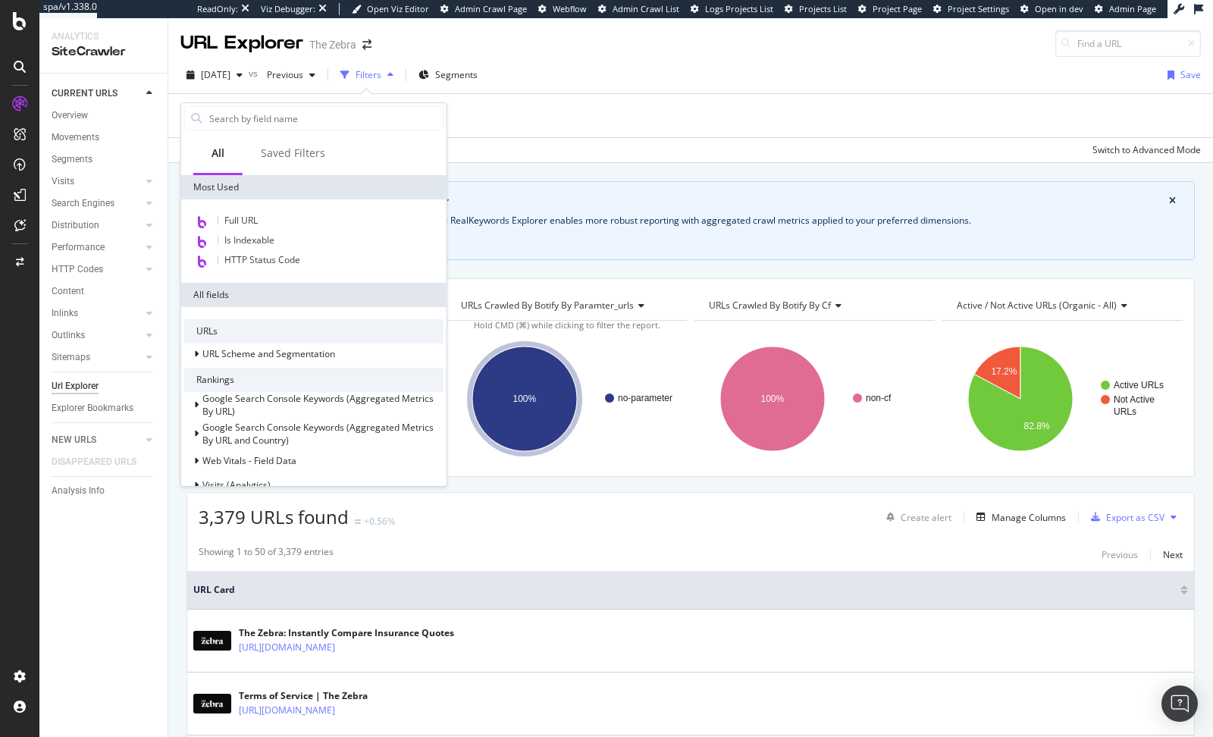
type input "d"
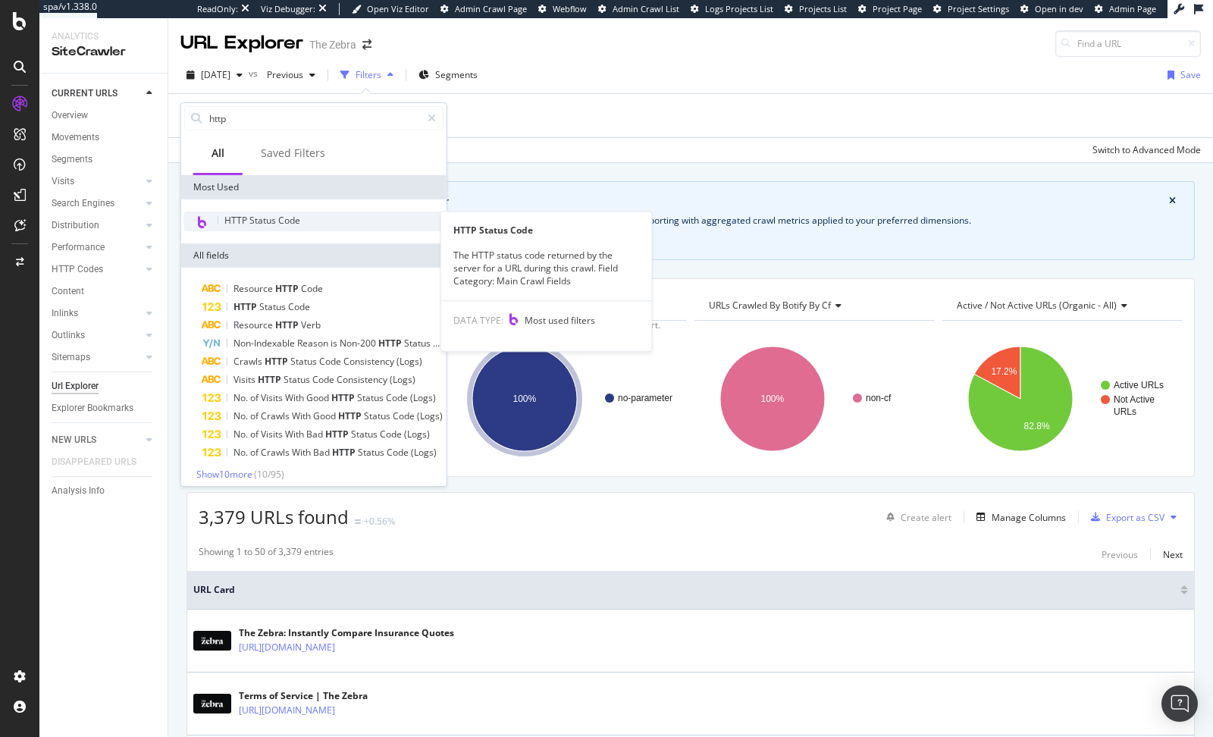
type input "http"
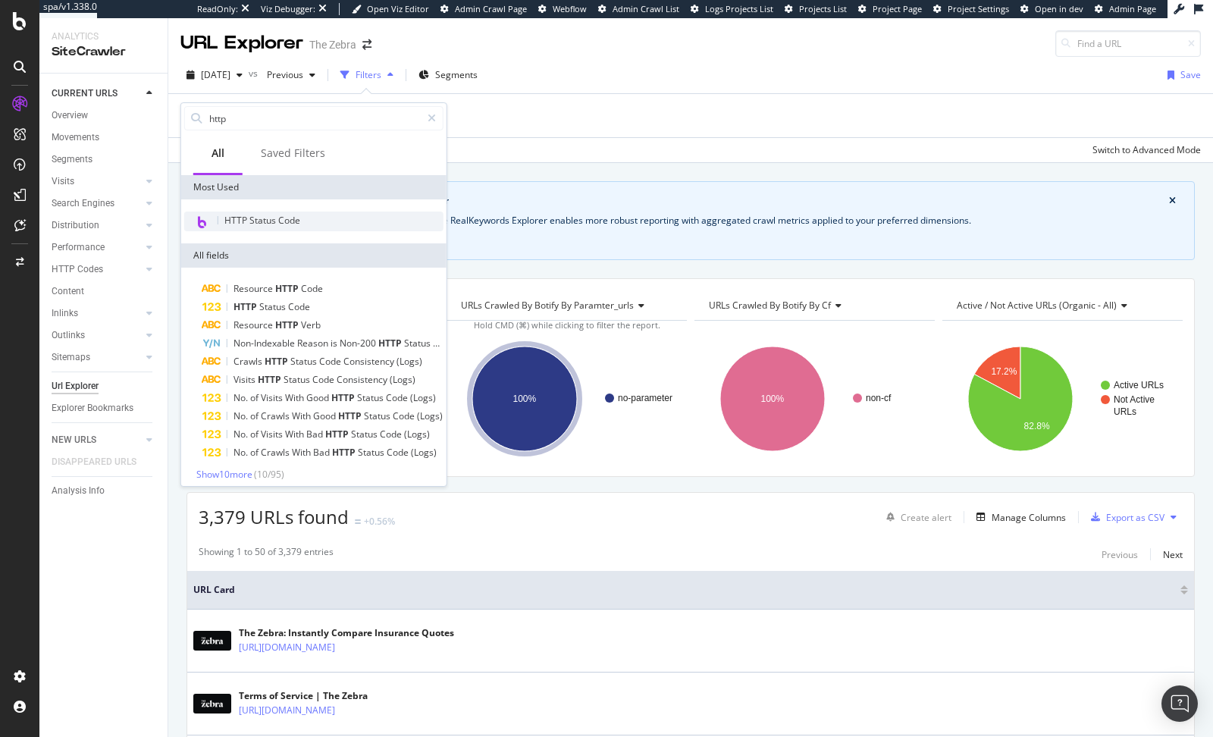
click at [293, 219] on span "HTTP Status Code" at bounding box center [262, 220] width 76 height 13
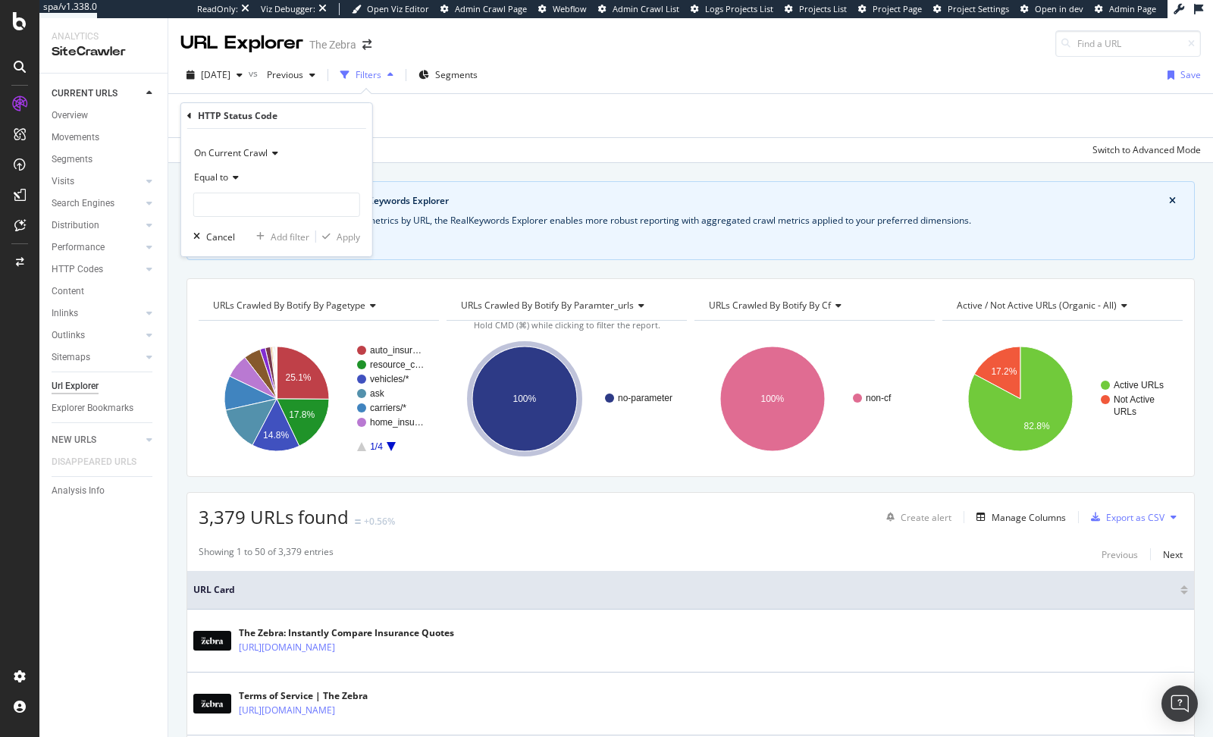
click at [218, 178] on span "Equal to" at bounding box center [211, 177] width 34 height 13
click at [235, 287] on span "Greater than" at bounding box center [228, 287] width 55 height 13
click at [220, 180] on span "Greater than" at bounding box center [221, 177] width 55 height 13
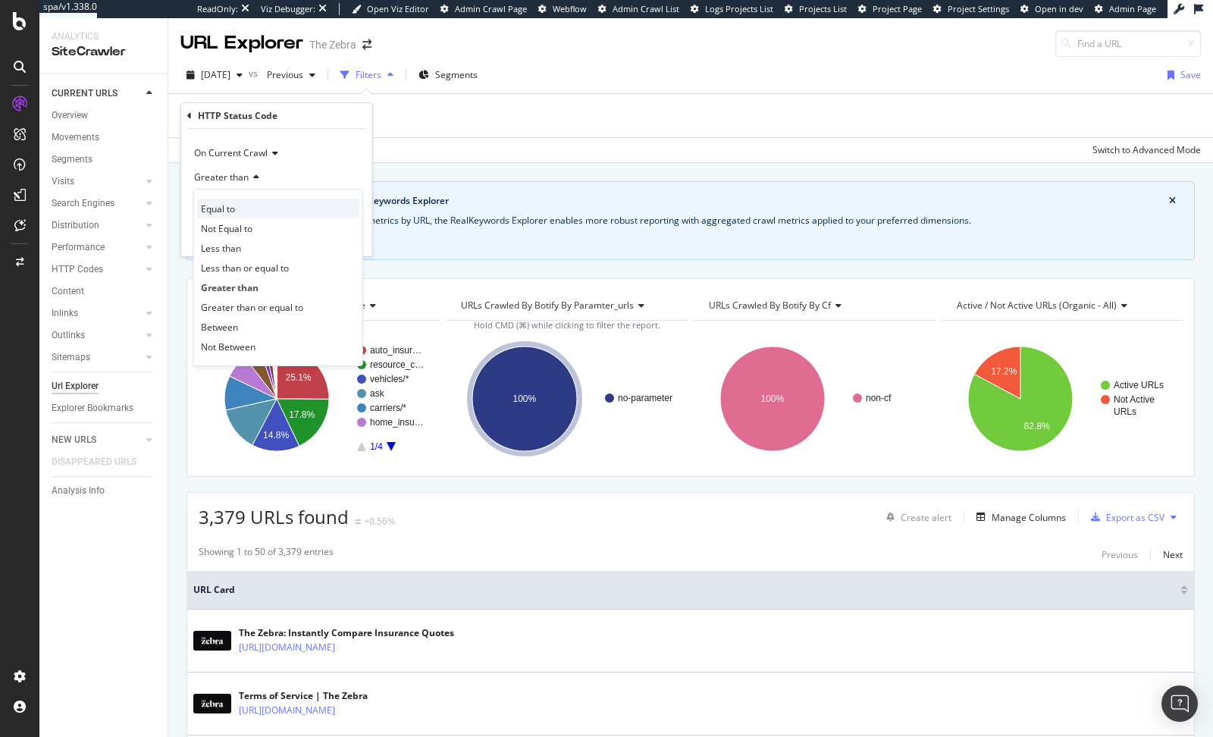
click at [221, 200] on div "Equal to" at bounding box center [278, 209] width 162 height 20
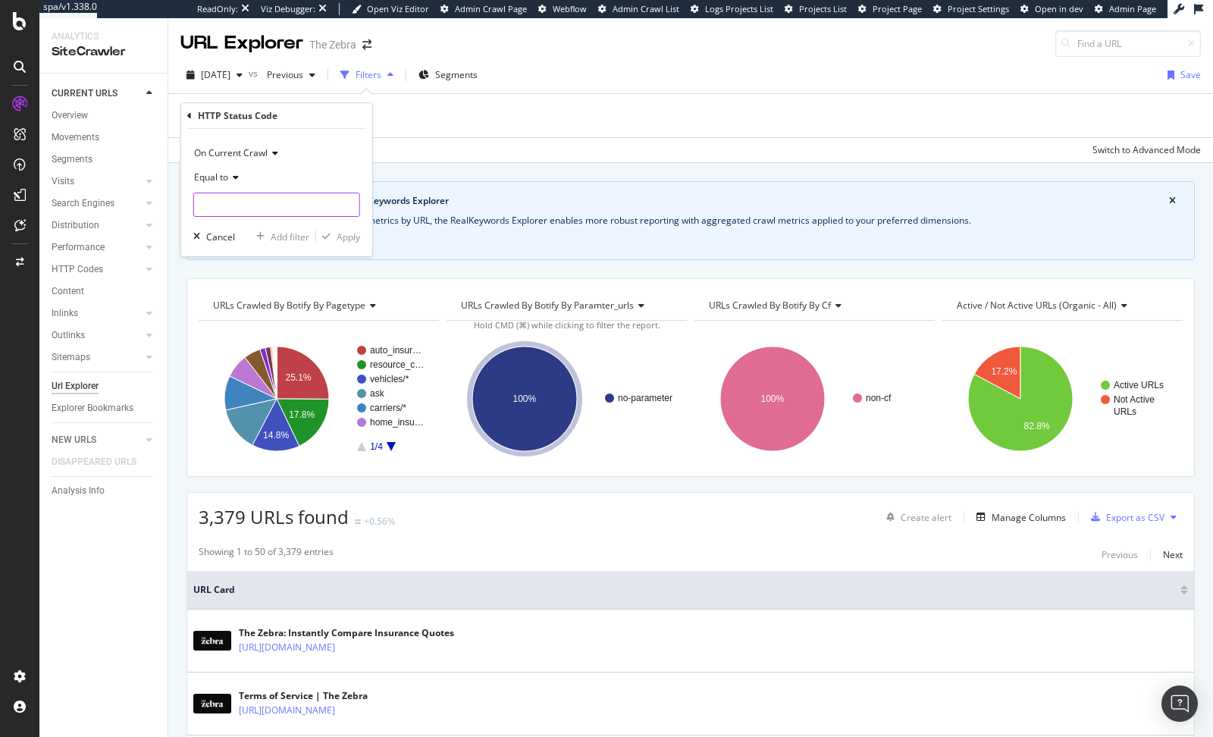
click at [221, 205] on input "number" at bounding box center [276, 205] width 167 height 24
type input "404"
click at [240, 228] on span "404" at bounding box center [263, 224] width 130 height 13
click at [339, 238] on div "Apply" at bounding box center [349, 237] width 24 height 13
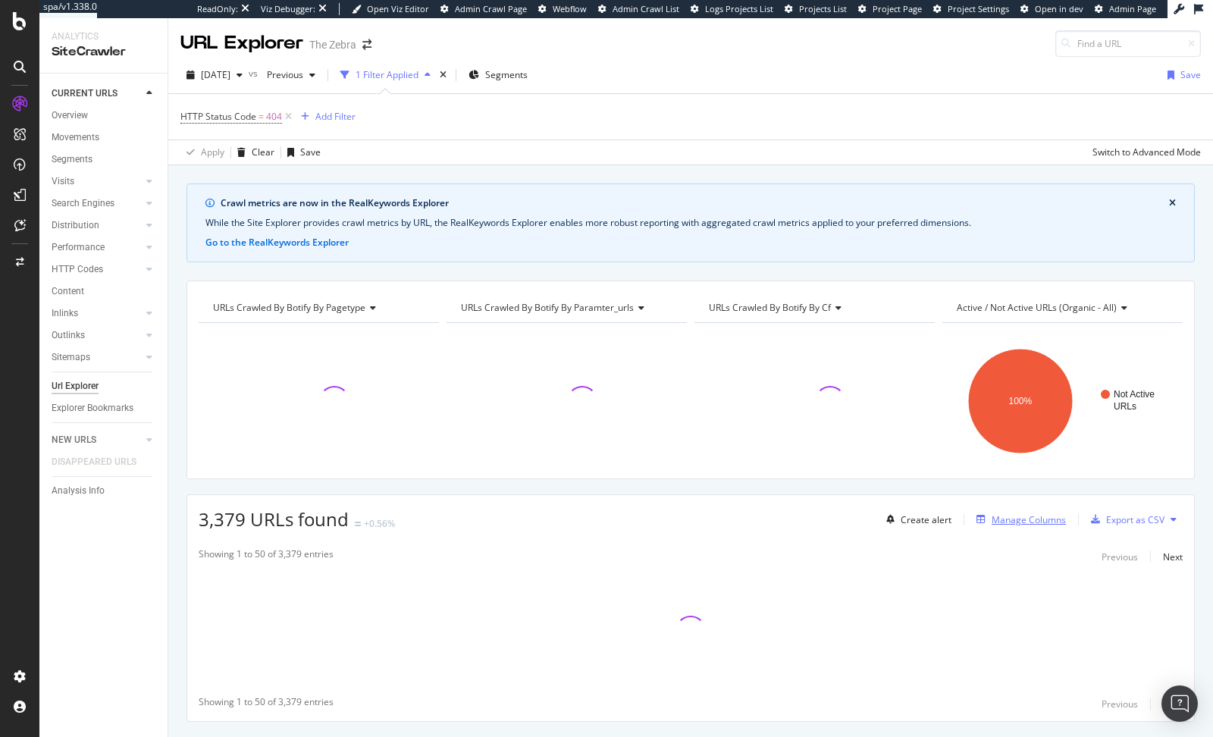
click at [992, 518] on div "Manage Columns" at bounding box center [1029, 519] width 74 height 13
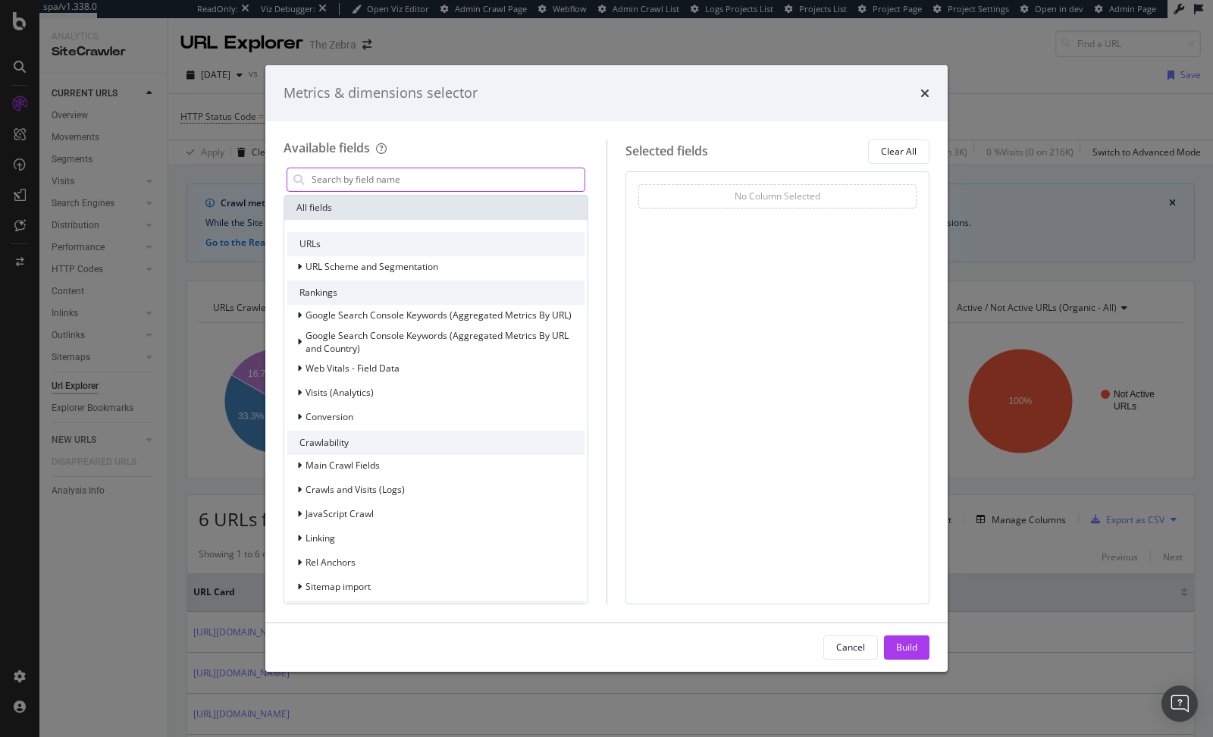
click at [371, 181] on input "modal" at bounding box center [447, 179] width 274 height 23
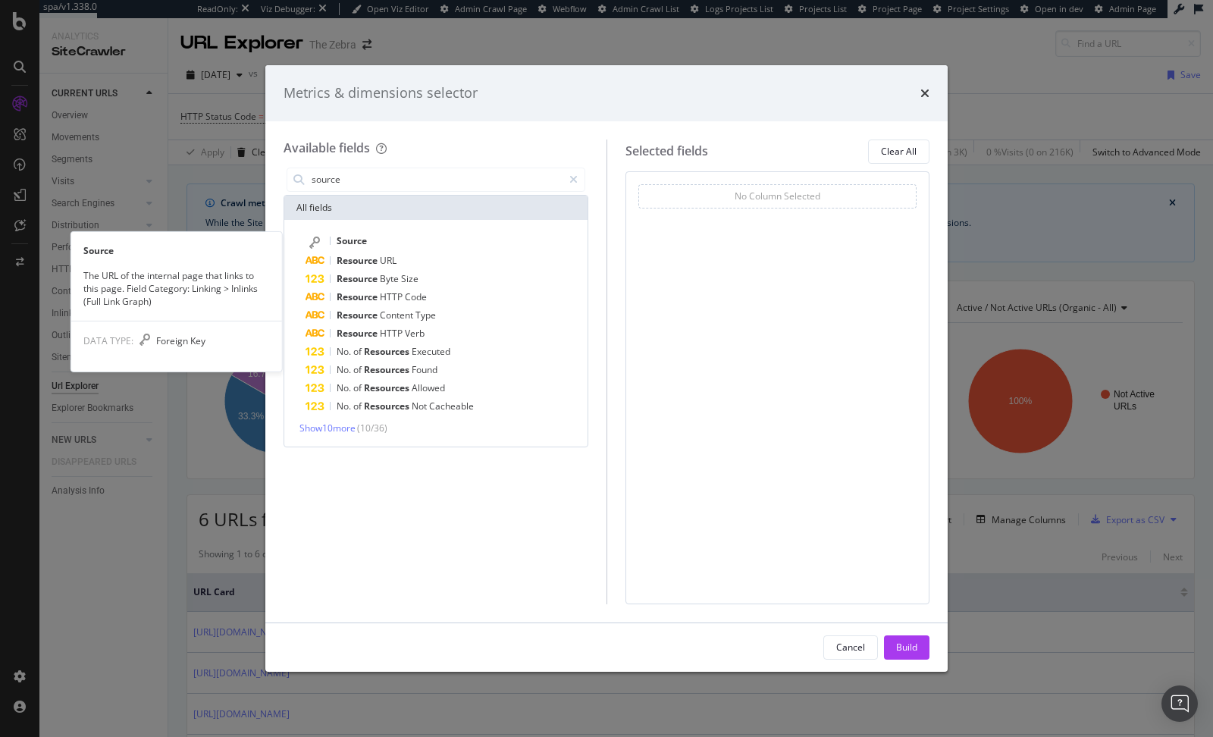
type input "source"
click at [337, 237] on span "Source" at bounding box center [352, 240] width 30 height 13
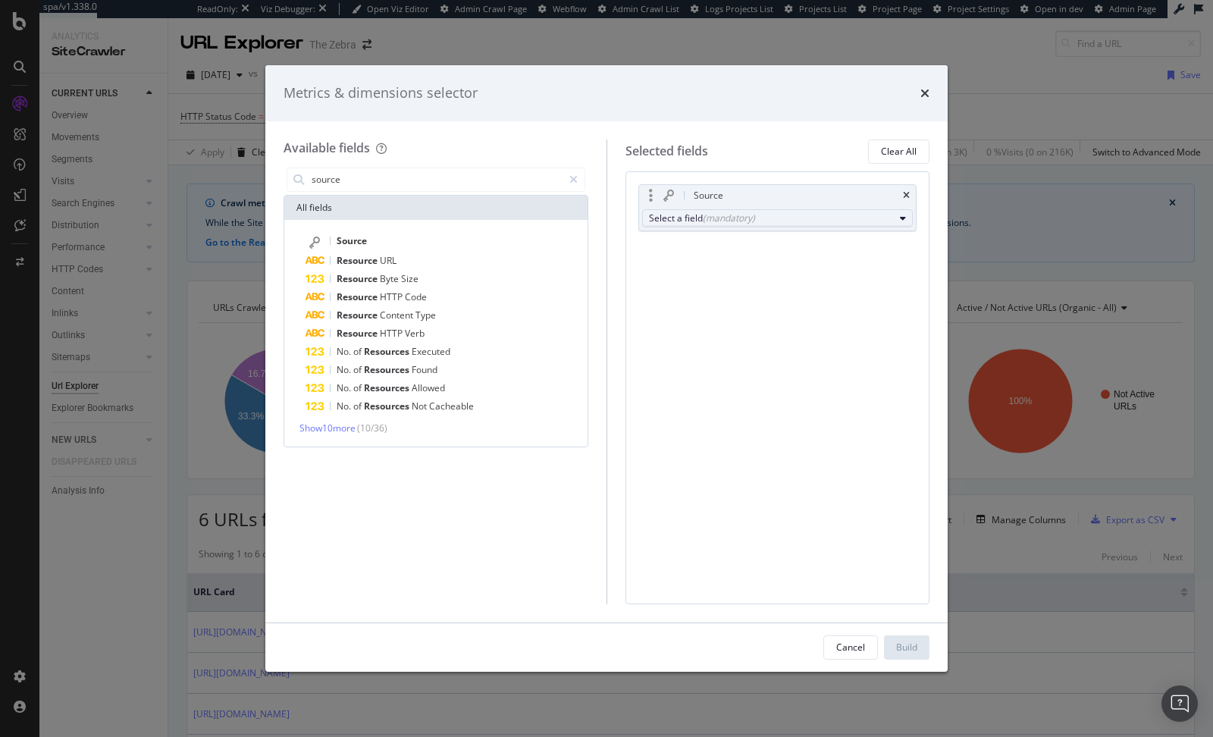
click at [754, 221] on div "Select a field (mandatory)" at bounding box center [772, 218] width 246 height 13
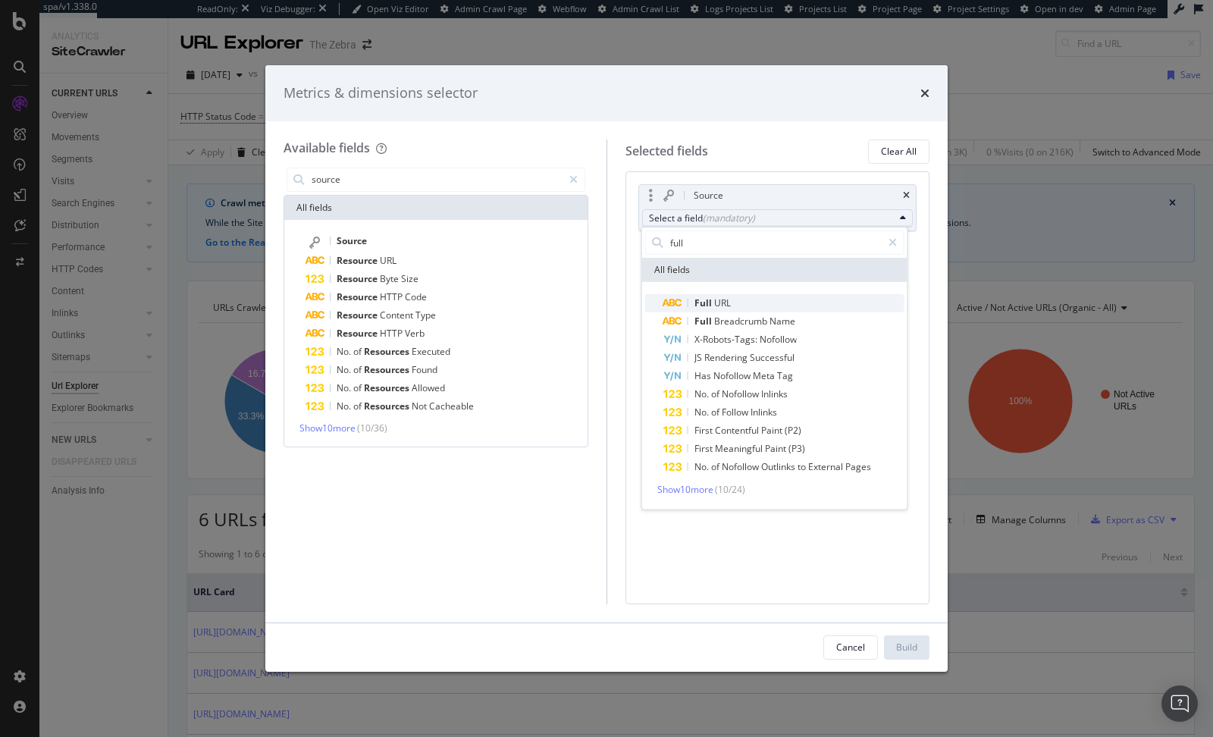
type input "full"
click at [743, 300] on span "Full URL" at bounding box center [783, 303] width 241 height 18
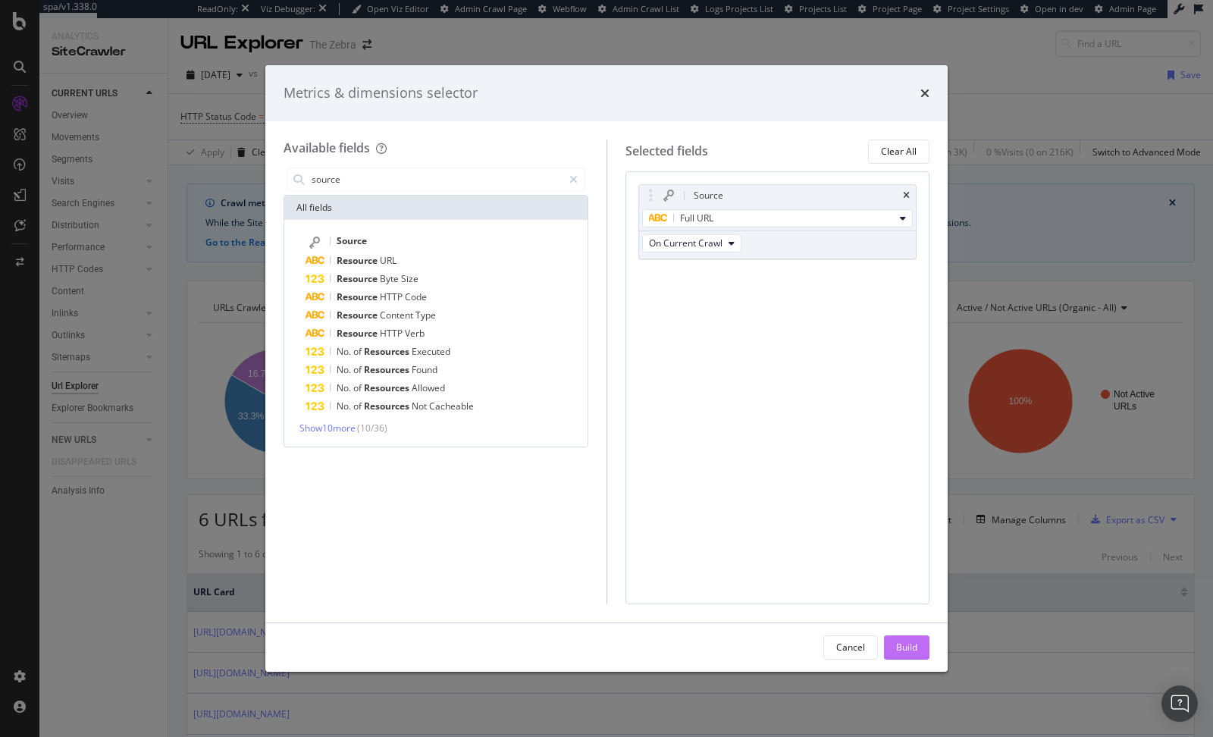
click at [918, 591] on button "Build" at bounding box center [906, 647] width 45 height 24
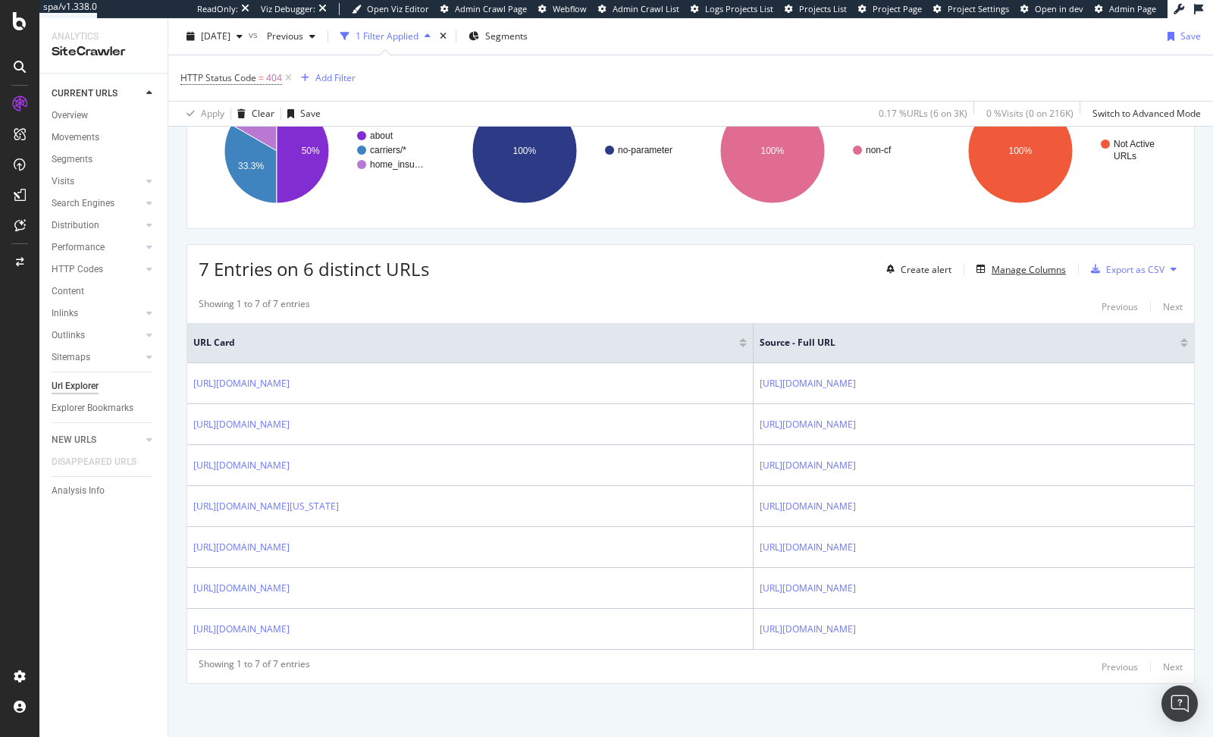
scroll to position [287, 0]
click at [905, 263] on div "Create alert" at bounding box center [926, 269] width 51 height 13
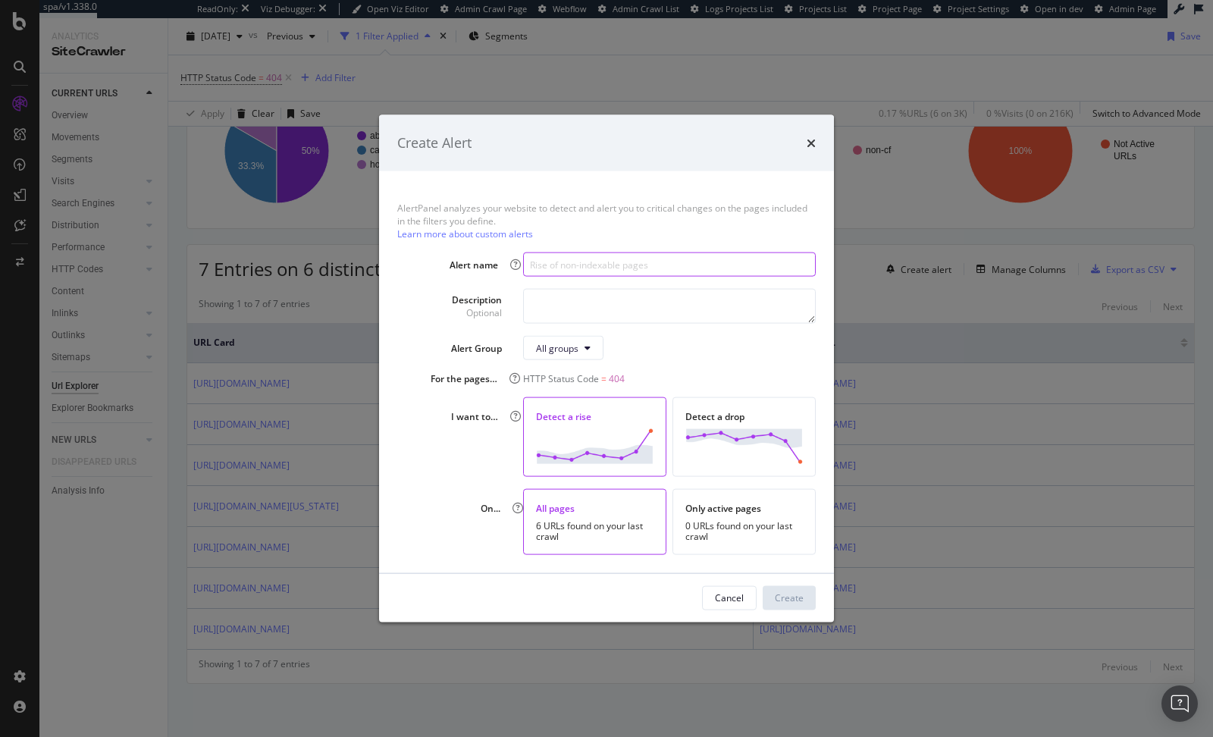
click at [602, 277] on input "modal" at bounding box center [669, 265] width 293 height 24
click at [617, 265] on input "modal" at bounding box center [669, 265] width 293 height 24
type input "Decrease in 404s"
click at [587, 312] on textarea "modal" at bounding box center [669, 306] width 293 height 35
type textarea "we got rid of a bunch of 404s!"
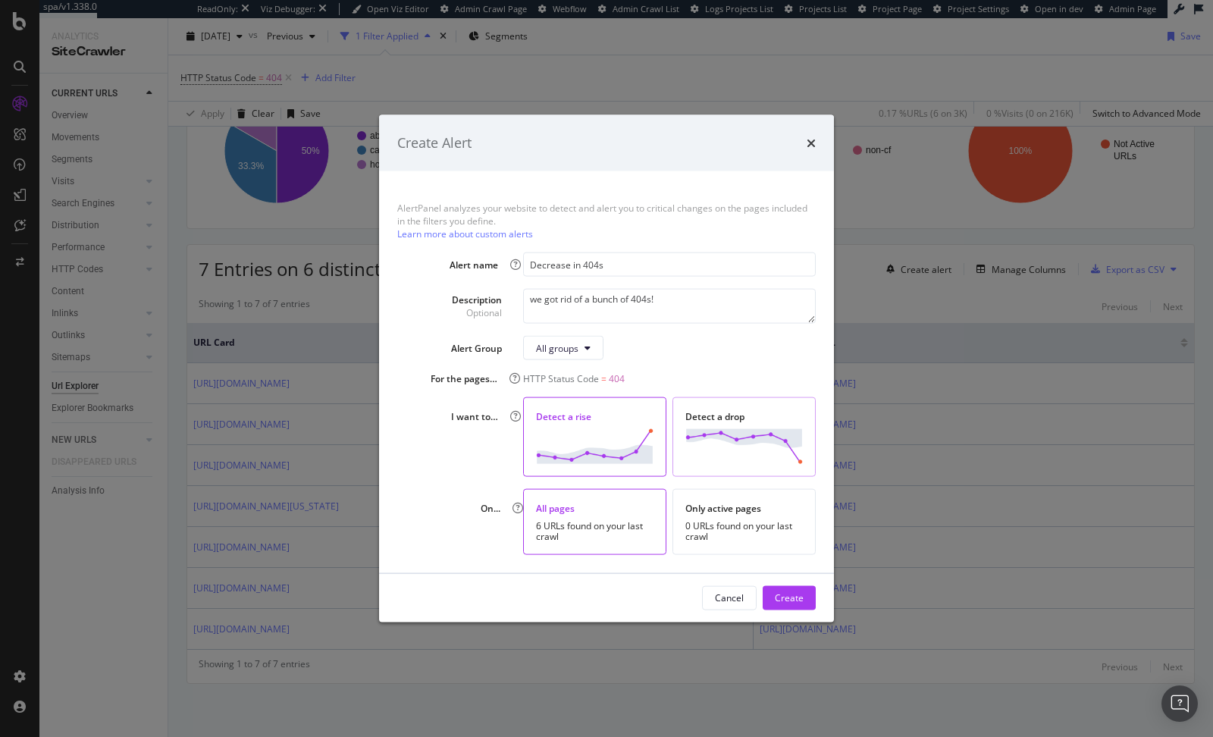
click at [729, 423] on div "Detect a drop" at bounding box center [744, 436] width 143 height 79
click at [795, 591] on div "Create" at bounding box center [789, 597] width 29 height 13
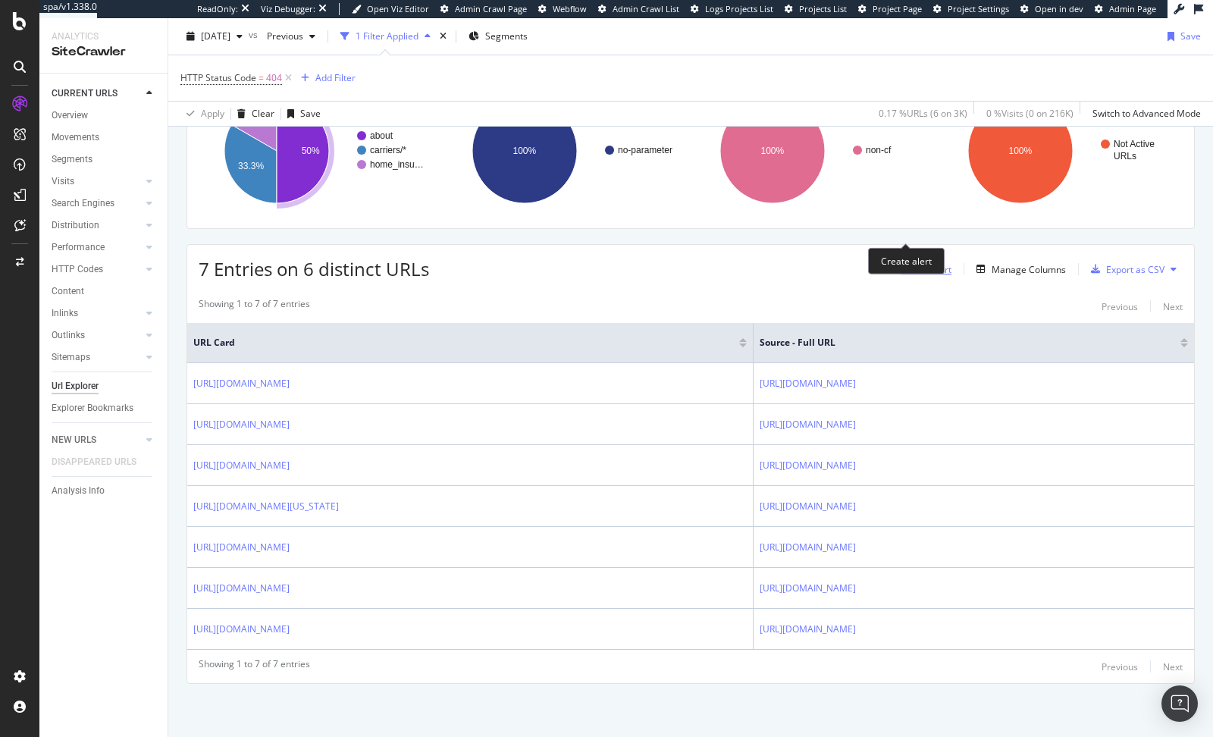
click at [901, 263] on div "Create alert" at bounding box center [926, 269] width 51 height 13
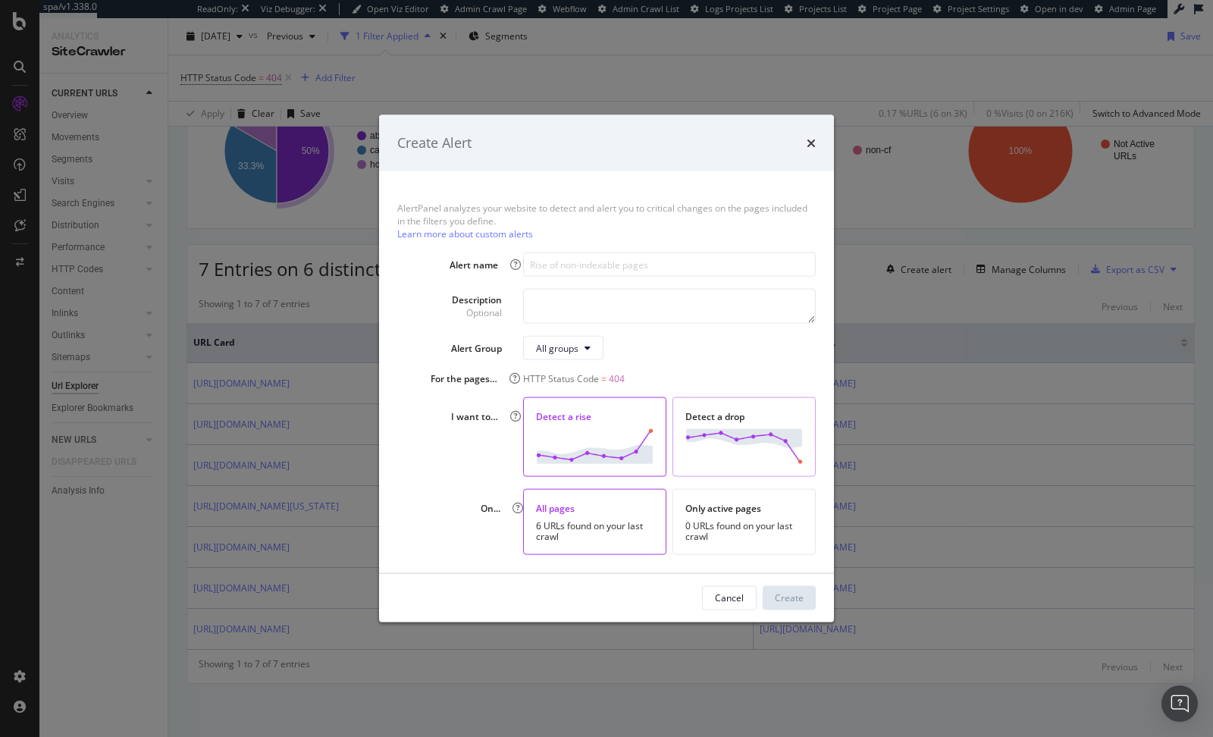
click at [724, 462] on img "modal" at bounding box center [744, 446] width 118 height 34
click at [626, 452] on img "modal" at bounding box center [595, 446] width 118 height 34
click at [598, 268] on input "modal" at bounding box center [669, 265] width 293 height 24
click at [456, 460] on div "I want to… Detect a rise Detect a drop" at bounding box center [606, 436] width 419 height 79
click at [813, 141] on icon "times" at bounding box center [811, 142] width 9 height 12
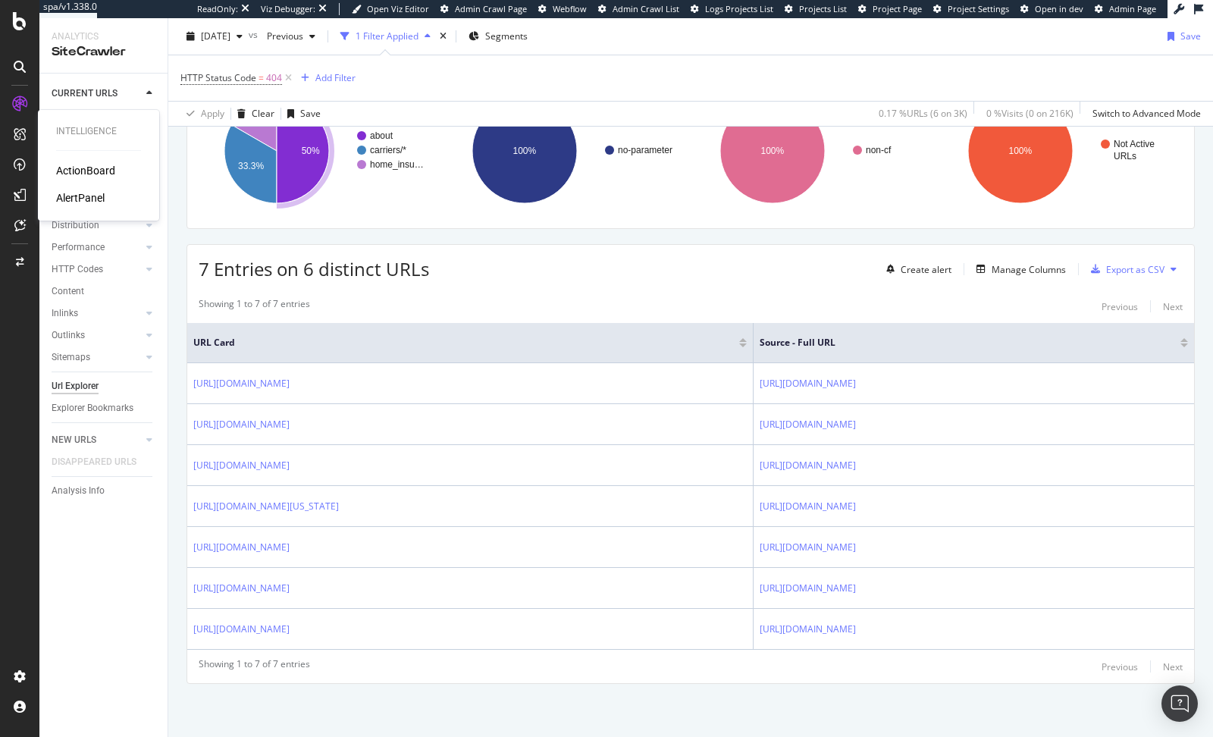
click at [91, 199] on div "AlertPanel" at bounding box center [80, 197] width 49 height 15
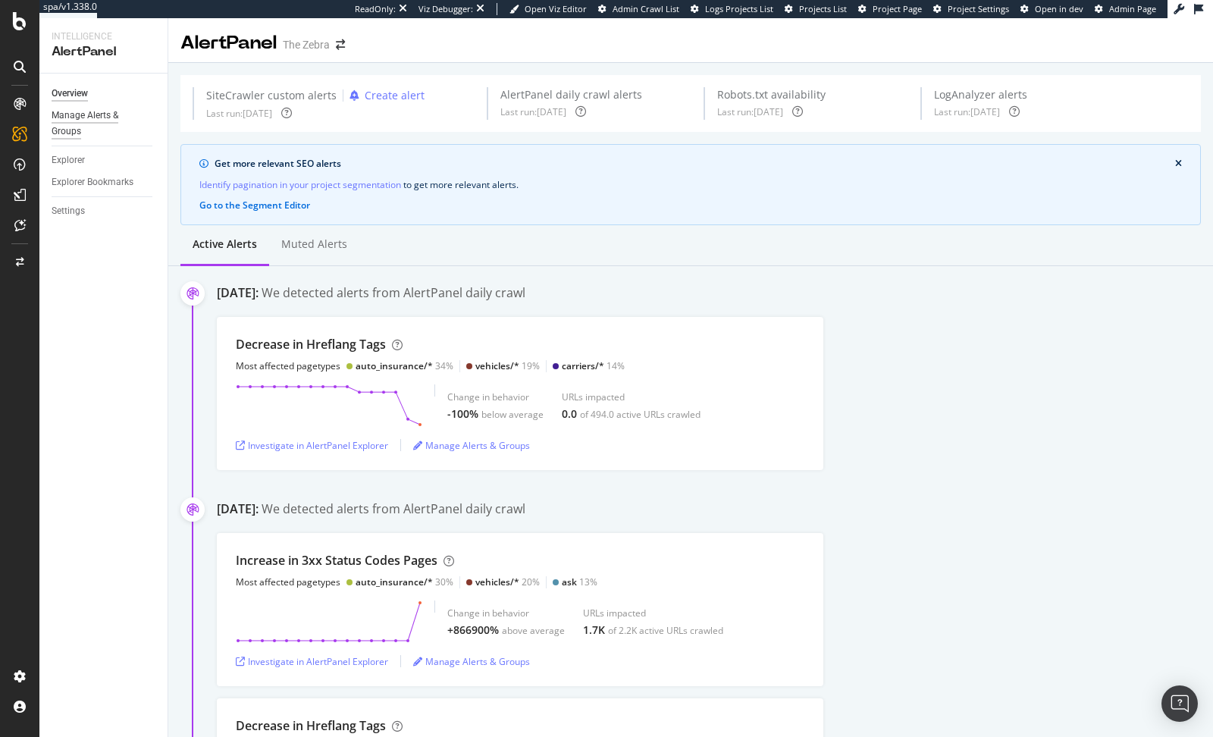
click at [65, 130] on div "Manage Alerts & Groups" at bounding box center [97, 124] width 91 height 32
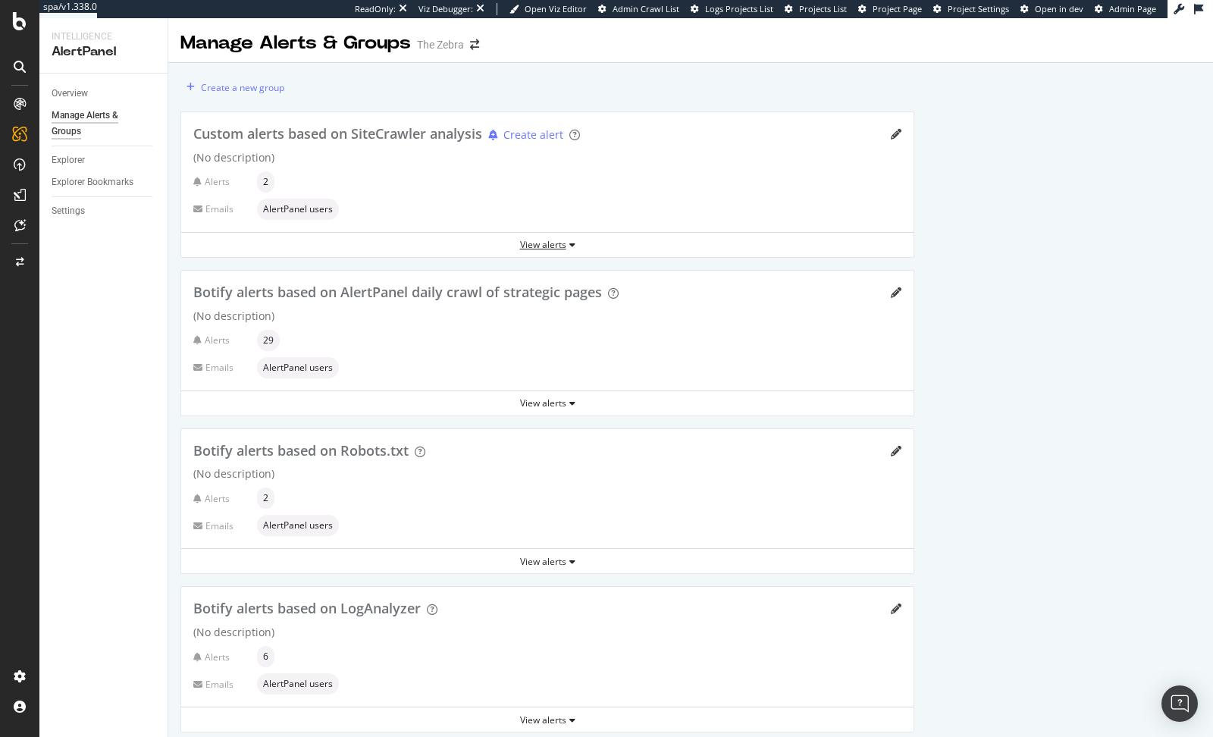
click at [521, 243] on div "View alerts" at bounding box center [547, 244] width 732 height 13
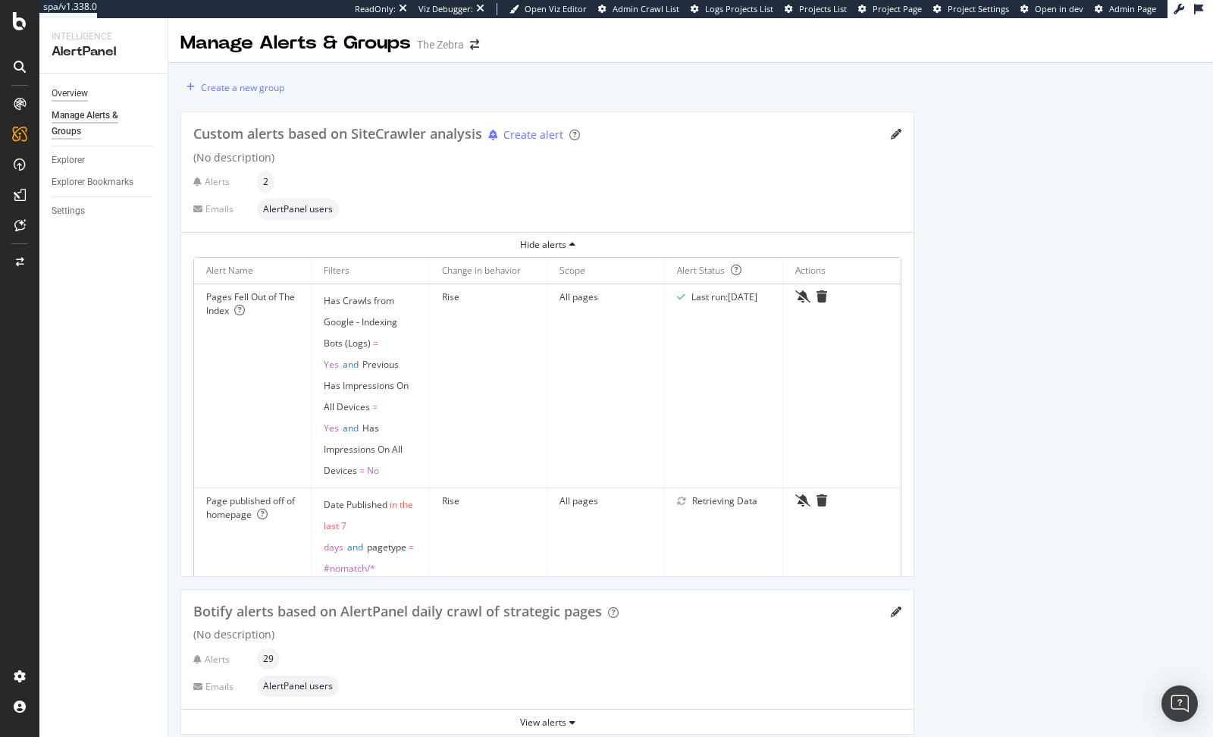
click at [75, 89] on div "Overview" at bounding box center [70, 94] width 36 height 16
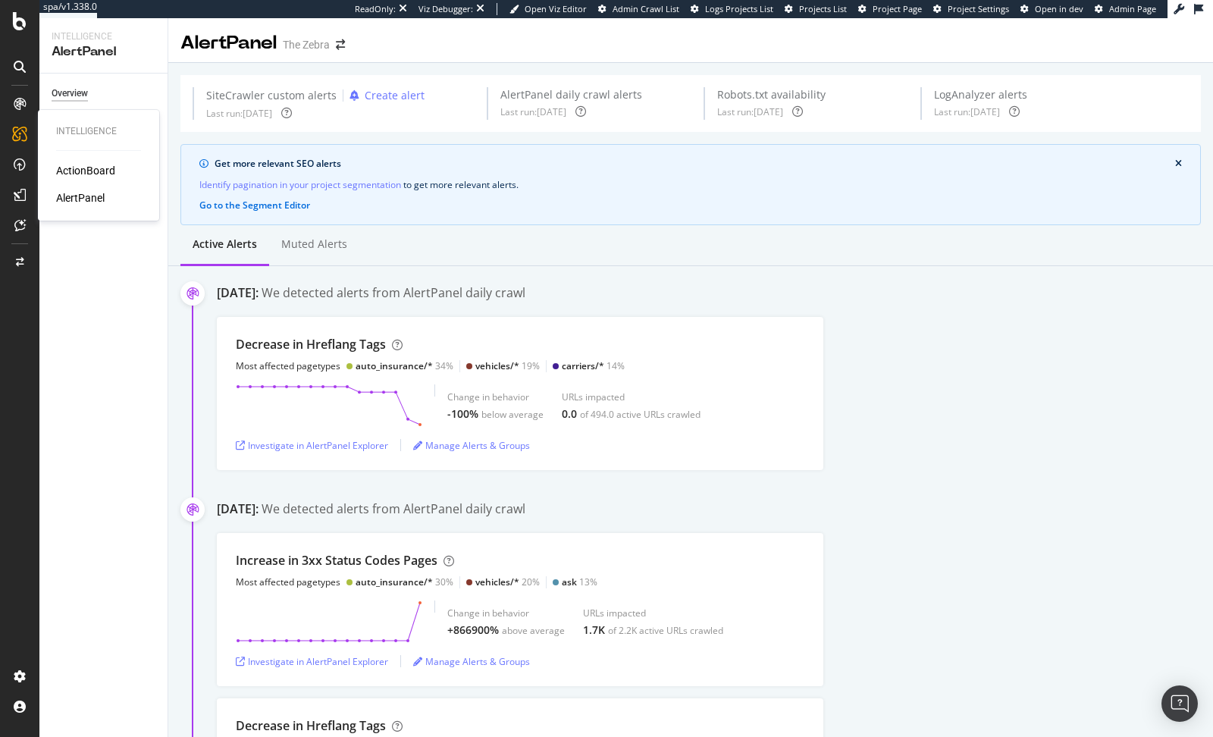
click at [98, 174] on div "ActionBoard" at bounding box center [85, 170] width 59 height 15
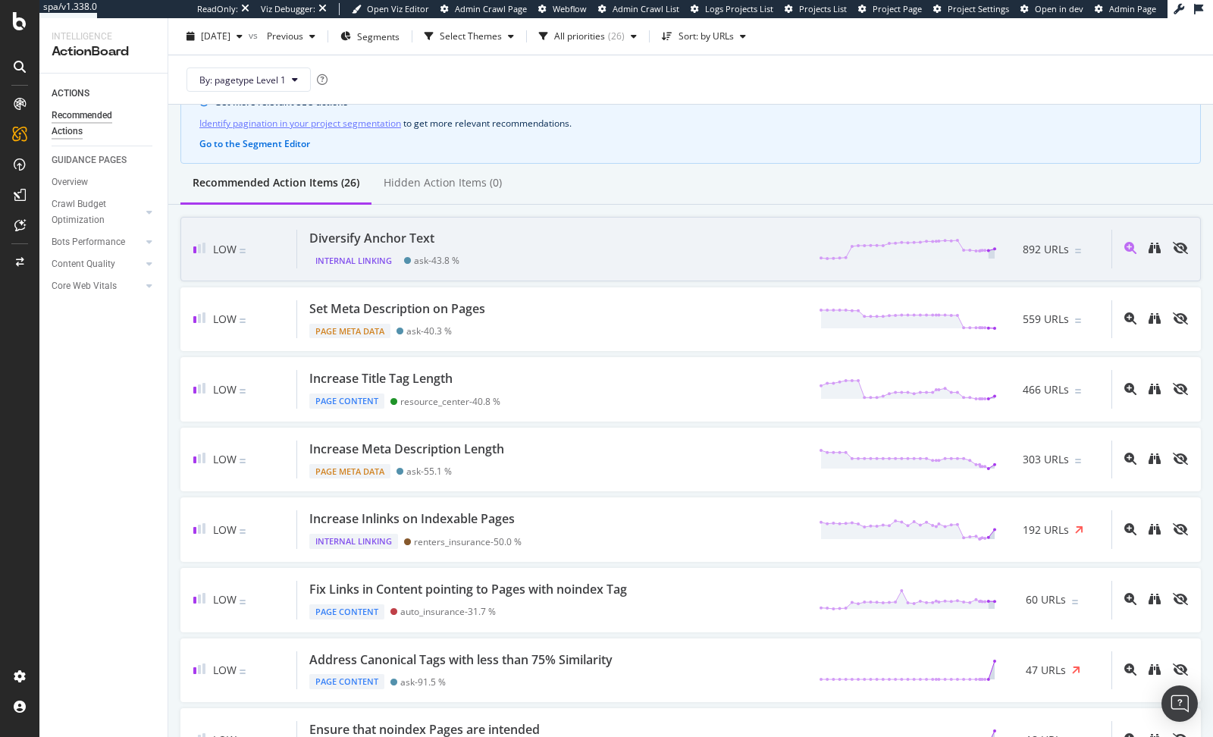
scroll to position [80, 0]
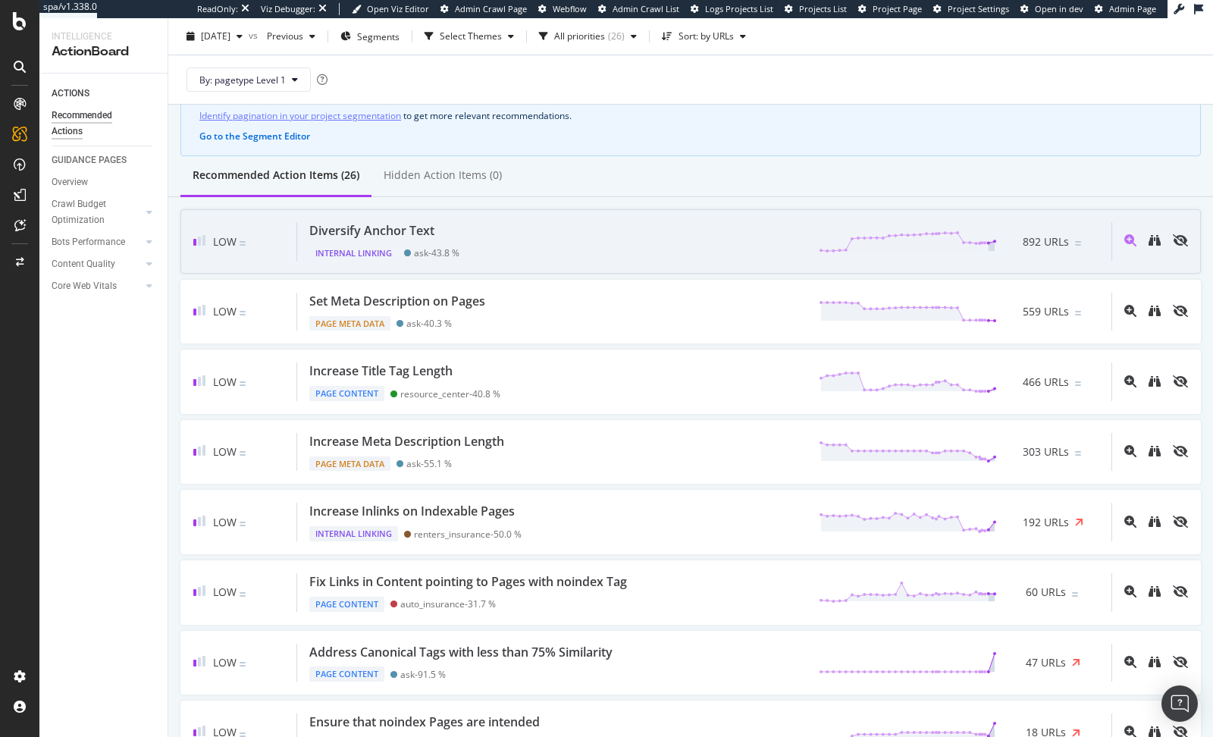
click at [645, 237] on div "Diversify Anchor Text Internal Linking ask - 43.8 % 892 URLs" at bounding box center [704, 241] width 814 height 39
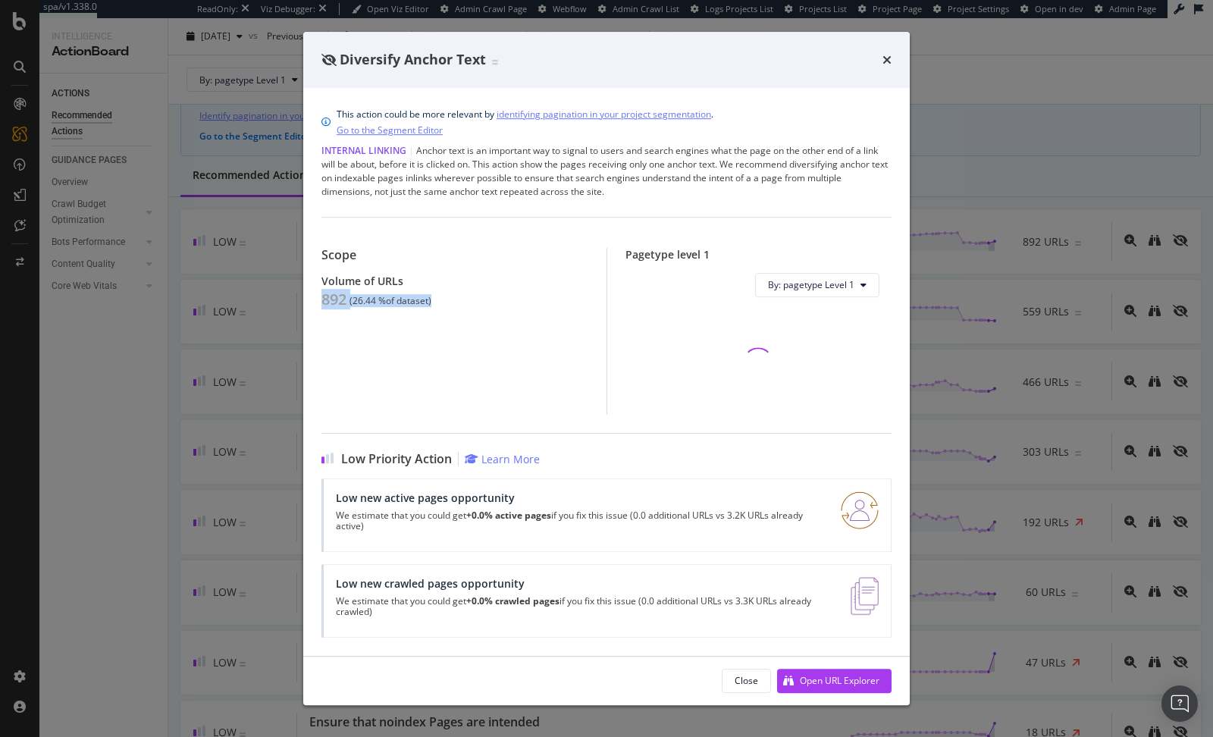
drag, startPoint x: 475, startPoint y: 300, endPoint x: 314, endPoint y: 303, distance: 160.8
click at [314, 303] on div "This action could be more relevant by identifying pagination in your project se…" at bounding box center [606, 372] width 607 height 568
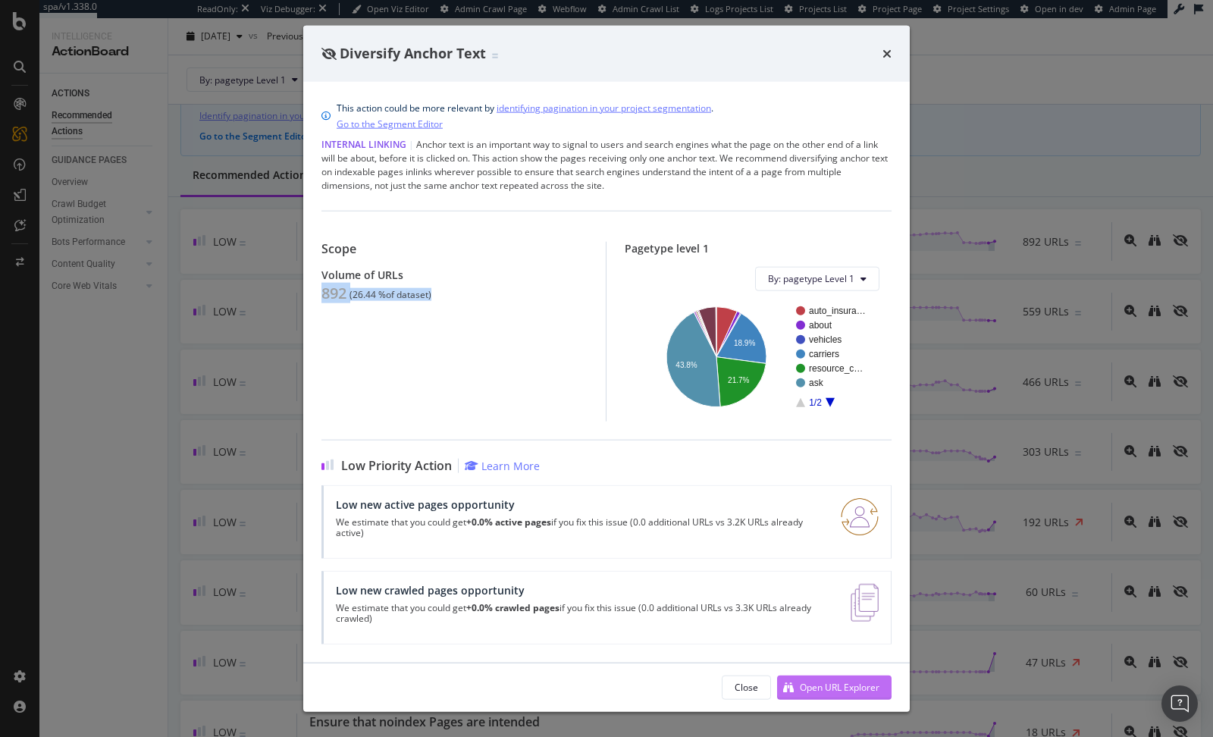
click at [855, 591] on div "Open URL Explorer" at bounding box center [840, 687] width 80 height 13
click at [881, 53] on div "Diversify Anchor Text" at bounding box center [607, 54] width 570 height 20
click at [883, 52] on icon "times" at bounding box center [887, 53] width 9 height 12
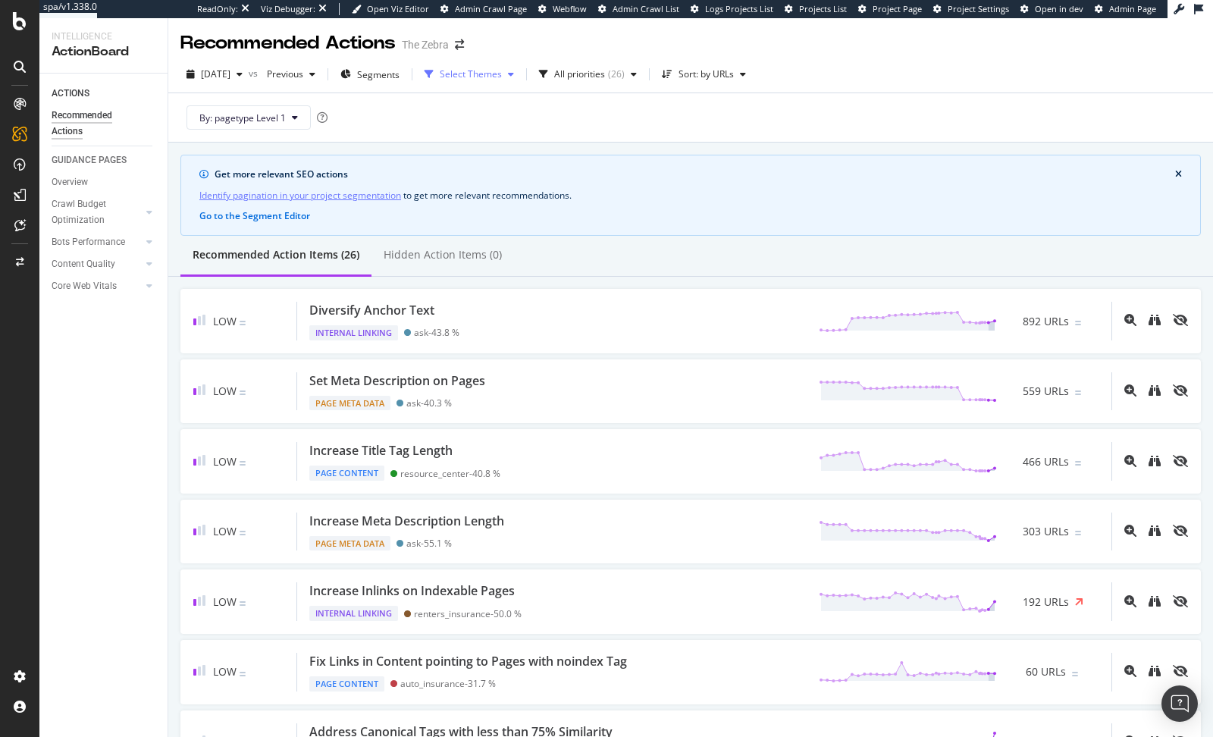
click at [501, 71] on div "Select Themes" at bounding box center [471, 74] width 62 height 9
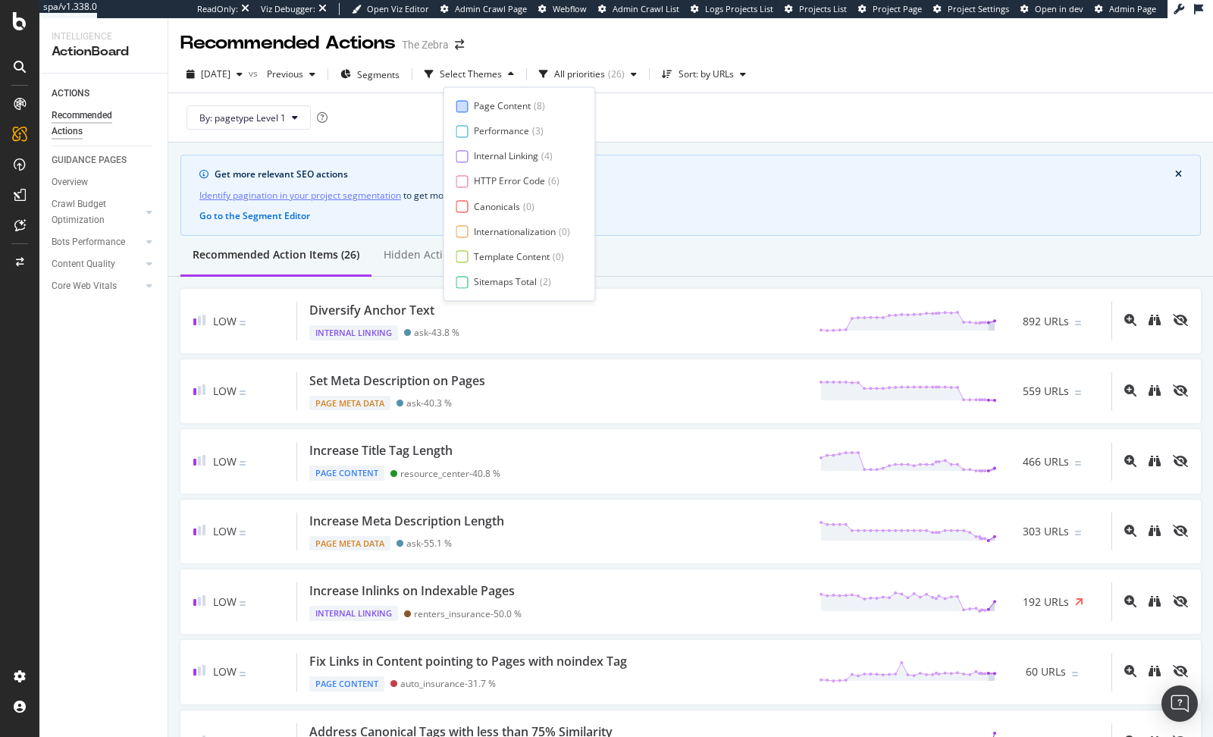
click at [463, 106] on div at bounding box center [462, 106] width 12 height 12
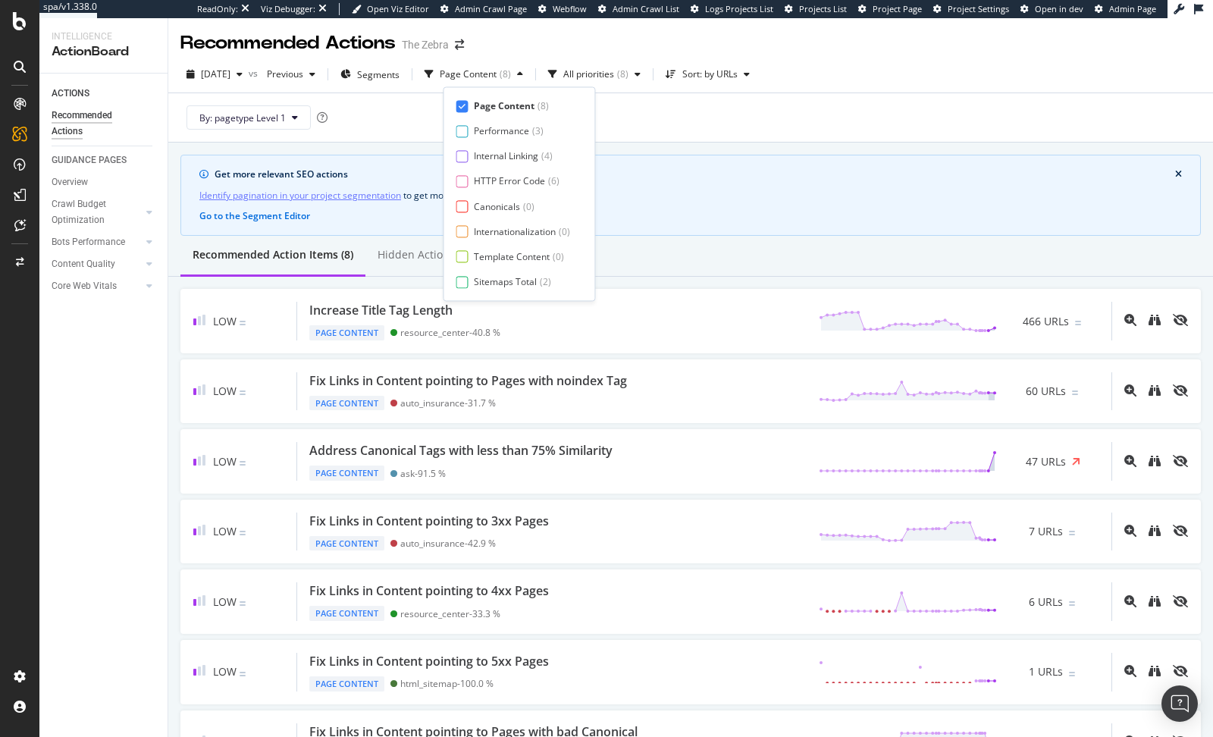
click at [660, 105] on div "By: pagetype Level 1" at bounding box center [690, 117] width 1021 height 49
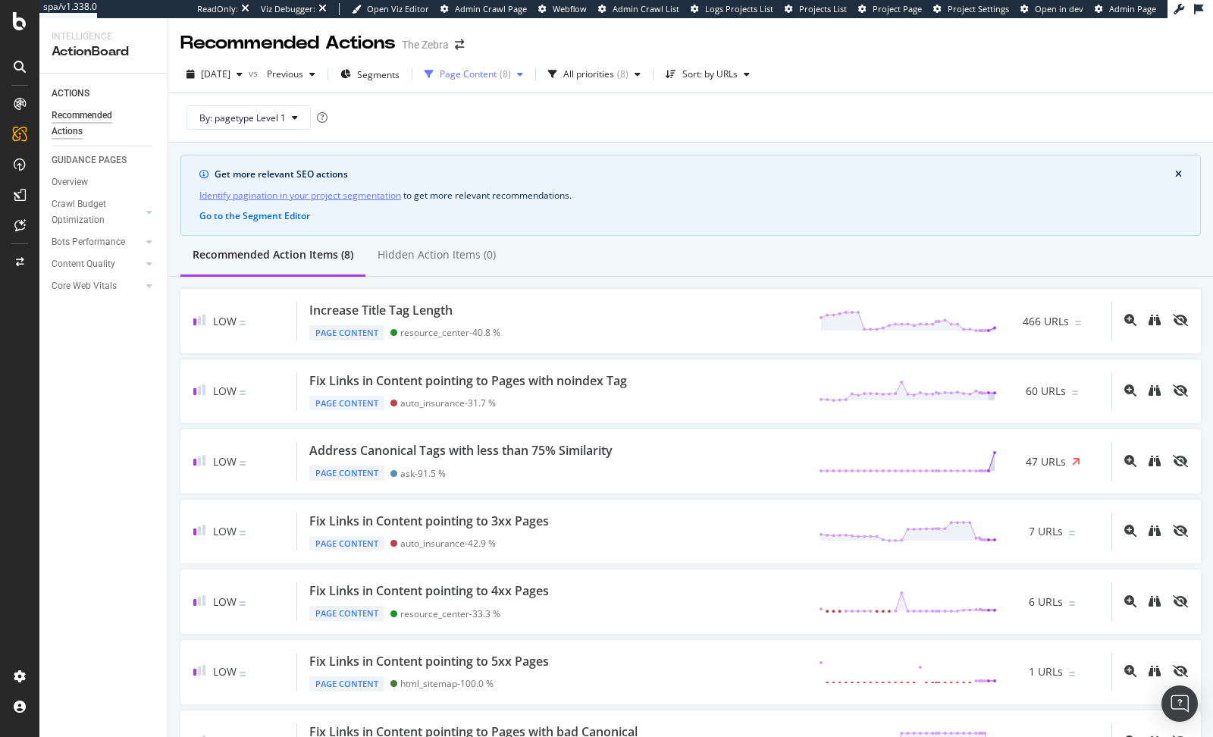
click at [494, 64] on div "Page Content ( 8 )" at bounding box center [474, 74] width 111 height 23
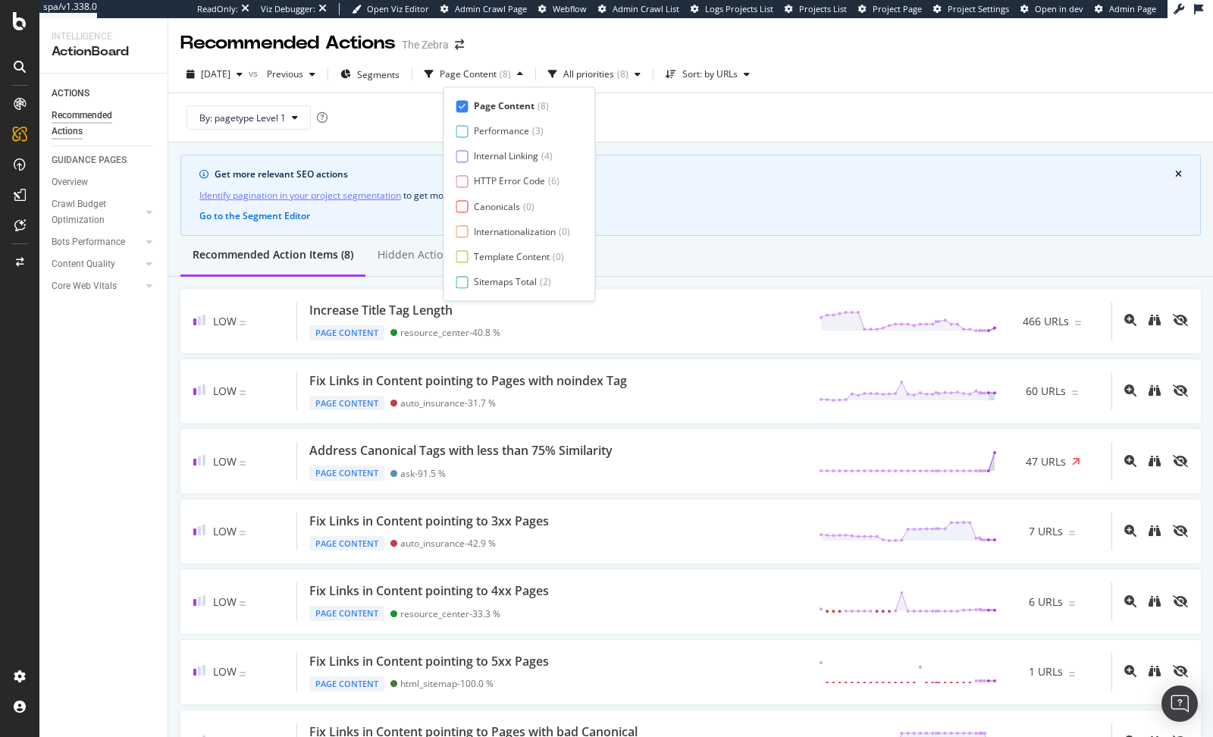
click at [780, 227] on div "Get more relevant SEO actions Identify pagination in your project segmentation …" at bounding box center [690, 195] width 1021 height 81
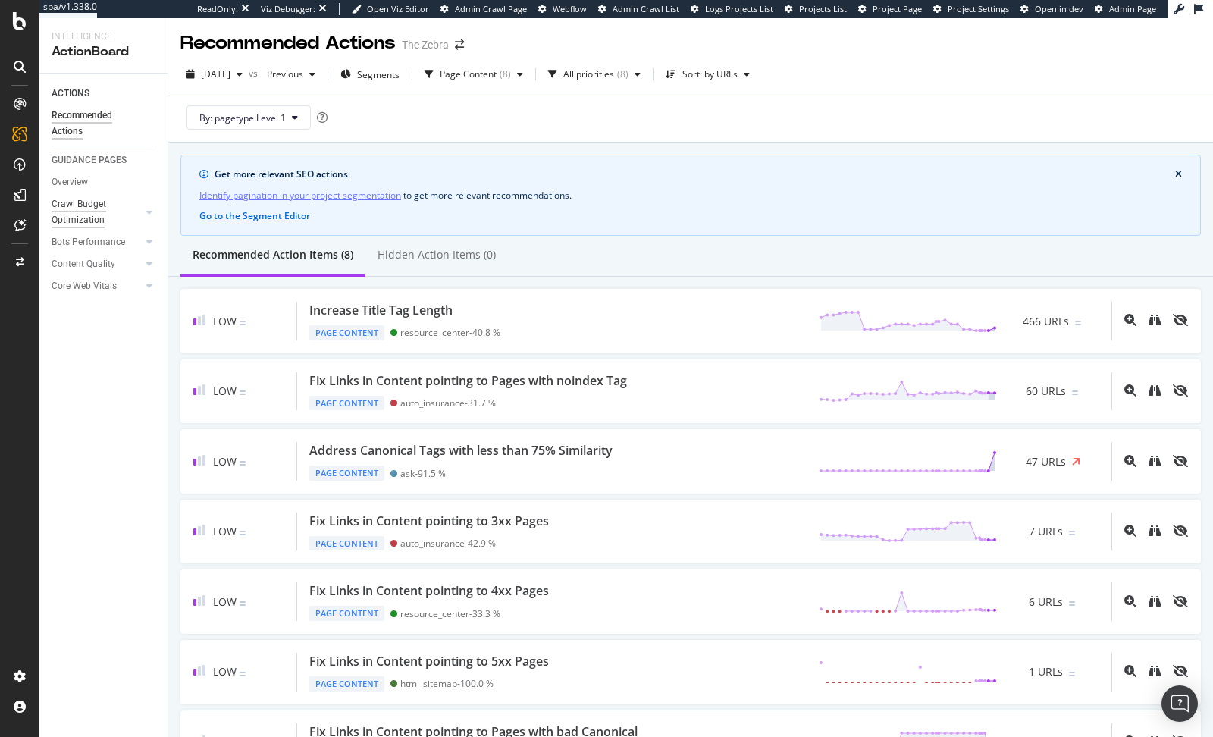
click at [86, 209] on div "Crawl Budget Optimization" at bounding box center [92, 212] width 80 height 32
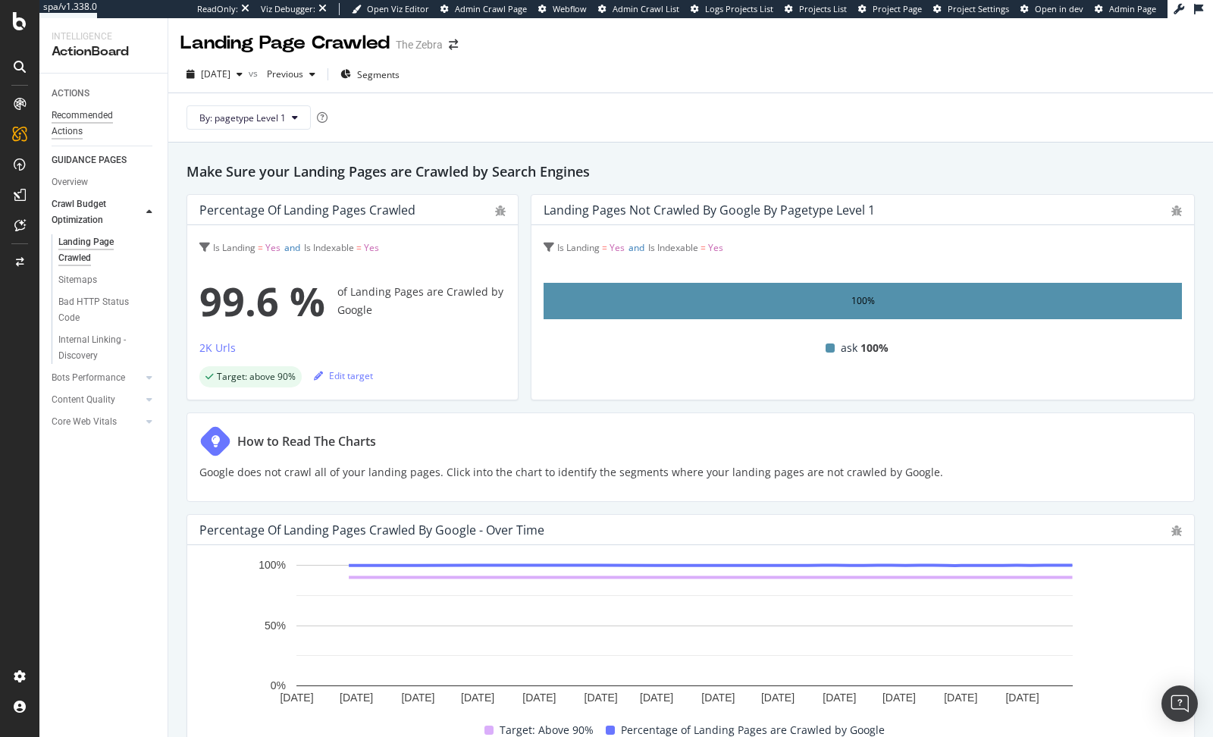
click at [69, 118] on div "Recommended Actions" at bounding box center [97, 124] width 91 height 32
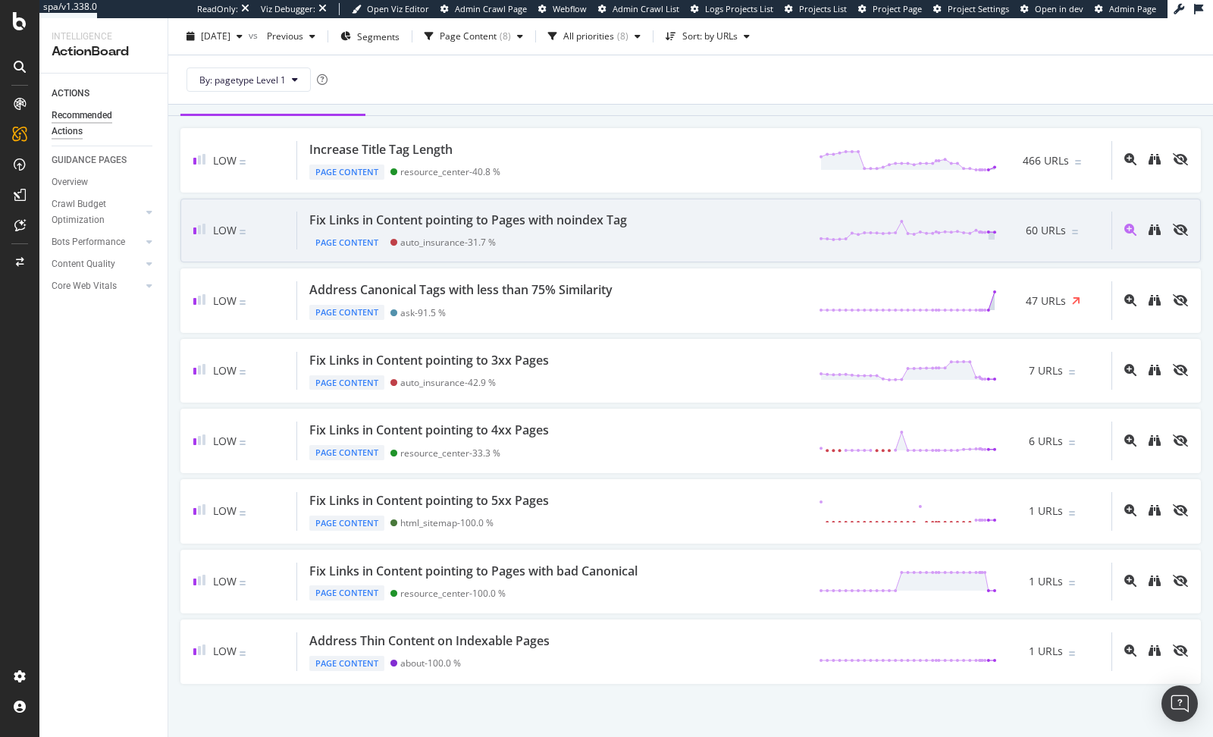
scroll to position [165, 0]
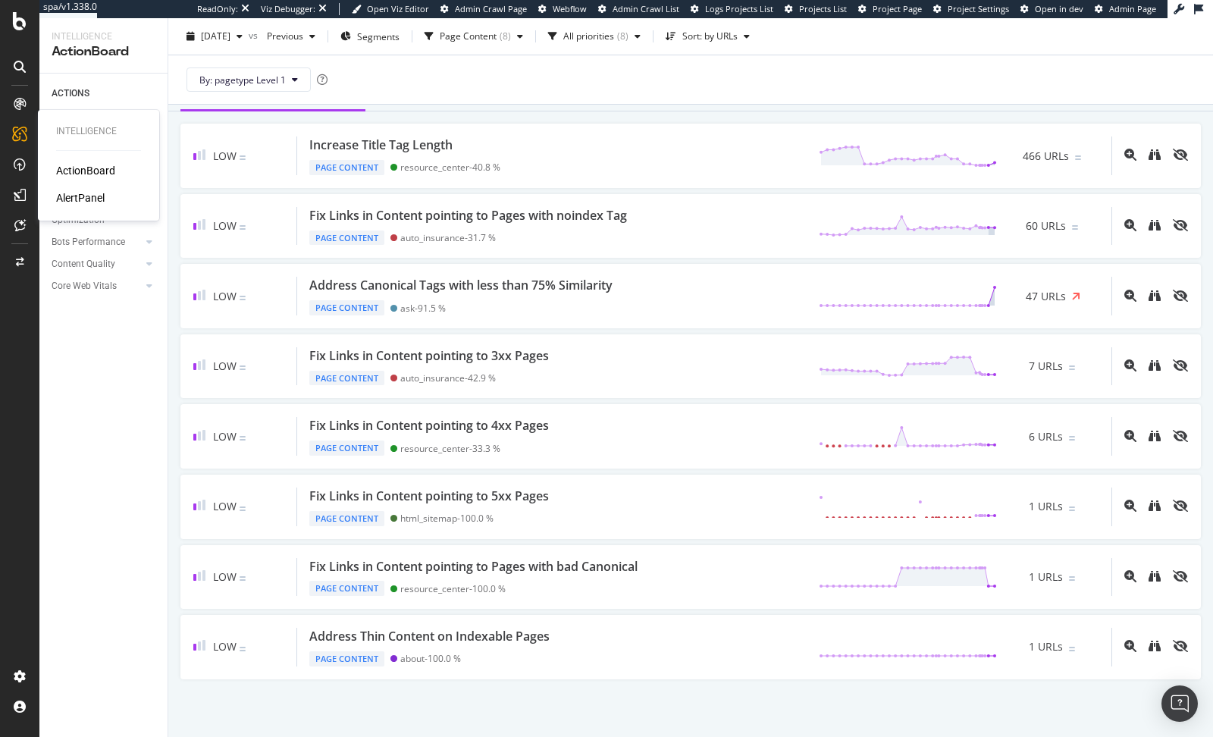
click at [64, 196] on div "AlertPanel" at bounding box center [80, 197] width 49 height 15
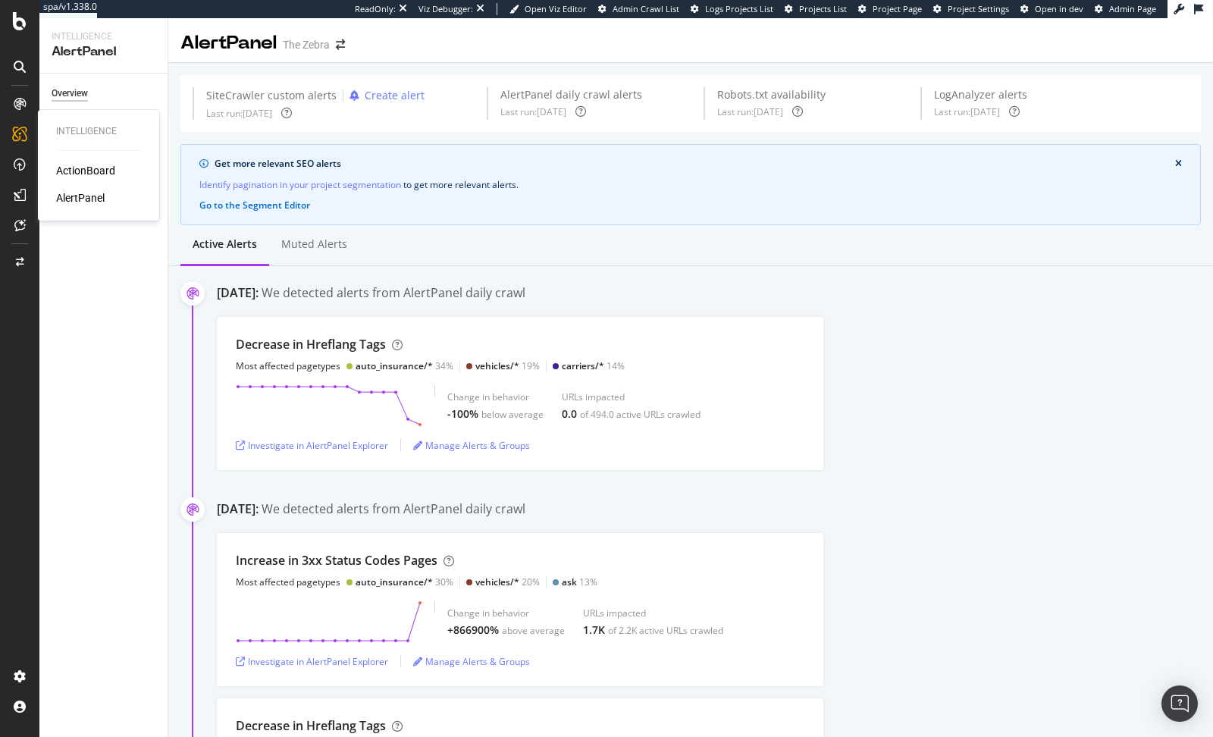
click at [79, 170] on div "ActionBoard" at bounding box center [85, 170] width 59 height 15
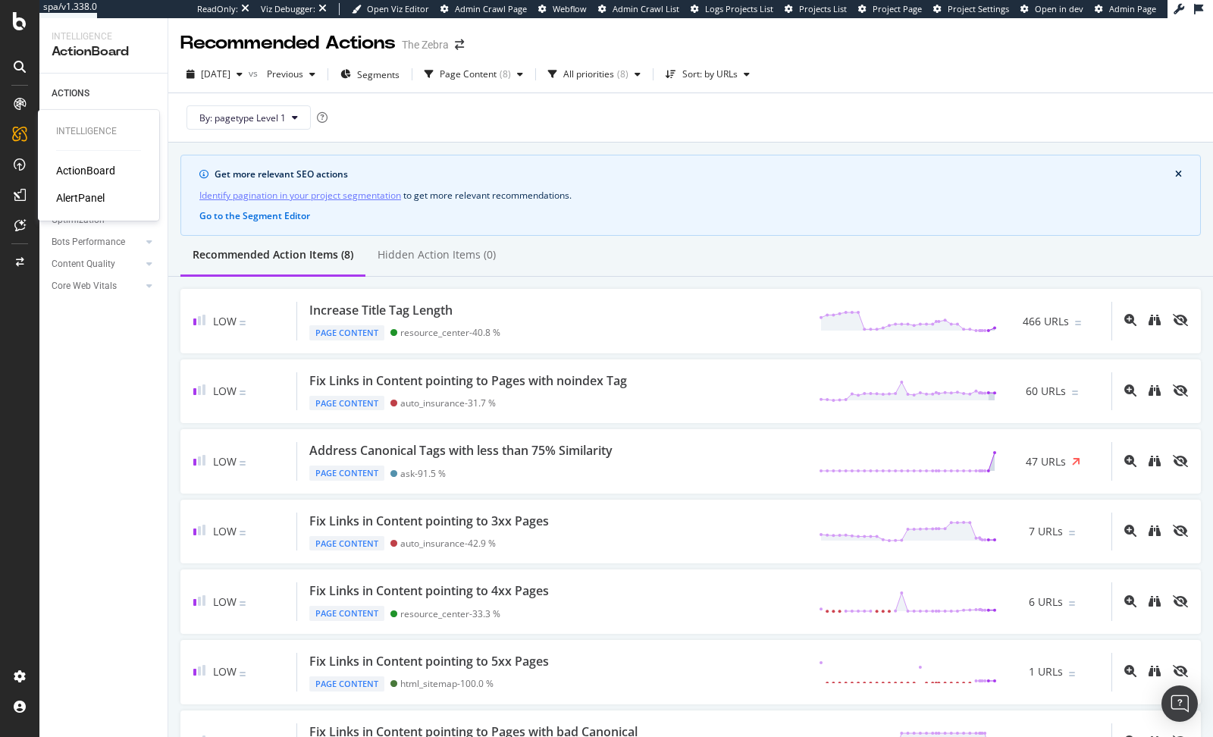
click at [74, 195] on div "AlertPanel" at bounding box center [80, 197] width 49 height 15
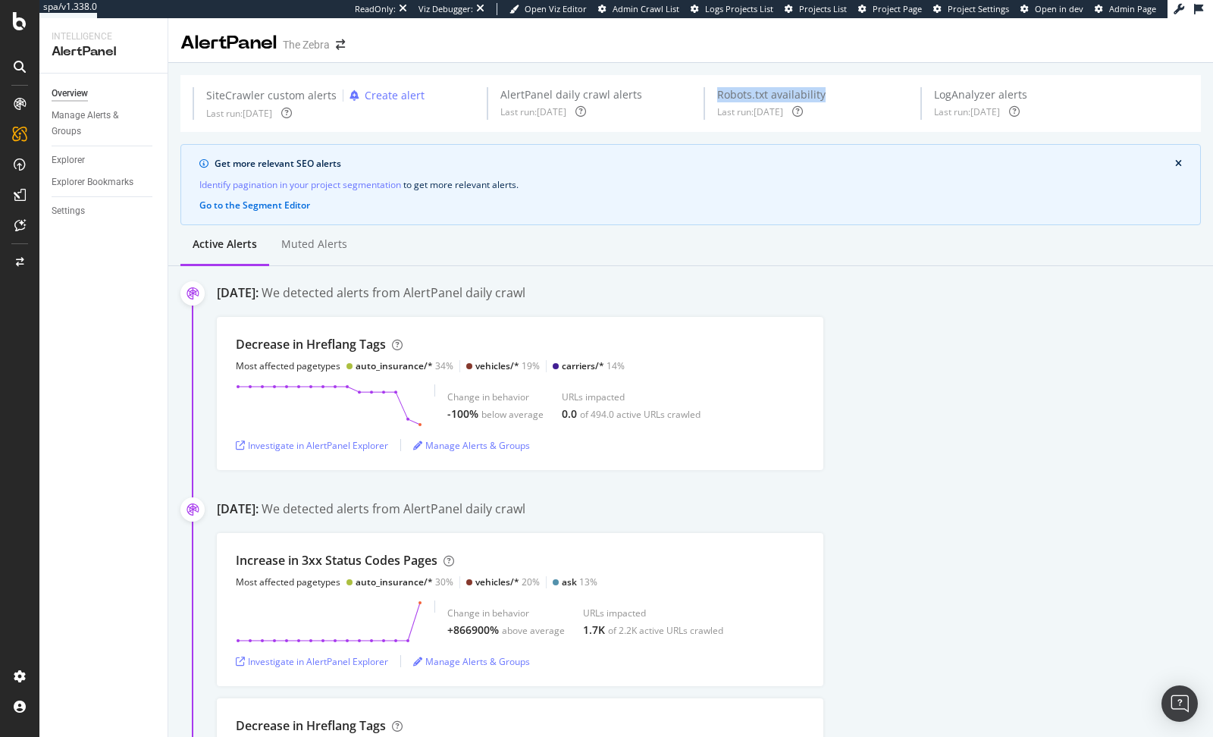
drag, startPoint x: 720, startPoint y: 95, endPoint x: 820, endPoint y: 95, distance: 100.1
click at [820, 95] on div "Robots.txt availability Last run: 2025 Oct. 5th" at bounding box center [771, 103] width 133 height 33
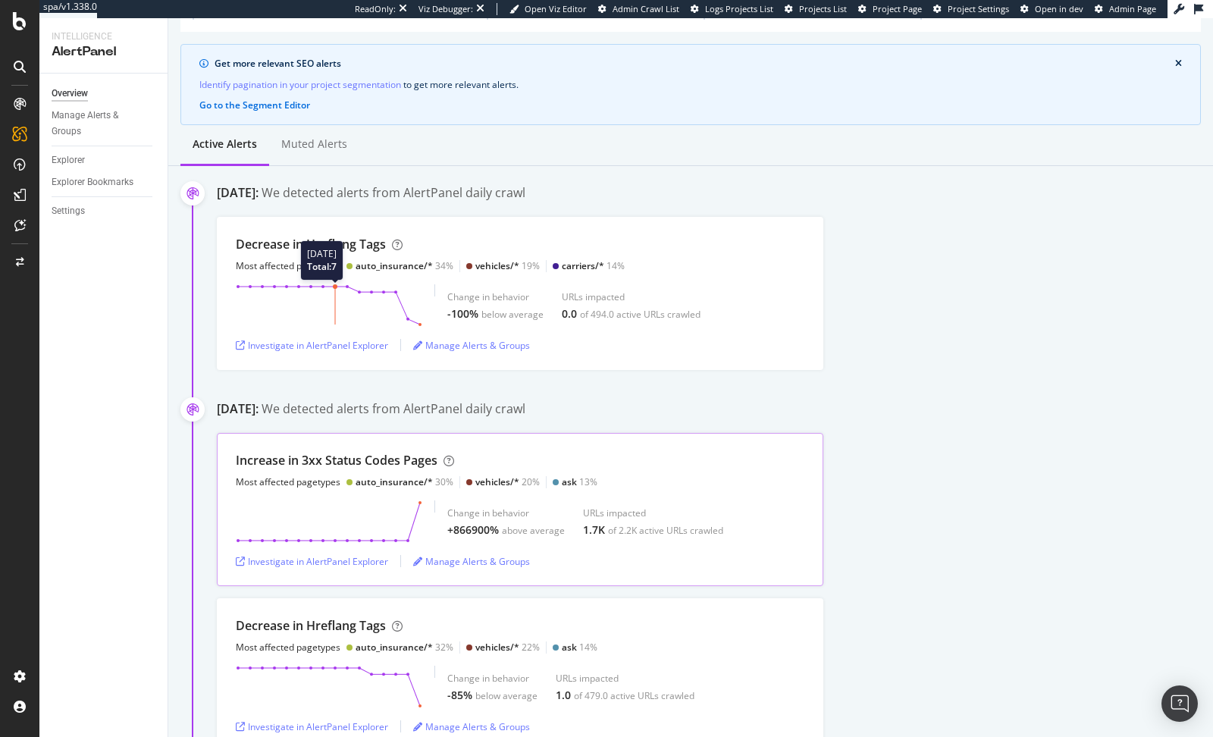
scroll to position [108, 0]
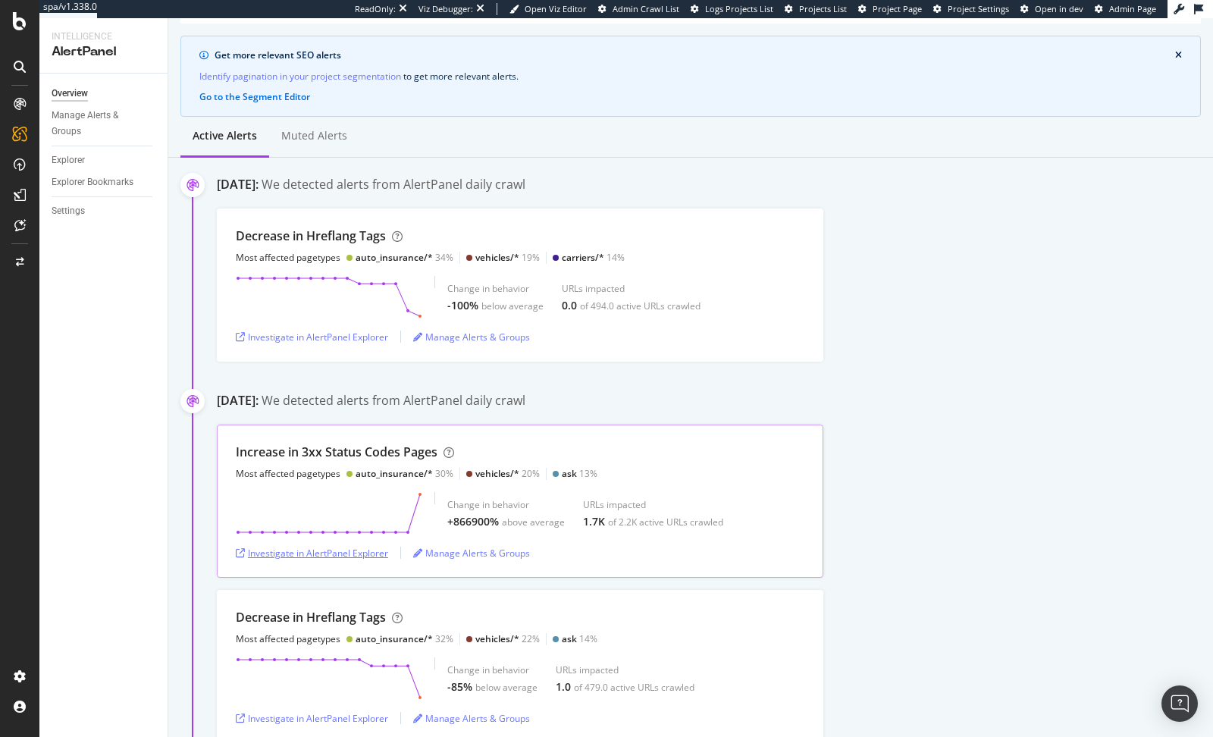
click at [299, 558] on div "Investigate in AlertPanel Explorer" at bounding box center [312, 552] width 152 height 23
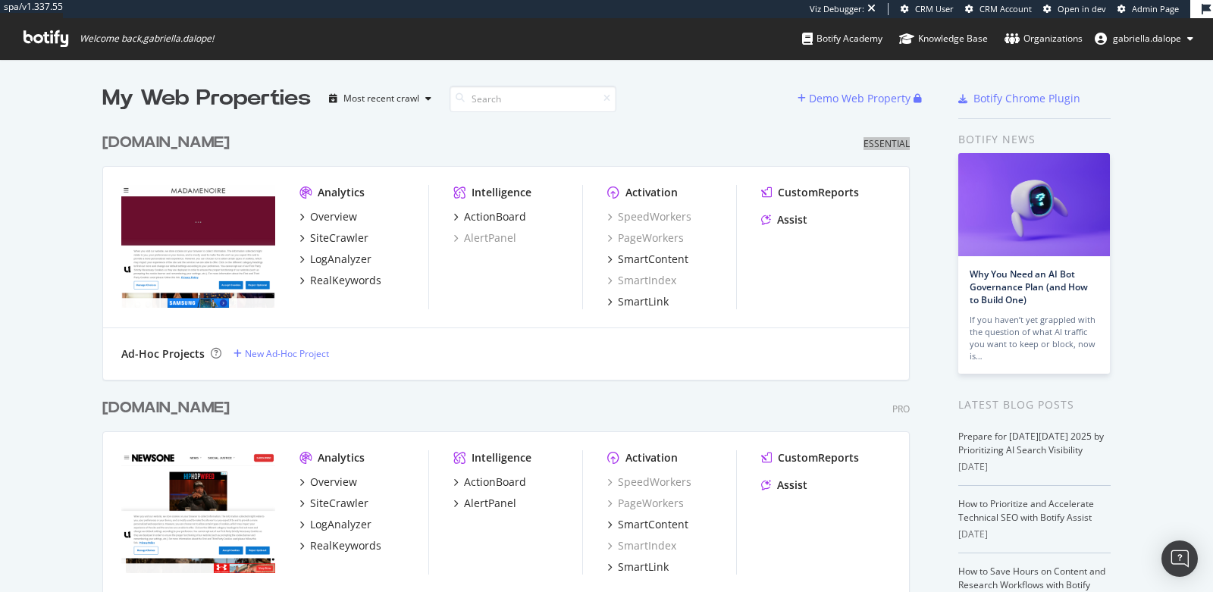
scroll to position [579, 1187]
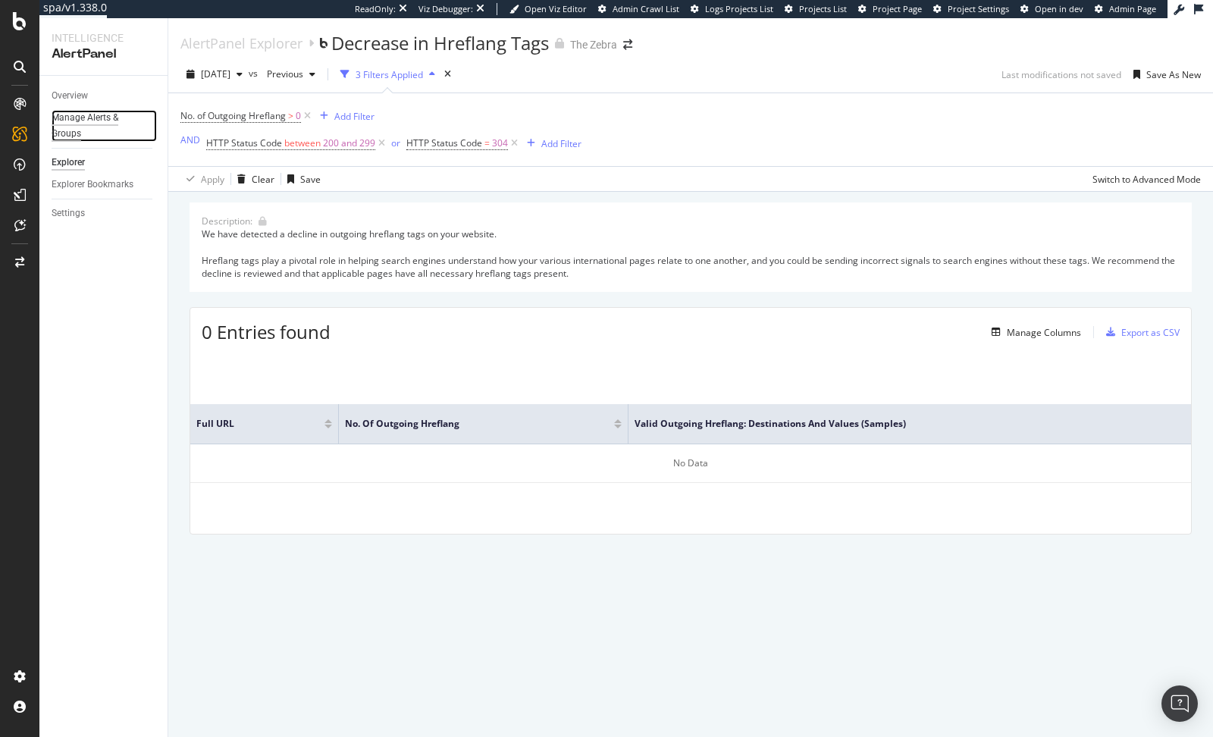
click at [80, 119] on div "Manage Alerts & Groups" at bounding box center [97, 126] width 91 height 32
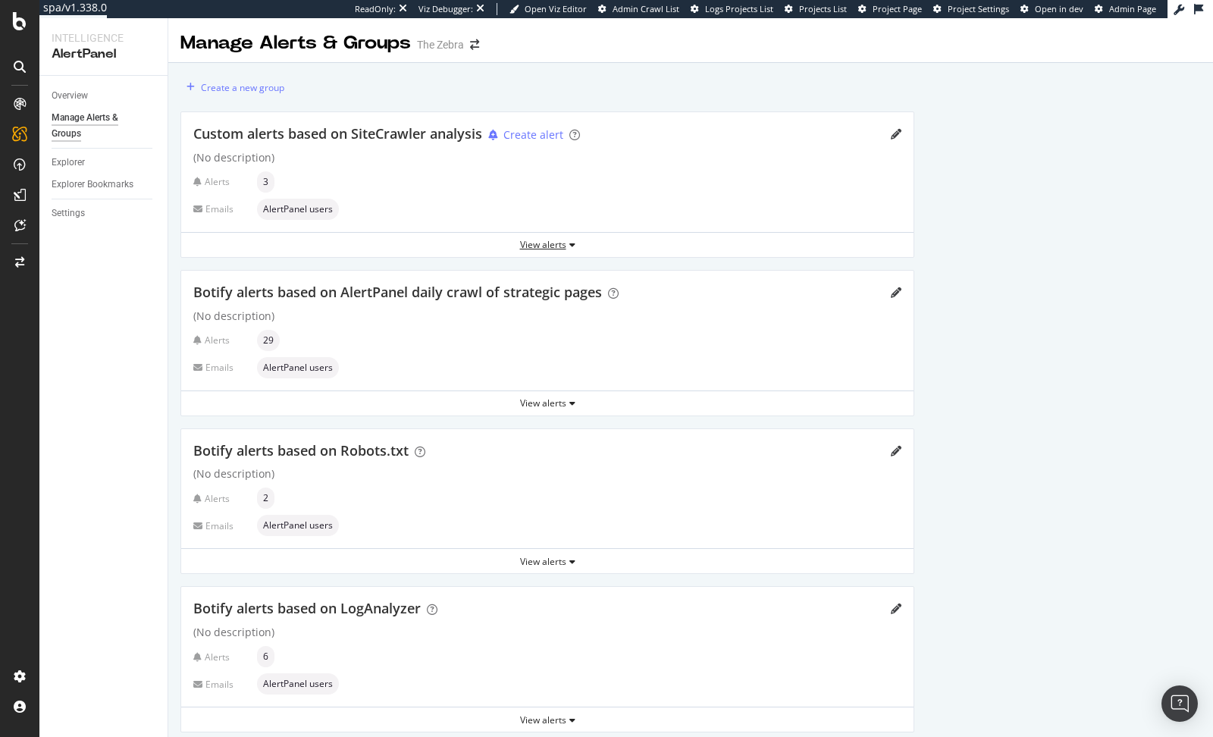
click at [520, 239] on div "View alerts" at bounding box center [547, 244] width 732 height 13
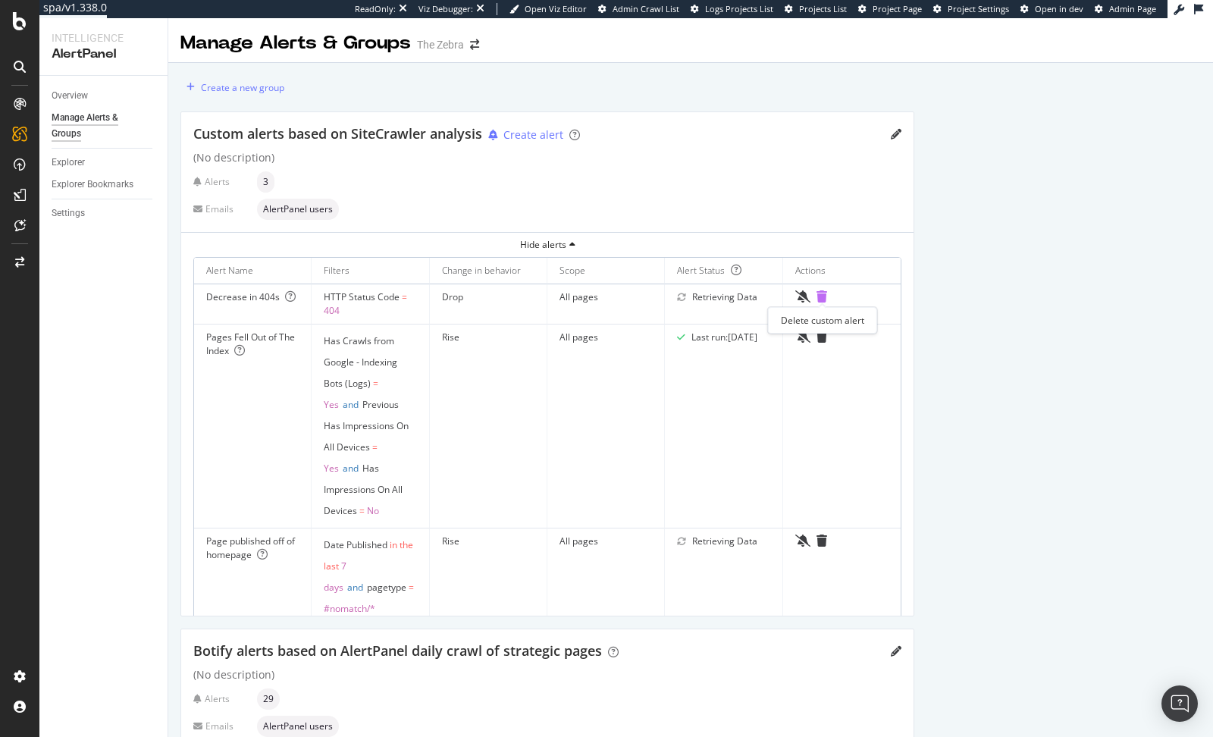
click at [821, 297] on icon "trash" at bounding box center [822, 296] width 11 height 12
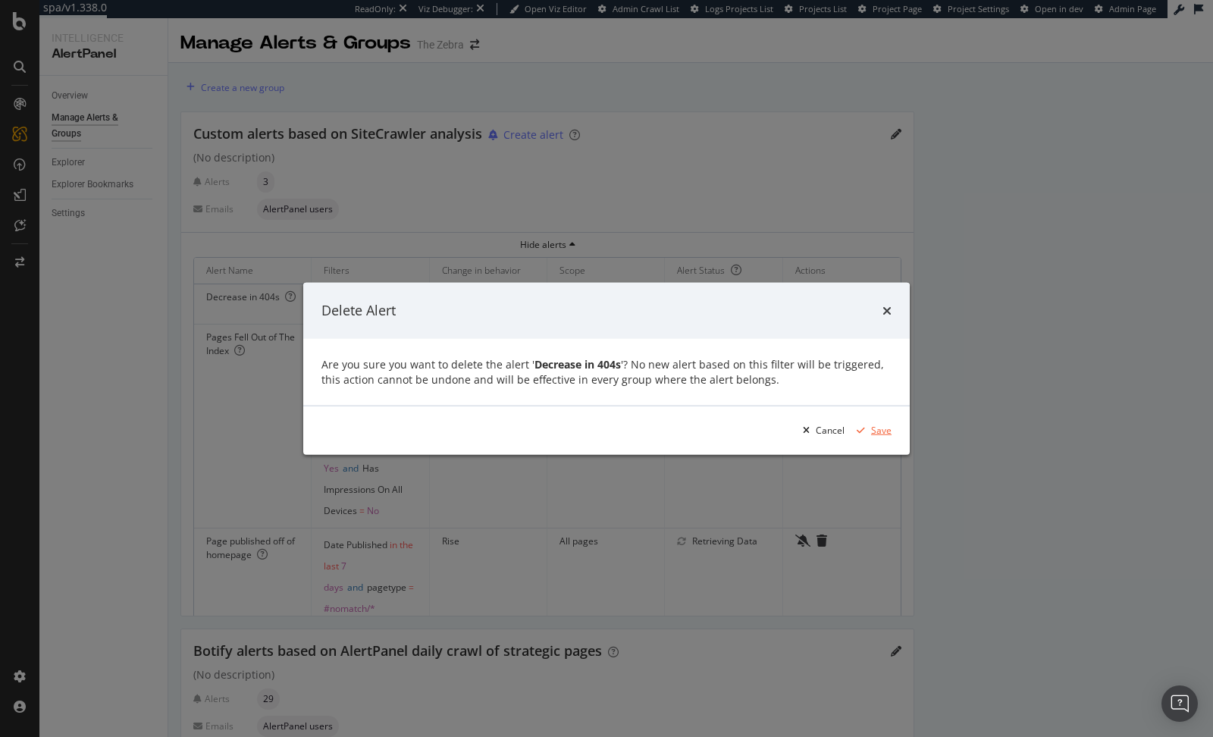
click at [880, 434] on div "Save" at bounding box center [881, 430] width 20 height 13
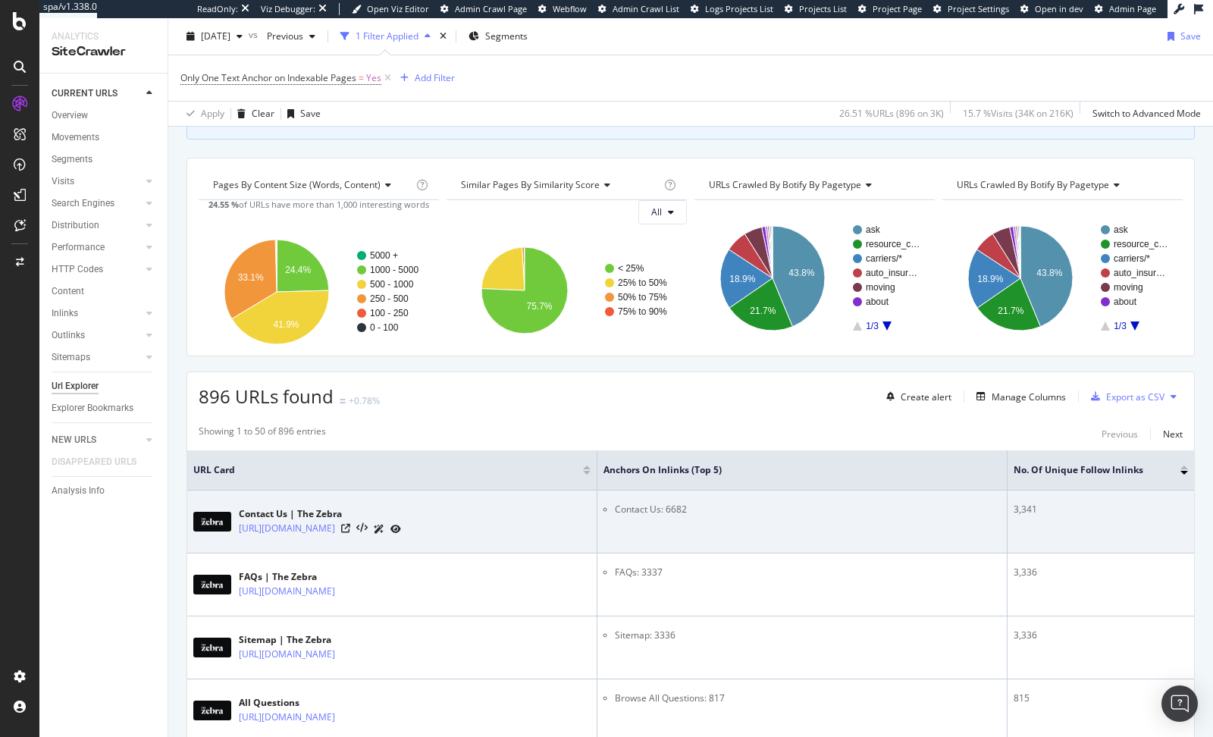
scroll to position [112, 0]
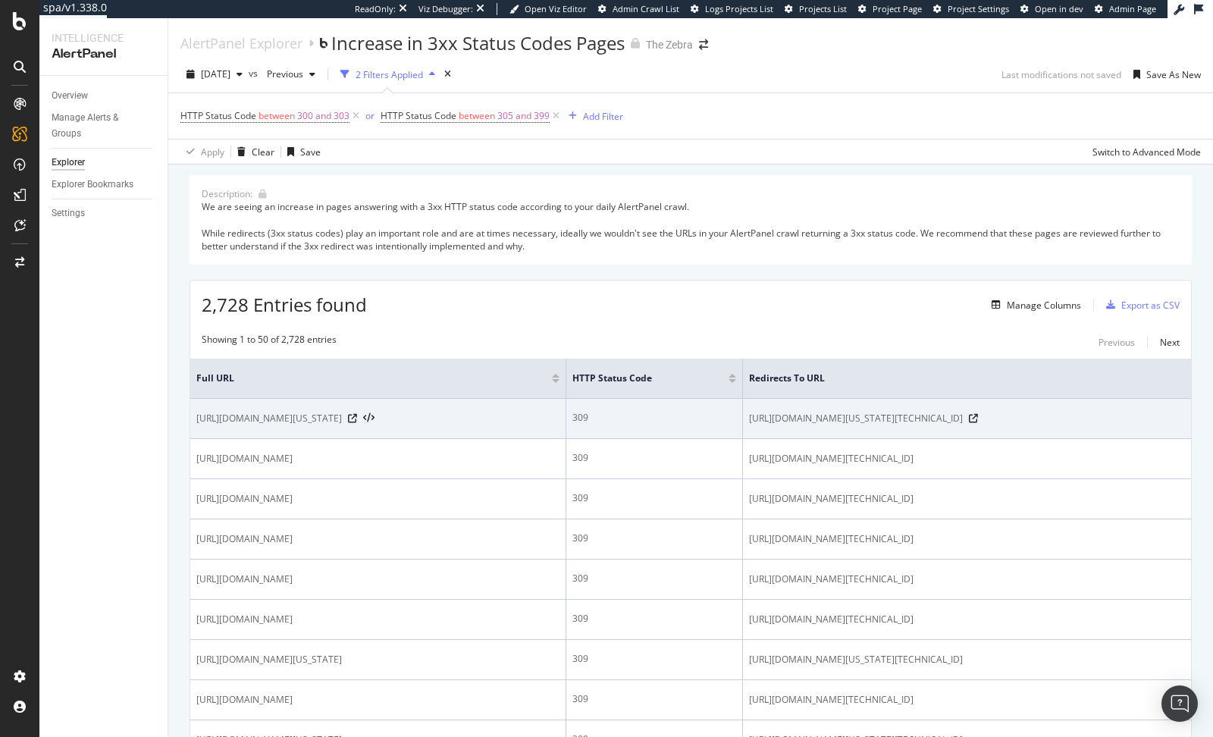
scroll to position [18, 0]
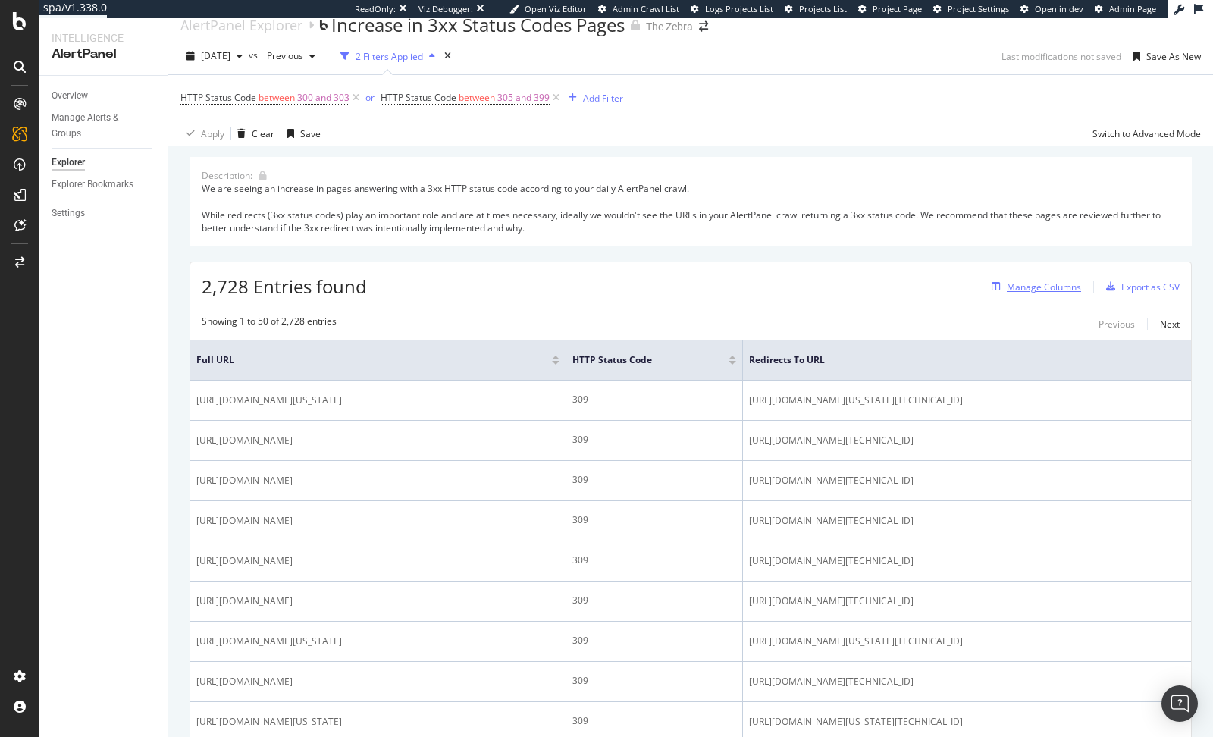
click at [1033, 281] on div "Manage Columns" at bounding box center [1044, 287] width 74 height 13
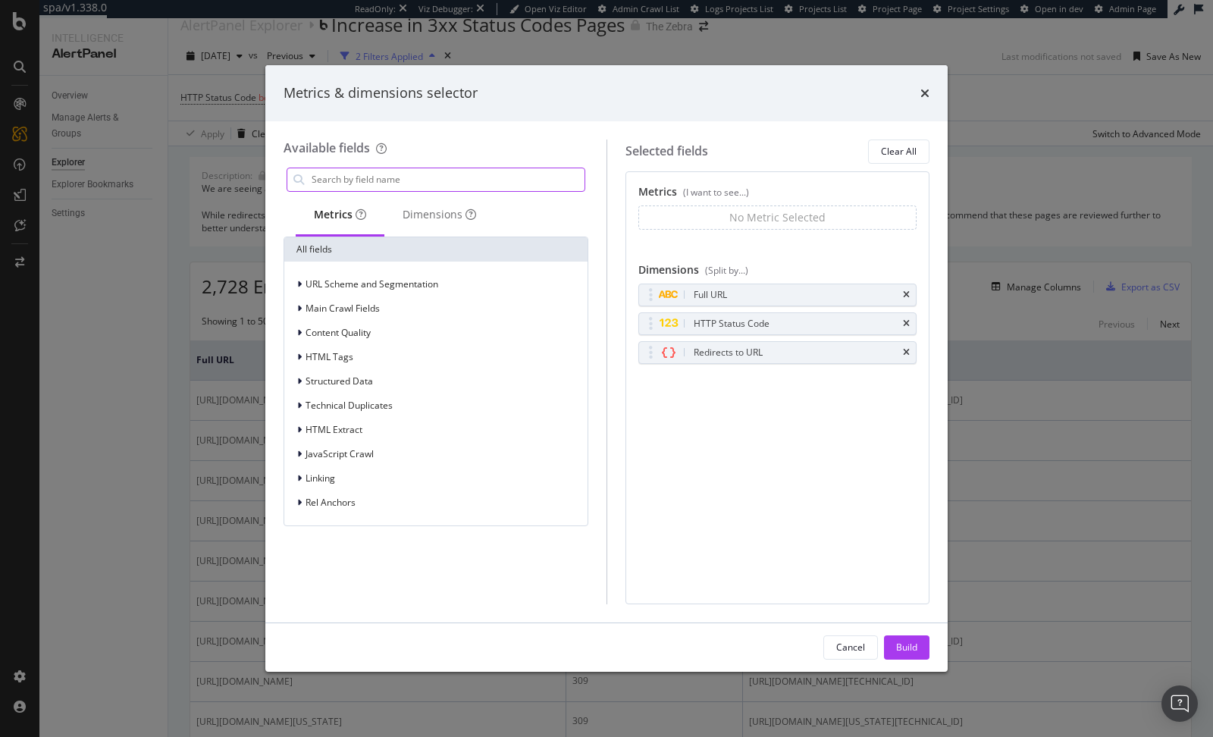
click at [416, 180] on input "modal" at bounding box center [447, 179] width 274 height 23
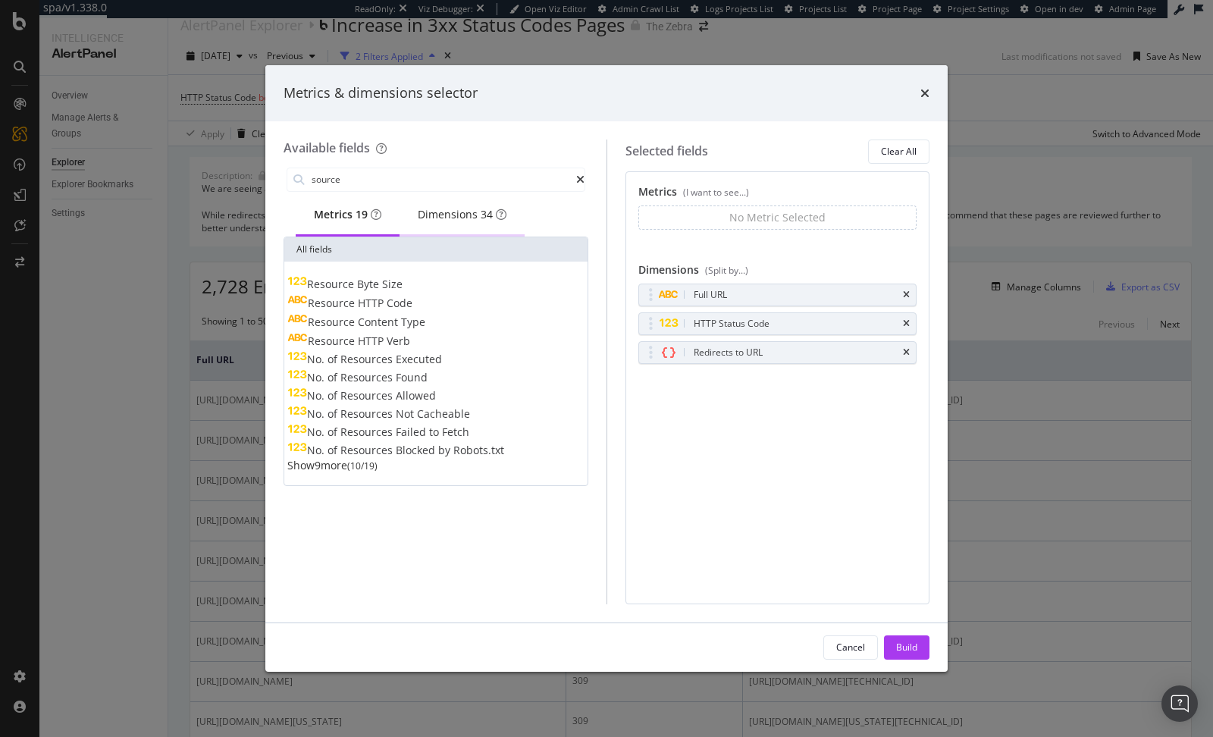
type input "source"
click at [434, 216] on div "Dimensions 34" at bounding box center [462, 214] width 89 height 15
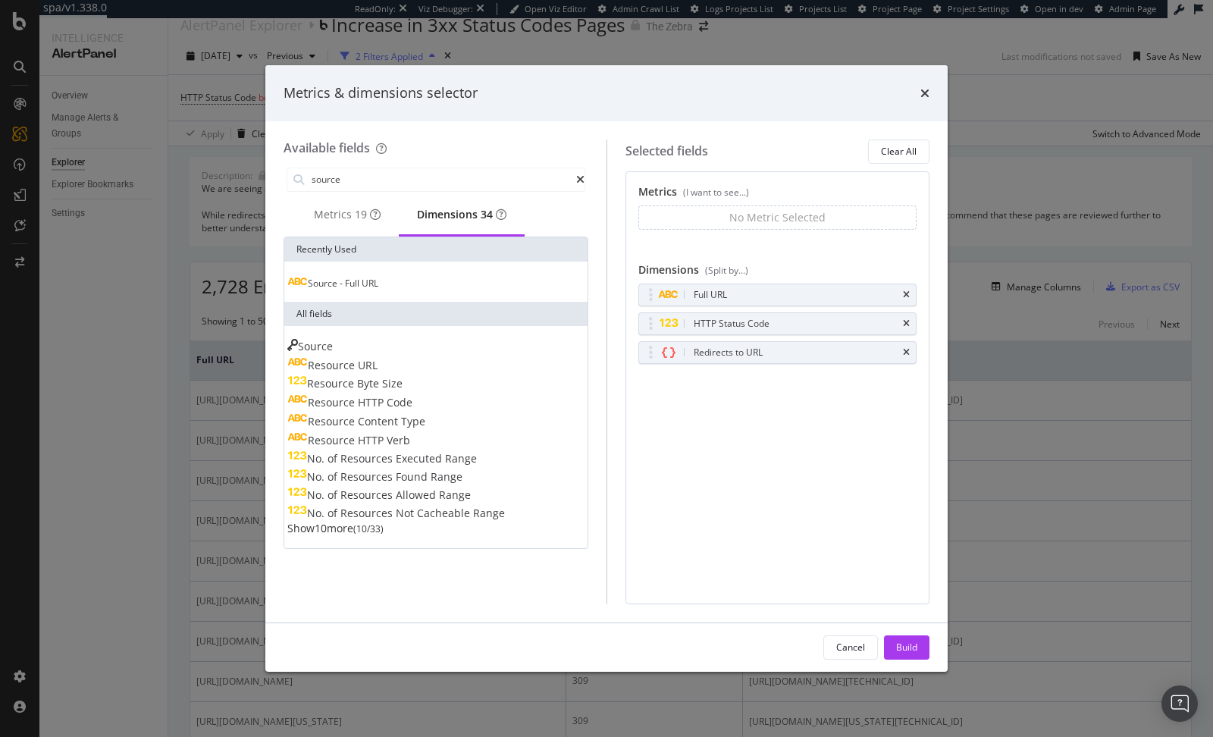
click at [339, 287] on span "Source" at bounding box center [324, 283] width 32 height 13
click at [905, 647] on div "Build" at bounding box center [906, 647] width 21 height 13
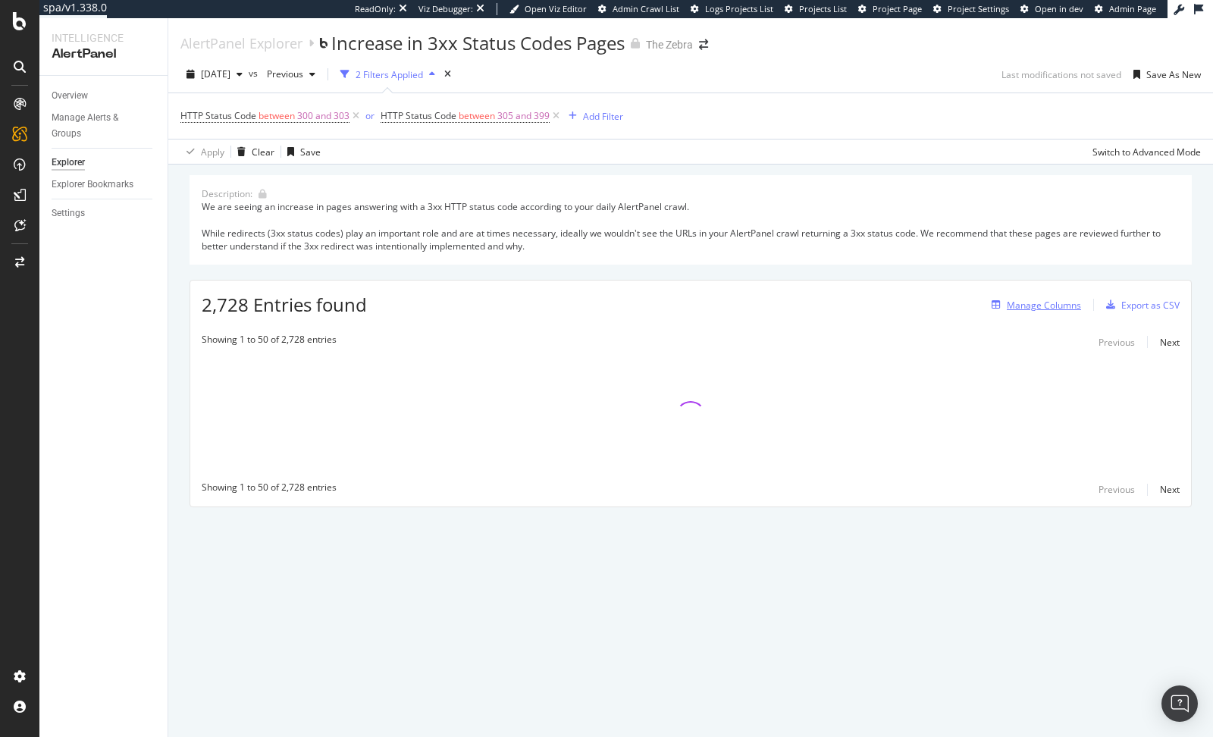
click at [1034, 307] on div "Manage Columns" at bounding box center [1044, 305] width 74 height 13
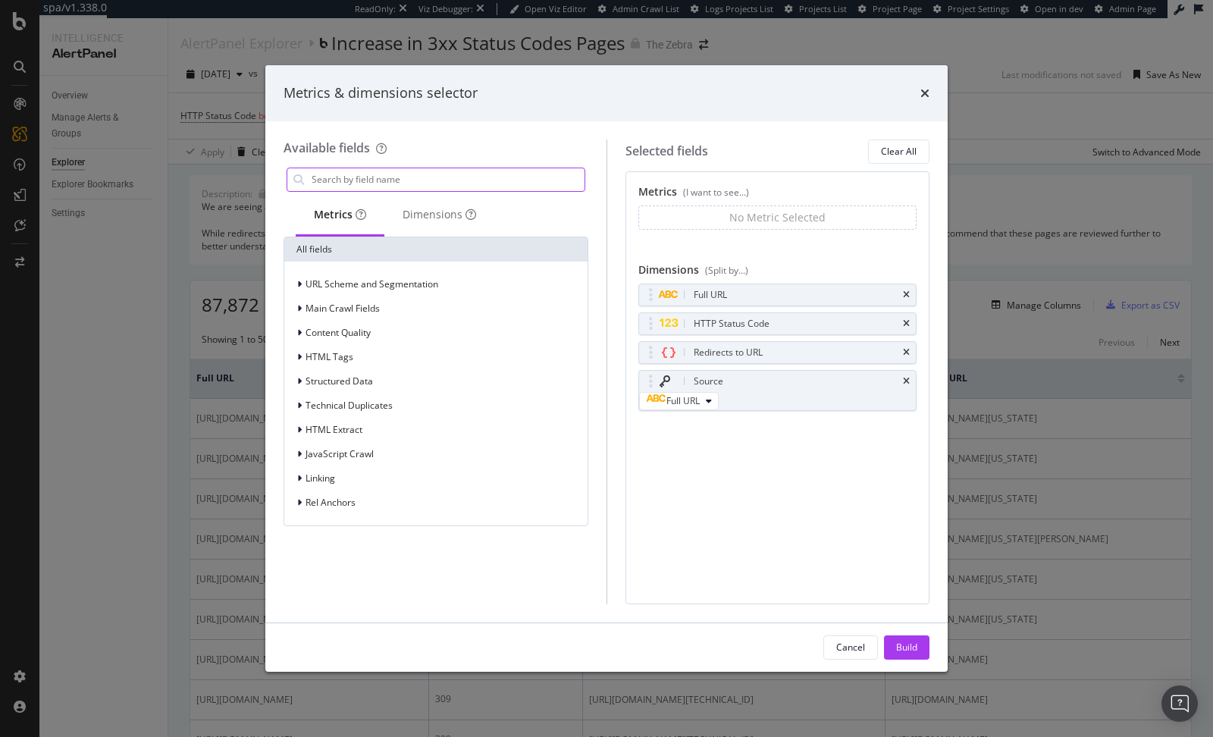
click at [472, 168] on input "modal" at bounding box center [447, 179] width 274 height 23
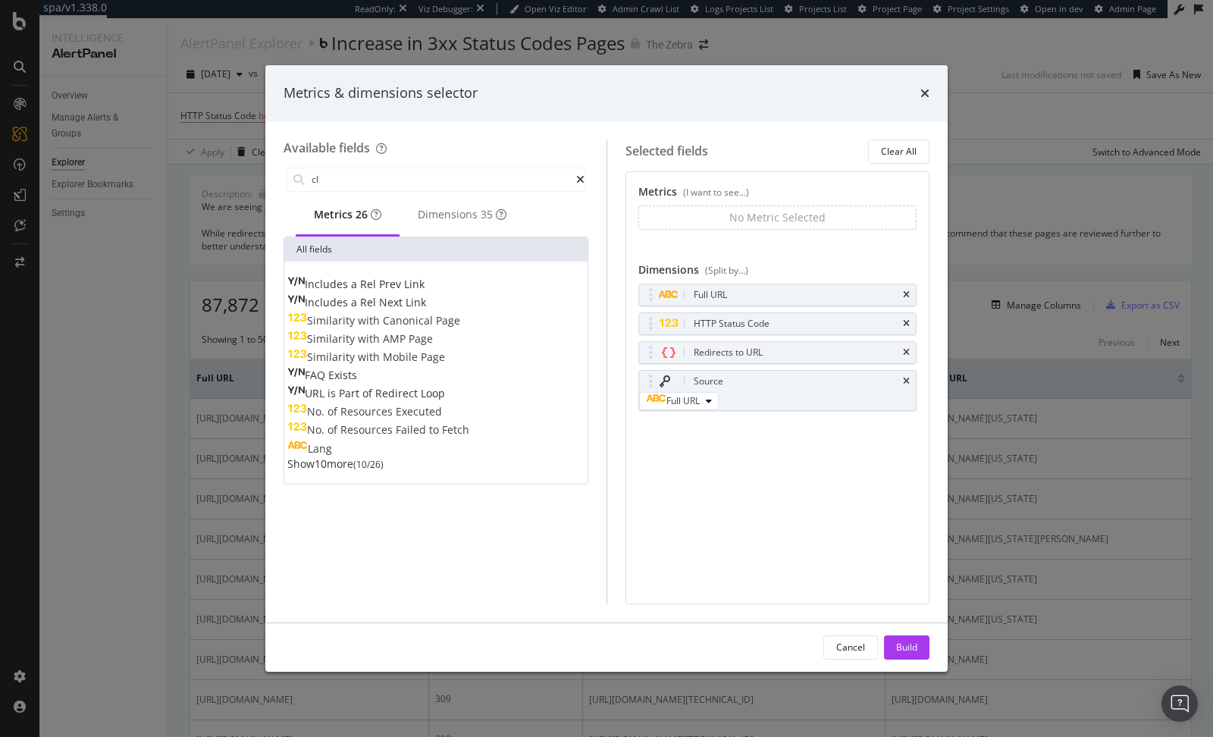
type input "cl"
click at [920, 93] on div "Metrics & dimensions selector" at bounding box center [607, 93] width 646 height 20
click at [923, 93] on icon "times" at bounding box center [925, 93] width 9 height 12
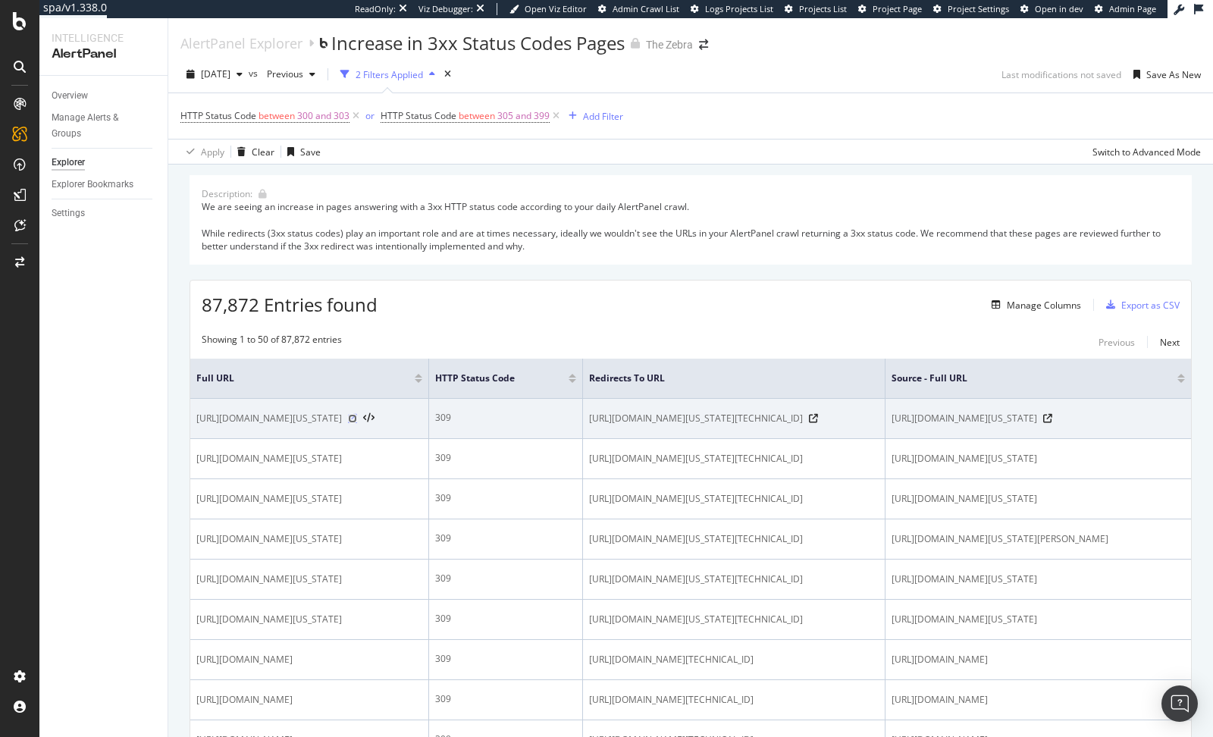
click at [357, 423] on icon at bounding box center [352, 418] width 9 height 9
